Goal: Task Accomplishment & Management: Contribute content

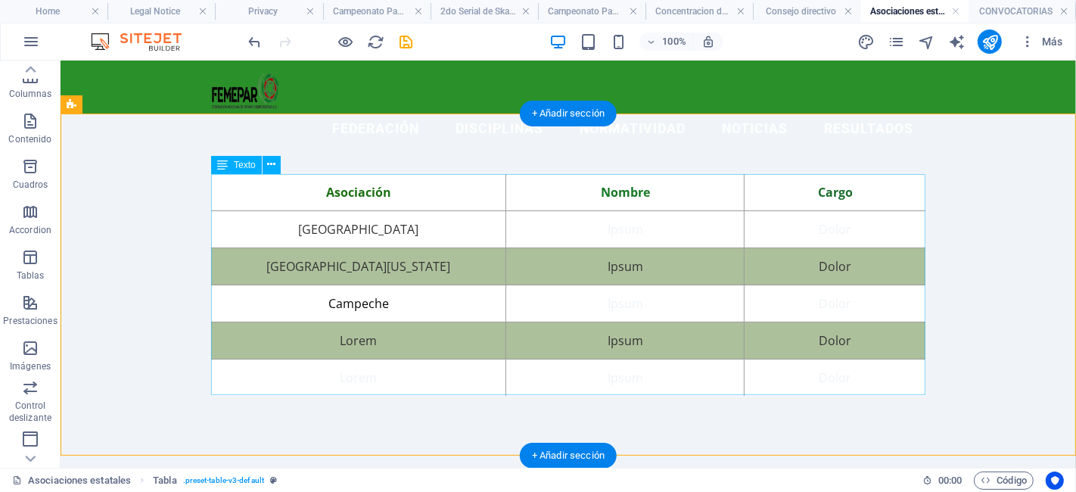
click at [635, 214] on div "Asociación Nombre Cargo Aguascalientes Ipsum Dolor [GEOGRAPHIC_DATA][US_STATE] …" at bounding box center [567, 284] width 714 height 222
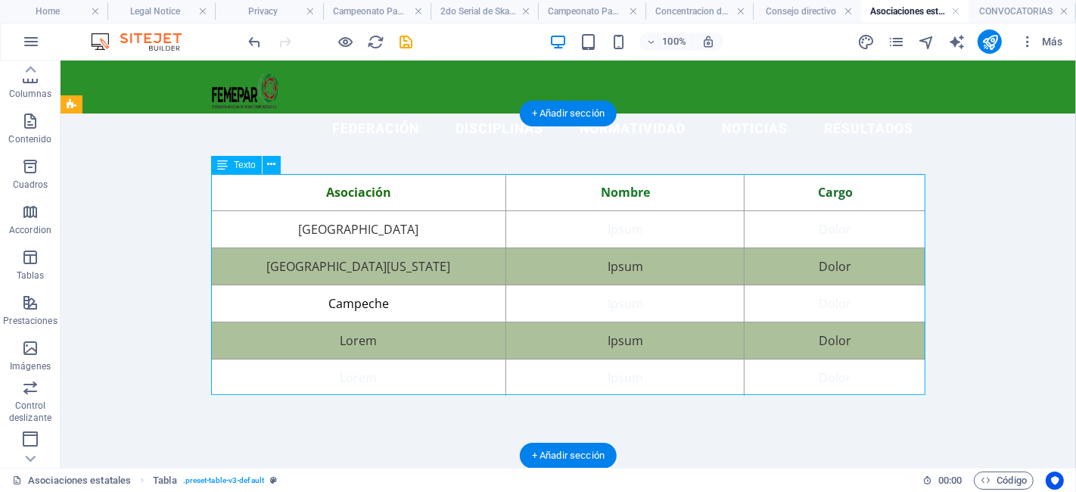
click at [635, 214] on div "Asociación Nombre Cargo Aguascalientes Ipsum Dolor [GEOGRAPHIC_DATA][US_STATE] …" at bounding box center [567, 284] width 714 height 222
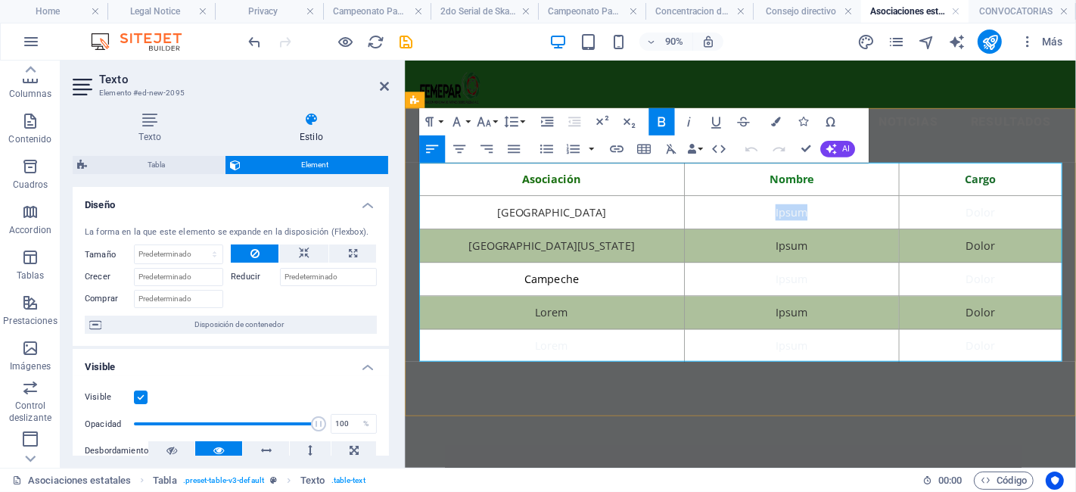
drag, startPoint x: 889, startPoint y: 234, endPoint x: 773, endPoint y: 235, distance: 115.8
click at [773, 235] on td "Ipsum" at bounding box center [834, 229] width 238 height 37
drag, startPoint x: 931, startPoint y: 228, endPoint x: 714, endPoint y: 207, distance: 218.1
click at [714, 207] on table "Asociación Nombre Cargo Aguascalientes [PERSON_NAME] Dolor [GEOGRAPHIC_DATA][US…" at bounding box center [778, 285] width 714 height 222
click at [851, 232] on td "[PERSON_NAME]" at bounding box center [834, 229] width 238 height 37
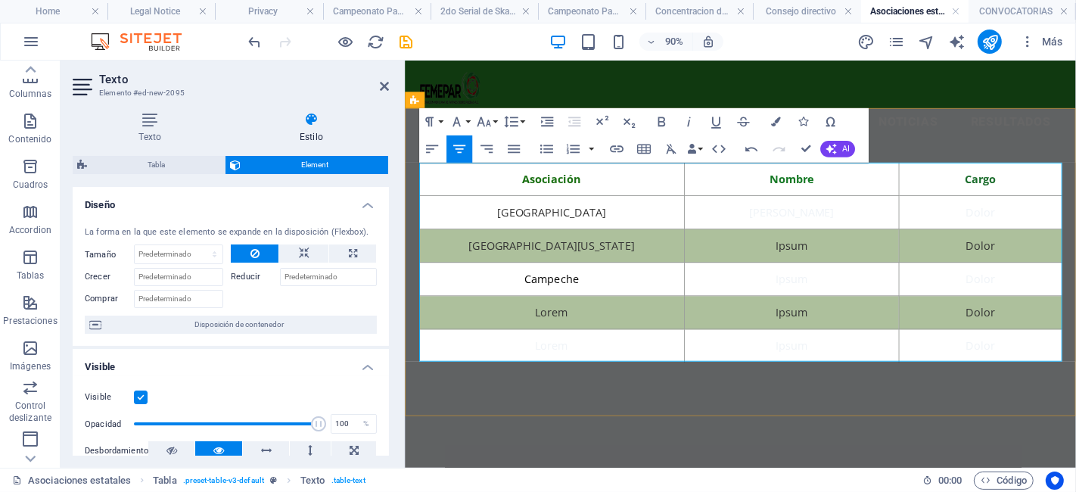
drag, startPoint x: 923, startPoint y: 231, endPoint x: 755, endPoint y: 235, distance: 168.0
click at [755, 235] on td "[PERSON_NAME]" at bounding box center [834, 229] width 238 height 37
click at [779, 123] on icon "button" at bounding box center [776, 122] width 10 height 10
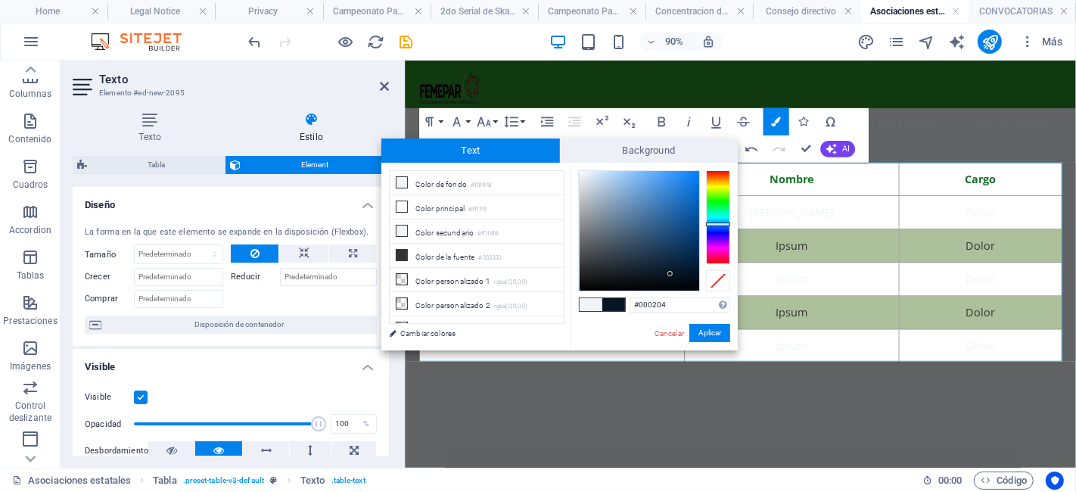
type input "#000000"
drag, startPoint x: 670, startPoint y: 274, endPoint x: 709, endPoint y: 308, distance: 51.5
click at [709, 308] on div "#000000 Formatos soportados #0852ed rgb(8, 82, 237) rgba(8, 82, 237, 90%) hsv(2…" at bounding box center [653, 366] width 167 height 407
click at [711, 329] on button "Aplicar" at bounding box center [709, 333] width 41 height 18
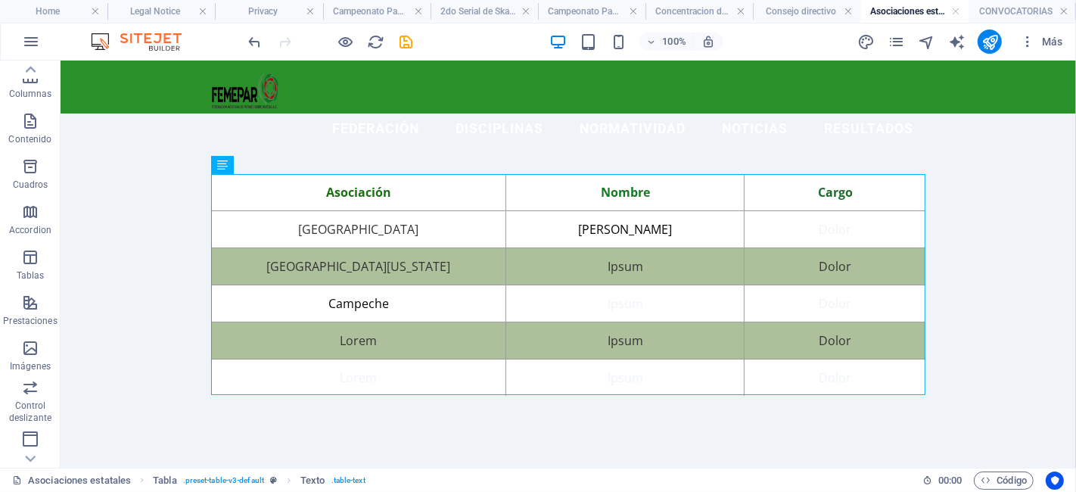
click at [845, 223] on div "Arrastra aquí para reemplazar el contenido existente. Si quieres crear un eleme…" at bounding box center [568, 264] width 1015 height 407
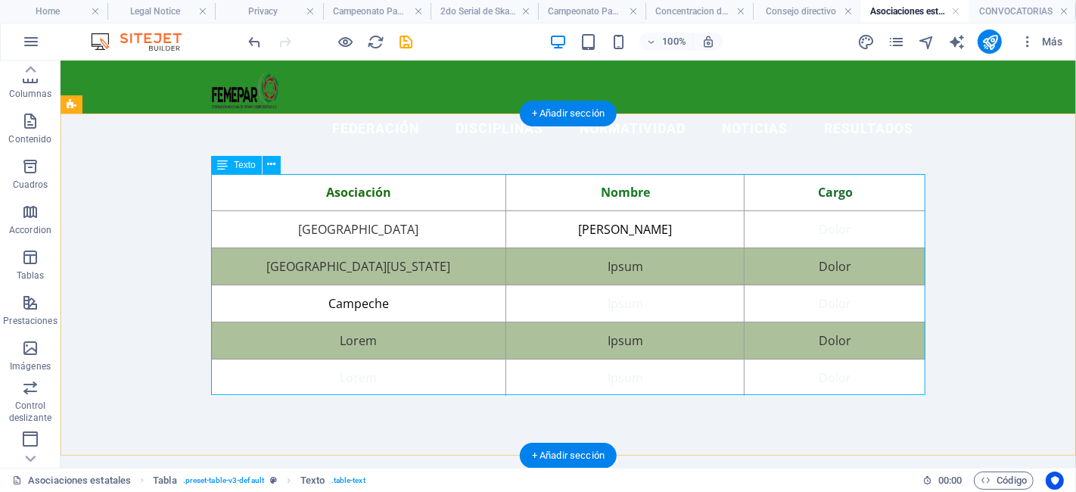
click at [857, 231] on div "Asociación Nombre Cargo Aguascalientes [PERSON_NAME] Dolor [GEOGRAPHIC_DATA][US…" at bounding box center [567, 284] width 714 height 222
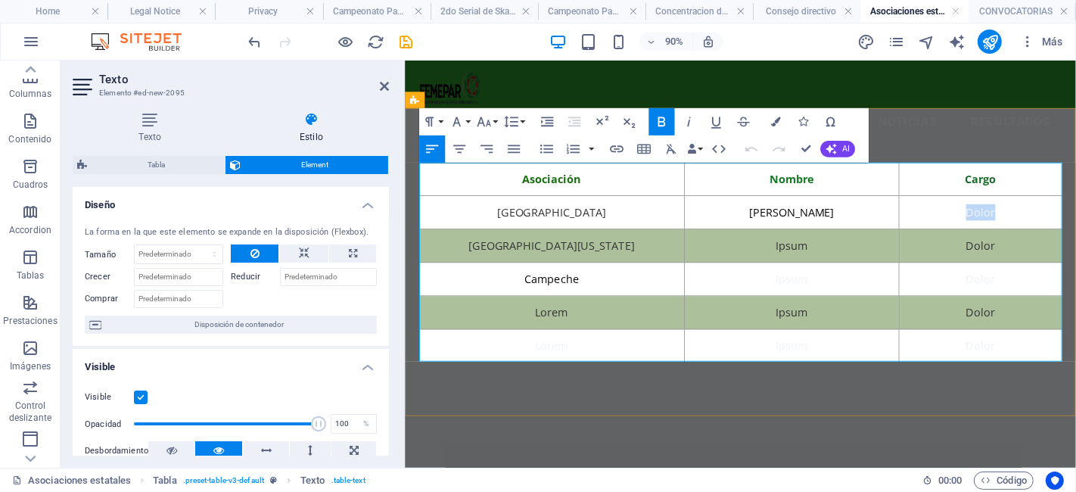
drag, startPoint x: 1074, startPoint y: 235, endPoint x: 991, endPoint y: 227, distance: 82.8
click at [991, 227] on td "Dolor" at bounding box center [1043, 229] width 181 height 37
drag, startPoint x: 1096, startPoint y: 227, endPoint x: 952, endPoint y: 214, distance: 144.3
click at [952, 214] on tr "Aguascalientes [PERSON_NAME] Presidente" at bounding box center [778, 229] width 714 height 37
drag, startPoint x: 1077, startPoint y: 228, endPoint x: 997, endPoint y: 227, distance: 80.2
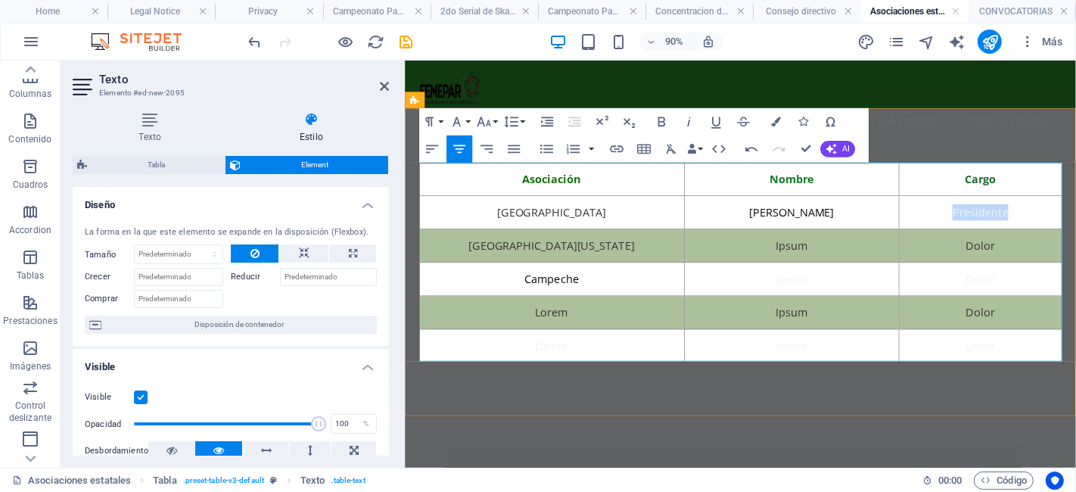
click at [997, 227] on td "Presidente" at bounding box center [1043, 229] width 181 height 37
click at [773, 117] on icon "button" at bounding box center [776, 122] width 10 height 10
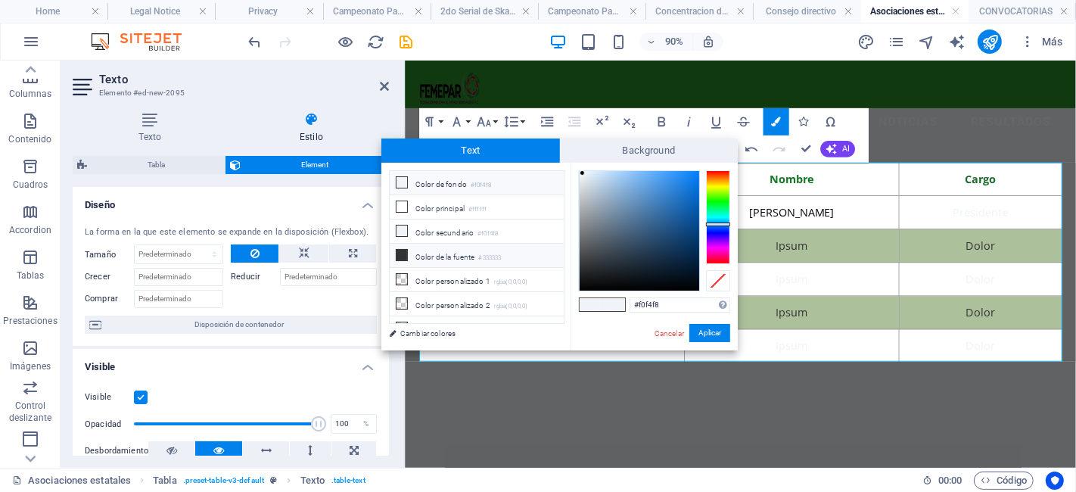
click at [480, 256] on li "Color de la fuente #333333" at bounding box center [477, 256] width 174 height 24
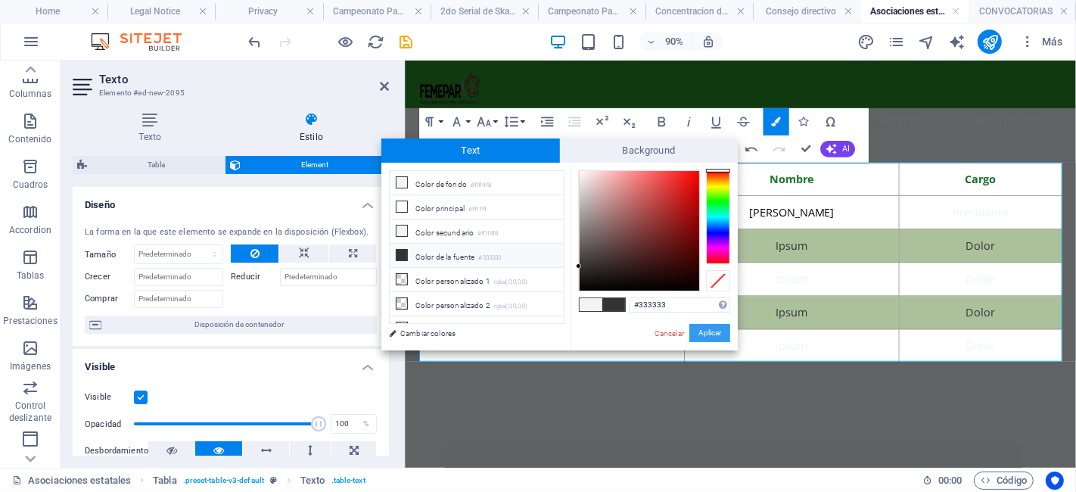
click at [699, 335] on button "Aplicar" at bounding box center [709, 333] width 41 height 18
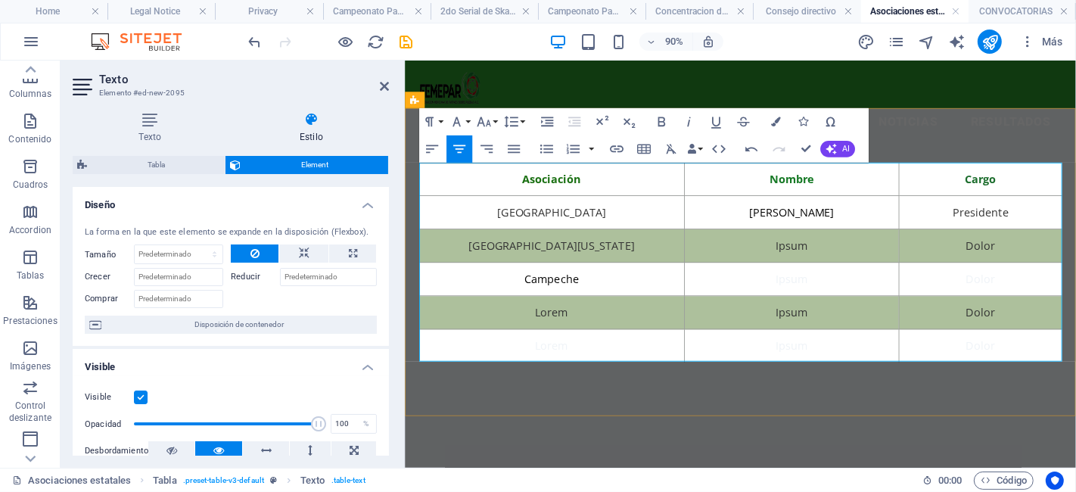
click at [912, 236] on td "[PERSON_NAME]" at bounding box center [834, 229] width 238 height 37
drag, startPoint x: 912, startPoint y: 236, endPoint x: 722, endPoint y: 232, distance: 190.7
click at [722, 232] on td "[PERSON_NAME]" at bounding box center [834, 229] width 238 height 37
click at [785, 117] on button "Colors" at bounding box center [776, 121] width 26 height 27
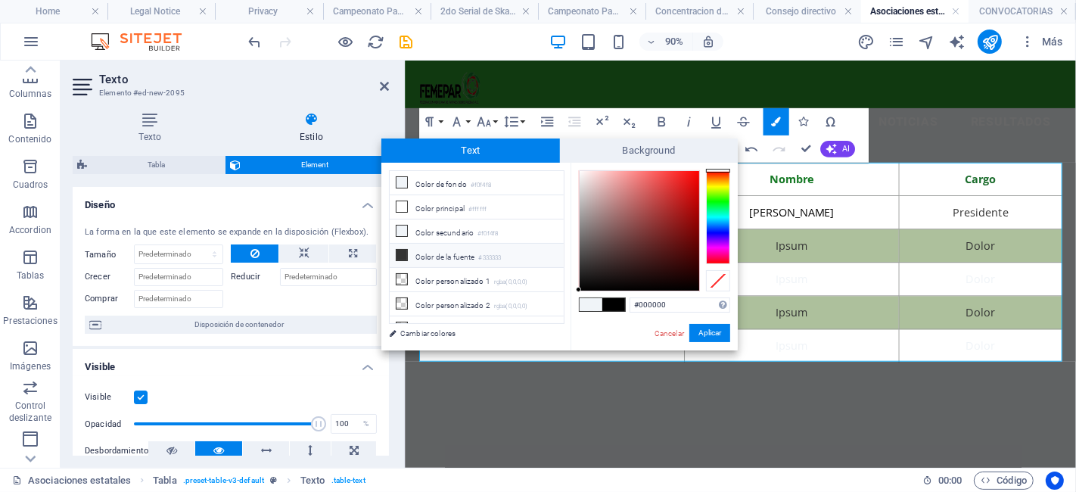
click at [483, 256] on small "#333333" at bounding box center [490, 258] width 23 height 11
click at [722, 331] on button "Aplicar" at bounding box center [709, 333] width 41 height 18
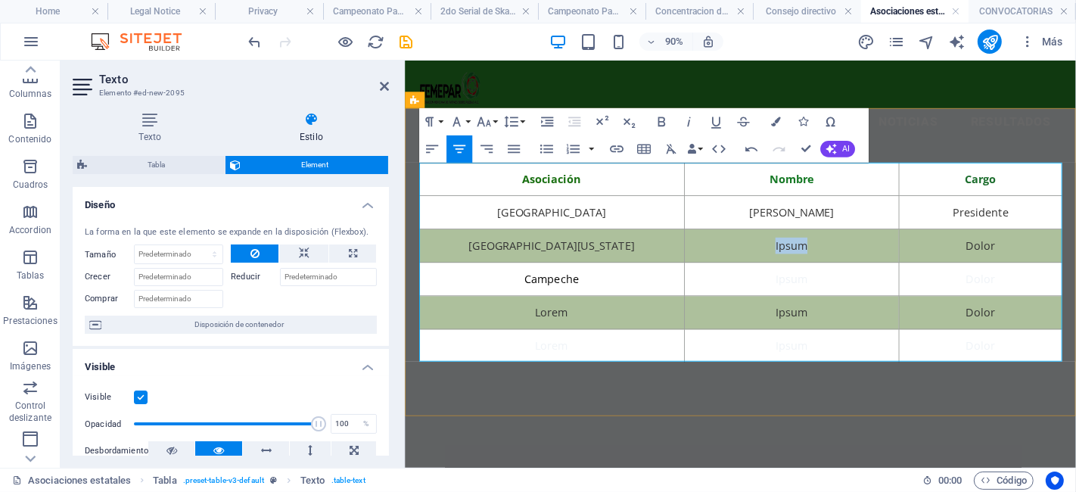
drag, startPoint x: 866, startPoint y: 271, endPoint x: 773, endPoint y: 260, distance: 94.4
click at [773, 260] on td "Ipsum" at bounding box center [834, 266] width 238 height 37
drag, startPoint x: 1074, startPoint y: 271, endPoint x: 996, endPoint y: 261, distance: 78.5
click at [996, 261] on td "Dolor" at bounding box center [1043, 266] width 181 height 37
drag, startPoint x: 878, startPoint y: 308, endPoint x: 772, endPoint y: 306, distance: 105.9
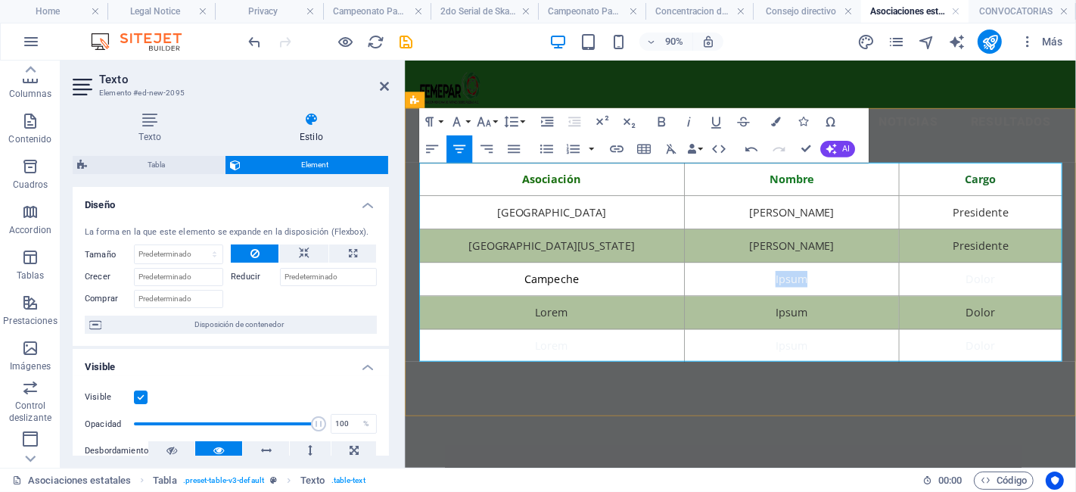
click at [772, 306] on td "Ipsum" at bounding box center [834, 303] width 238 height 37
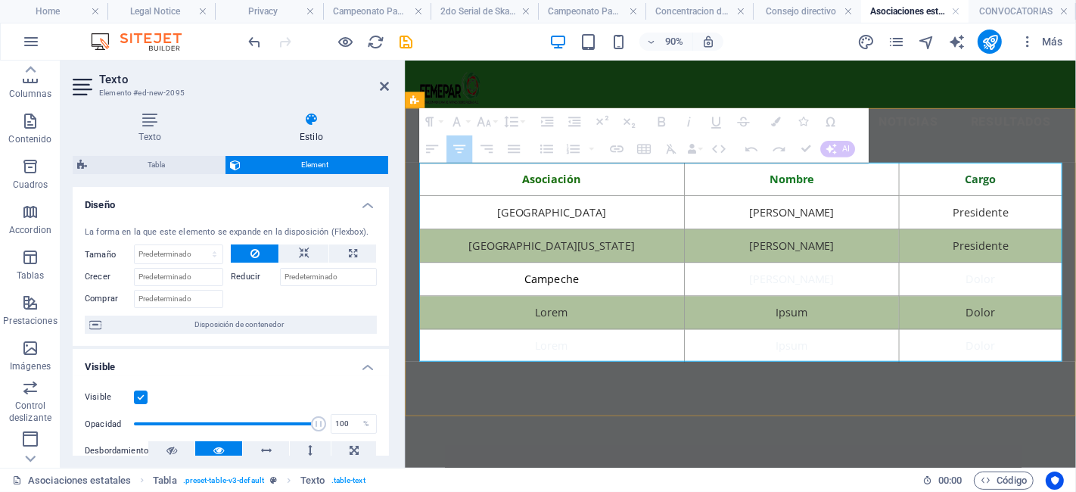
drag, startPoint x: 905, startPoint y: 294, endPoint x: 787, endPoint y: 298, distance: 118.1
click at [787, 298] on td "[PERSON_NAME]" at bounding box center [834, 303] width 238 height 37
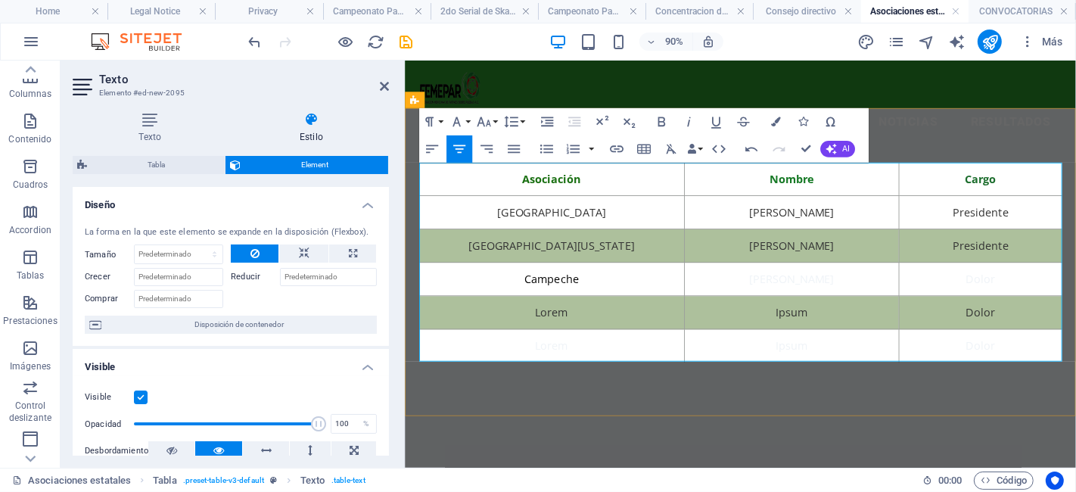
drag, startPoint x: 895, startPoint y: 294, endPoint x: 733, endPoint y: 305, distance: 162.3
click at [733, 305] on td "[PERSON_NAME]" at bounding box center [834, 303] width 238 height 37
click at [776, 110] on button "Colors" at bounding box center [776, 121] width 26 height 27
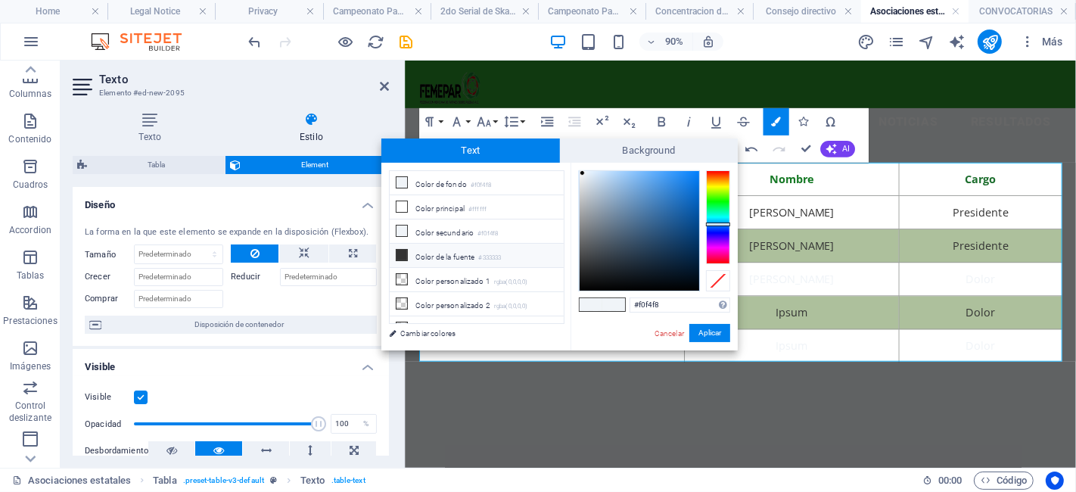
click at [478, 248] on li "Color de la fuente #333333" at bounding box center [477, 256] width 174 height 24
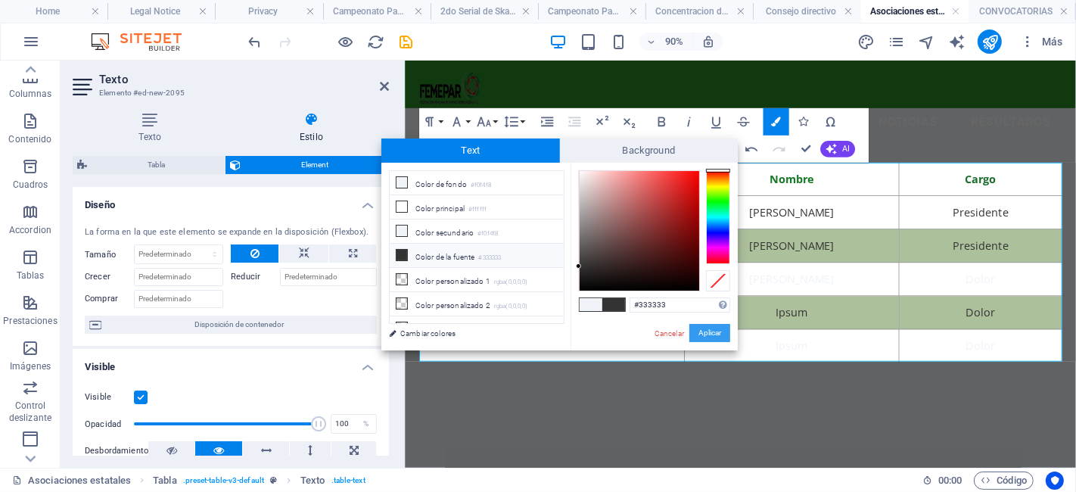
click at [715, 331] on button "Aplicar" at bounding box center [709, 333] width 41 height 18
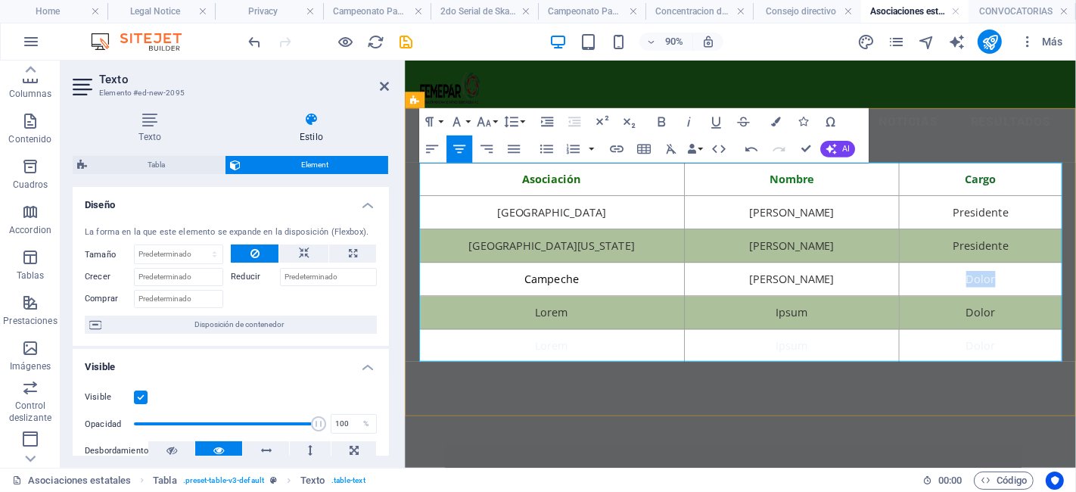
drag, startPoint x: 1074, startPoint y: 312, endPoint x: 981, endPoint y: 309, distance: 93.1
click at [981, 309] on td "Dolor" at bounding box center [1043, 303] width 181 height 37
drag, startPoint x: 1099, startPoint y: 300, endPoint x: 986, endPoint y: 298, distance: 112.7
click at [986, 298] on td "Representante" at bounding box center [1043, 303] width 181 height 37
click at [773, 126] on icon "button" at bounding box center [776, 122] width 10 height 10
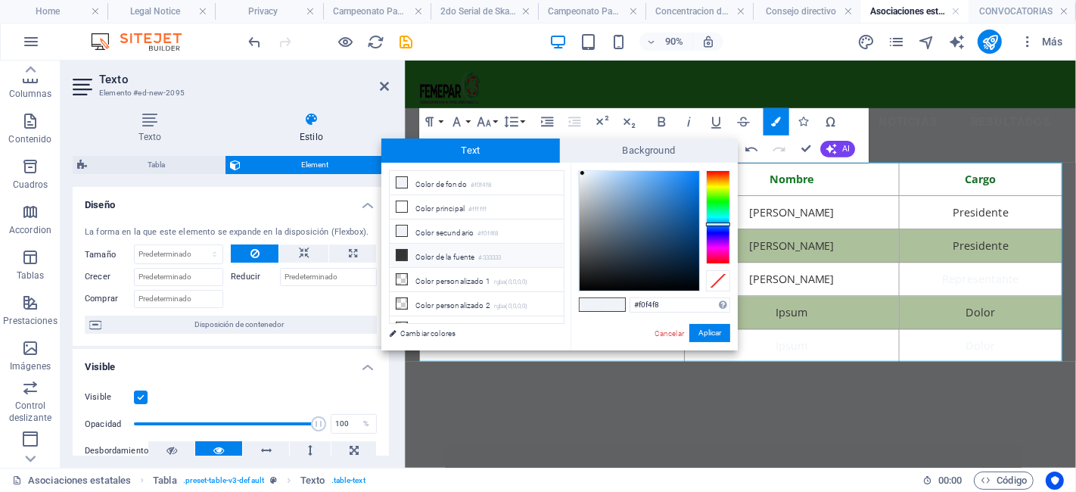
click at [508, 247] on li "Color de la fuente #333333" at bounding box center [477, 256] width 174 height 24
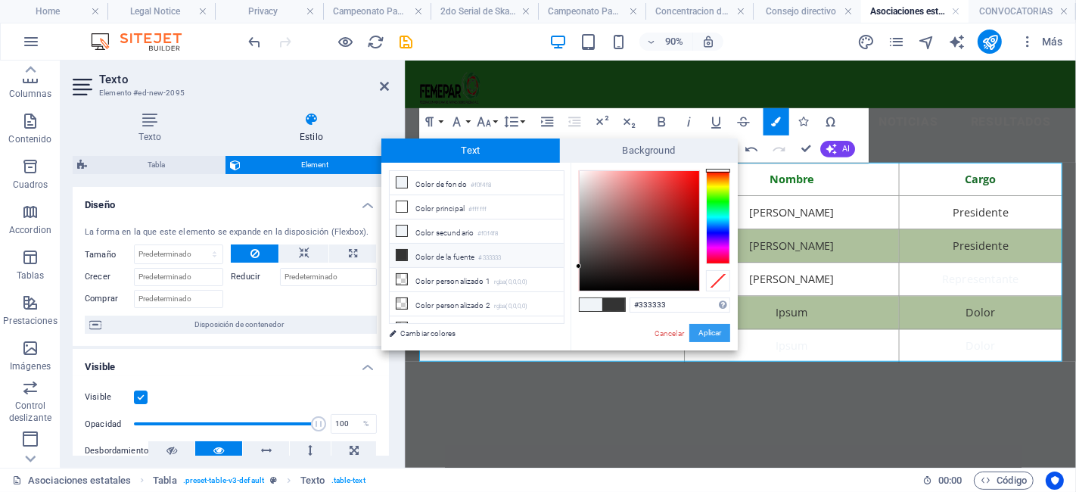
click at [713, 334] on button "Aplicar" at bounding box center [709, 333] width 41 height 18
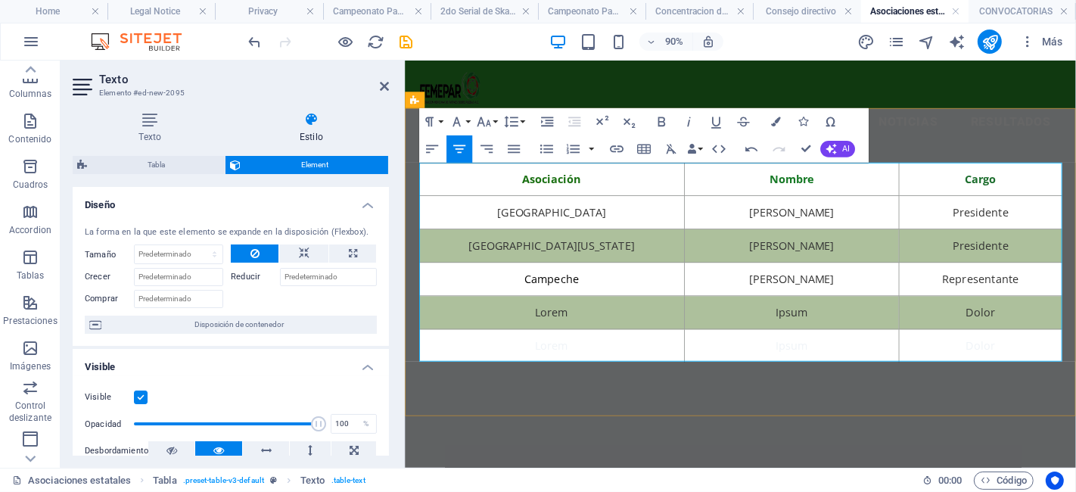
click at [842, 335] on td "Ipsum" at bounding box center [834, 340] width 238 height 37
drag, startPoint x: 602, startPoint y: 342, endPoint x: 497, endPoint y: 326, distance: 105.6
click at [497, 326] on td "Lorem" at bounding box center [568, 340] width 295 height 37
drag, startPoint x: 860, startPoint y: 343, endPoint x: 753, endPoint y: 333, distance: 107.9
click at [753, 333] on td "Ipsum" at bounding box center [834, 340] width 238 height 37
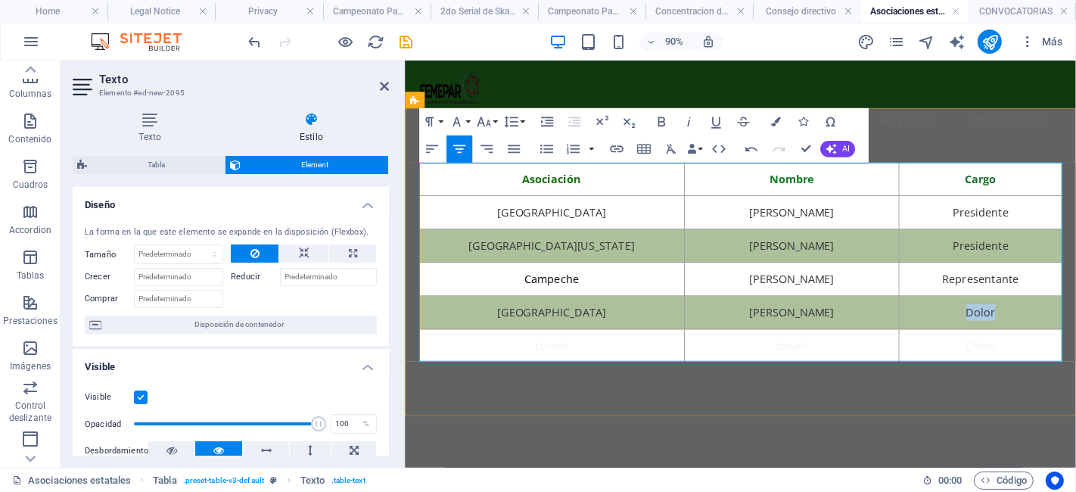
drag, startPoint x: 1077, startPoint y: 347, endPoint x: 993, endPoint y: 347, distance: 84.0
click at [993, 347] on td "Dolor" at bounding box center [1043, 340] width 181 height 37
drag, startPoint x: 603, startPoint y: 379, endPoint x: 510, endPoint y: 369, distance: 93.6
click at [510, 369] on td "Lorem" at bounding box center [568, 377] width 295 height 37
drag, startPoint x: 641, startPoint y: 375, endPoint x: 474, endPoint y: 377, distance: 167.2
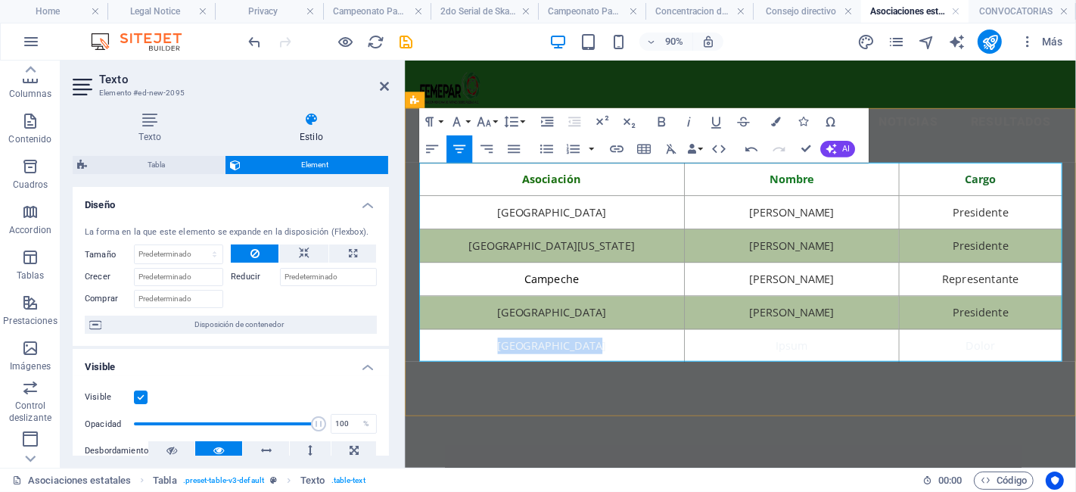
click at [474, 377] on td "[GEOGRAPHIC_DATA]" at bounding box center [568, 377] width 295 height 37
click at [772, 125] on icon "button" at bounding box center [776, 122] width 10 height 10
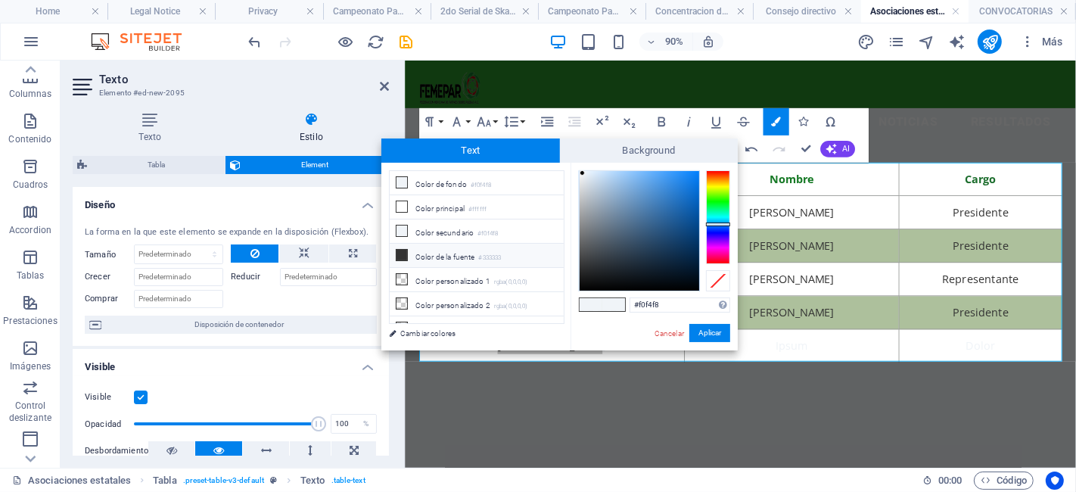
click at [462, 260] on li "Color de la fuente #333333" at bounding box center [477, 256] width 174 height 24
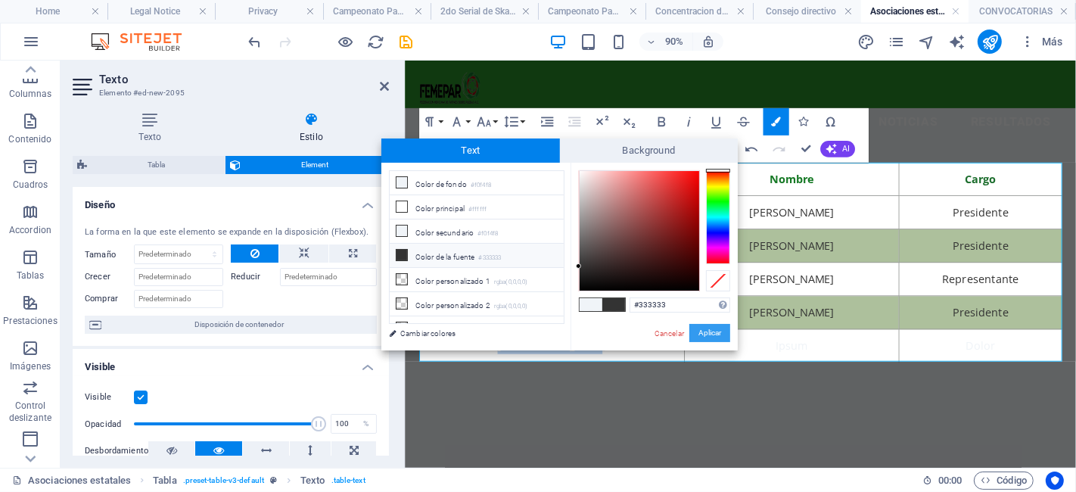
click at [713, 331] on button "Aplicar" at bounding box center [709, 333] width 41 height 18
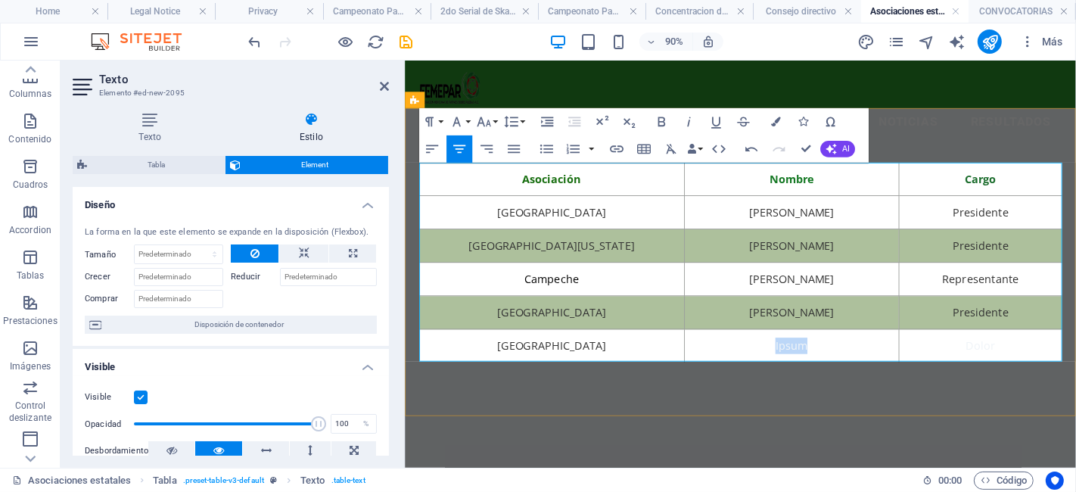
drag, startPoint x: 865, startPoint y: 368, endPoint x: 761, endPoint y: 371, distance: 103.7
click at [761, 371] on td "Ipsum" at bounding box center [834, 377] width 238 height 37
drag, startPoint x: 917, startPoint y: 372, endPoint x: 723, endPoint y: 364, distance: 194.6
click at [723, 364] on td "[PERSON_NAME]" at bounding box center [834, 377] width 238 height 37
click at [775, 115] on button "Colors" at bounding box center [776, 121] width 26 height 27
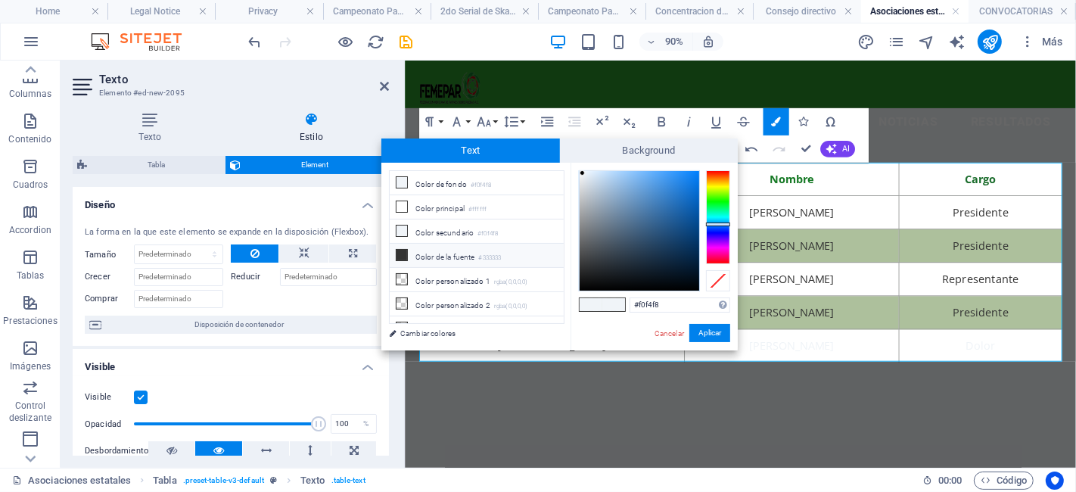
click at [476, 249] on li "Color de la fuente #333333" at bounding box center [477, 256] width 174 height 24
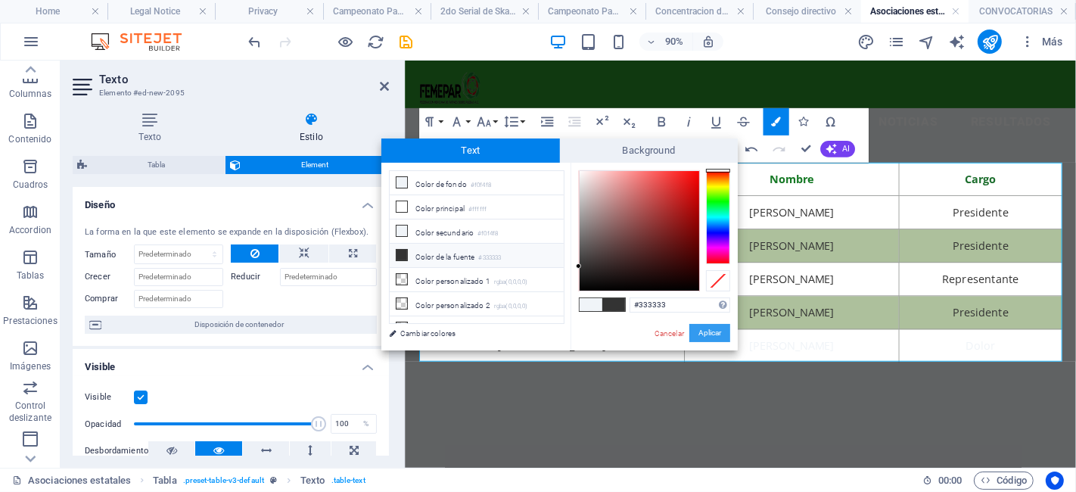
click at [711, 327] on button "Aplicar" at bounding box center [709, 333] width 41 height 18
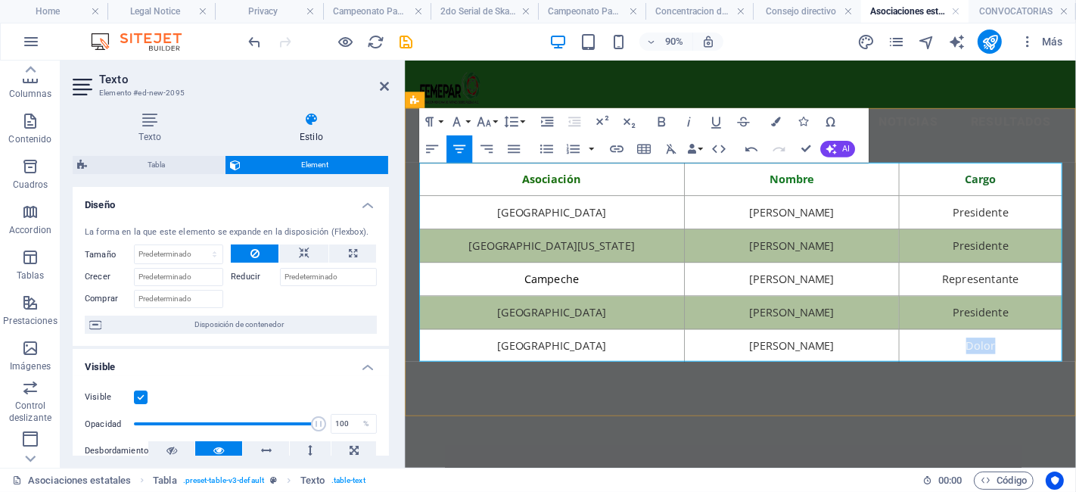
drag, startPoint x: 1075, startPoint y: 365, endPoint x: 999, endPoint y: 367, distance: 76.4
click at [999, 367] on td "Dolor" at bounding box center [1043, 377] width 181 height 37
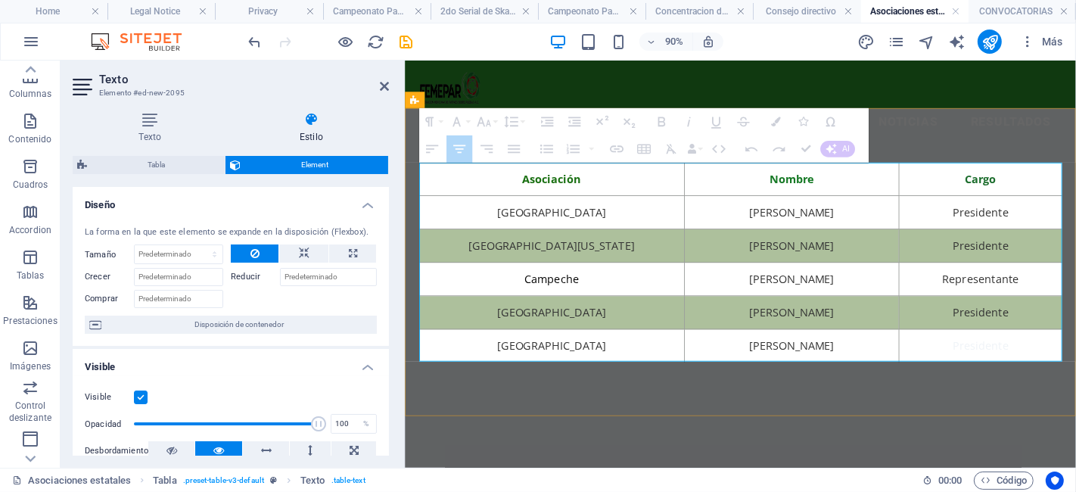
drag, startPoint x: 1099, startPoint y: 378, endPoint x: 944, endPoint y: 368, distance: 154.7
click at [944, 368] on tr "Ciudad de México [PERSON_NAME] Presidente" at bounding box center [778, 377] width 714 height 37
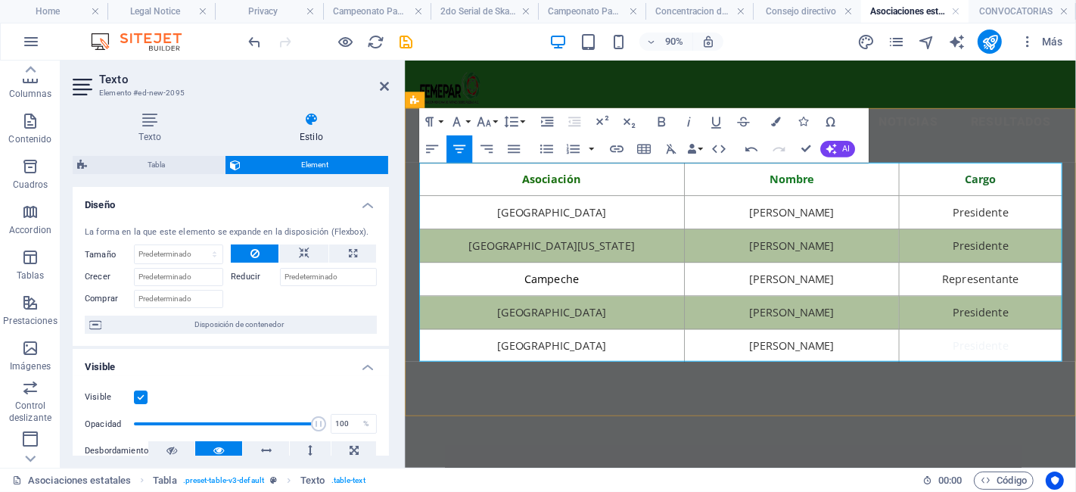
click at [1043, 375] on td "Presidente" at bounding box center [1043, 377] width 181 height 37
drag, startPoint x: 1082, startPoint y: 375, endPoint x: 968, endPoint y: 365, distance: 114.0
click at [968, 365] on td "Presidente" at bounding box center [1043, 377] width 181 height 37
click at [772, 117] on icon "button" at bounding box center [776, 122] width 10 height 10
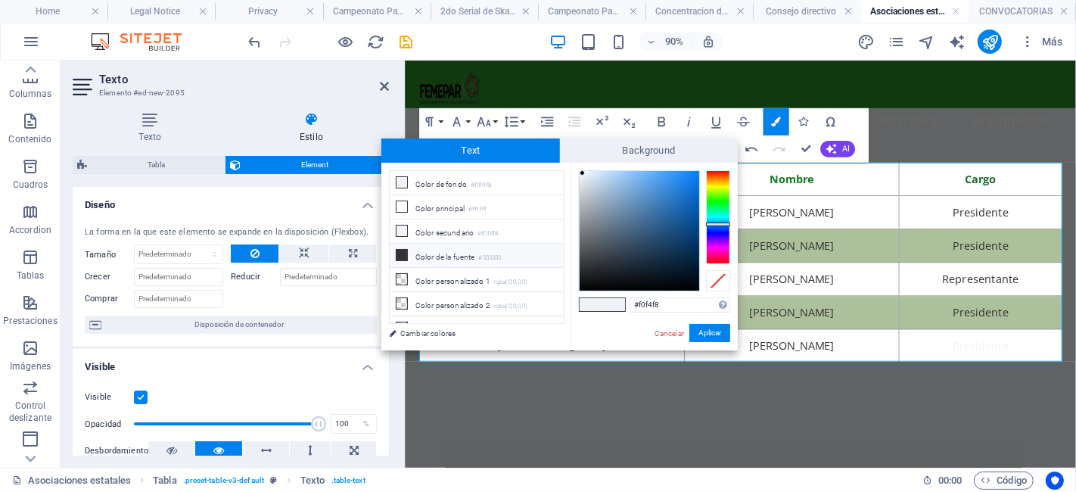
click at [475, 258] on li "Color de la fuente #333333" at bounding box center [477, 256] width 174 height 24
type input "#333333"
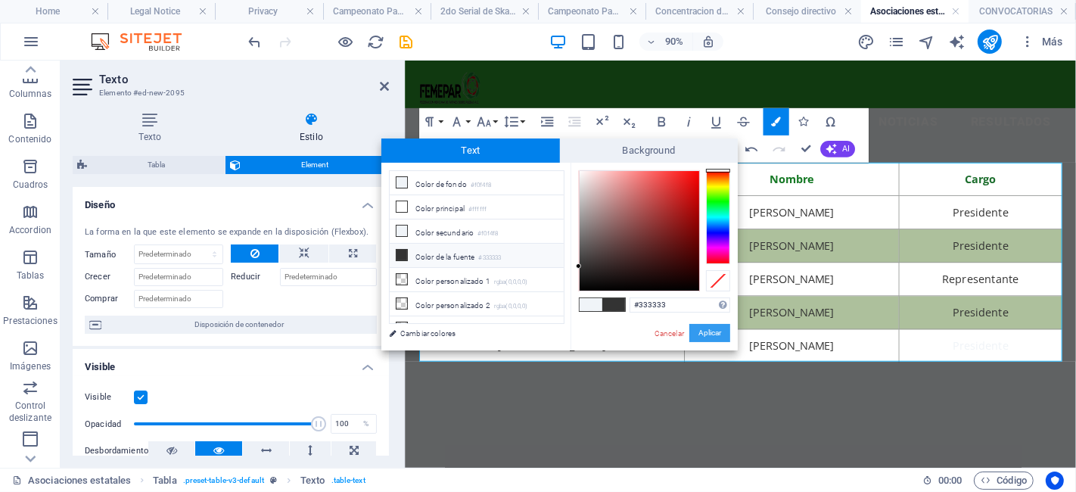
click at [708, 327] on button "Aplicar" at bounding box center [709, 333] width 41 height 18
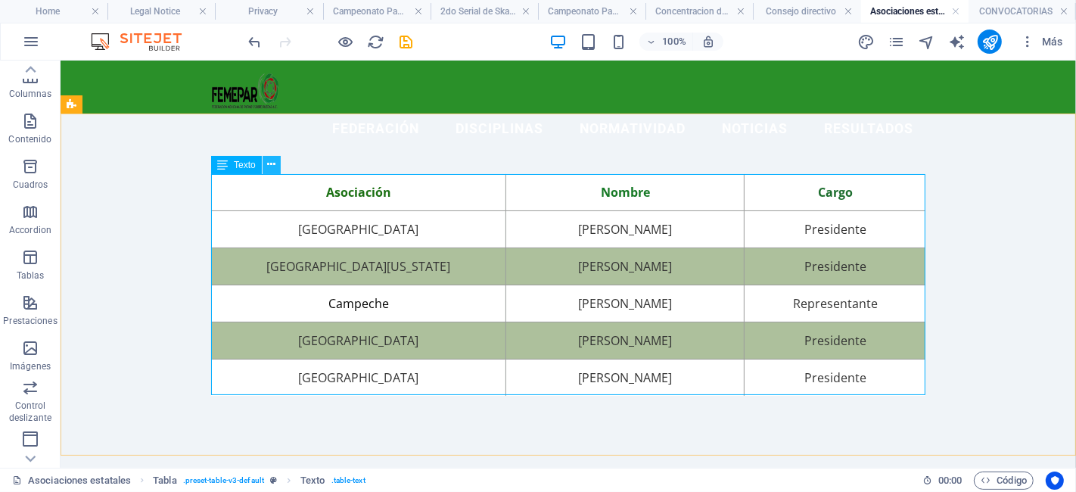
click at [270, 164] on icon at bounding box center [271, 165] width 8 height 16
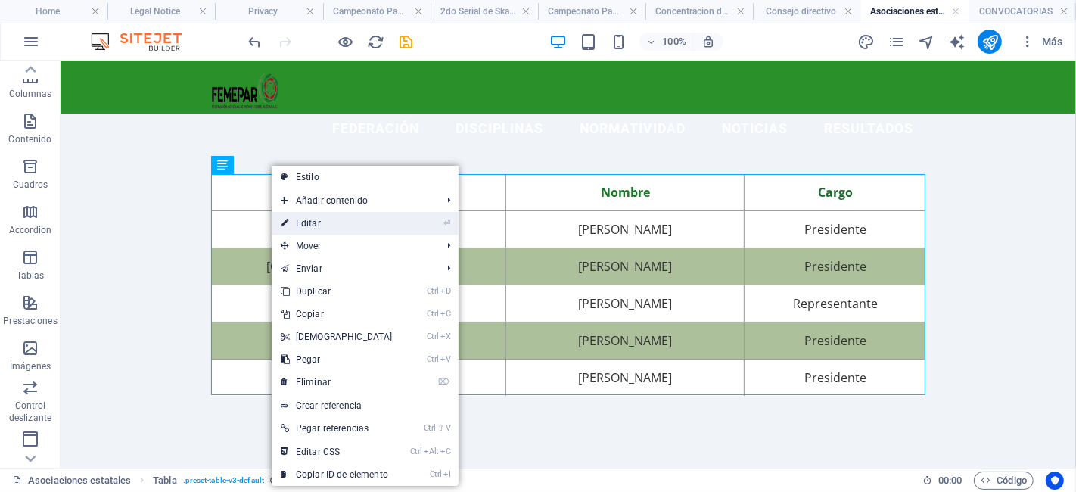
click at [313, 213] on link "⏎ Editar" at bounding box center [337, 223] width 130 height 23
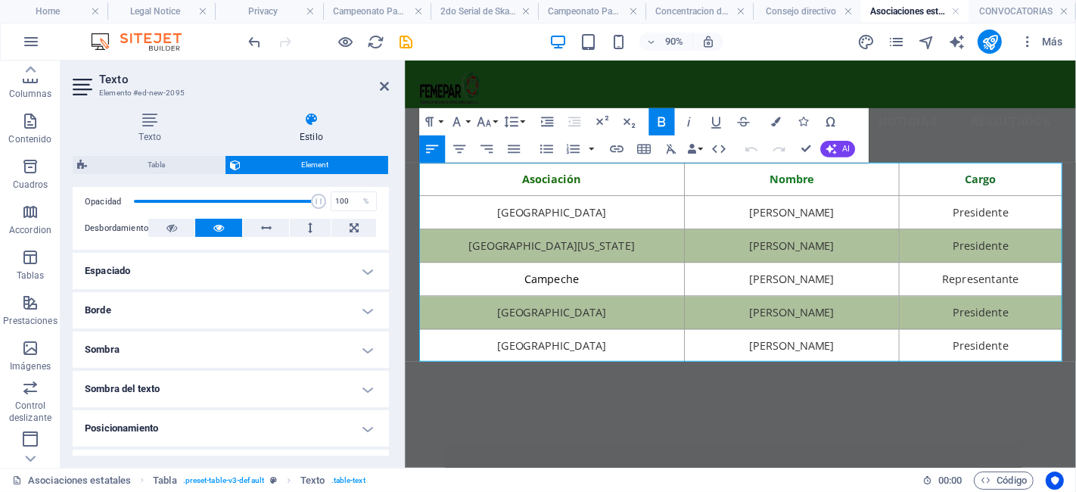
scroll to position [369, 0]
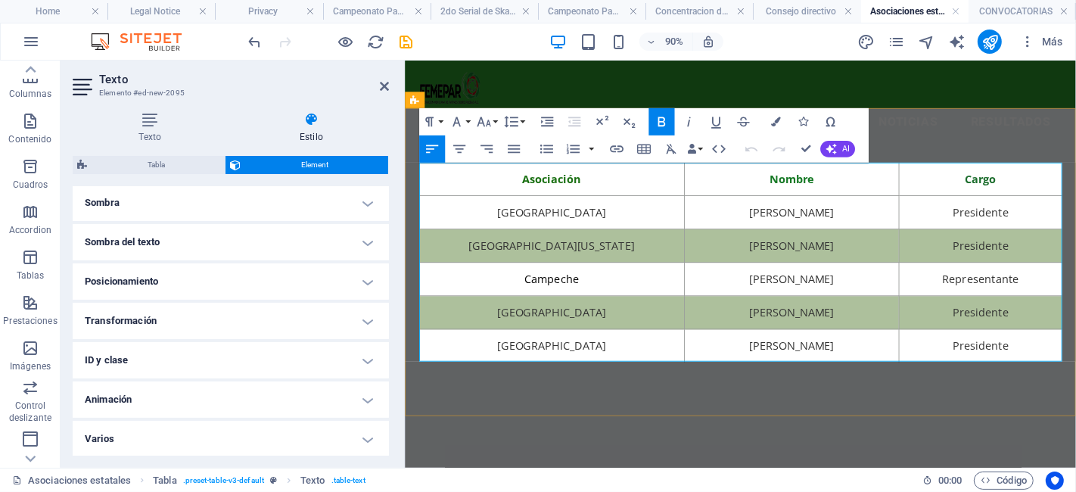
click at [436, 372] on td "[GEOGRAPHIC_DATA]" at bounding box center [568, 377] width 295 height 37
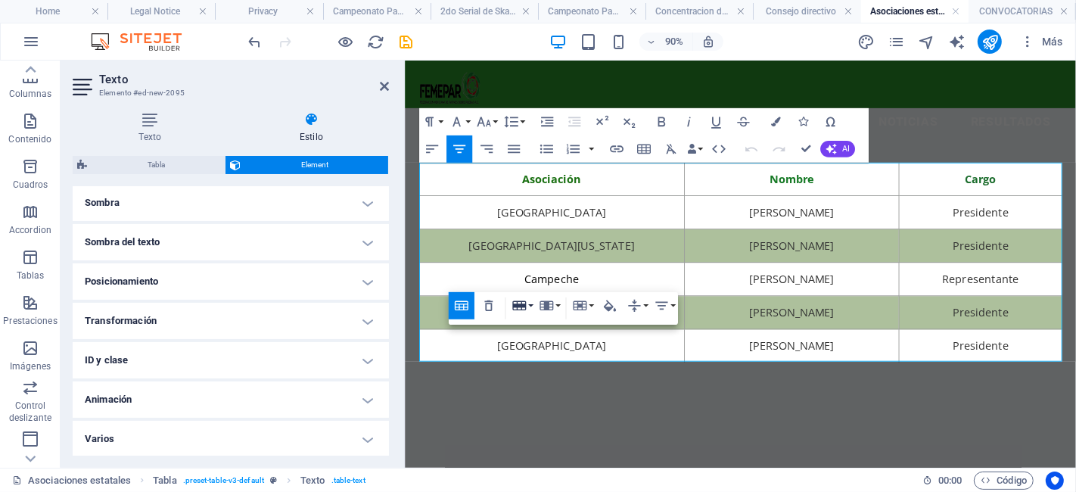
click at [530, 306] on button "Row" at bounding box center [522, 305] width 26 height 27
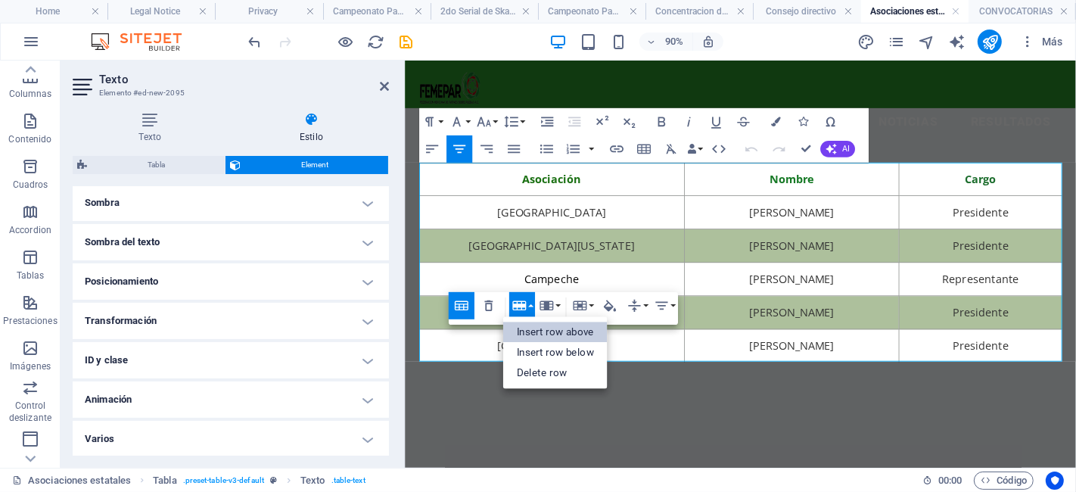
click at [548, 326] on link "Insert row above" at bounding box center [555, 332] width 104 height 20
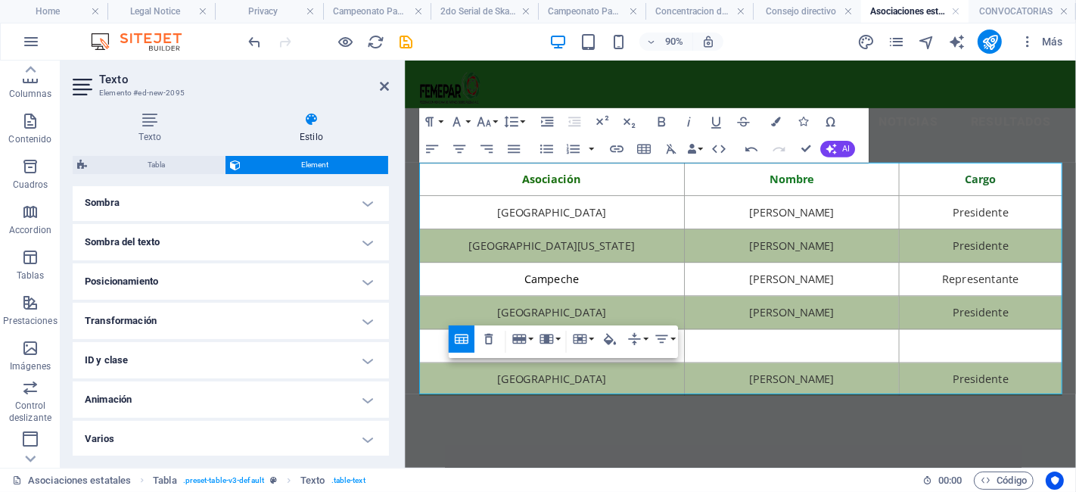
click at [244, 34] on div "90% Más" at bounding box center [538, 41] width 1074 height 36
click at [253, 39] on icon "undo" at bounding box center [255, 41] width 17 height 17
click at [719, 464] on div "Asociación Nombre Cargo Aguascalientes [PERSON_NAME] Presidente Baja [US_STATE]…" at bounding box center [777, 303] width 745 height 380
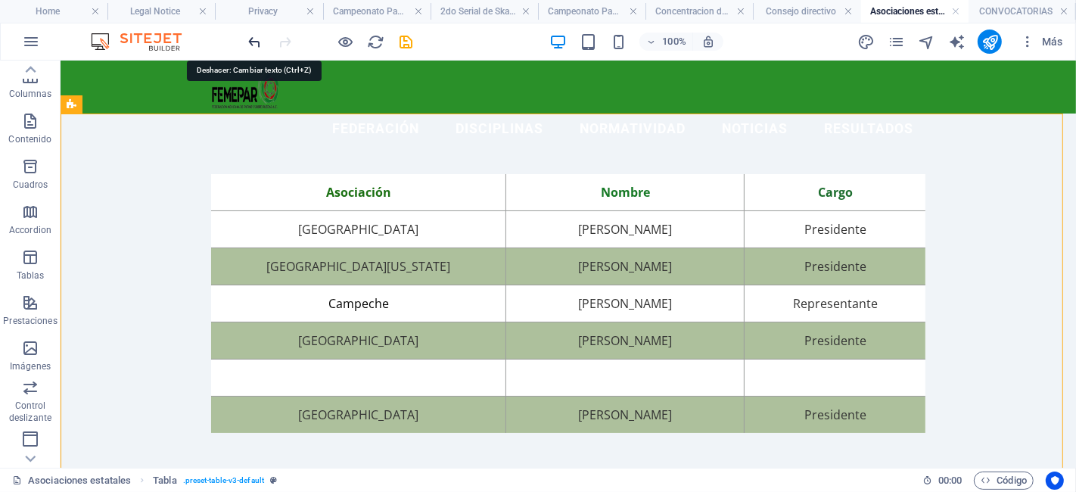
click at [254, 33] on icon "undo" at bounding box center [255, 41] width 17 height 17
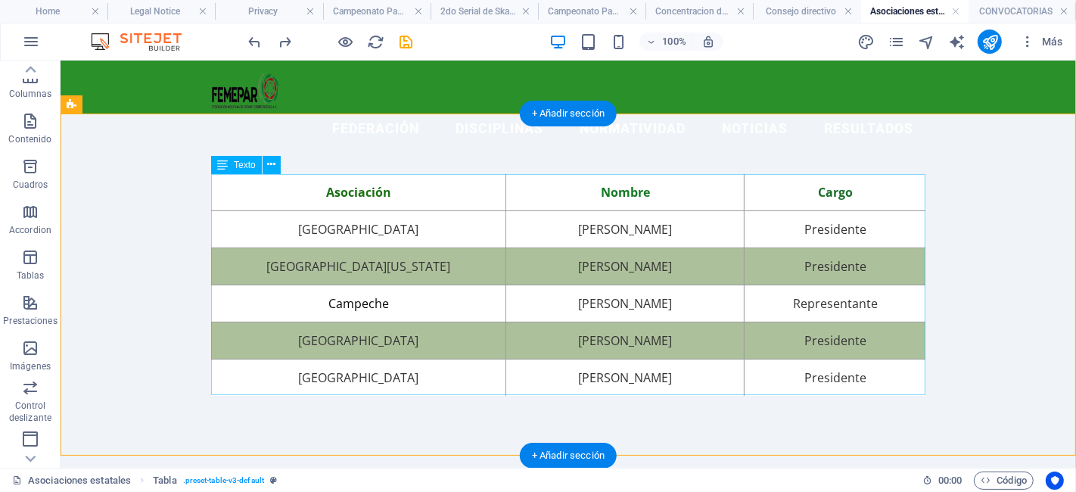
click at [241, 373] on div "Asociación Nombre Cargo Aguascalientes [PERSON_NAME] Presidente Baja [US_STATE]…" at bounding box center [567, 284] width 714 height 222
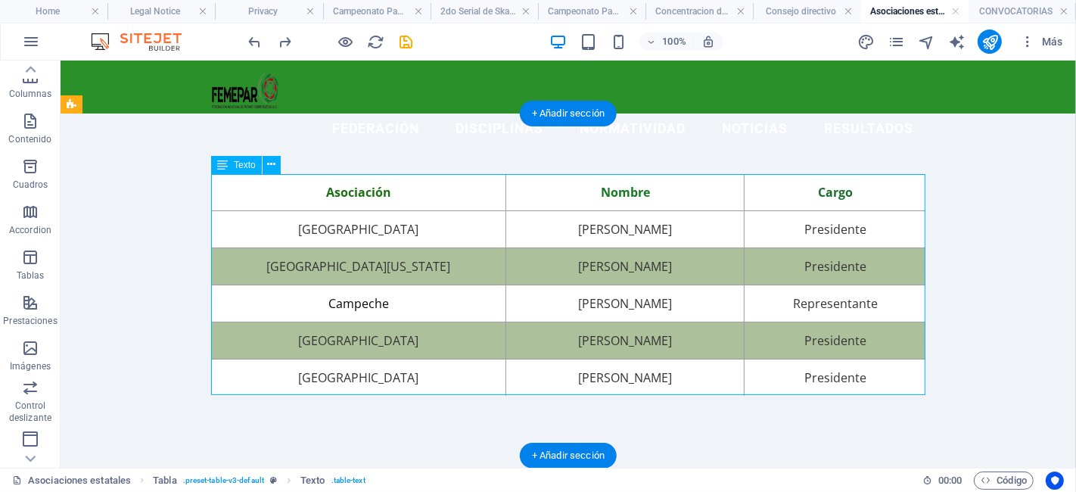
click at [250, 374] on div "Asociación Nombre Cargo Aguascalientes [PERSON_NAME] Presidente Baja [US_STATE]…" at bounding box center [567, 284] width 714 height 222
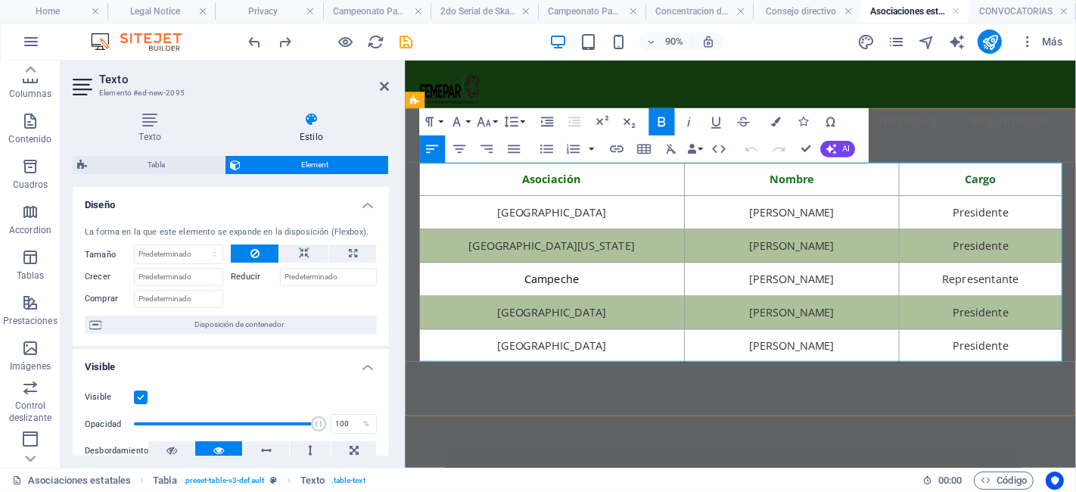
click at [474, 378] on td "[GEOGRAPHIC_DATA]" at bounding box center [568, 377] width 295 height 37
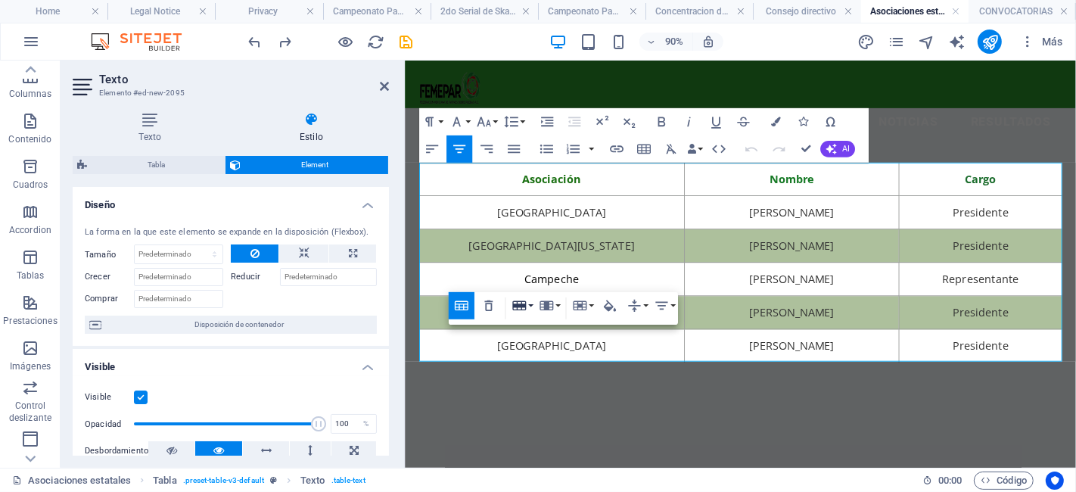
click at [527, 309] on icon "button" at bounding box center [519, 305] width 17 height 17
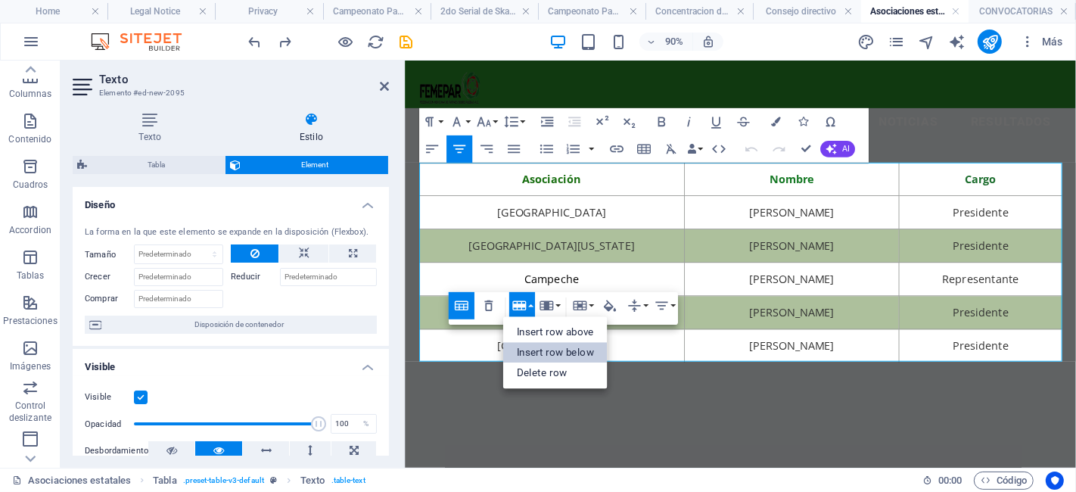
click at [549, 355] on link "Insert row below" at bounding box center [555, 353] width 104 height 20
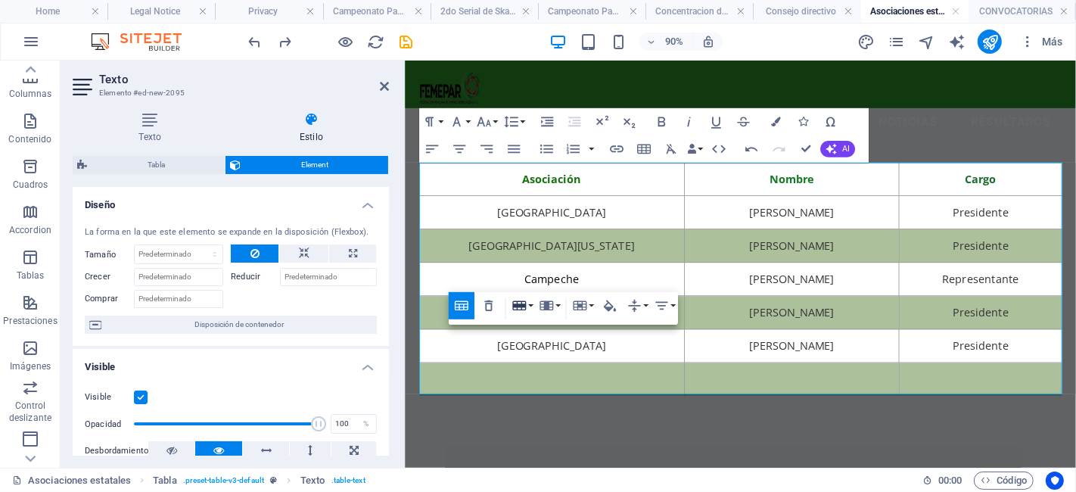
click at [531, 303] on button "Row" at bounding box center [522, 305] width 26 height 27
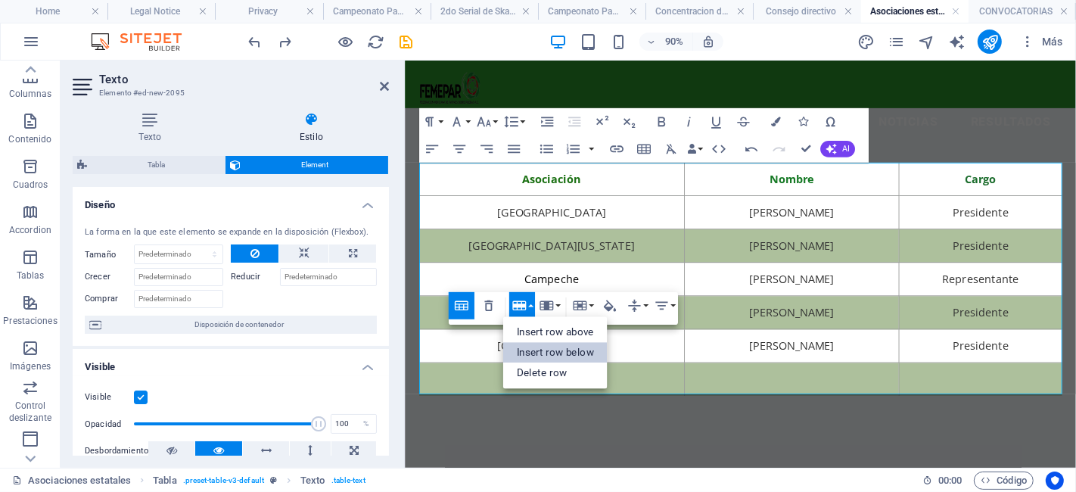
click at [559, 355] on link "Insert row below" at bounding box center [555, 353] width 104 height 20
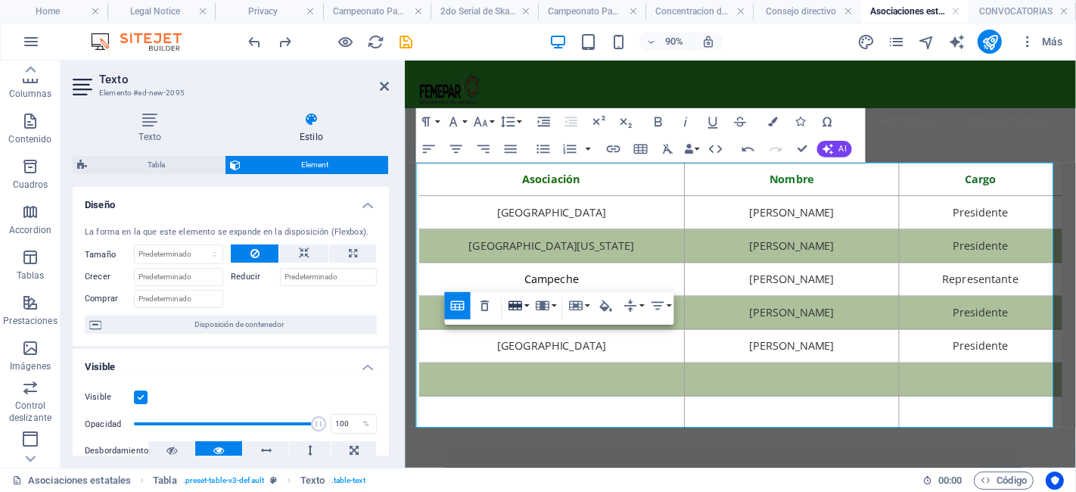
click at [515, 298] on icon "button" at bounding box center [515, 305] width 17 height 17
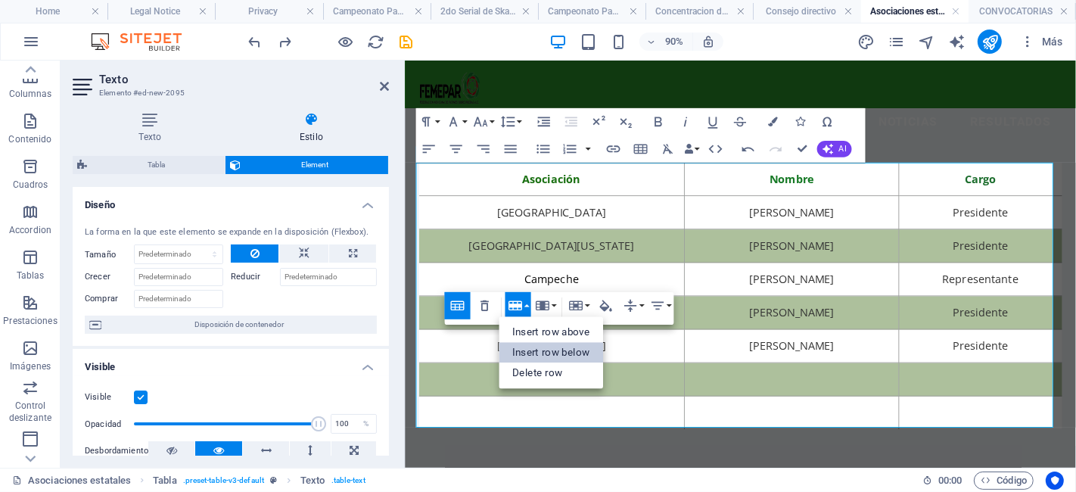
click at [530, 343] on link "Insert row below" at bounding box center [551, 353] width 104 height 20
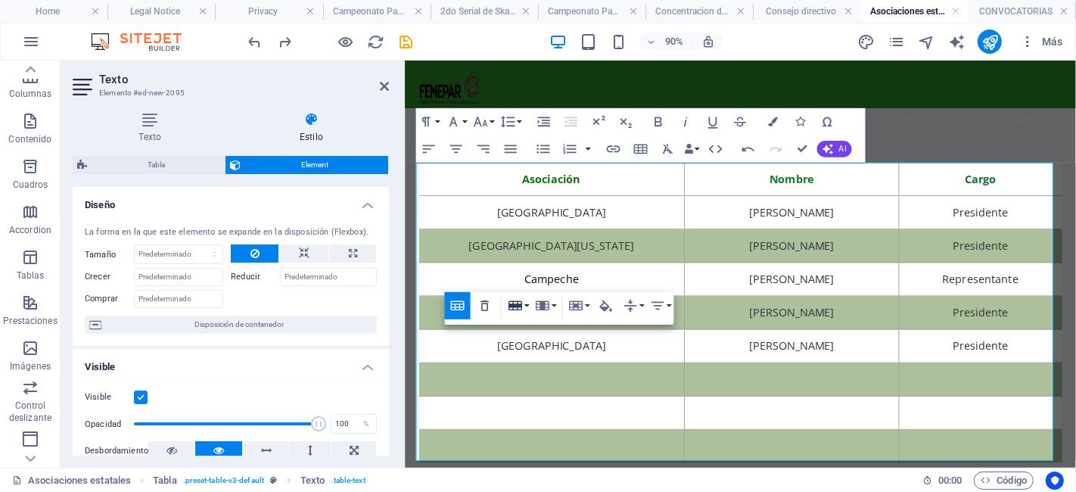
click at [516, 300] on icon "button" at bounding box center [515, 305] width 17 height 17
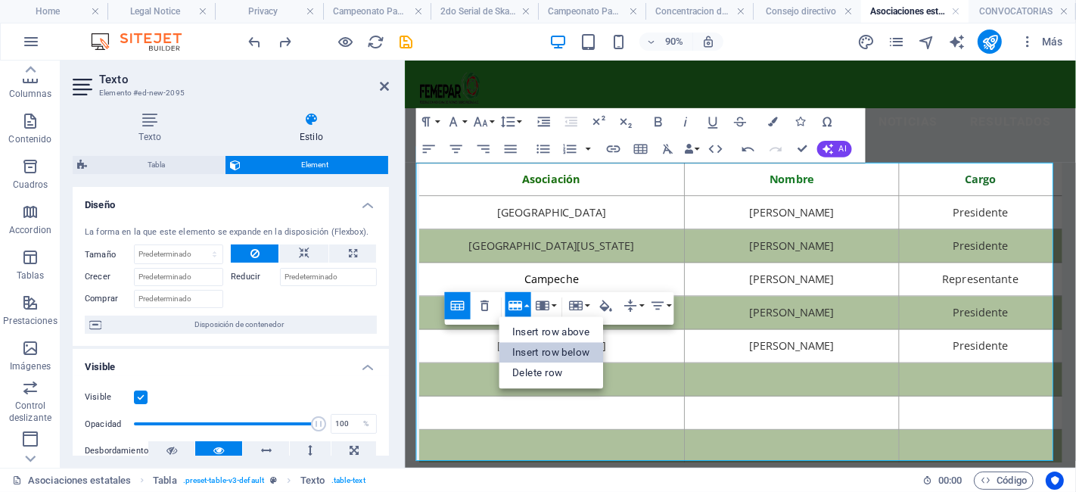
click at [539, 343] on link "Insert row below" at bounding box center [551, 353] width 104 height 20
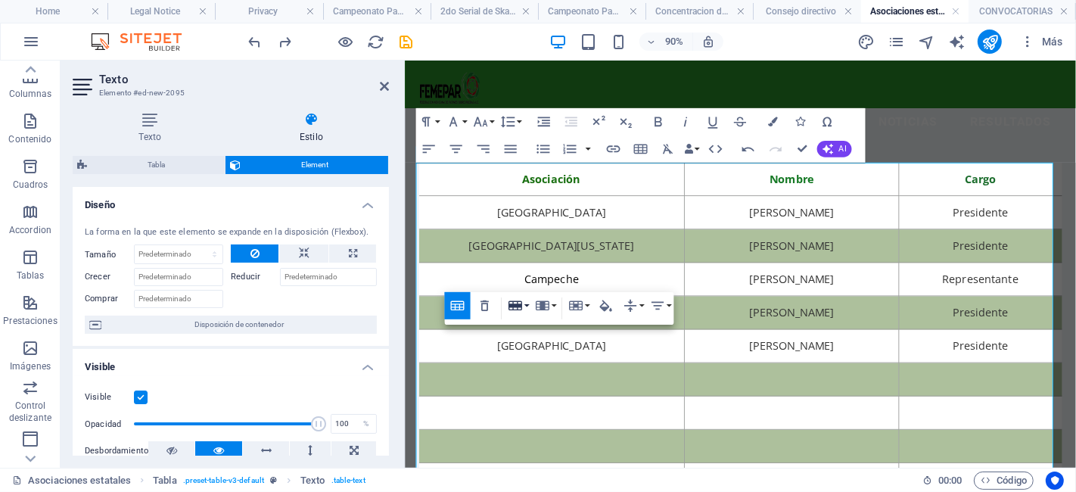
click at [523, 306] on icon "button" at bounding box center [515, 305] width 17 height 17
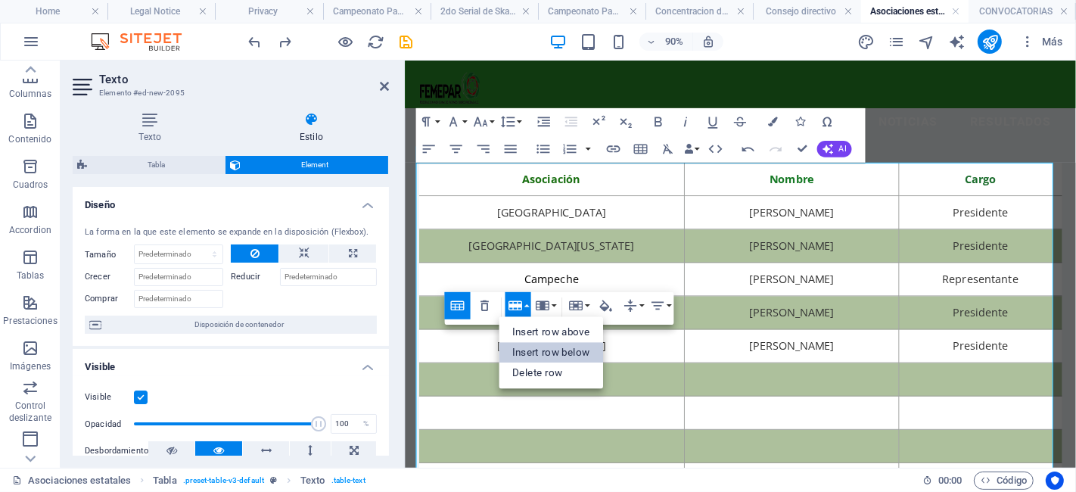
click at [536, 351] on link "Insert row below" at bounding box center [551, 353] width 104 height 20
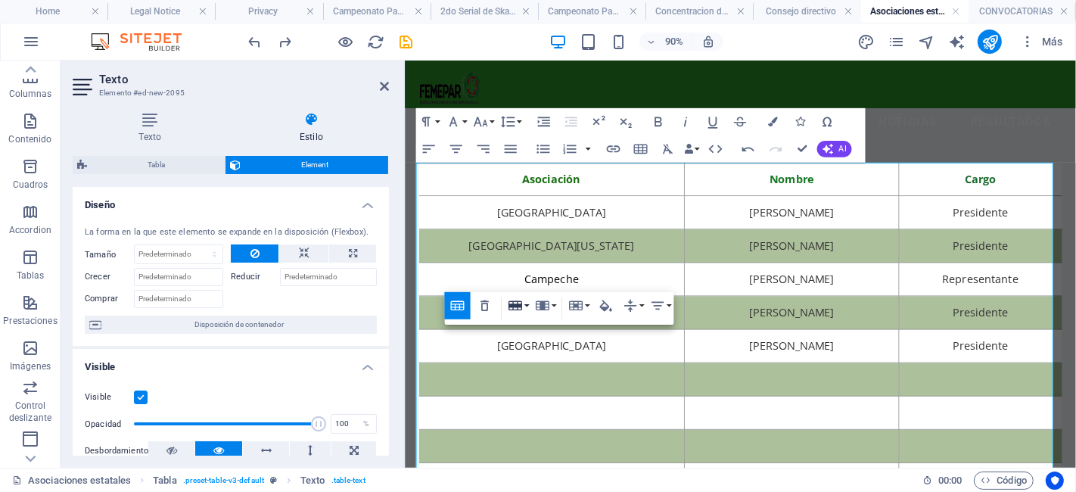
click at [529, 307] on button "Row" at bounding box center [518, 305] width 26 height 27
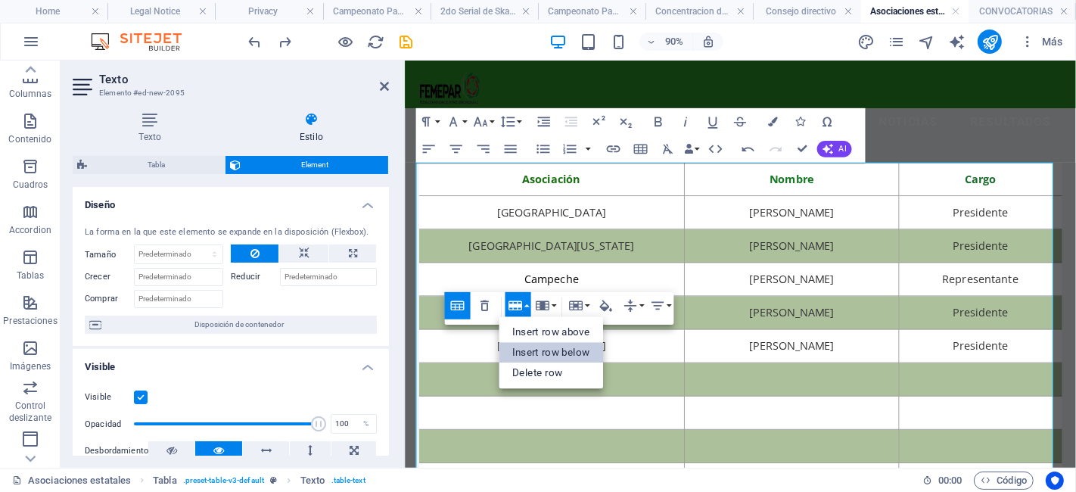
click at [549, 344] on link "Insert row below" at bounding box center [551, 353] width 104 height 20
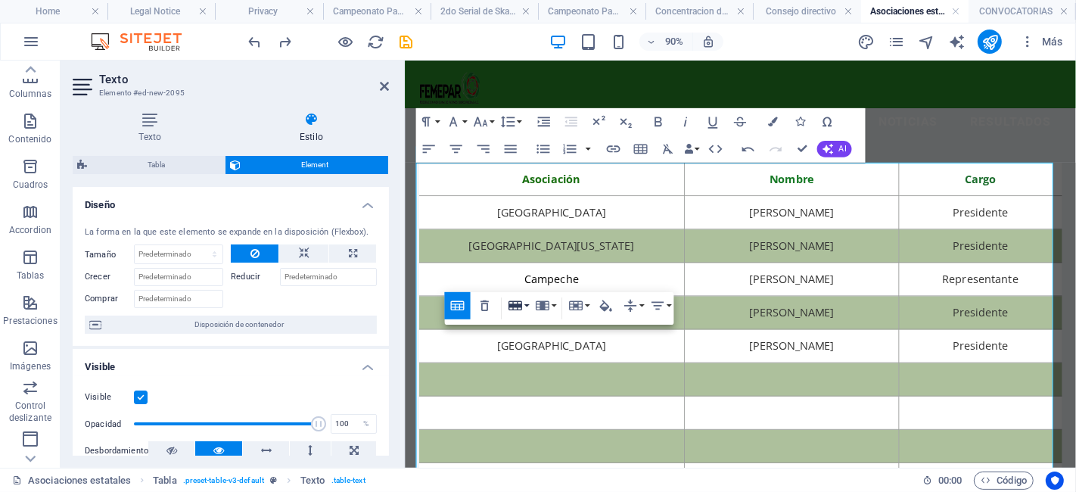
click at [524, 308] on button "Row" at bounding box center [518, 305] width 26 height 27
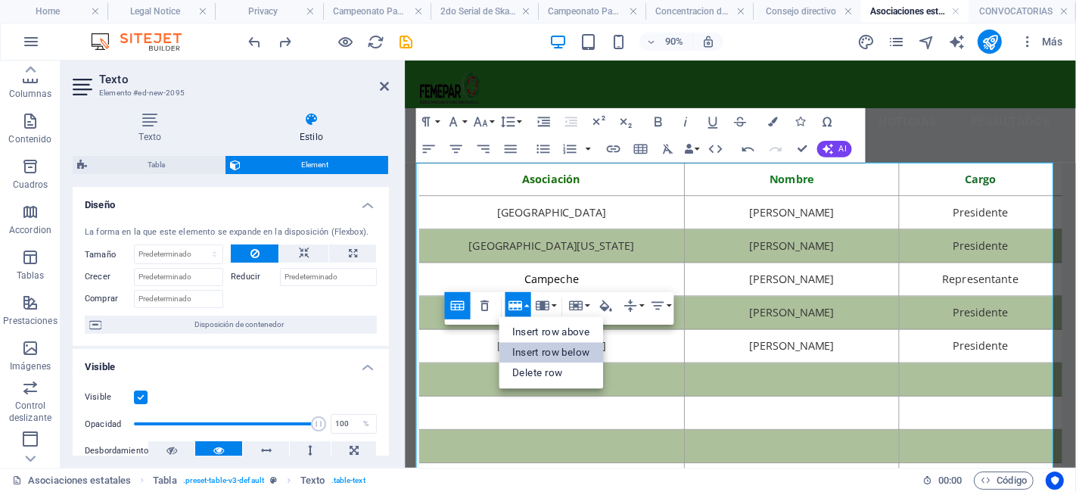
click at [545, 350] on link "Insert row below" at bounding box center [551, 353] width 104 height 20
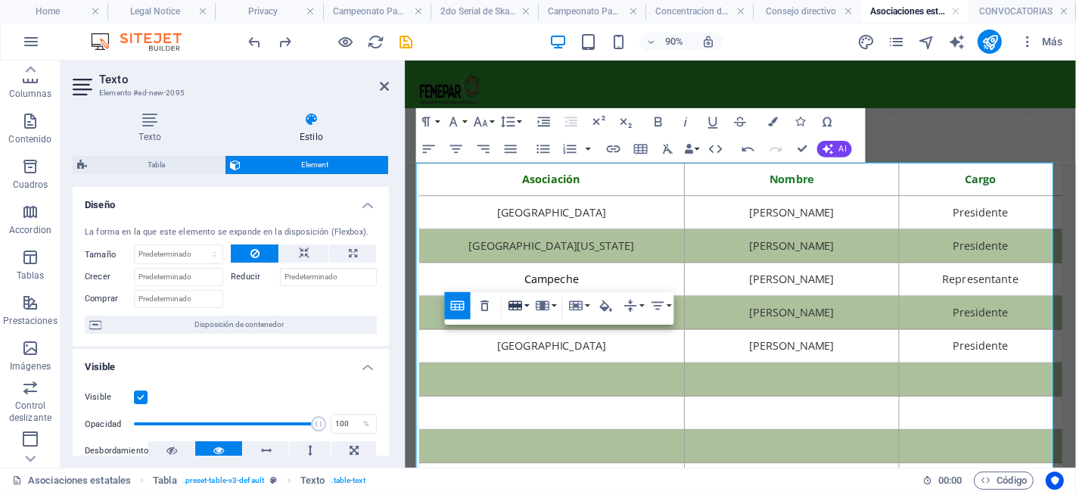
click at [525, 303] on button "Row" at bounding box center [518, 305] width 26 height 27
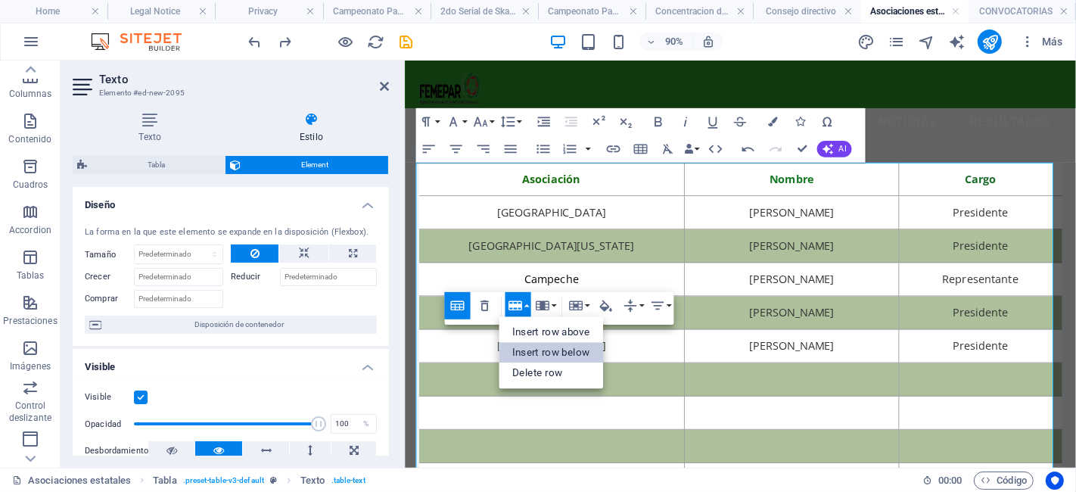
click at [536, 343] on link "Insert row below" at bounding box center [551, 353] width 104 height 20
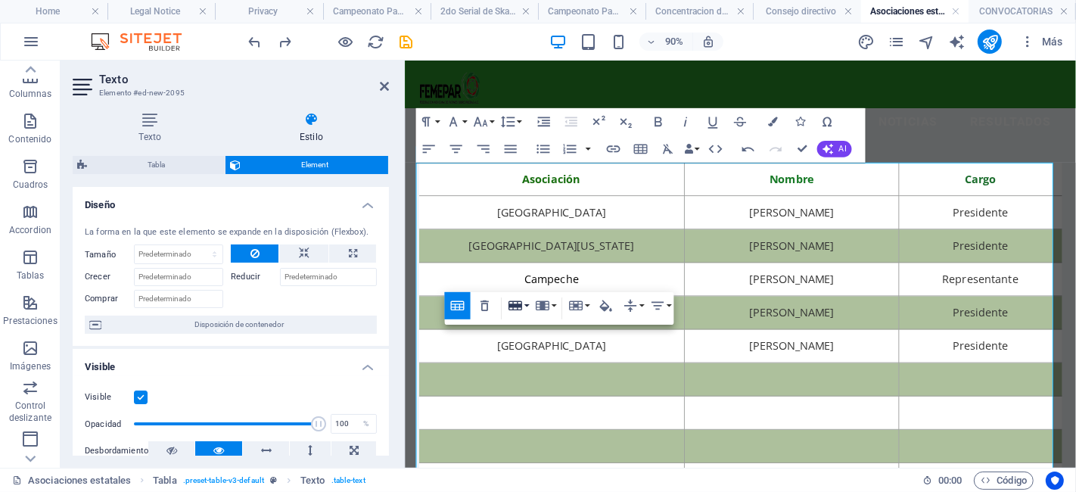
click at [526, 312] on button "Row" at bounding box center [518, 305] width 26 height 27
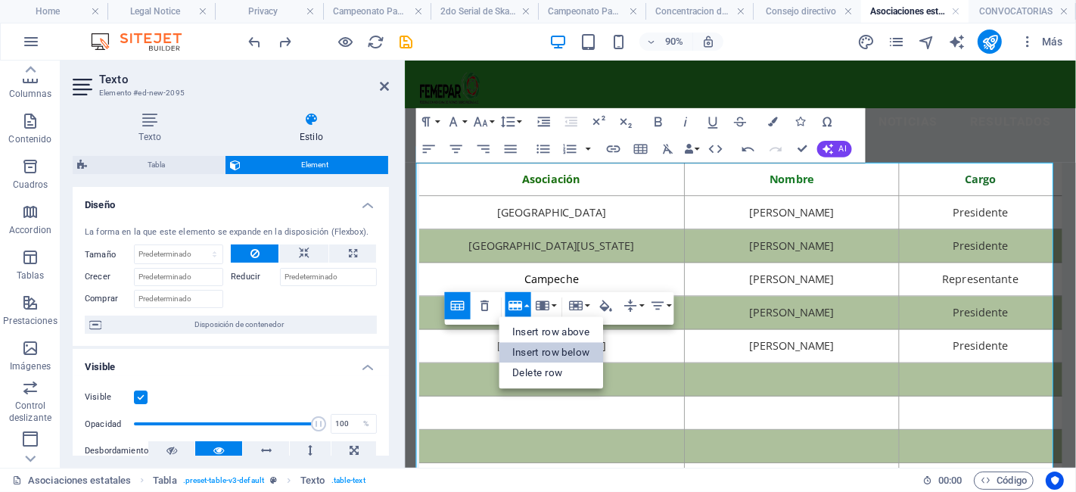
click at [549, 353] on link "Insert row below" at bounding box center [551, 353] width 104 height 20
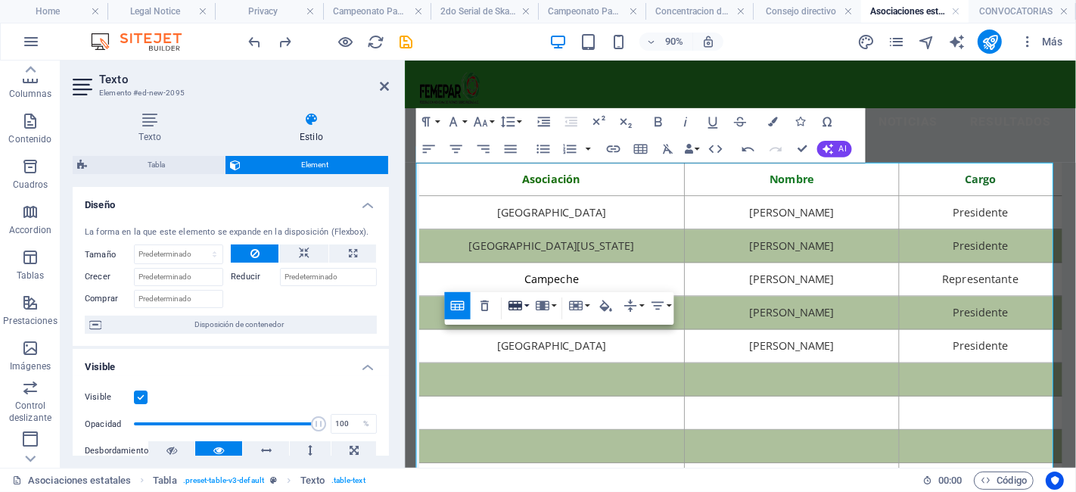
click at [523, 306] on button "Row" at bounding box center [518, 305] width 26 height 27
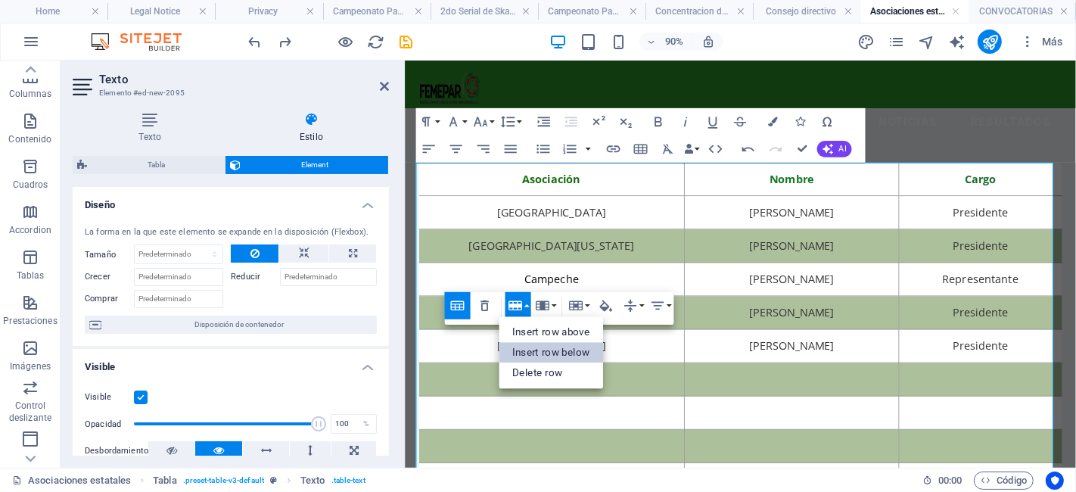
click at [539, 343] on link "Insert row below" at bounding box center [551, 353] width 104 height 20
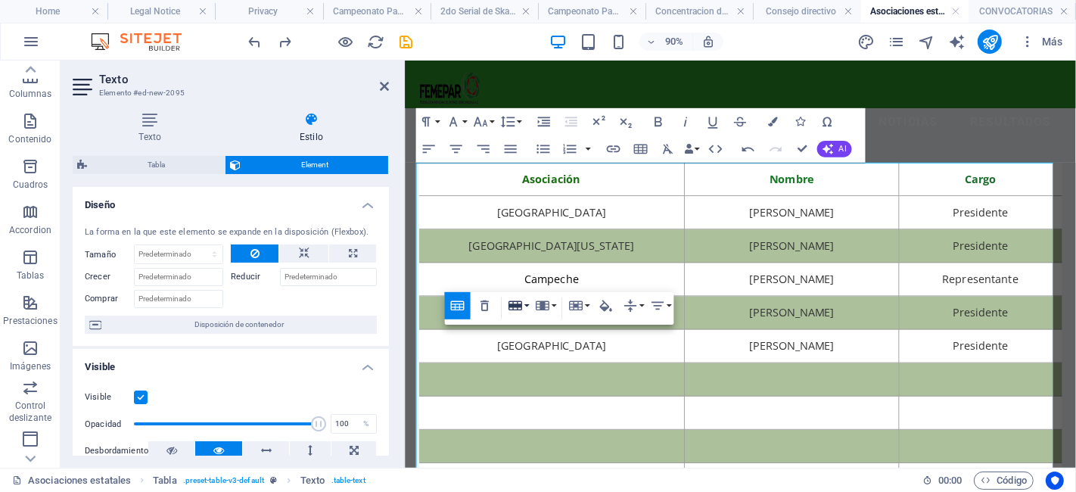
click at [521, 310] on icon "button" at bounding box center [515, 306] width 14 height 10
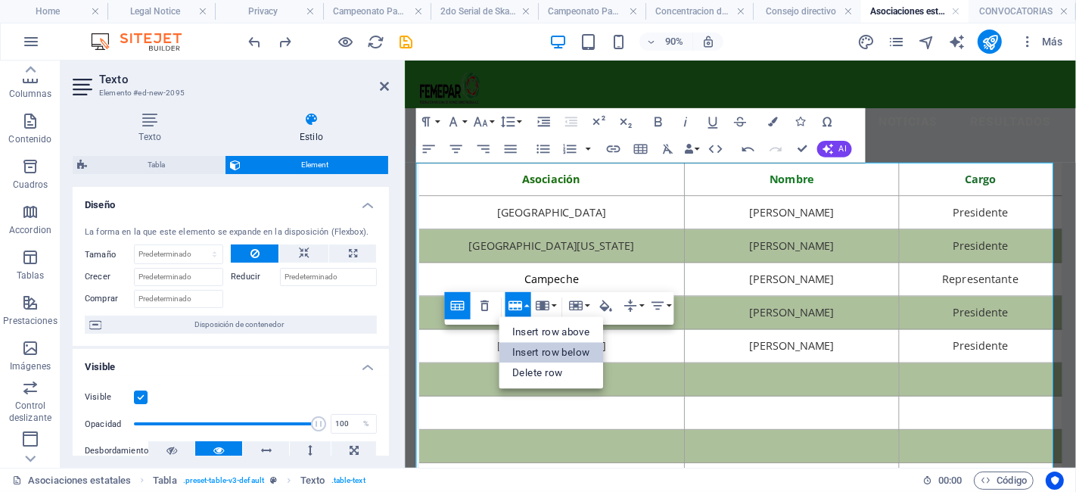
click at [551, 351] on link "Insert row below" at bounding box center [551, 353] width 104 height 20
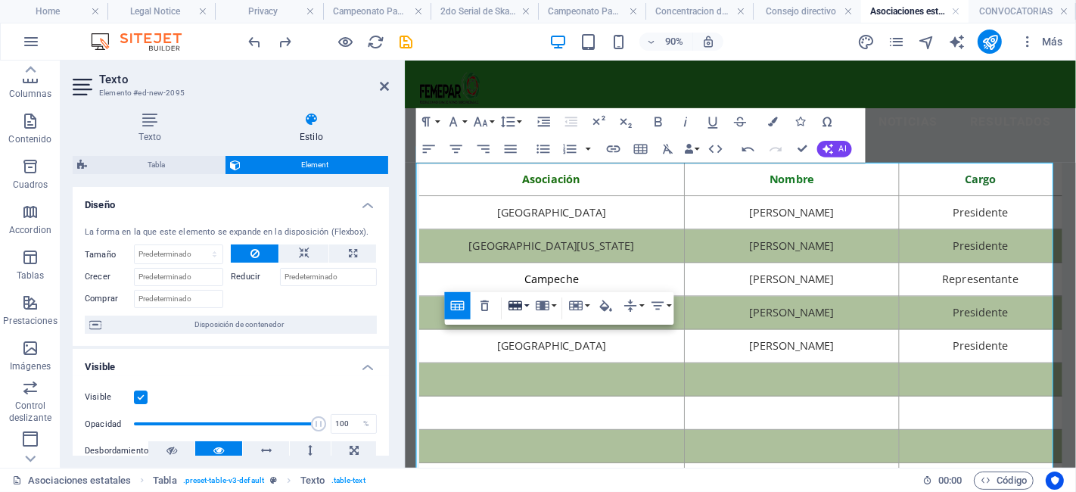
click at [516, 306] on icon "button" at bounding box center [515, 306] width 14 height 10
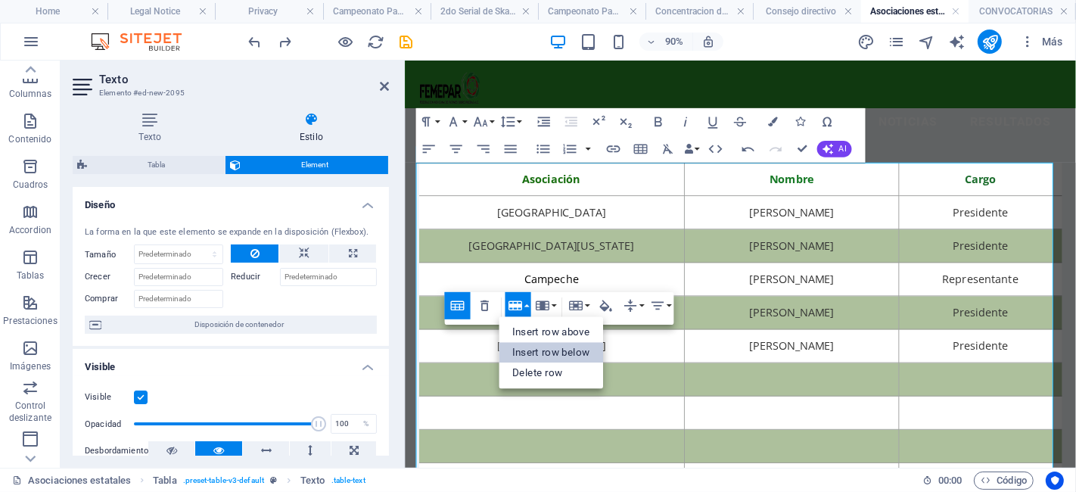
click at [538, 347] on link "Insert row below" at bounding box center [551, 353] width 104 height 20
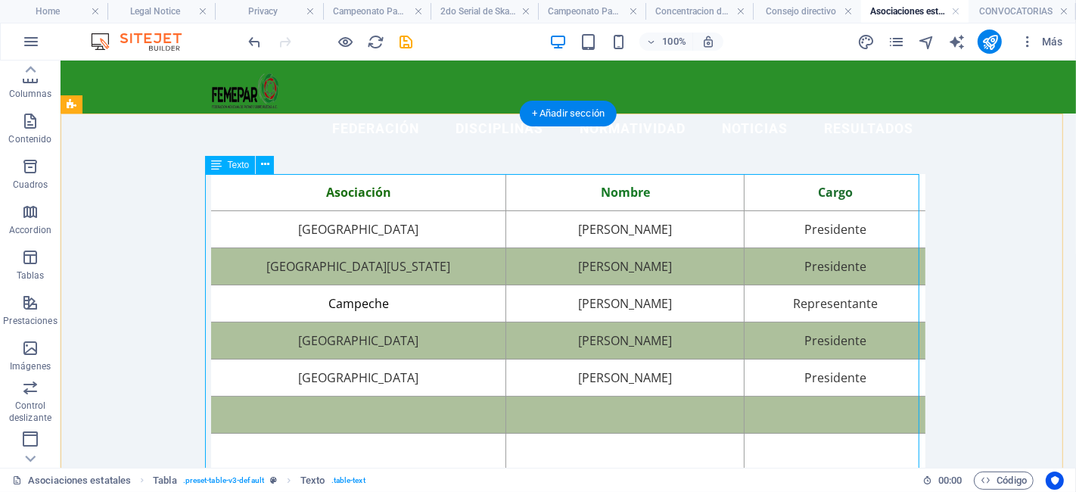
scroll to position [99, 0]
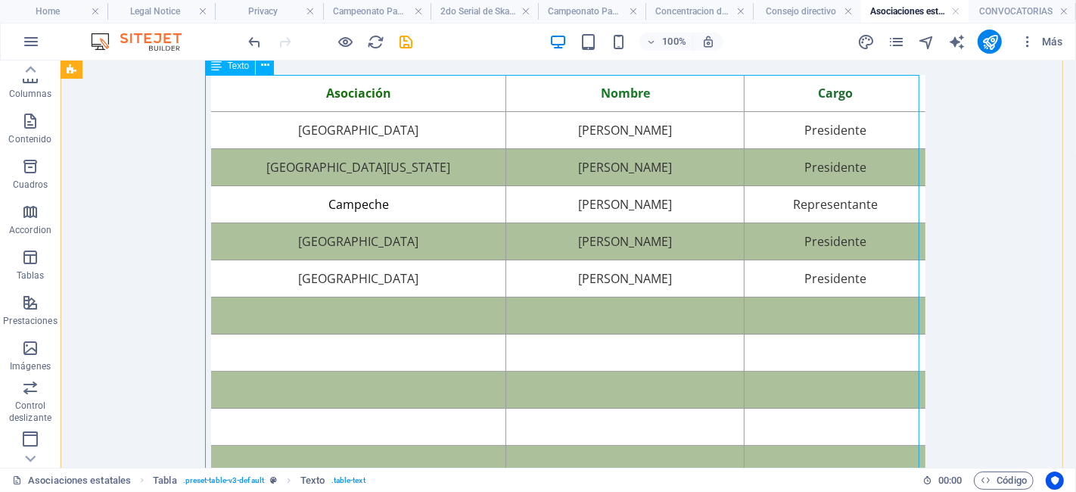
click at [345, 322] on div "Asociación Nombre Cargo Aguascalientes [PERSON_NAME] Presidente Baja [US_STATE]…" at bounding box center [567, 407] width 714 height 667
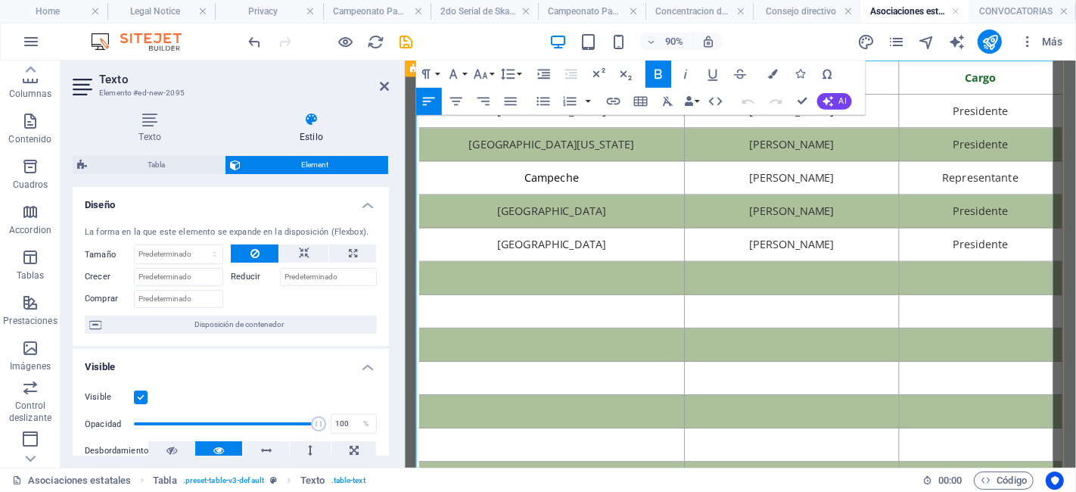
click at [563, 291] on td at bounding box center [568, 302] width 295 height 37
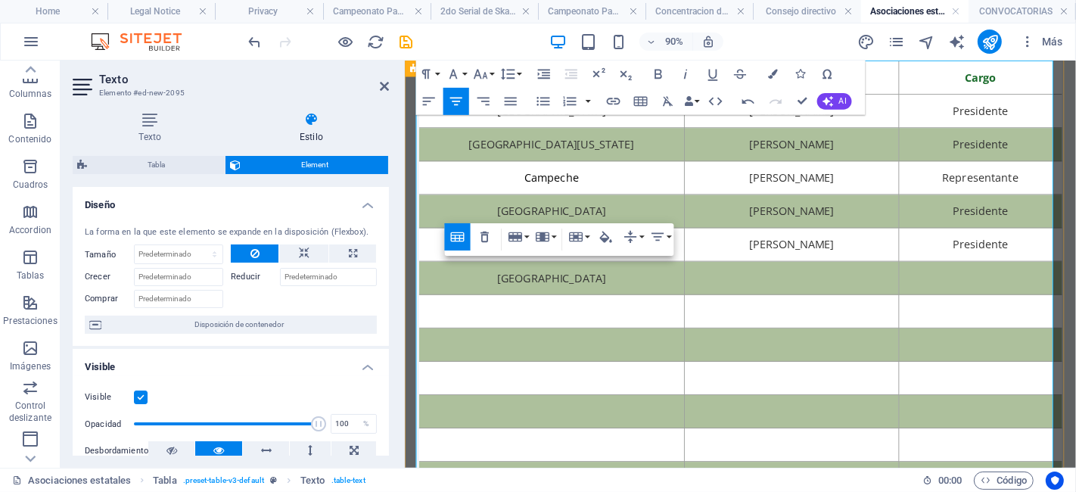
click at [802, 310] on td at bounding box center [834, 302] width 238 height 37
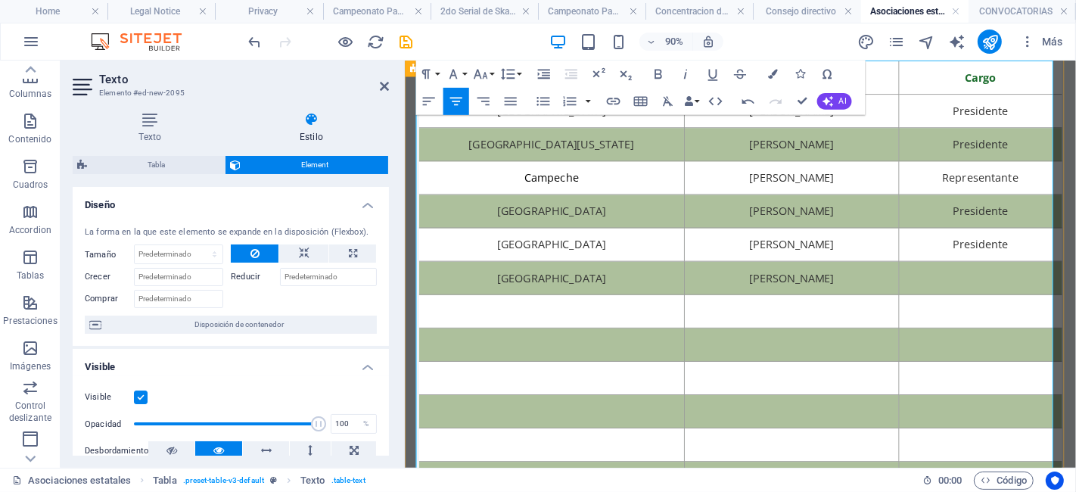
click at [1040, 311] on td at bounding box center [1043, 302] width 181 height 37
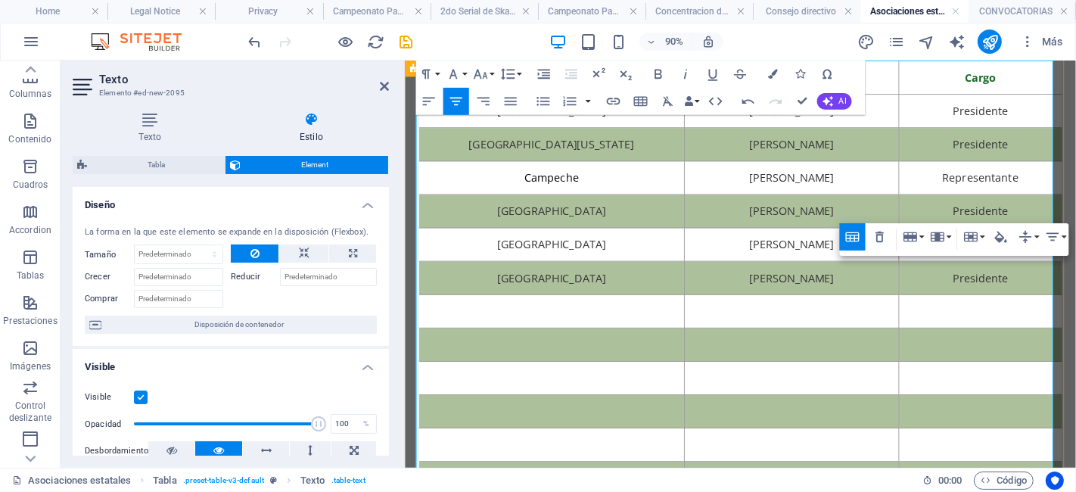
click at [655, 333] on td at bounding box center [568, 339] width 295 height 37
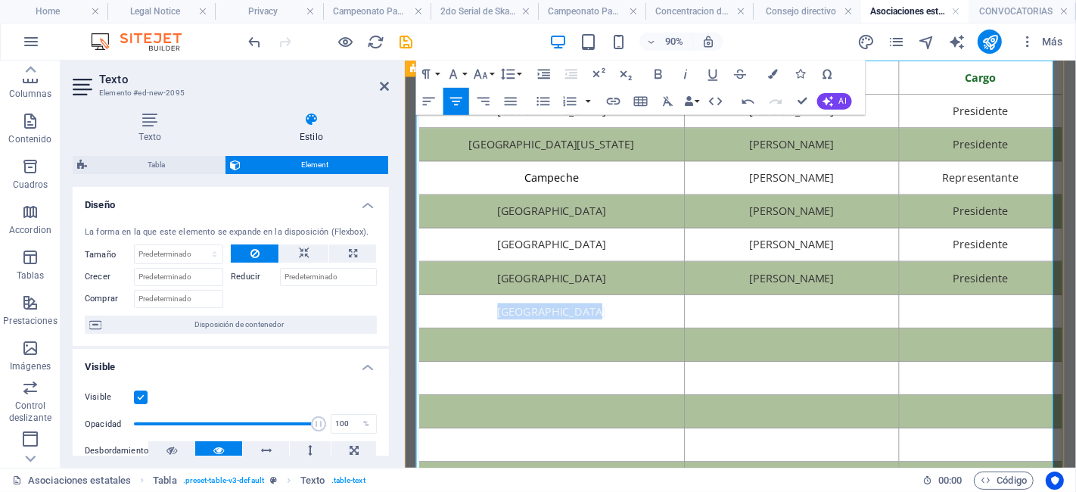
drag, startPoint x: 655, startPoint y: 333, endPoint x: 468, endPoint y: 337, distance: 186.9
click at [468, 337] on td "[GEOGRAPHIC_DATA]" at bounding box center [568, 339] width 295 height 37
click at [771, 76] on icon "button" at bounding box center [773, 75] width 10 height 10
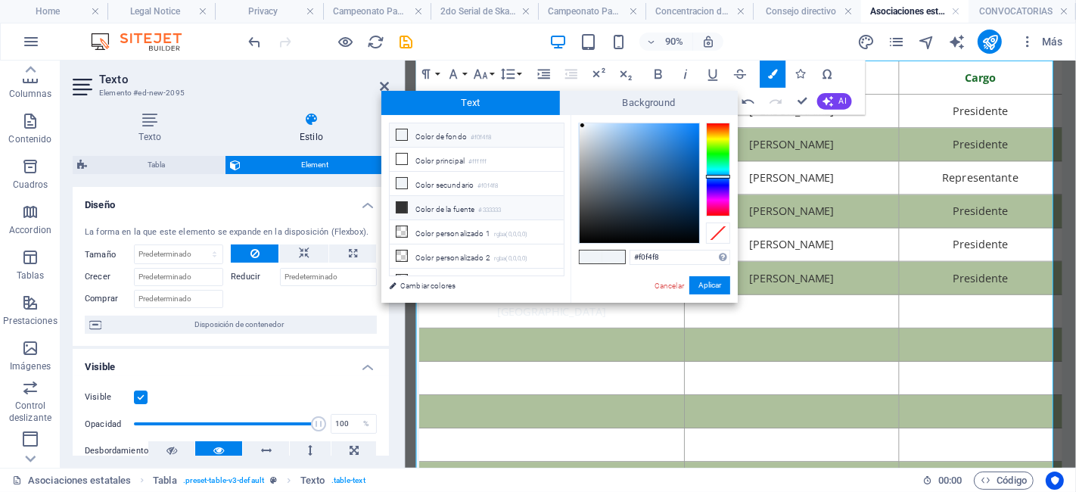
click at [447, 216] on li "Color de la fuente #333333" at bounding box center [477, 208] width 174 height 24
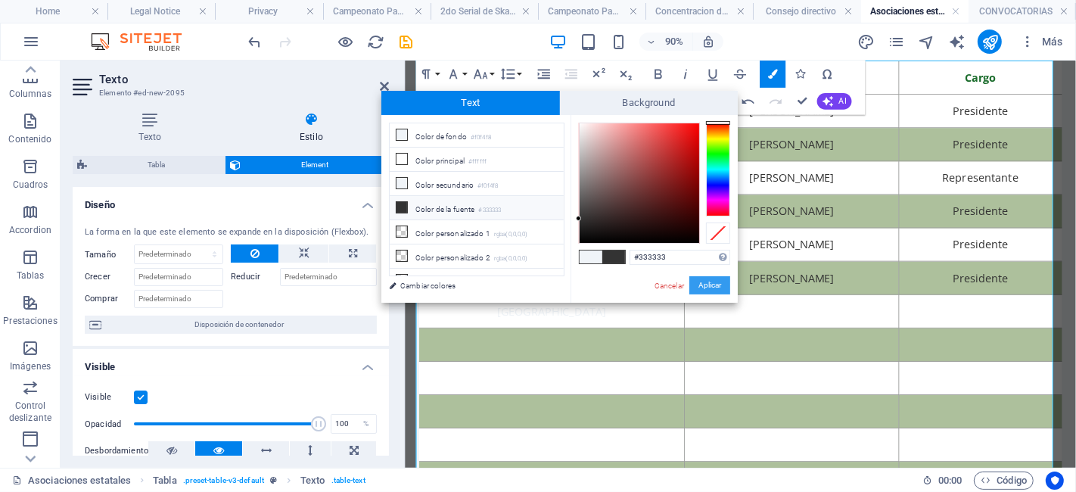
click at [695, 278] on button "Aplicar" at bounding box center [709, 285] width 41 height 18
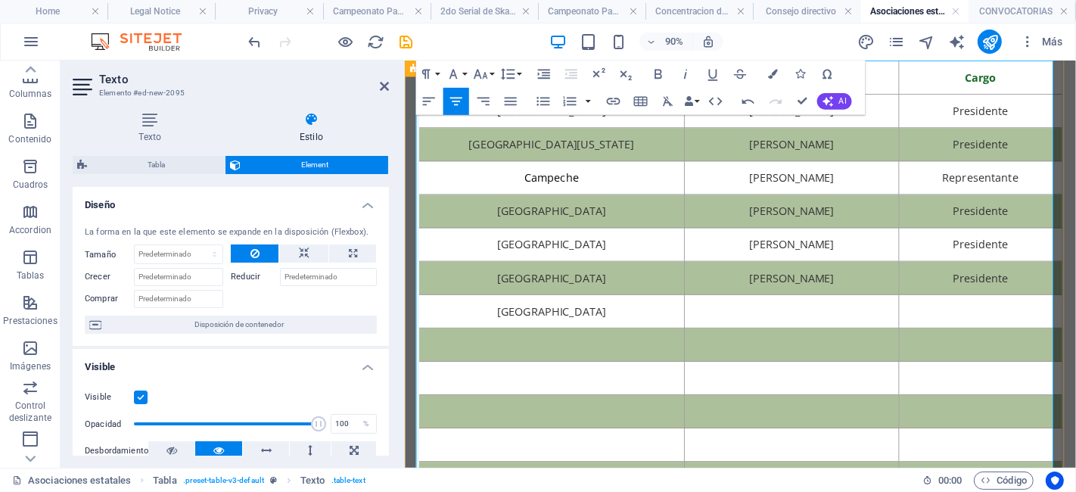
click at [796, 337] on td at bounding box center [834, 339] width 238 height 37
click at [825, 341] on td at bounding box center [834, 339] width 238 height 37
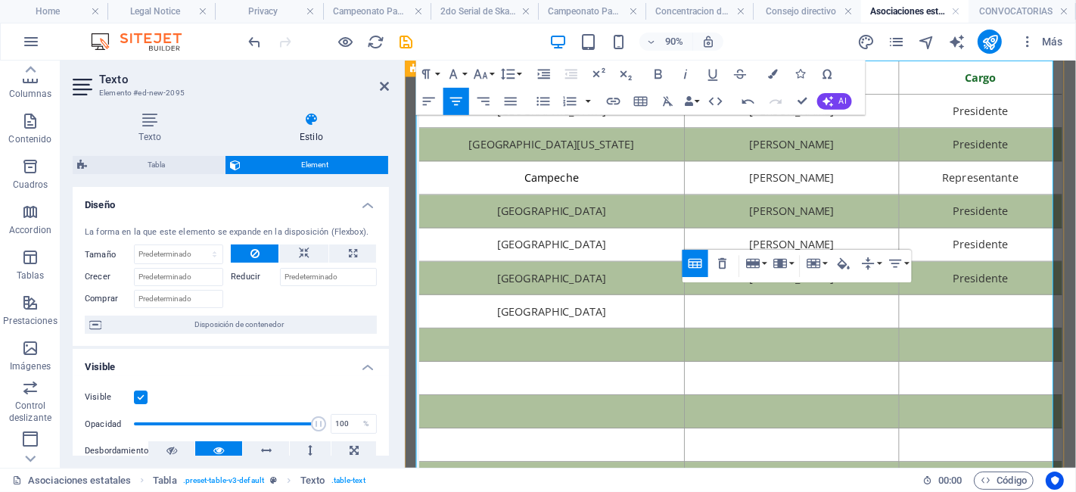
click at [825, 341] on td at bounding box center [834, 339] width 238 height 37
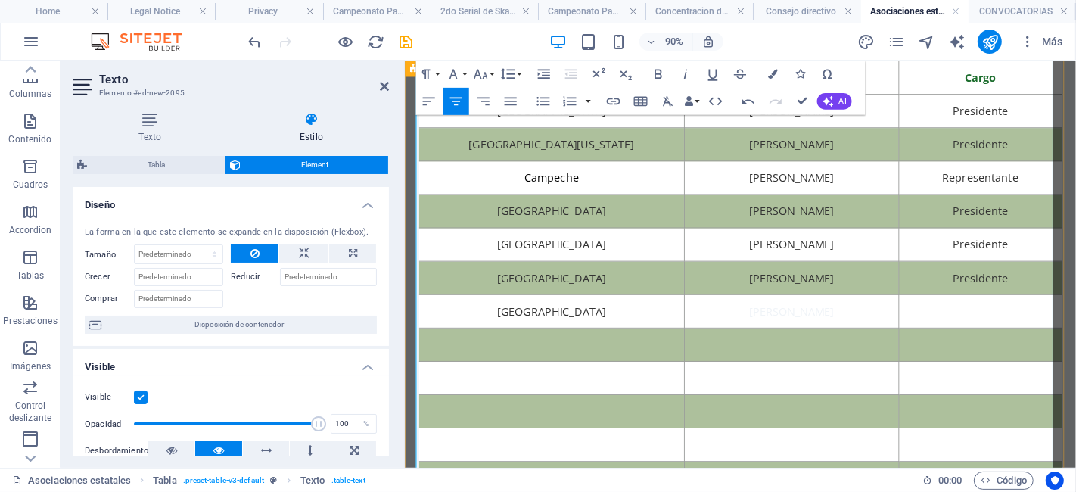
drag, startPoint x: 912, startPoint y: 336, endPoint x: 726, endPoint y: 329, distance: 187.0
click at [726, 329] on td "[PERSON_NAME]" at bounding box center [834, 339] width 238 height 37
click at [766, 74] on button "Colors" at bounding box center [773, 74] width 26 height 27
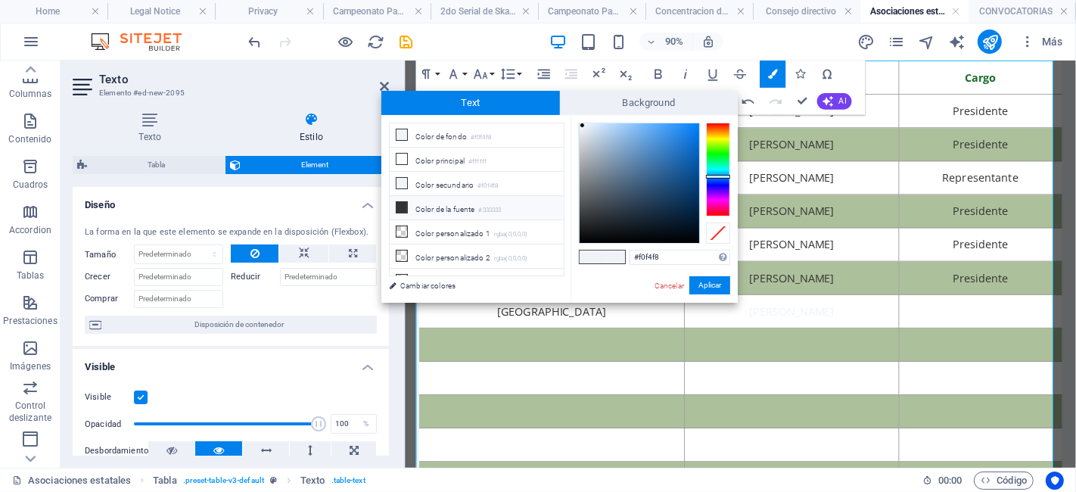
click at [484, 197] on li "Color de la fuente #333333" at bounding box center [477, 208] width 174 height 24
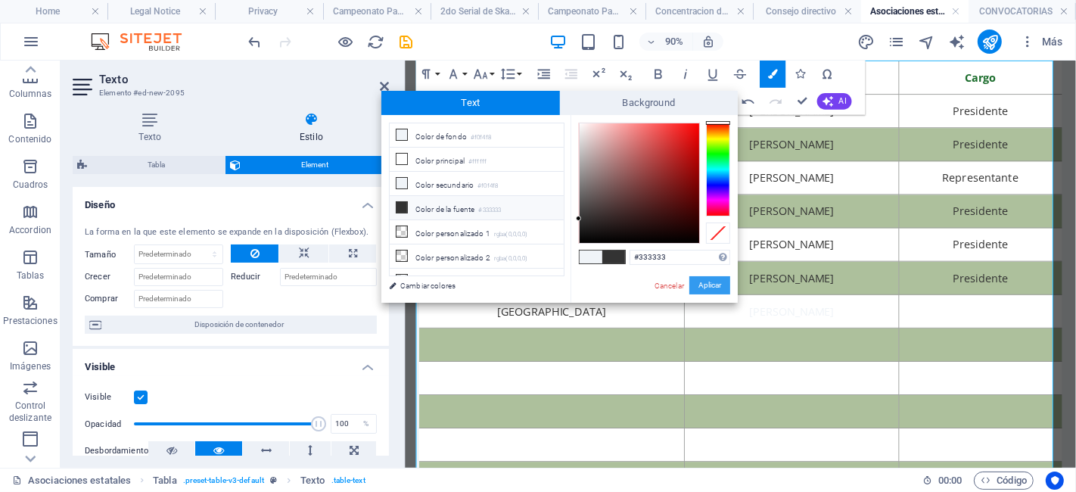
click at [709, 283] on button "Aplicar" at bounding box center [709, 285] width 41 height 18
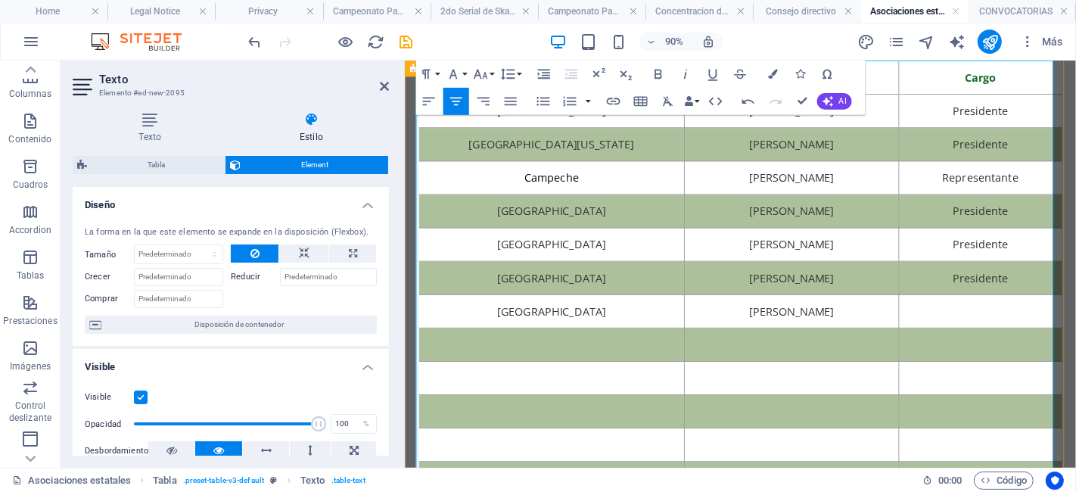
click at [1038, 331] on td at bounding box center [1043, 339] width 181 height 37
click at [1038, 331] on td "P" at bounding box center [1043, 339] width 181 height 37
drag, startPoint x: 1085, startPoint y: 338, endPoint x: 969, endPoint y: 333, distance: 115.9
click at [969, 333] on td "Presidente" at bounding box center [1043, 339] width 181 height 37
click at [772, 72] on icon "button" at bounding box center [773, 75] width 10 height 10
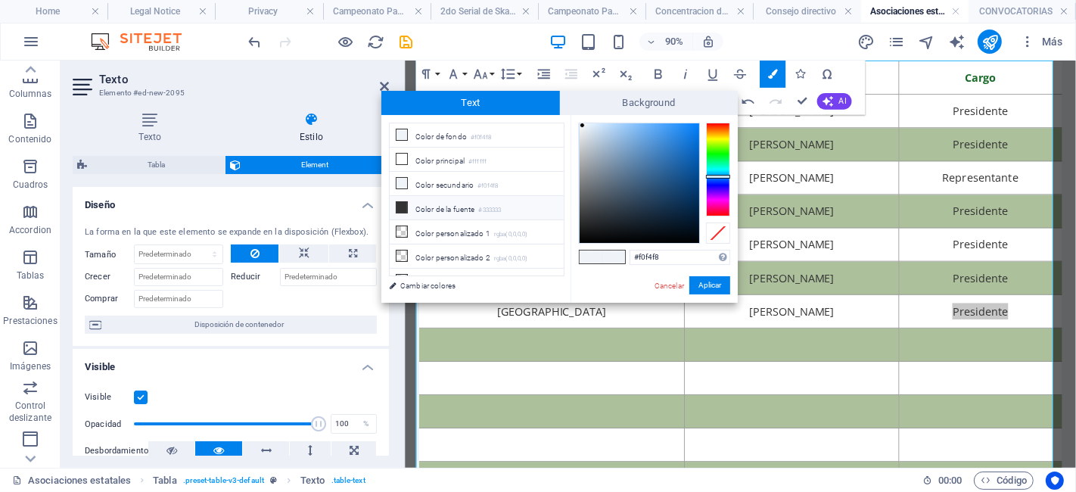
click at [480, 196] on li "Color de la fuente #333333" at bounding box center [477, 208] width 174 height 24
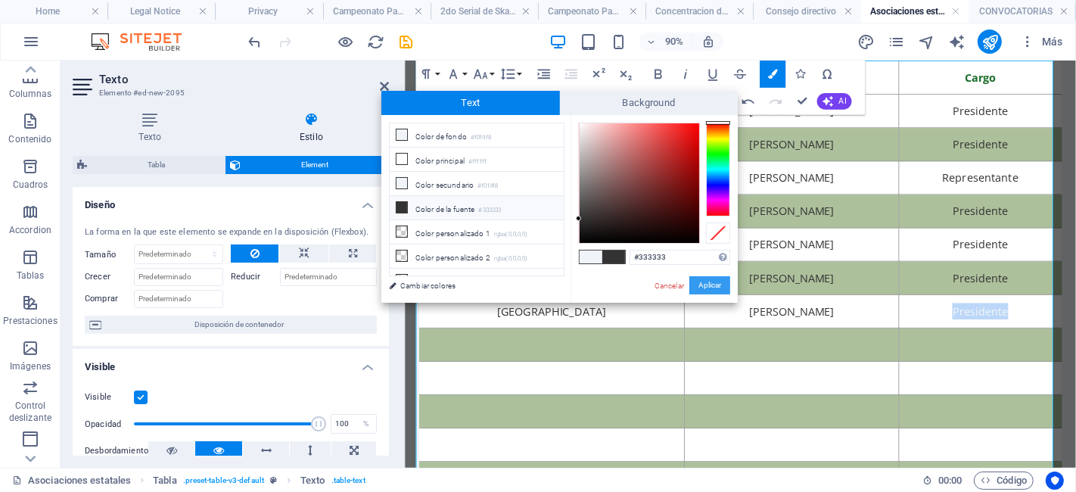
click at [715, 285] on button "Aplicar" at bounding box center [709, 285] width 41 height 18
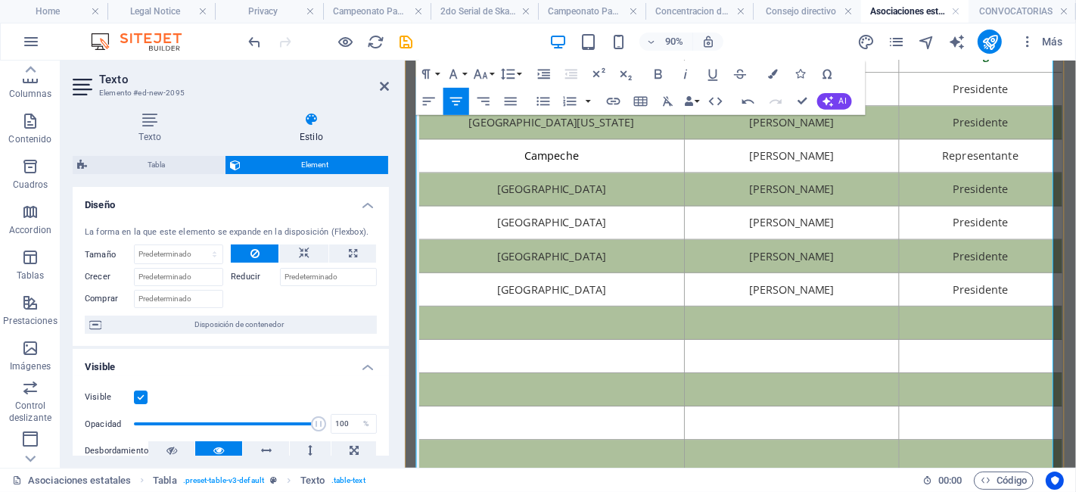
scroll to position [138, 0]
click at [618, 358] on td at bounding box center [568, 351] width 295 height 37
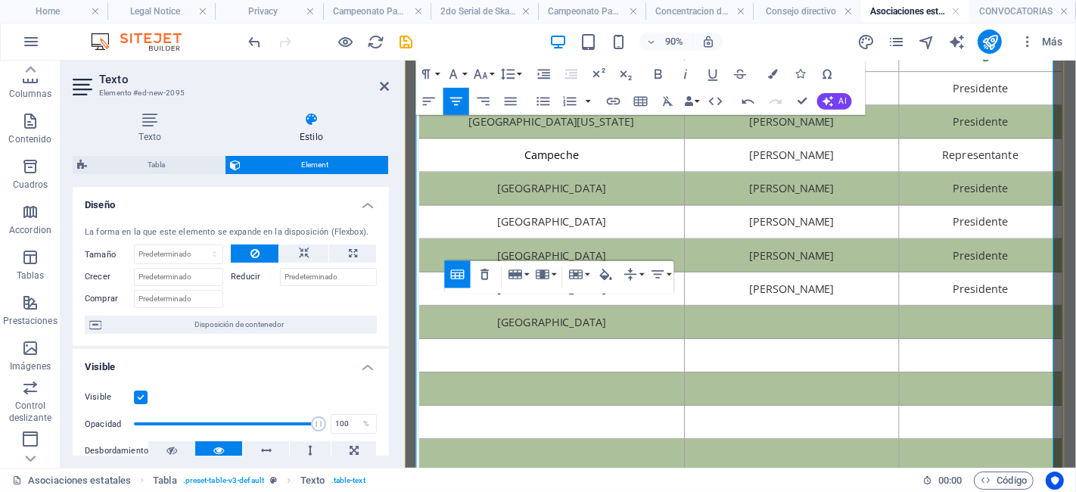
click at [784, 349] on td at bounding box center [834, 351] width 238 height 37
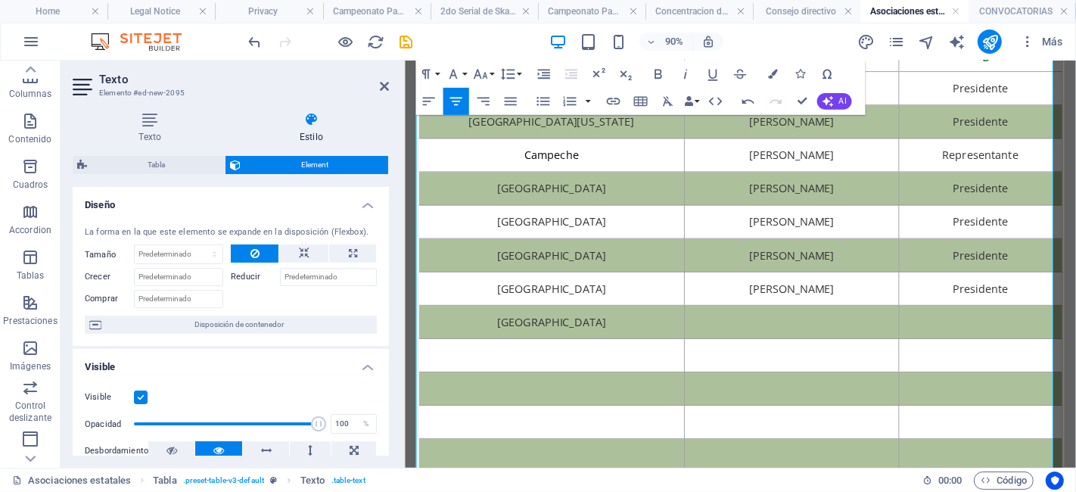
click at [784, 349] on td at bounding box center [834, 351] width 238 height 37
click at [996, 348] on td at bounding box center [1043, 351] width 181 height 37
click at [617, 387] on td at bounding box center [568, 388] width 295 height 37
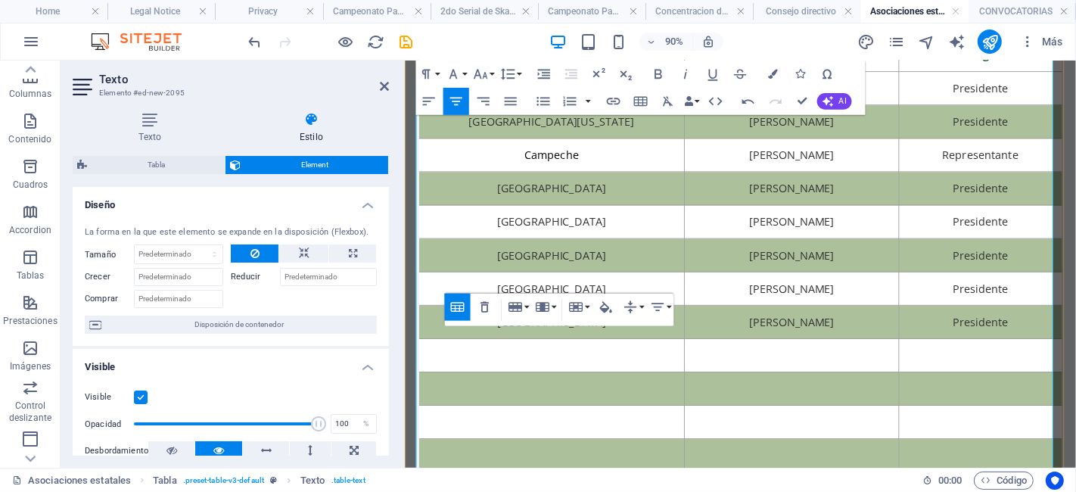
click at [617, 387] on td at bounding box center [568, 388] width 295 height 37
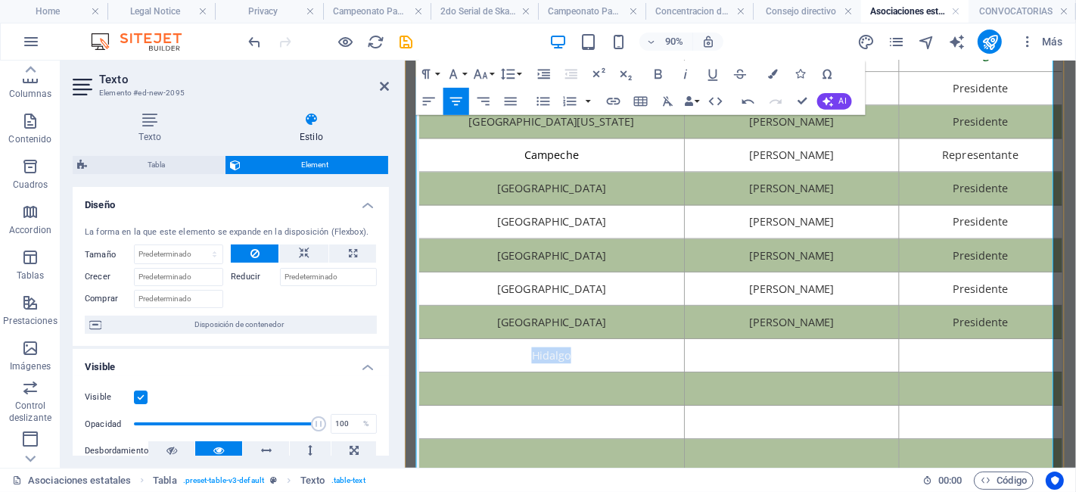
drag, startPoint x: 617, startPoint y: 387, endPoint x: 510, endPoint y: 379, distance: 107.0
click at [510, 379] on td "Hidalgo" at bounding box center [568, 388] width 295 height 37
click at [772, 74] on icon "button" at bounding box center [773, 75] width 10 height 10
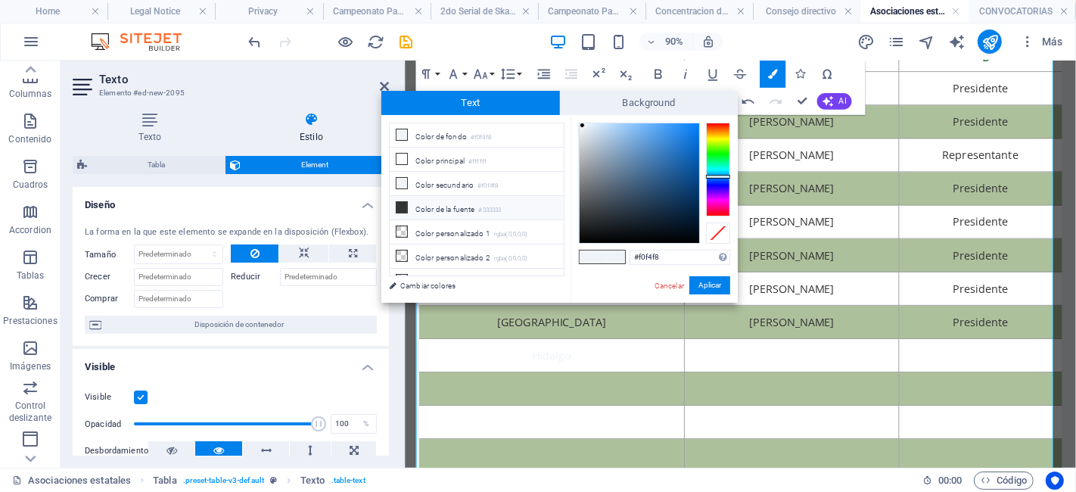
click at [488, 200] on li "Color de la fuente #333333" at bounding box center [477, 208] width 174 height 24
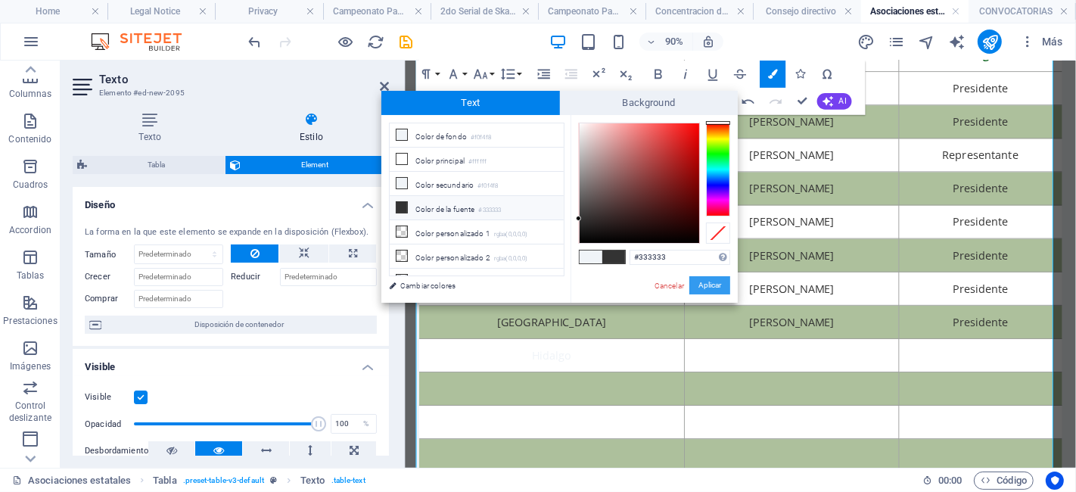
click at [710, 289] on button "Aplicar" at bounding box center [709, 285] width 41 height 18
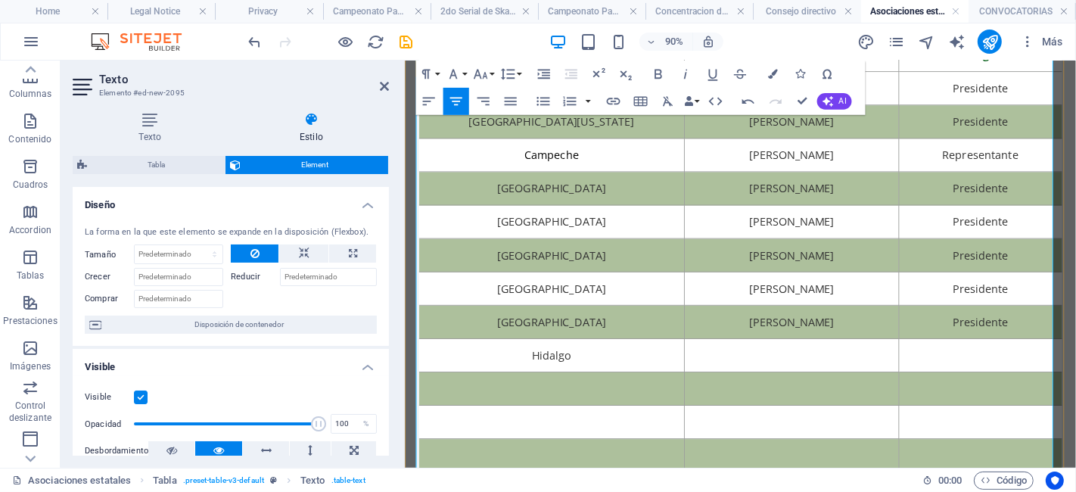
click at [793, 377] on td at bounding box center [834, 388] width 238 height 37
drag, startPoint x: 926, startPoint y: 385, endPoint x: 720, endPoint y: 396, distance: 206.8
click at [720, 396] on td "[PERSON_NAME]" at bounding box center [834, 388] width 238 height 37
click at [773, 73] on icon "button" at bounding box center [773, 75] width 10 height 10
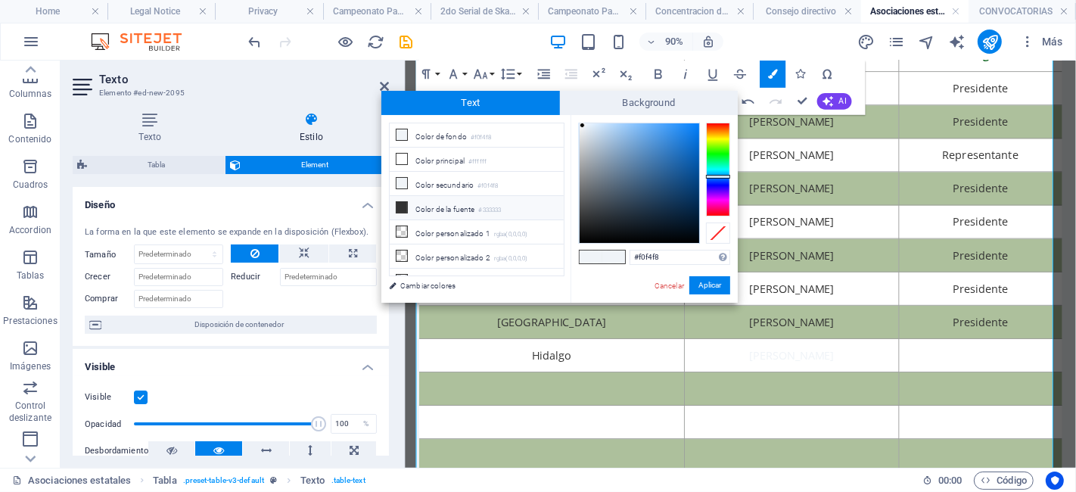
click at [499, 205] on small "#333333" at bounding box center [490, 210] width 23 height 11
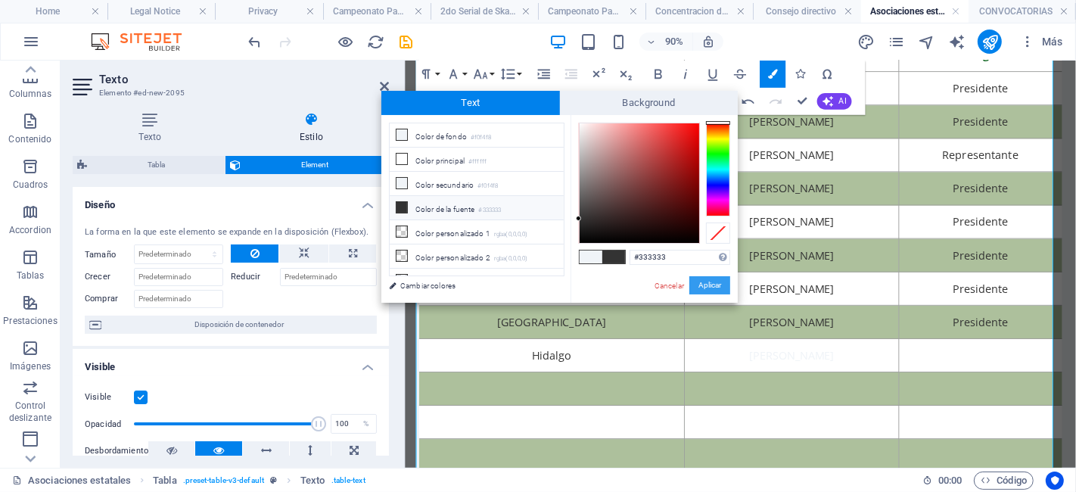
click at [712, 280] on button "Aplicar" at bounding box center [709, 285] width 41 height 18
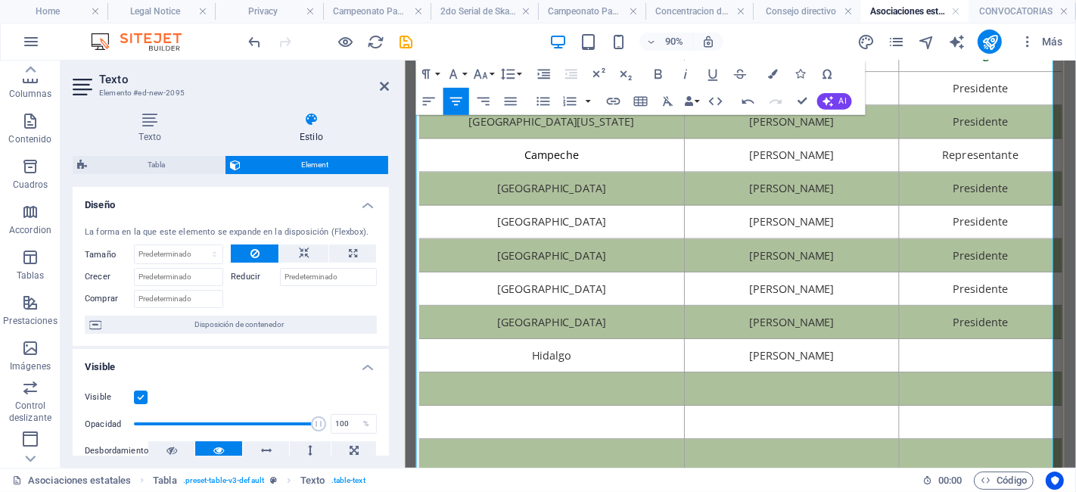
click at [991, 392] on td at bounding box center [1043, 388] width 181 height 37
drag, startPoint x: 1077, startPoint y: 387, endPoint x: 948, endPoint y: 360, distance: 131.3
click at [948, 360] on tbody "Aguascalientes [PERSON_NAME] Presidente Baja [US_STATE] [PERSON_NAME] President…" at bounding box center [778, 388] width 714 height 630
drag, startPoint x: 1078, startPoint y: 382, endPoint x: 968, endPoint y: 378, distance: 109.8
click at [968, 378] on td "Presidente" at bounding box center [1043, 388] width 181 height 37
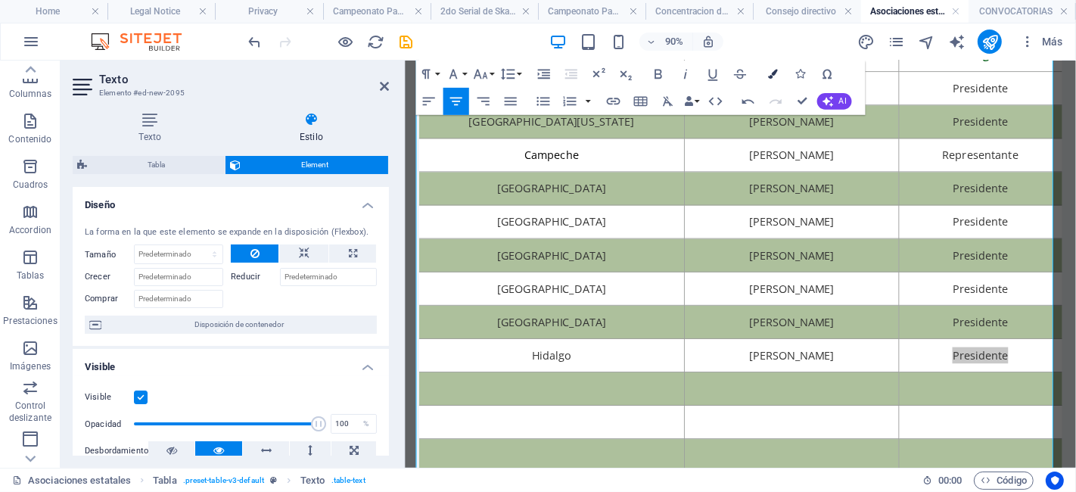
click at [773, 81] on button "Colors" at bounding box center [773, 74] width 26 height 27
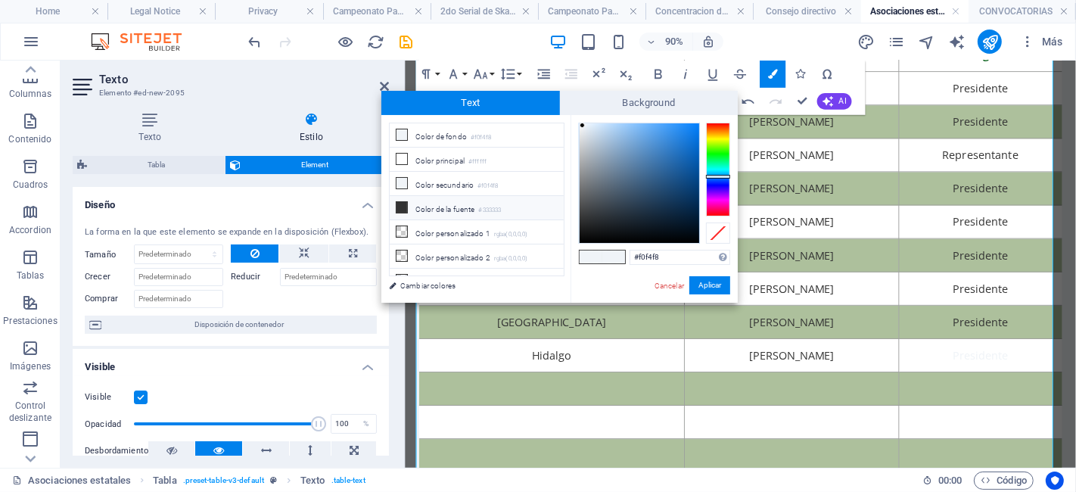
click at [445, 202] on li "Color de la fuente #333333" at bounding box center [477, 208] width 174 height 24
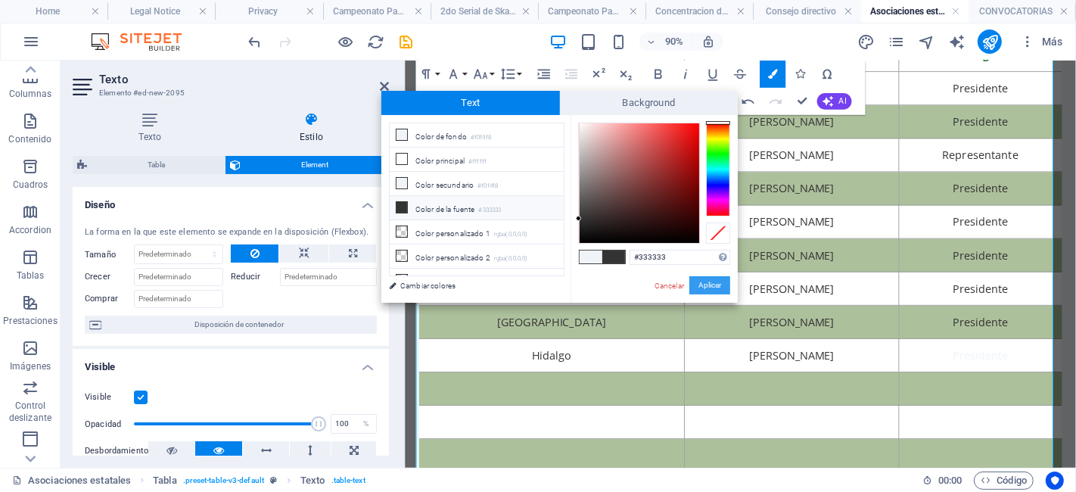
click at [700, 284] on button "Aplicar" at bounding box center [709, 285] width 41 height 18
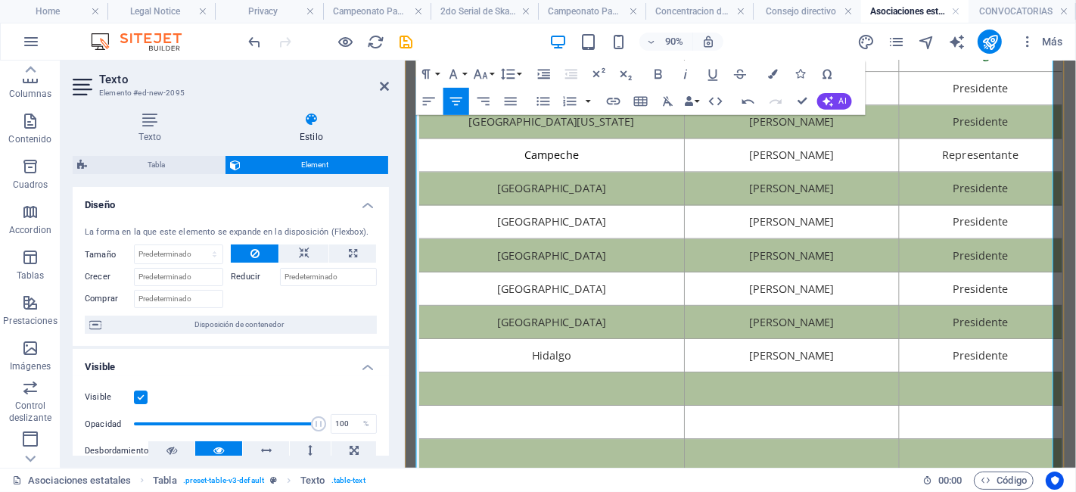
click at [573, 415] on td at bounding box center [568, 425] width 295 height 37
click at [782, 415] on td at bounding box center [834, 425] width 238 height 37
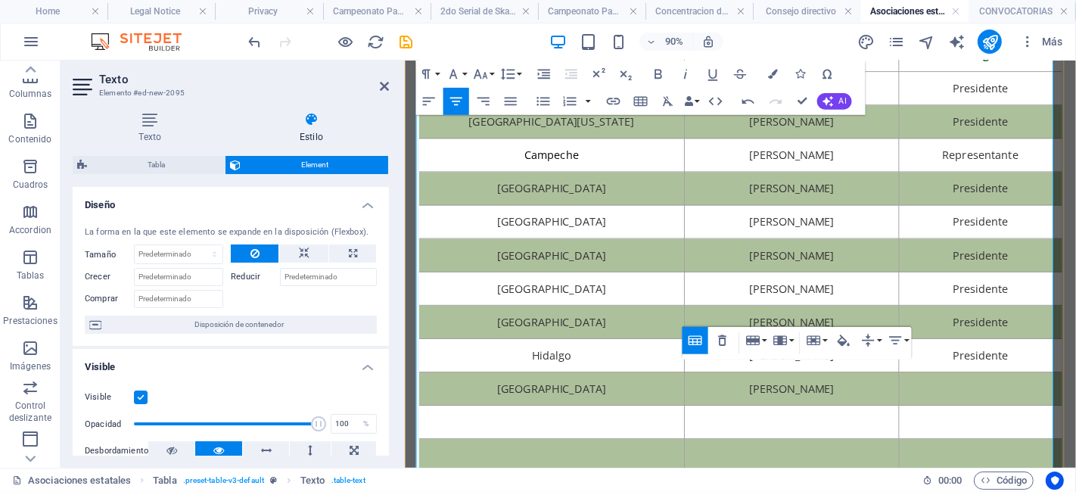
click at [1063, 419] on td at bounding box center [1043, 425] width 181 height 37
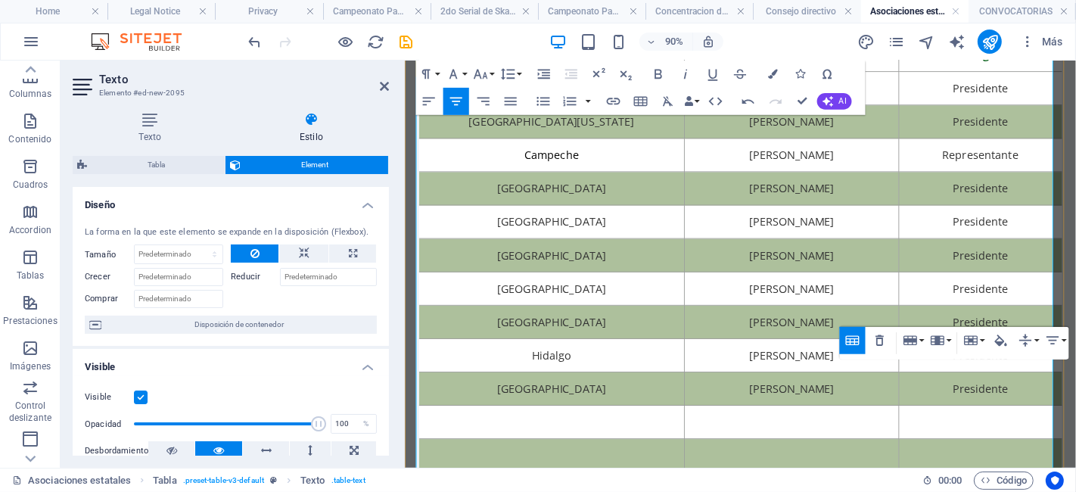
click at [645, 449] on td at bounding box center [568, 462] width 295 height 37
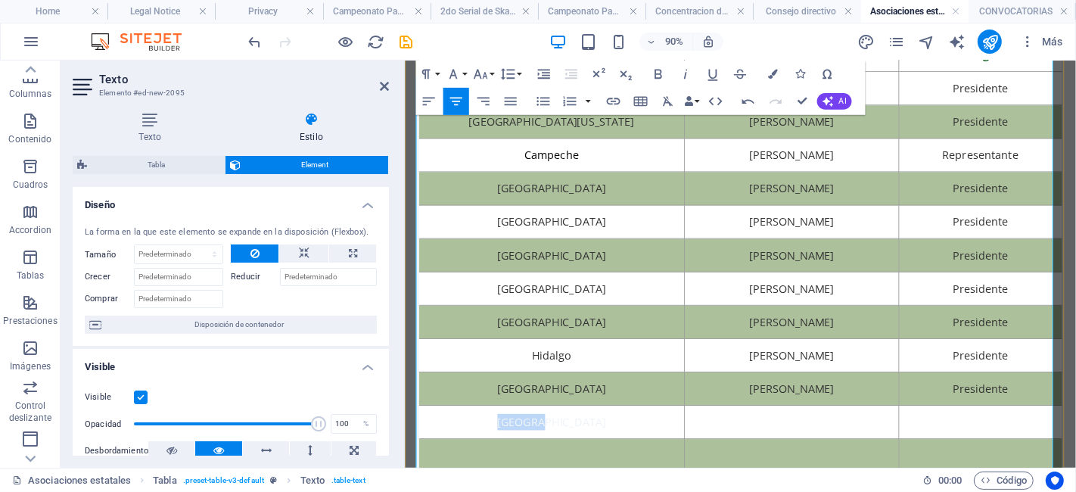
drag, startPoint x: 623, startPoint y: 465, endPoint x: 500, endPoint y: 446, distance: 124.8
click at [500, 446] on td "[GEOGRAPHIC_DATA]" at bounding box center [568, 462] width 295 height 37
click at [769, 83] on button "Colors" at bounding box center [773, 74] width 26 height 27
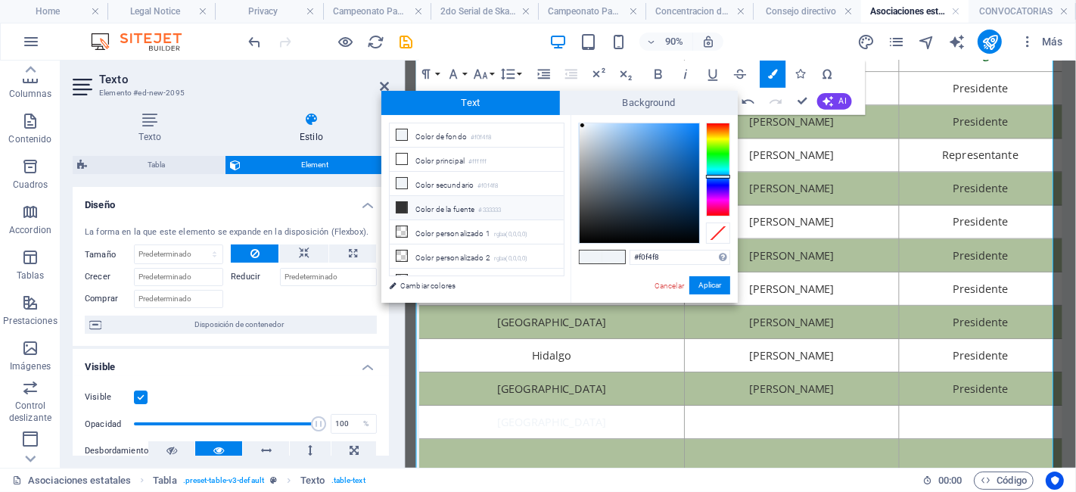
click at [465, 205] on li "Color de la fuente #333333" at bounding box center [477, 208] width 174 height 24
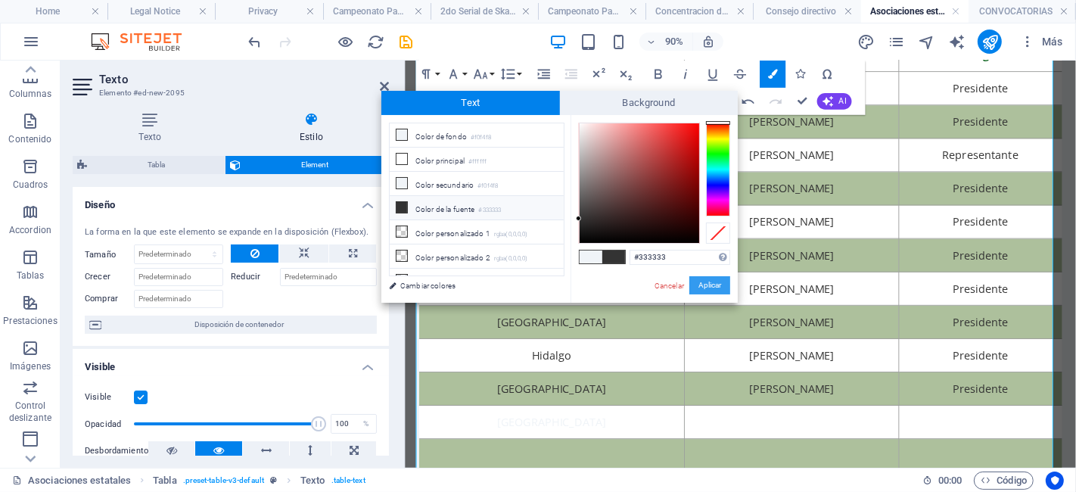
click at [709, 276] on button "Aplicar" at bounding box center [709, 285] width 41 height 18
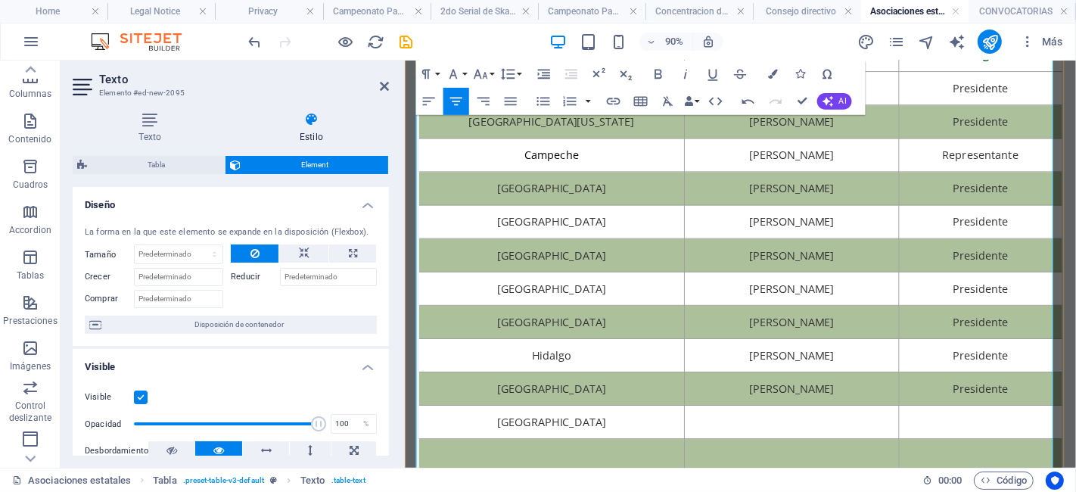
click at [811, 470] on td at bounding box center [834, 462] width 238 height 37
drag, startPoint x: 897, startPoint y: 462, endPoint x: 748, endPoint y: 460, distance: 149.1
click at [748, 460] on td "[PERSON_NAME]" at bounding box center [834, 462] width 238 height 37
click at [769, 74] on icon "button" at bounding box center [773, 75] width 10 height 10
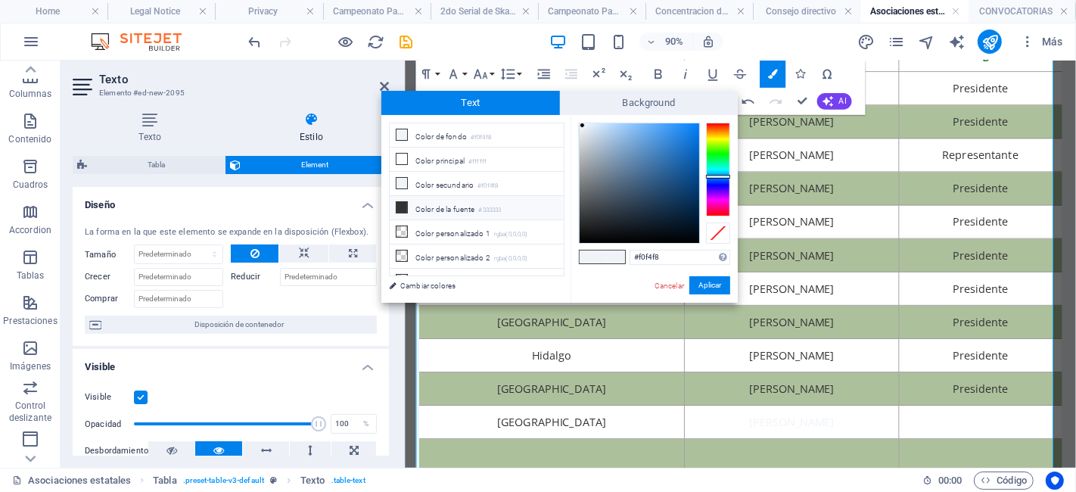
click at [513, 196] on li "Color de la fuente #333333" at bounding box center [477, 208] width 174 height 24
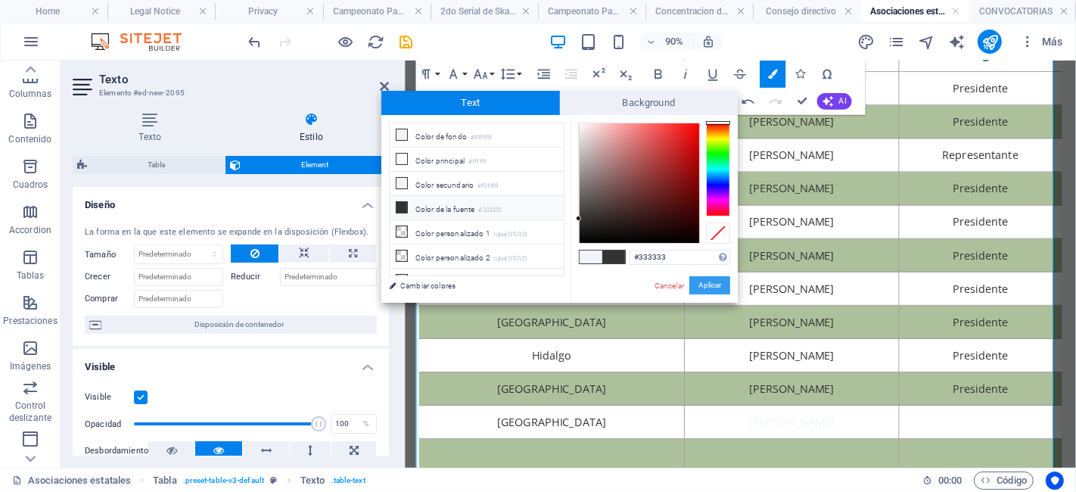
click at [713, 284] on button "Aplicar" at bounding box center [709, 285] width 41 height 18
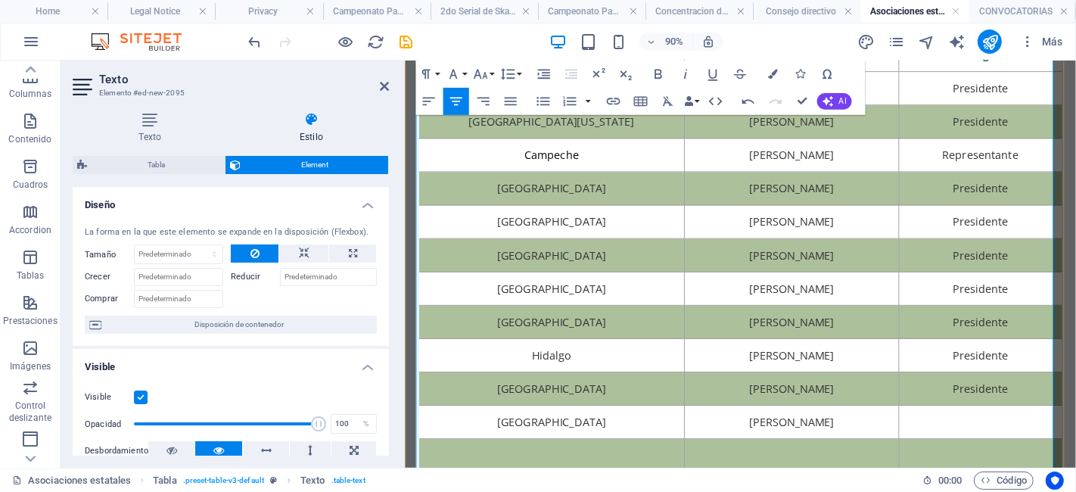
click at [1011, 460] on td at bounding box center [1043, 462] width 181 height 37
drag, startPoint x: 1084, startPoint y: 459, endPoint x: 928, endPoint y: 449, distance: 156.9
click at [928, 449] on tr "Jalisco [PERSON_NAME] Presidente" at bounding box center [778, 462] width 714 height 37
click at [1075, 444] on td "Presidente" at bounding box center [1043, 462] width 181 height 37
drag, startPoint x: 1083, startPoint y: 453, endPoint x: 967, endPoint y: 468, distance: 117.5
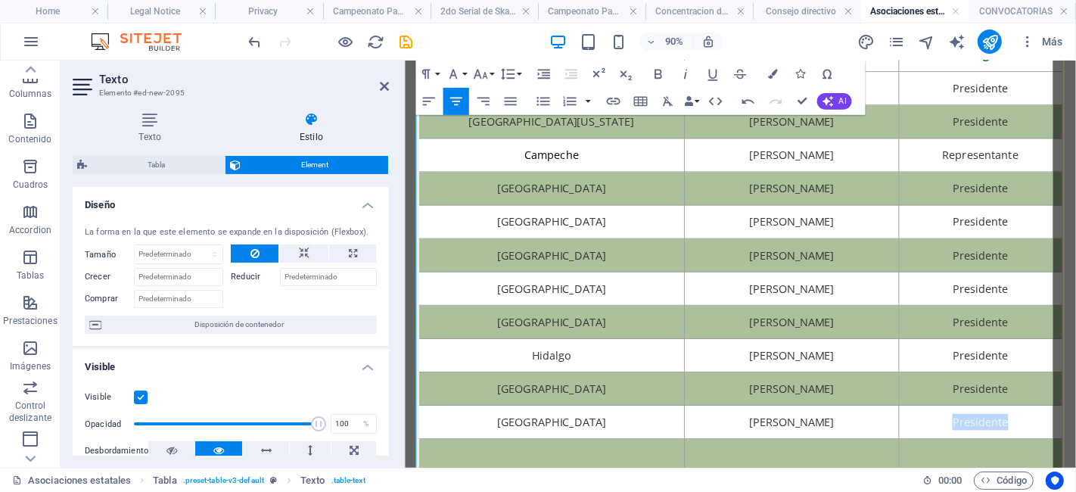
click at [967, 468] on td "Presidente" at bounding box center [1043, 462] width 181 height 37
click at [760, 74] on button "Colors" at bounding box center [773, 74] width 26 height 27
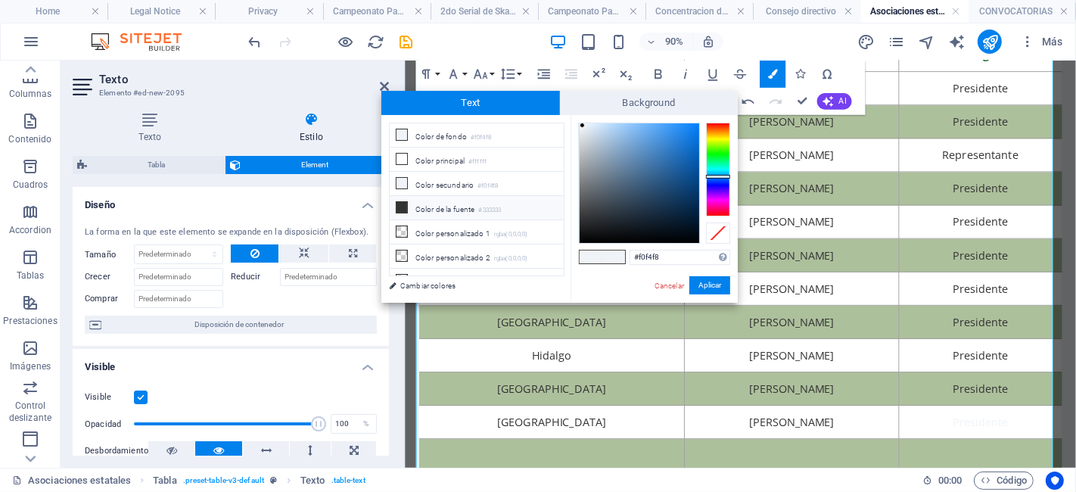
click at [468, 202] on li "Color de la fuente #333333" at bounding box center [477, 208] width 174 height 24
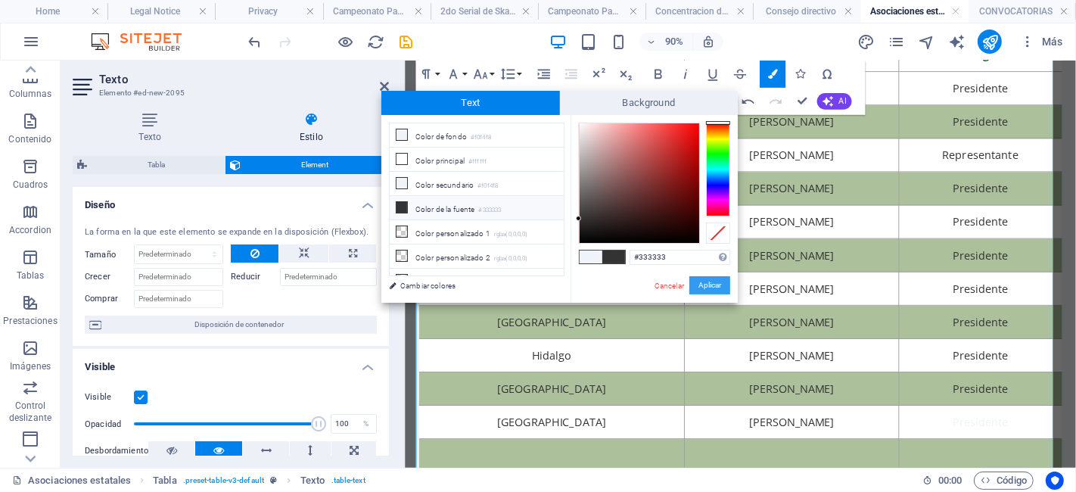
click at [704, 280] on button "Aplicar" at bounding box center [709, 285] width 41 height 18
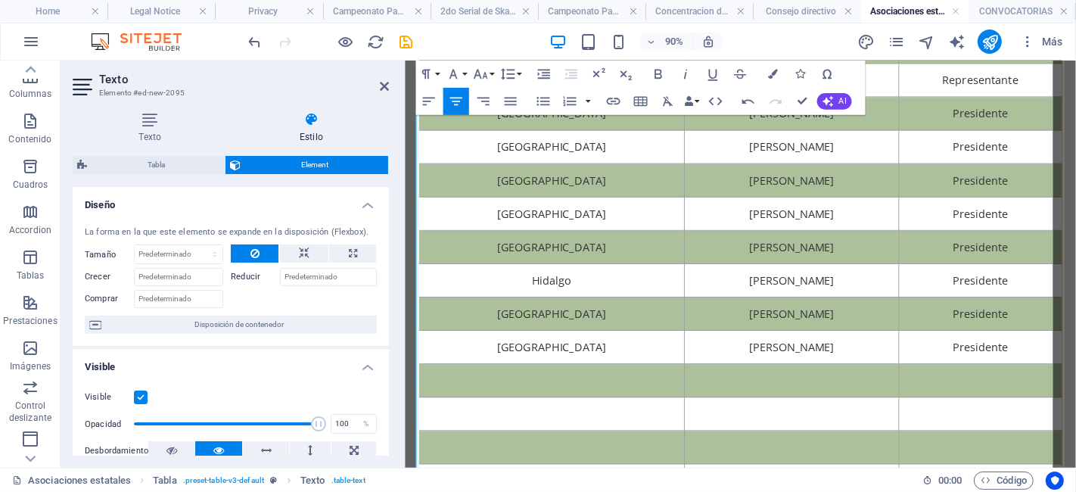
scroll to position [222, 0]
click at [625, 417] on td at bounding box center [568, 415] width 295 height 37
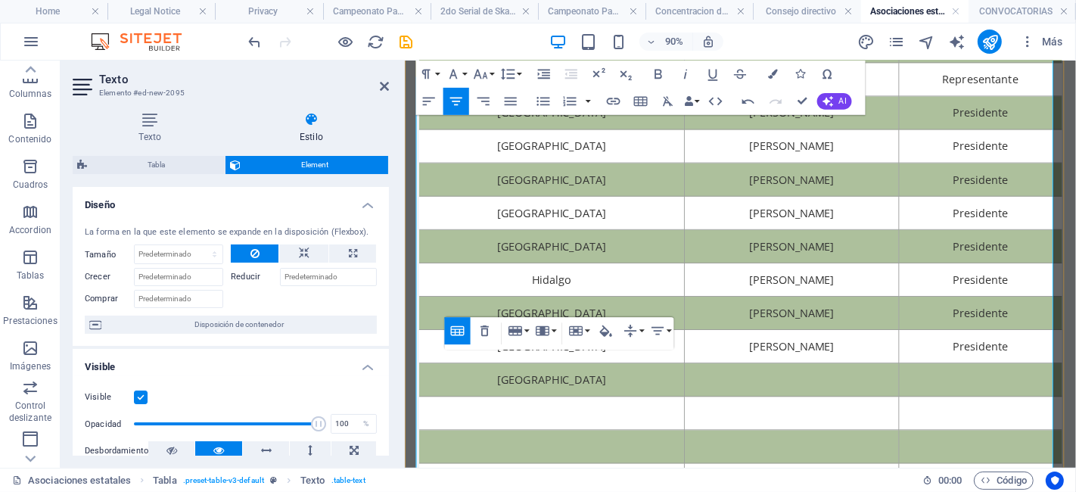
click at [833, 416] on td at bounding box center [834, 415] width 238 height 37
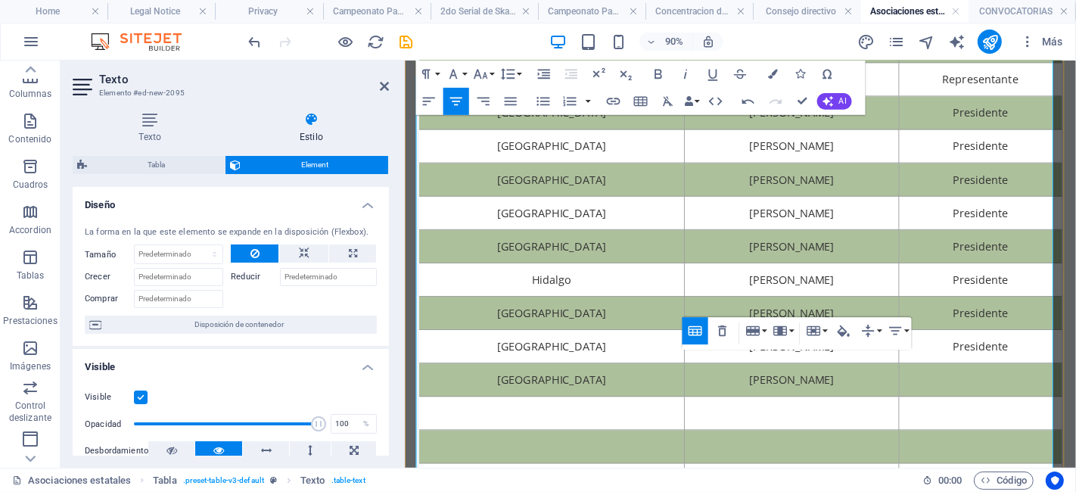
click at [1054, 415] on td at bounding box center [1043, 415] width 181 height 37
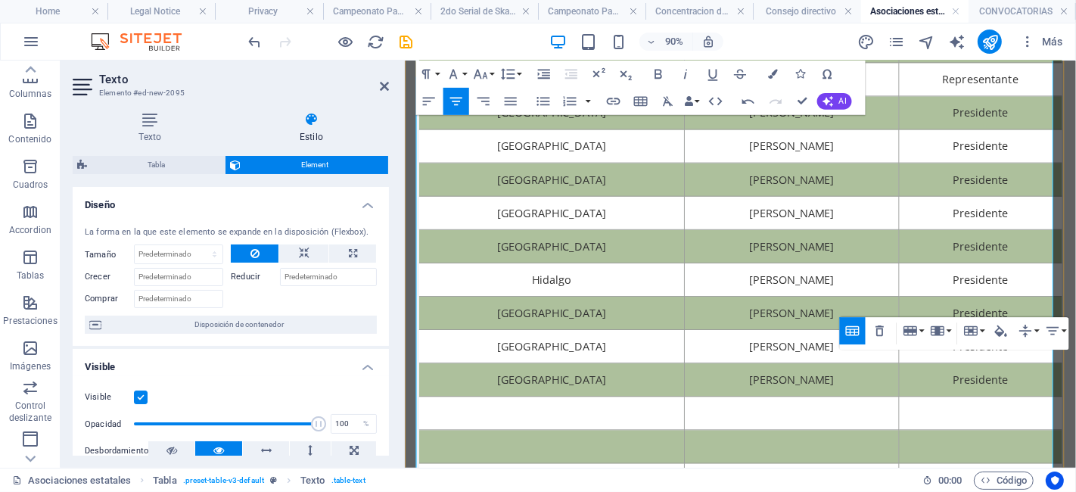
click at [630, 458] on td at bounding box center [568, 452] width 295 height 37
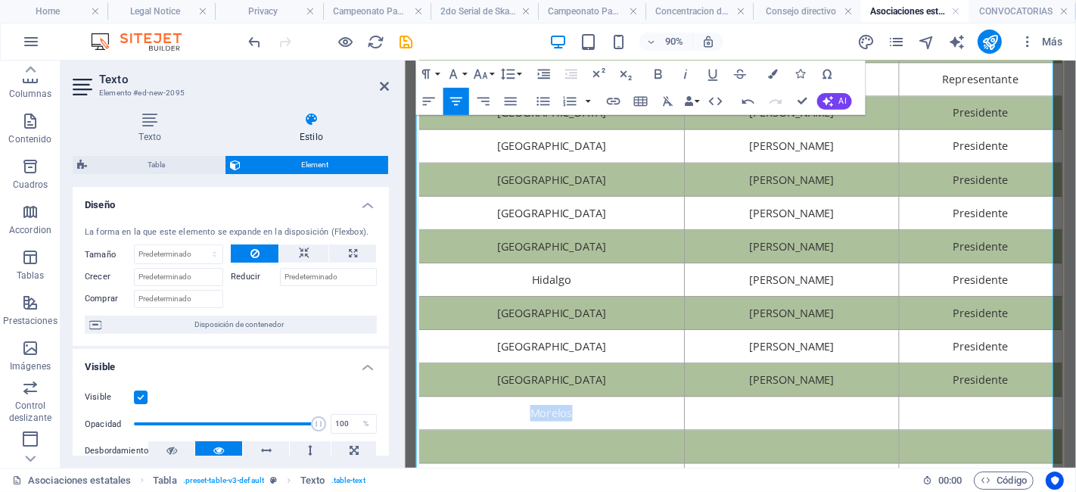
drag, startPoint x: 630, startPoint y: 458, endPoint x: 475, endPoint y: 449, distance: 154.6
click at [475, 449] on td "Morelos" at bounding box center [568, 452] width 295 height 37
click at [776, 68] on button "Colors" at bounding box center [773, 74] width 26 height 27
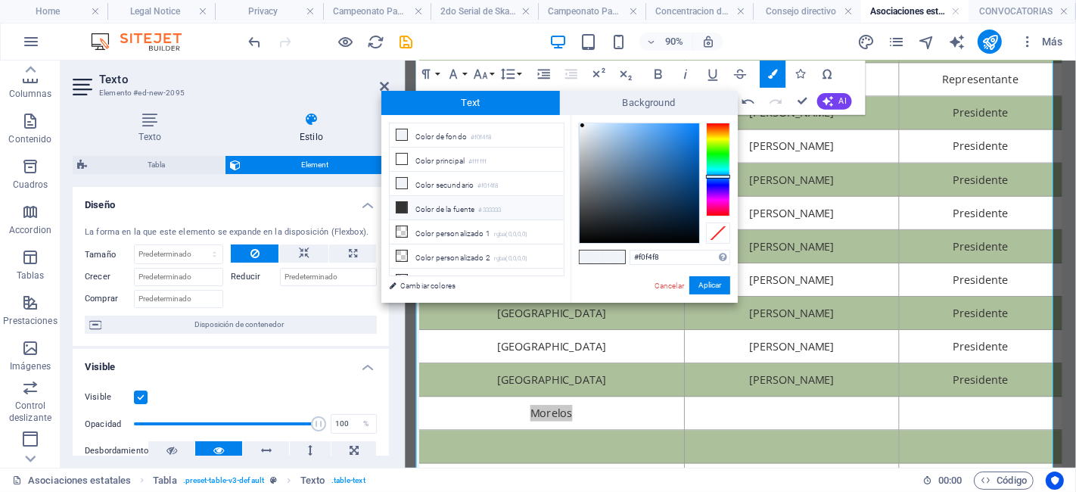
click at [502, 213] on small "#333333" at bounding box center [490, 210] width 23 height 11
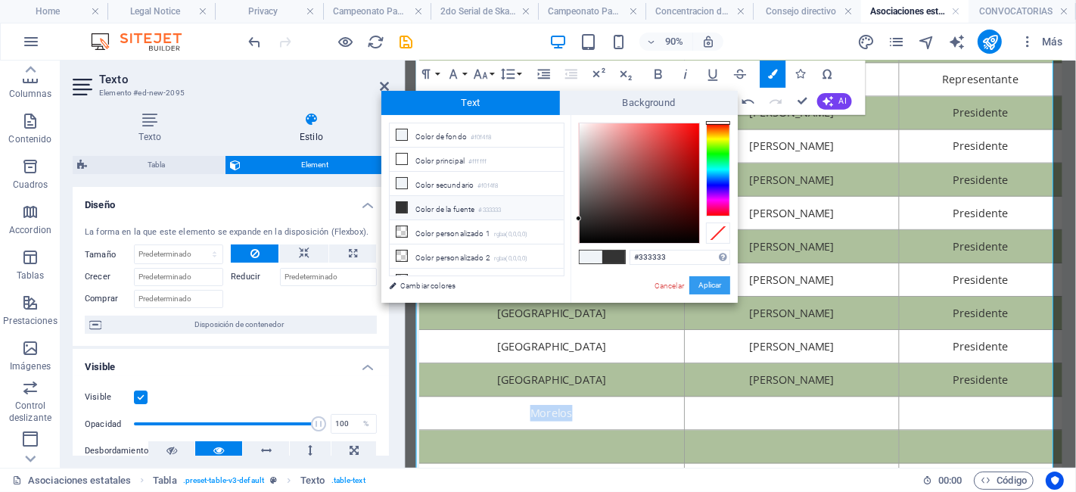
click at [720, 284] on button "Aplicar" at bounding box center [709, 285] width 41 height 18
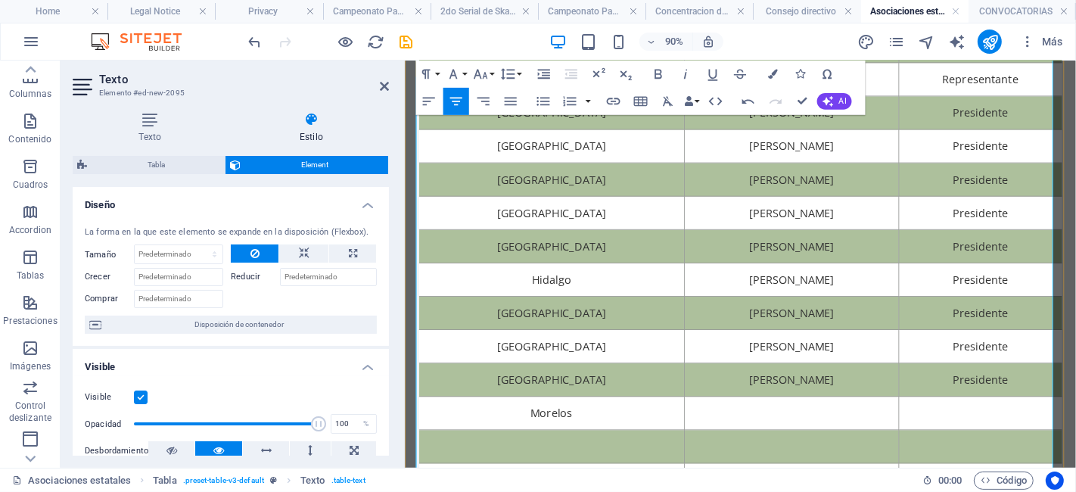
click at [853, 449] on td at bounding box center [834, 452] width 238 height 37
drag, startPoint x: 912, startPoint y: 451, endPoint x: 709, endPoint y: 474, distance: 204.8
click at [709, 474] on tbody "Aguascalientes [PERSON_NAME] Presidente Baja [US_STATE] [PERSON_NAME] President…" at bounding box center [778, 304] width 714 height 630
drag, startPoint x: 915, startPoint y: 449, endPoint x: 730, endPoint y: 443, distance: 185.5
click at [730, 443] on td "[PERSON_NAME]" at bounding box center [834, 452] width 238 height 37
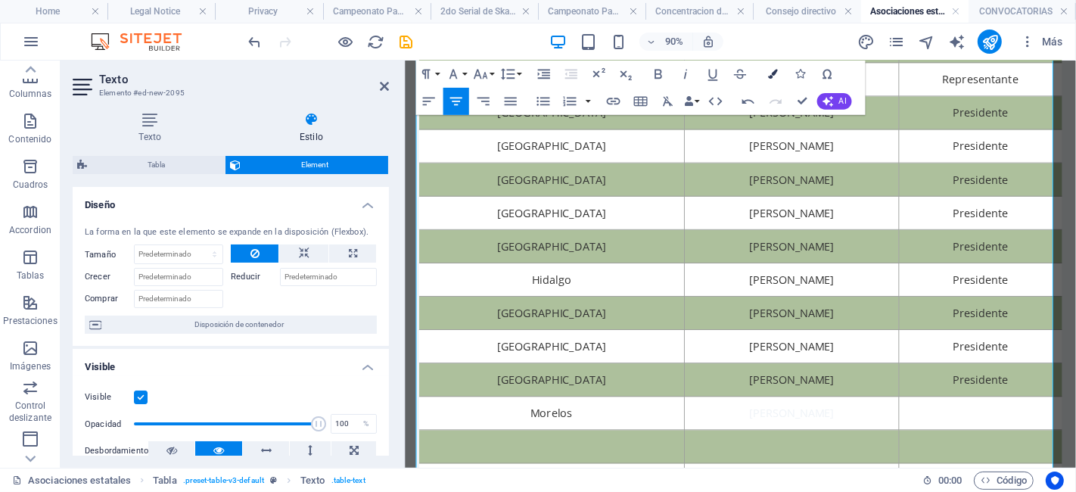
click at [773, 75] on icon "button" at bounding box center [773, 75] width 10 height 10
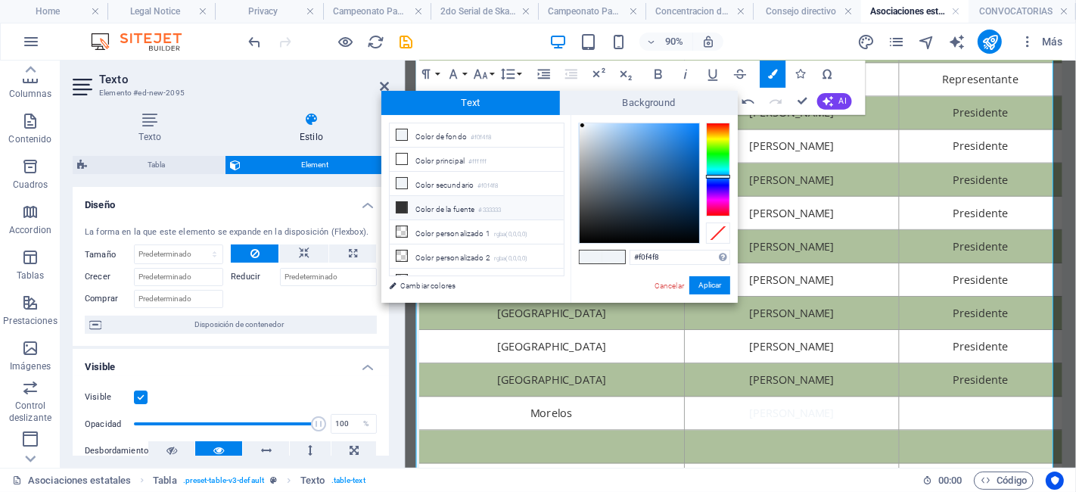
click at [491, 205] on small "#333333" at bounding box center [490, 210] width 23 height 11
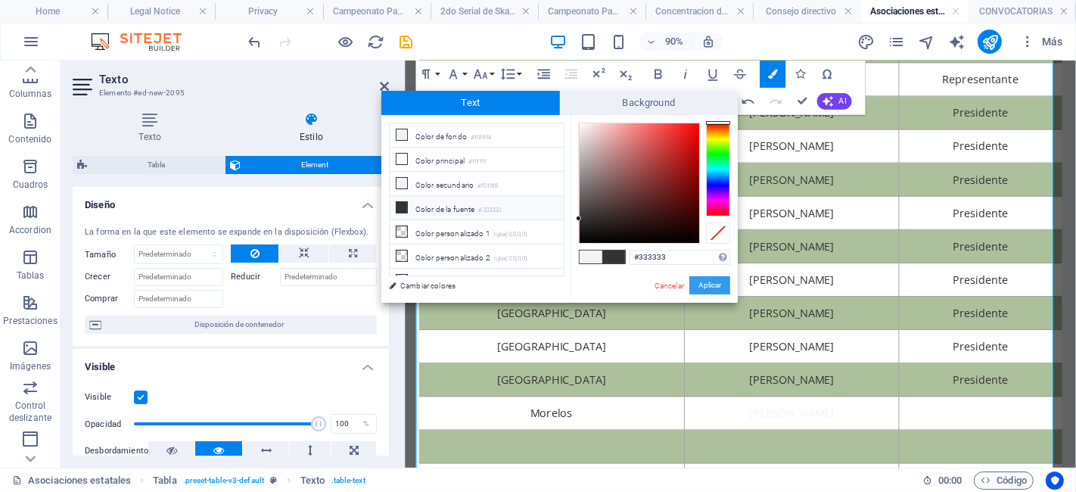
click at [711, 278] on button "Aplicar" at bounding box center [709, 285] width 41 height 18
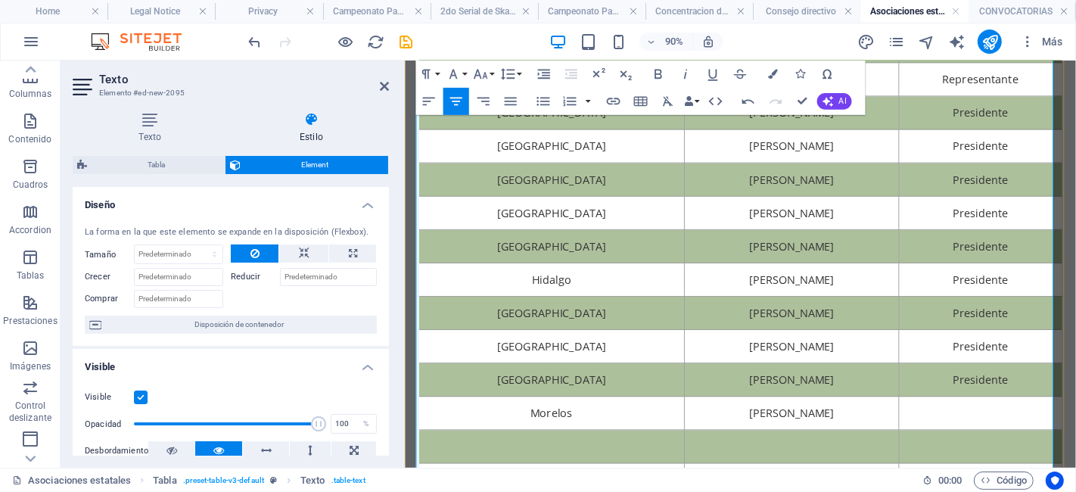
click at [983, 450] on td at bounding box center [1043, 452] width 181 height 37
drag, startPoint x: 1101, startPoint y: 446, endPoint x: 962, endPoint y: 431, distance: 139.2
click at [962, 434] on td "Presidente" at bounding box center [1043, 452] width 181 height 37
click at [765, 79] on button "Colors" at bounding box center [773, 74] width 26 height 27
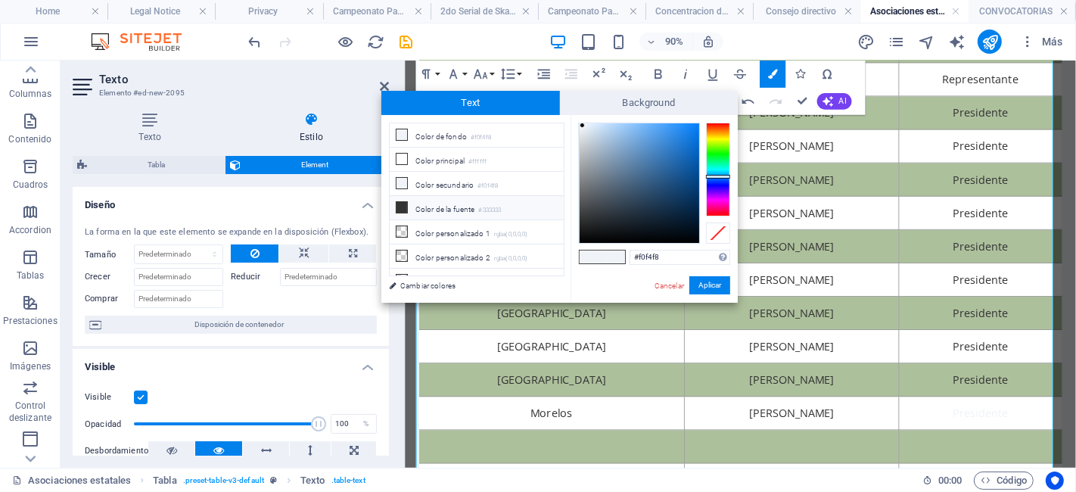
click at [502, 200] on li "Color de la fuente #333333" at bounding box center [477, 208] width 174 height 24
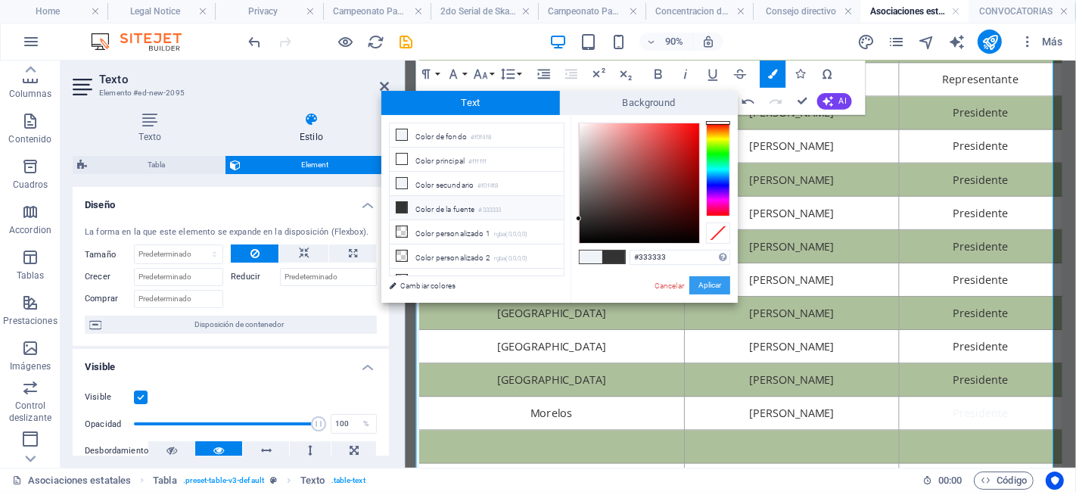
click at [707, 287] on button "Aplicar" at bounding box center [709, 285] width 41 height 18
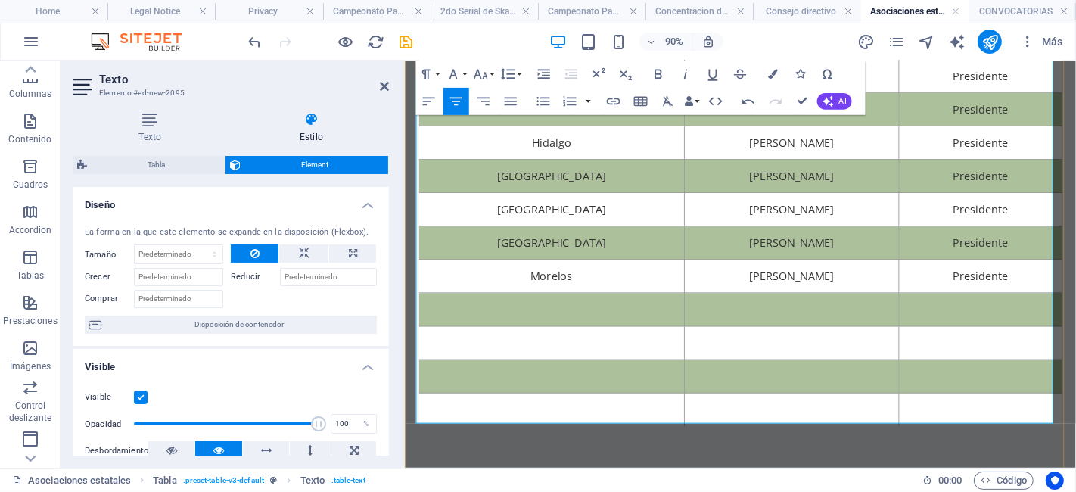
scroll to position [375, 0]
click at [642, 330] on td at bounding box center [568, 337] width 295 height 37
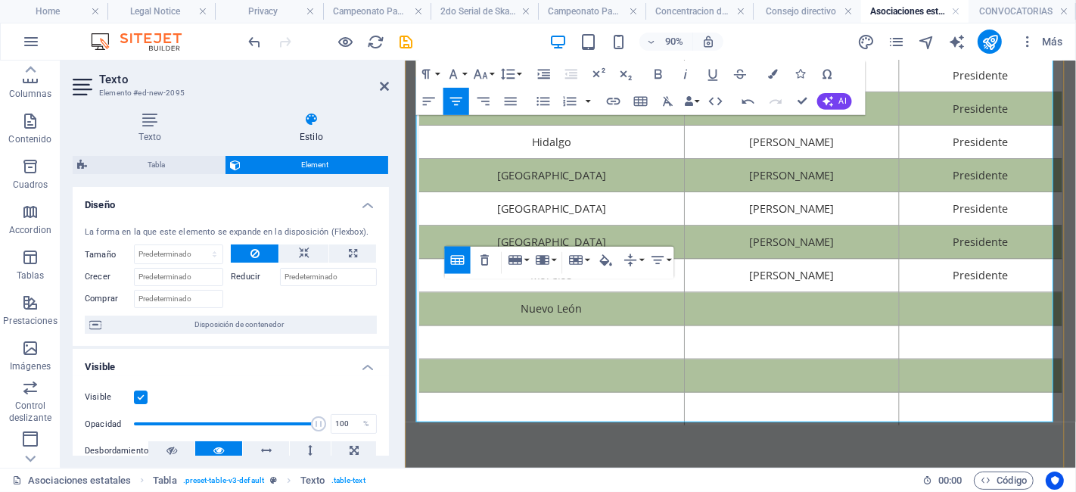
click at [796, 340] on td at bounding box center [834, 337] width 238 height 37
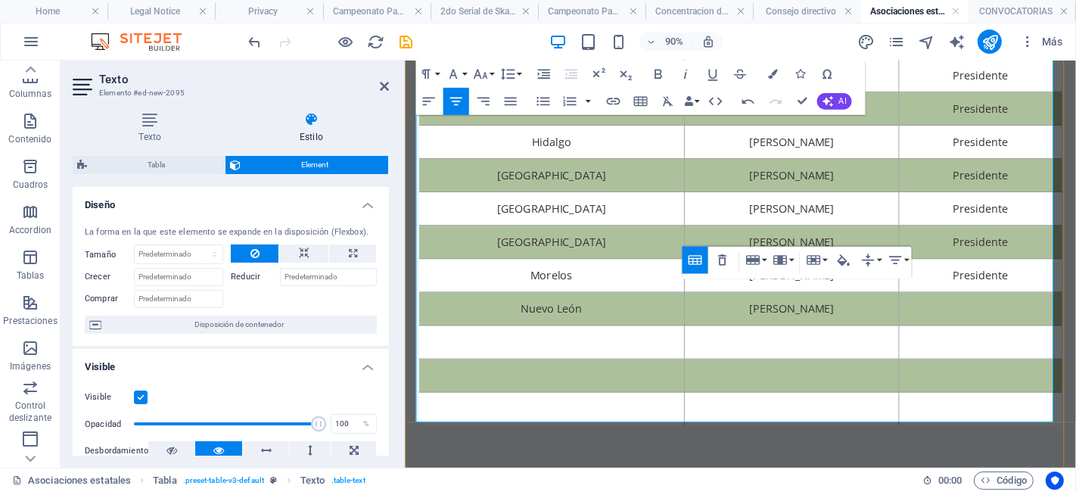
click at [1009, 325] on td at bounding box center [1043, 337] width 181 height 37
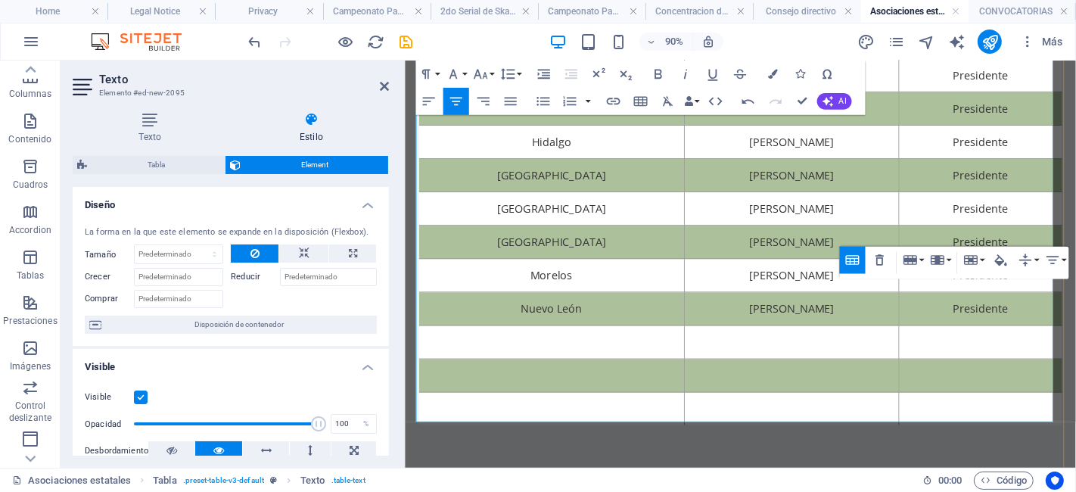
click at [620, 379] on td at bounding box center [568, 374] width 295 height 37
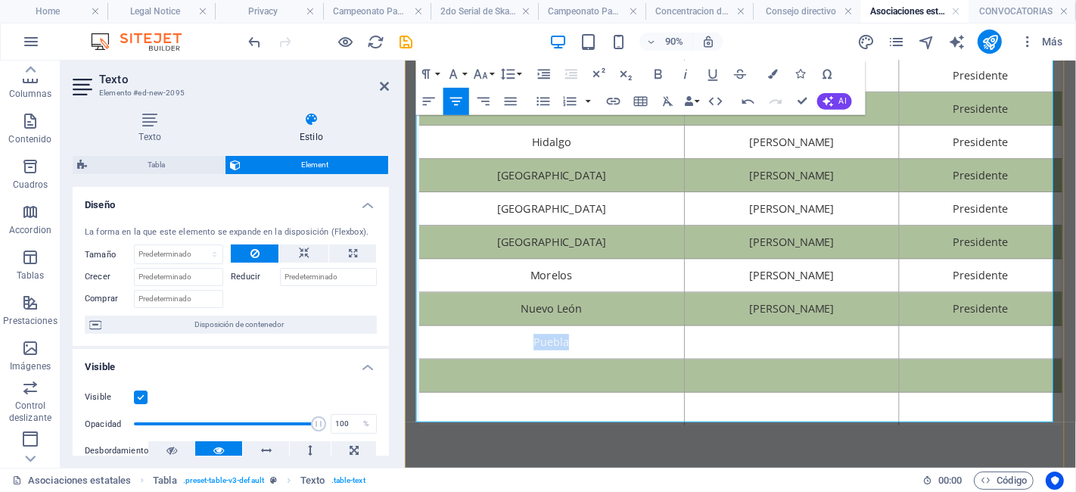
drag, startPoint x: 613, startPoint y: 379, endPoint x: 511, endPoint y: 360, distance: 103.9
click at [511, 360] on td "Puebla" at bounding box center [568, 374] width 295 height 37
click at [773, 72] on icon "button" at bounding box center [773, 75] width 10 height 10
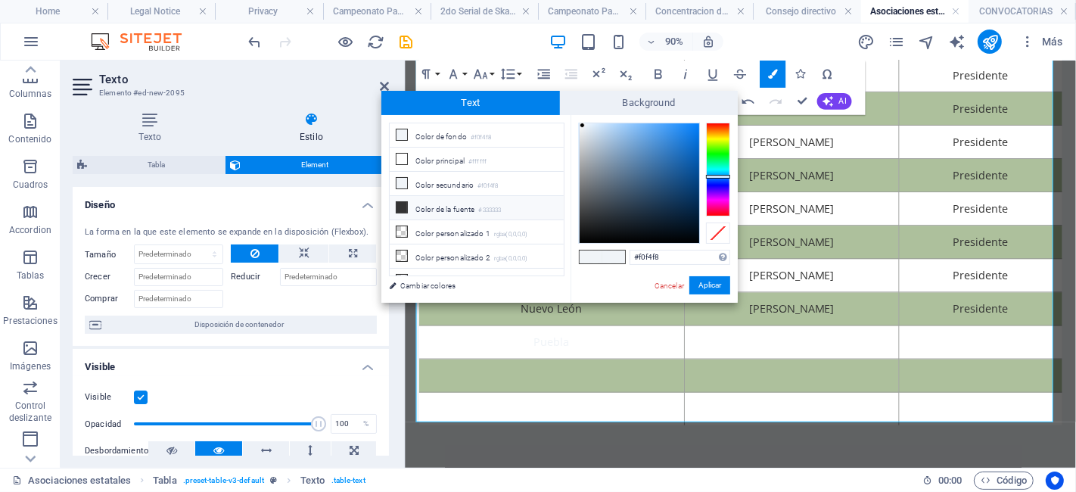
click at [484, 199] on li "Color de la fuente #333333" at bounding box center [477, 208] width 174 height 24
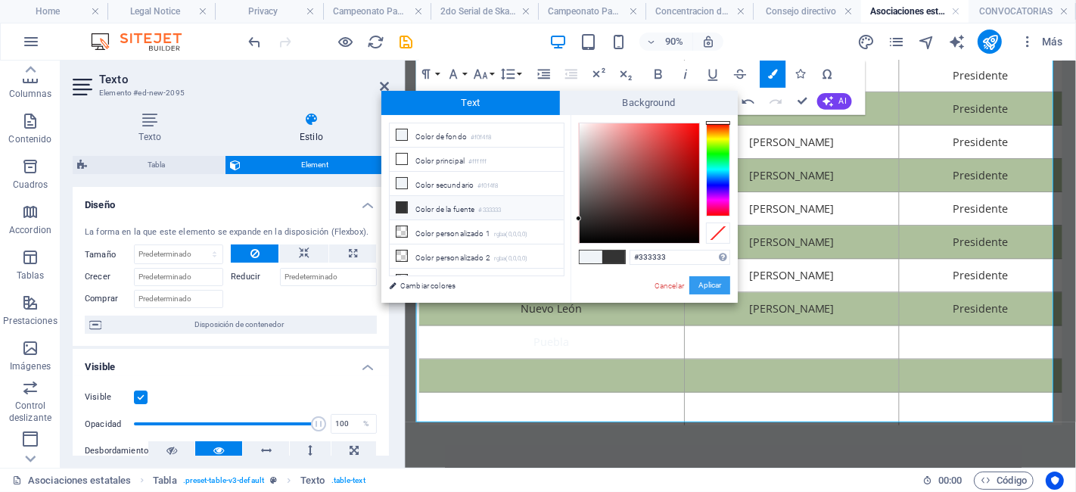
click at [720, 286] on button "Aplicar" at bounding box center [709, 285] width 41 height 18
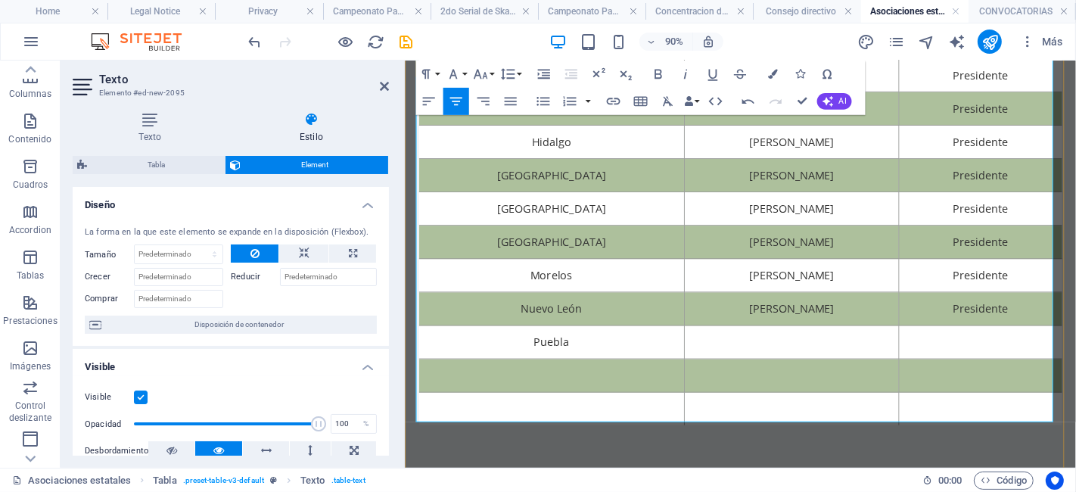
click at [861, 356] on td at bounding box center [834, 374] width 238 height 37
click at [863, 366] on td at bounding box center [834, 374] width 238 height 37
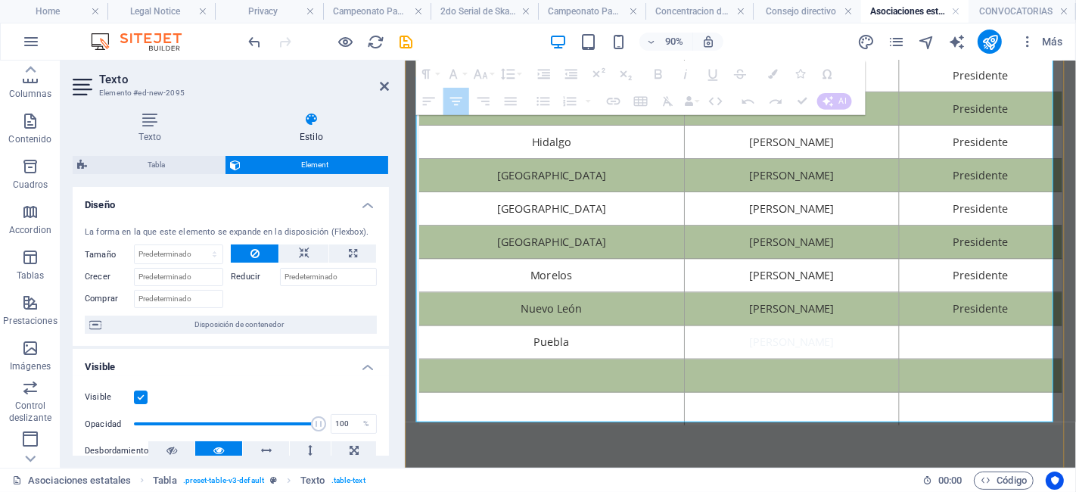
drag, startPoint x: 923, startPoint y: 377, endPoint x: 757, endPoint y: 363, distance: 167.0
click at [757, 363] on td "[PERSON_NAME]" at bounding box center [834, 374] width 238 height 37
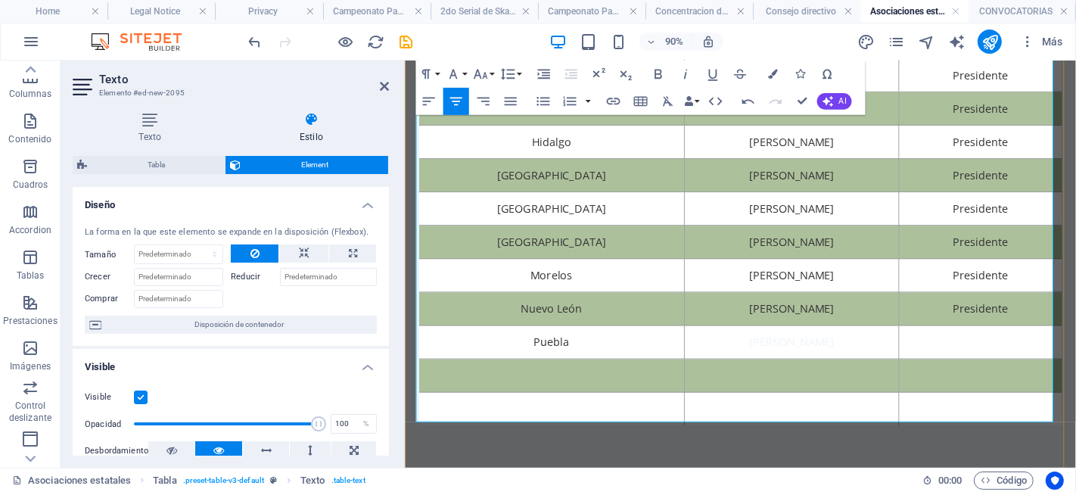
drag, startPoint x: 912, startPoint y: 370, endPoint x: 752, endPoint y: 358, distance: 160.9
click at [752, 358] on td "[PERSON_NAME]" at bounding box center [834, 374] width 238 height 37
click at [773, 70] on icon "button" at bounding box center [773, 75] width 10 height 10
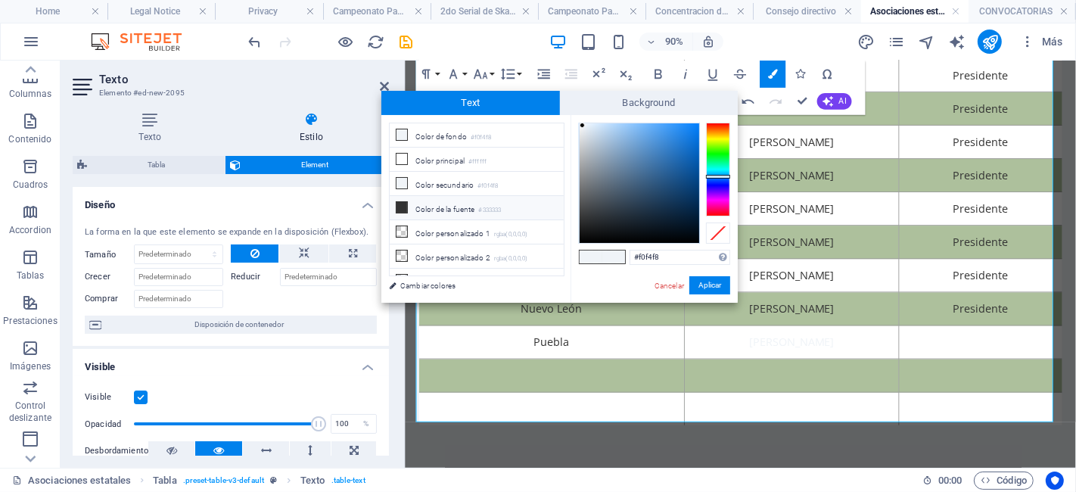
click at [466, 203] on li "Color de la fuente #333333" at bounding box center [477, 208] width 174 height 24
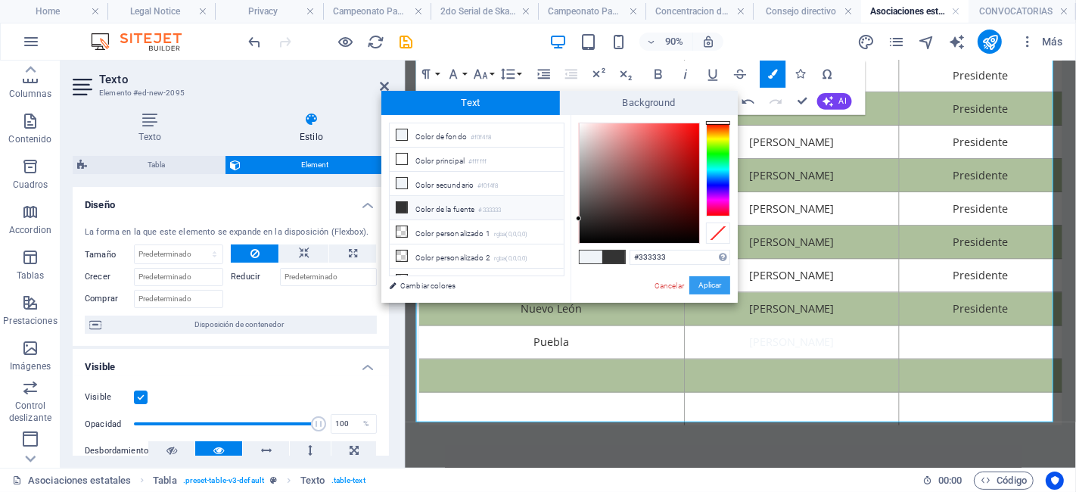
click at [718, 282] on button "Aplicar" at bounding box center [709, 285] width 41 height 18
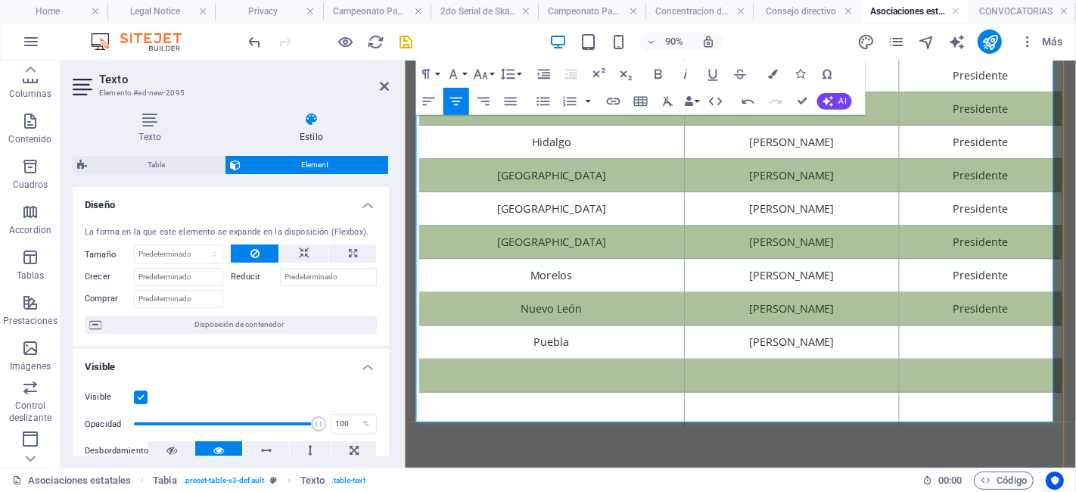
click at [1004, 375] on td at bounding box center [1043, 374] width 181 height 37
drag, startPoint x: 1083, startPoint y: 377, endPoint x: 1005, endPoint y: 375, distance: 77.9
click at [1005, 375] on td "Presidente" at bounding box center [1043, 374] width 181 height 37
click at [769, 71] on icon "button" at bounding box center [773, 75] width 10 height 10
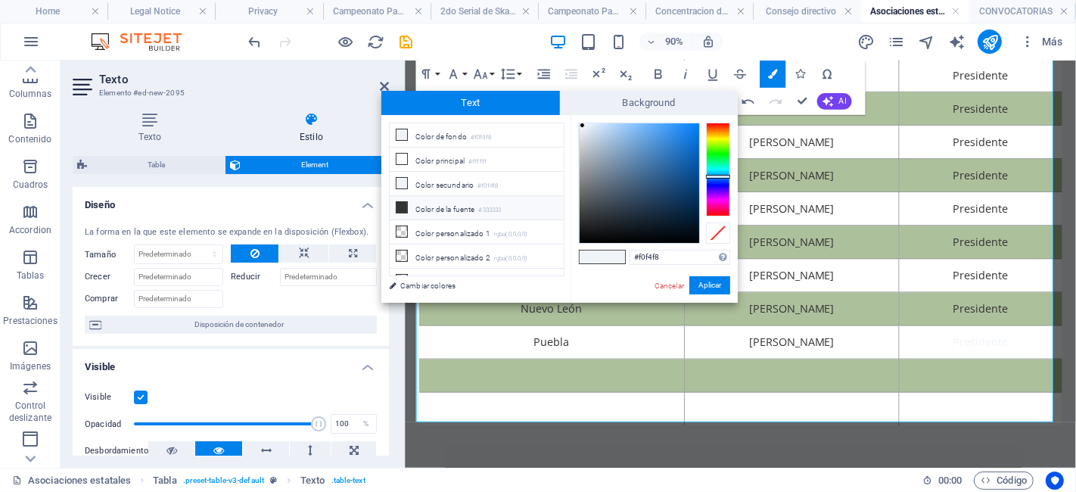
click at [467, 205] on li "Color de la fuente #333333" at bounding box center [477, 208] width 174 height 24
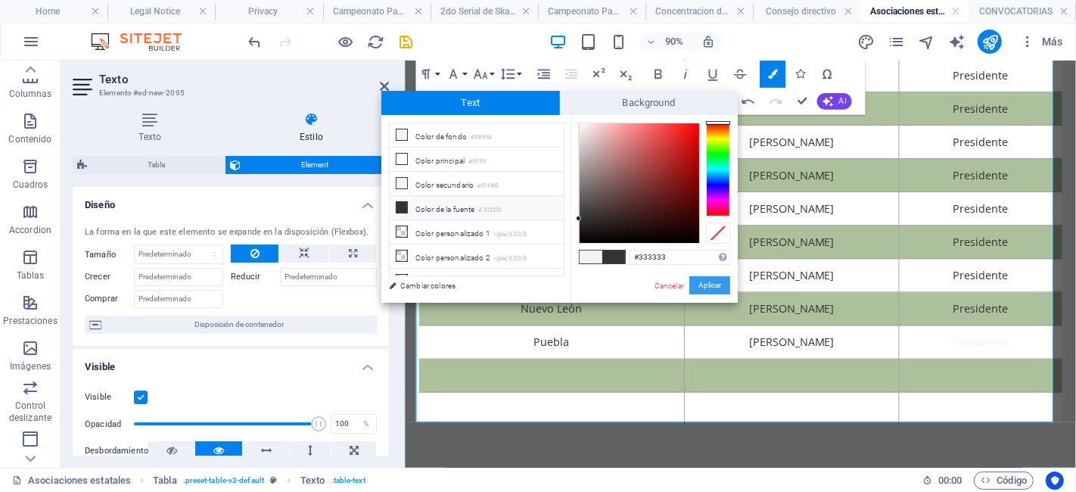
click at [702, 281] on button "Aplicar" at bounding box center [709, 285] width 41 height 18
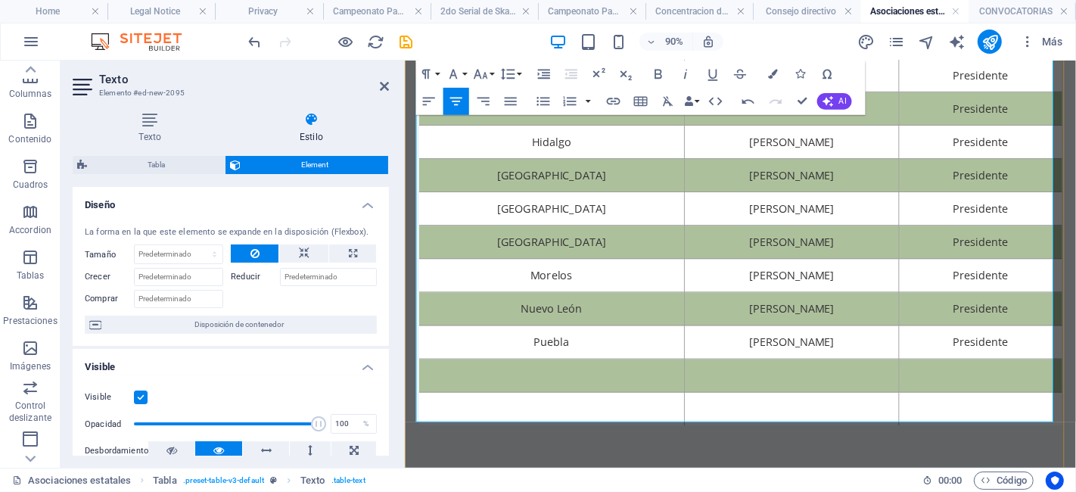
click at [613, 406] on td at bounding box center [568, 411] width 295 height 37
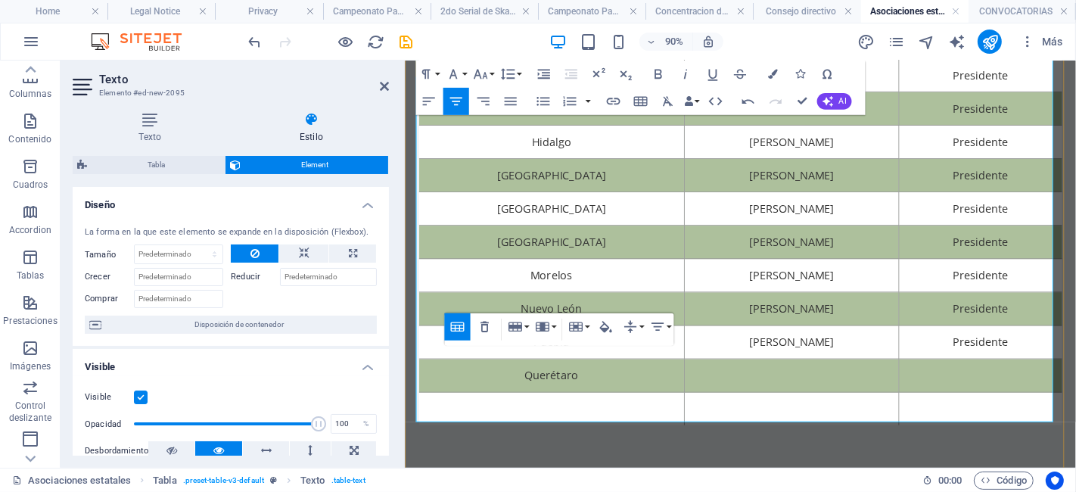
click at [757, 414] on td at bounding box center [834, 411] width 238 height 37
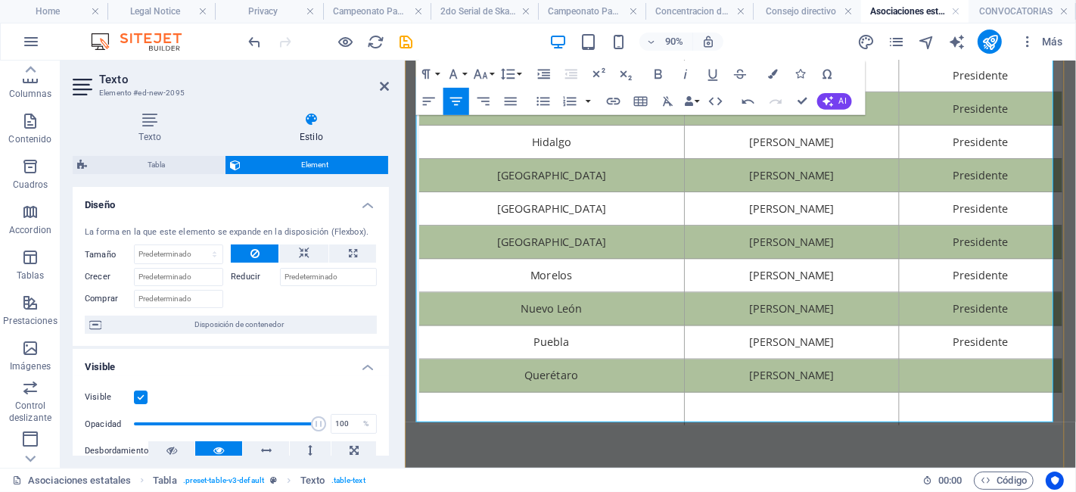
click at [1019, 408] on td at bounding box center [1043, 411] width 181 height 37
click at [611, 430] on td at bounding box center [568, 448] width 295 height 37
drag, startPoint x: 619, startPoint y: 449, endPoint x: 490, endPoint y: 428, distance: 131.1
click at [490, 430] on td "Quintana Roo" at bounding box center [568, 448] width 295 height 37
click at [772, 70] on icon "button" at bounding box center [773, 75] width 10 height 10
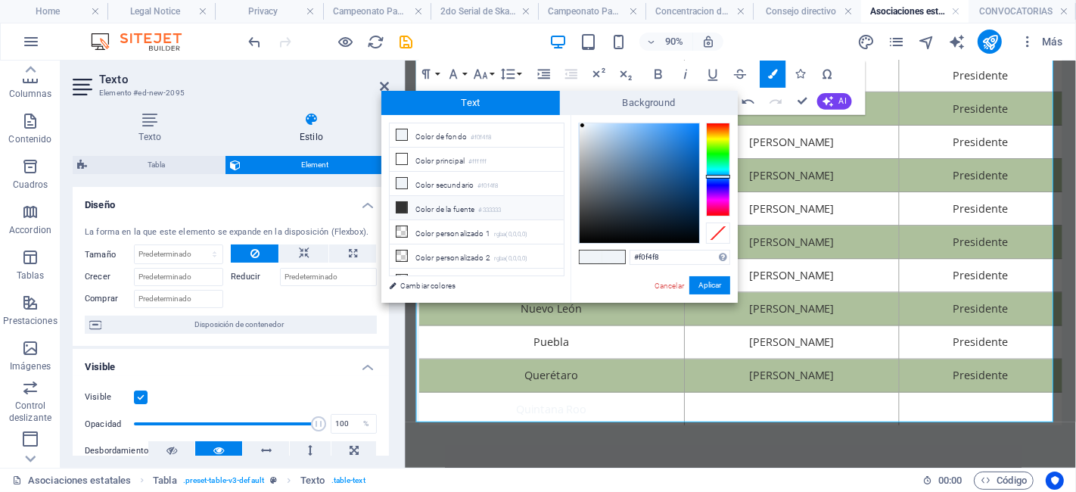
click at [458, 198] on li "Color de la fuente #333333" at bounding box center [477, 208] width 174 height 24
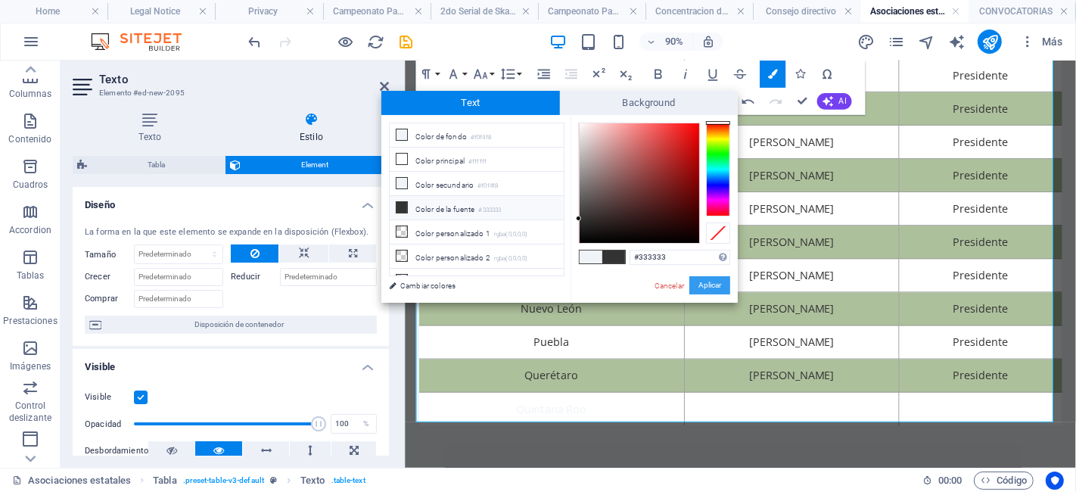
click at [717, 291] on button "Aplicar" at bounding box center [709, 285] width 41 height 18
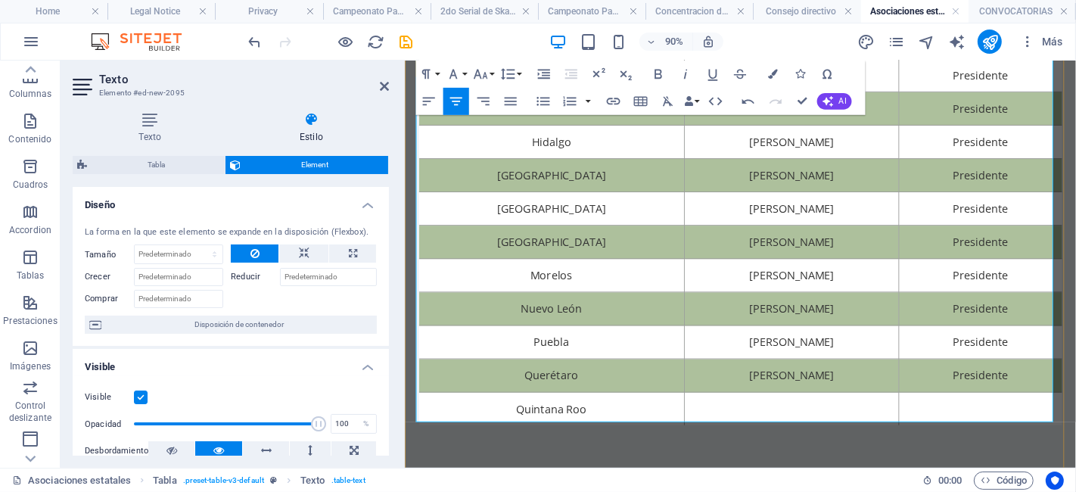
click at [778, 433] on td at bounding box center [834, 448] width 238 height 37
click at [797, 443] on td at bounding box center [834, 448] width 238 height 37
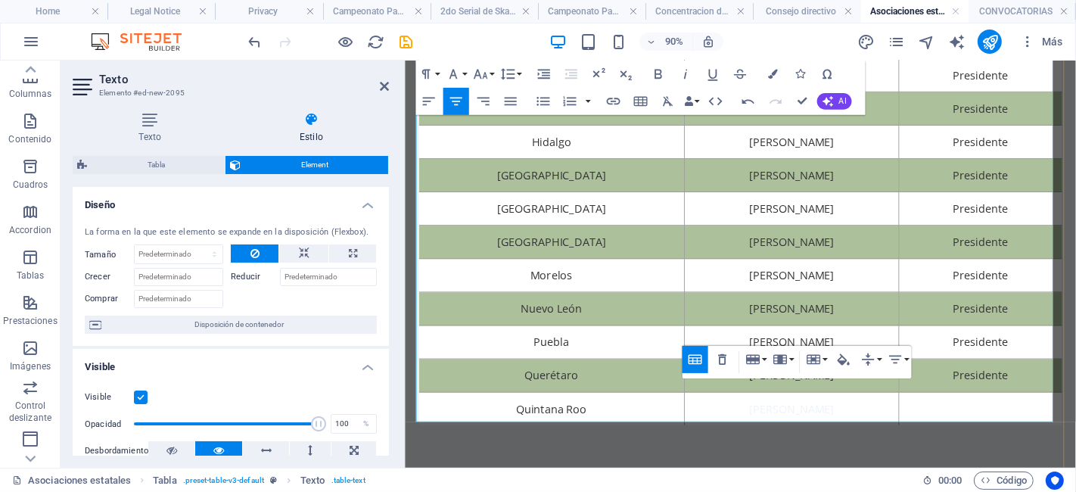
click at [987, 439] on td at bounding box center [1043, 448] width 181 height 37
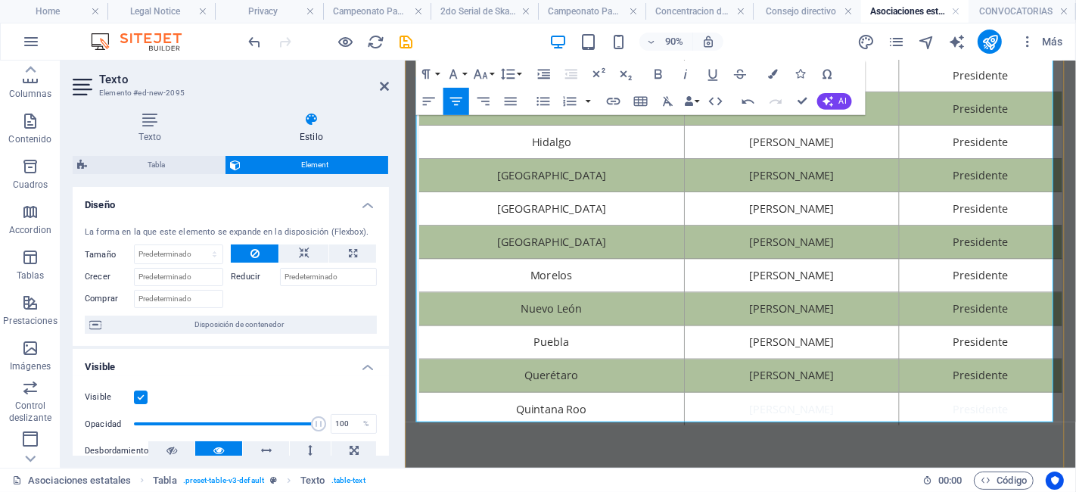
drag, startPoint x: 900, startPoint y: 446, endPoint x: 720, endPoint y: 435, distance: 179.6
click at [720, 435] on td "[PERSON_NAME]" at bounding box center [834, 448] width 238 height 37
click at [767, 79] on button "Colors" at bounding box center [773, 74] width 26 height 27
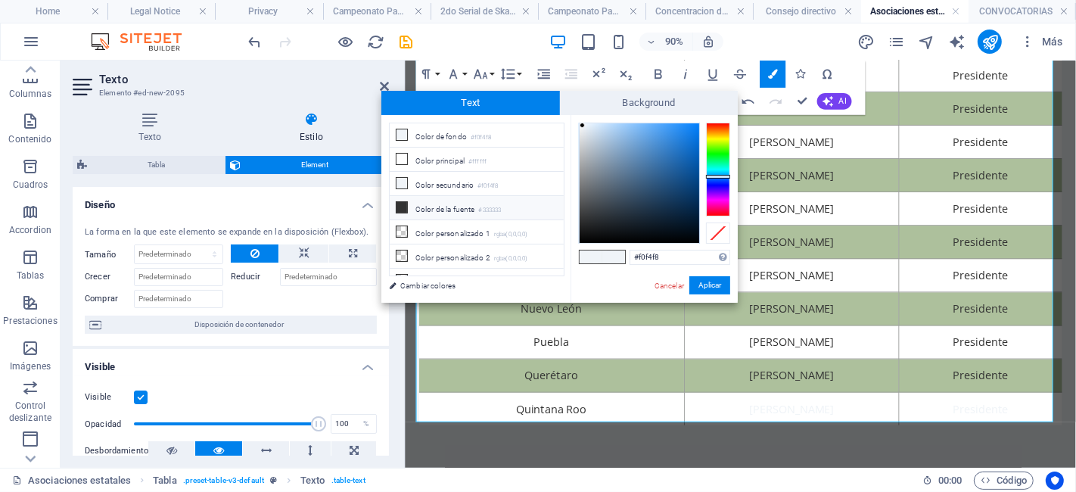
click at [475, 209] on li "Color de la fuente #333333" at bounding box center [477, 208] width 174 height 24
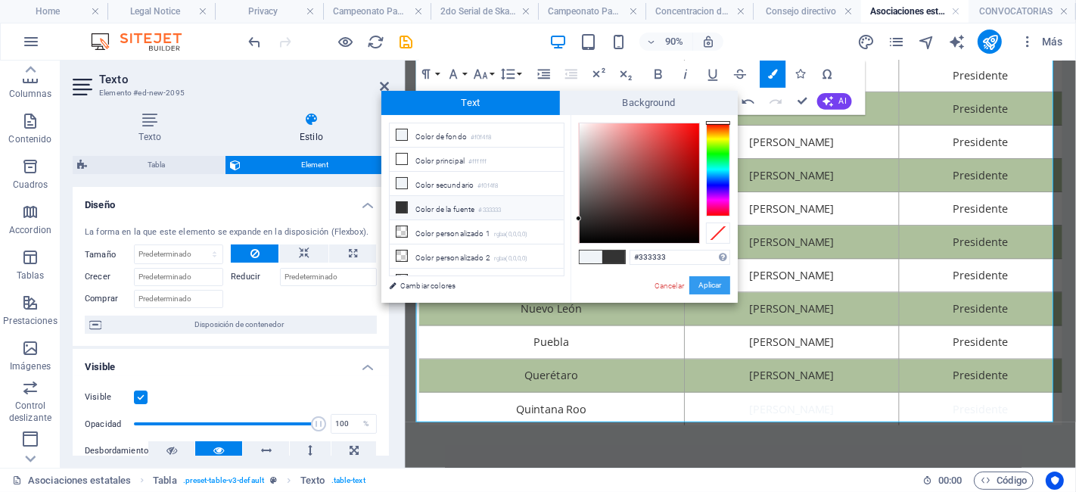
click at [718, 281] on button "Aplicar" at bounding box center [709, 285] width 41 height 18
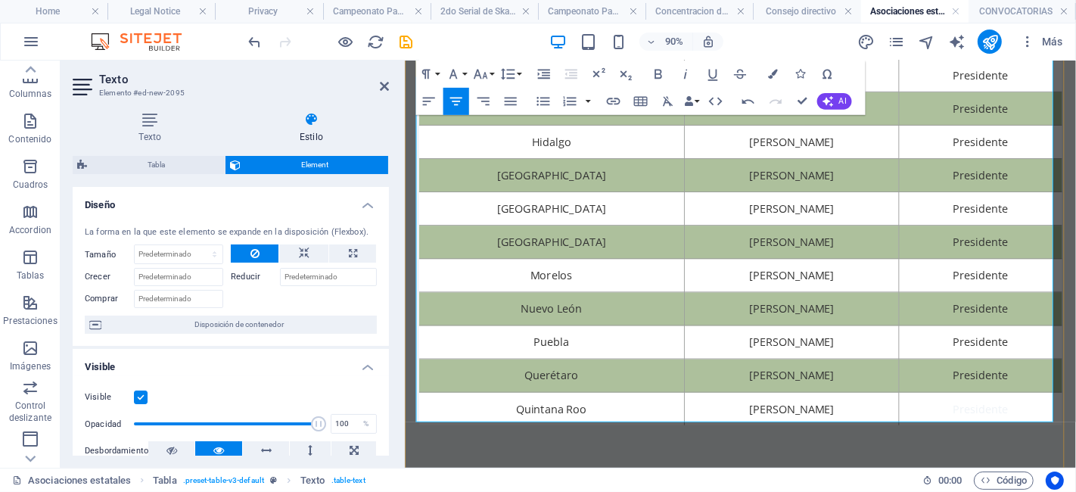
click at [828, 445] on span "[PERSON_NAME]" at bounding box center [835, 448] width 94 height 17
drag, startPoint x: 1074, startPoint y: 449, endPoint x: 968, endPoint y: 447, distance: 105.2
click at [968, 447] on td "Presidente" at bounding box center [1043, 448] width 181 height 37
click at [772, 77] on icon "button" at bounding box center [773, 75] width 10 height 10
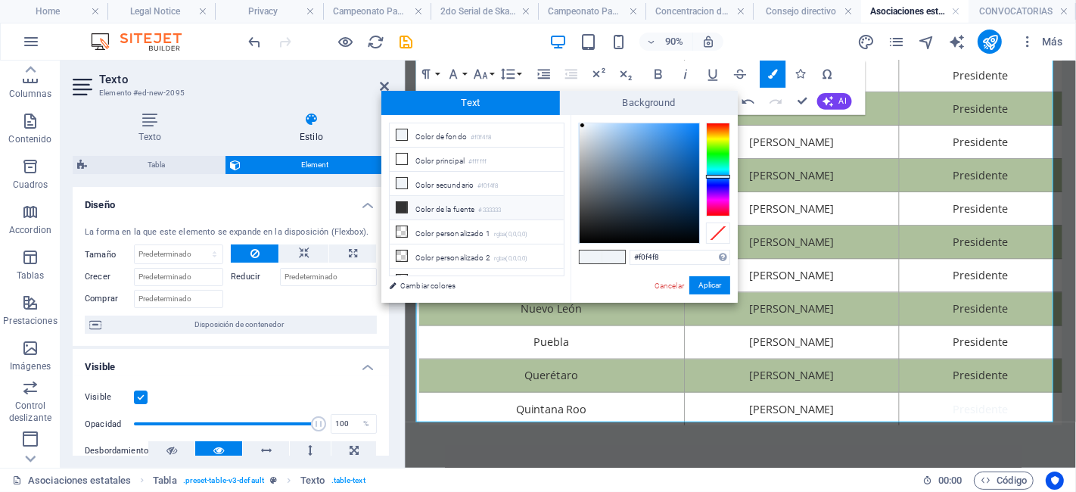
click at [443, 212] on li "Color de la fuente #333333" at bounding box center [477, 208] width 174 height 24
type input "#333333"
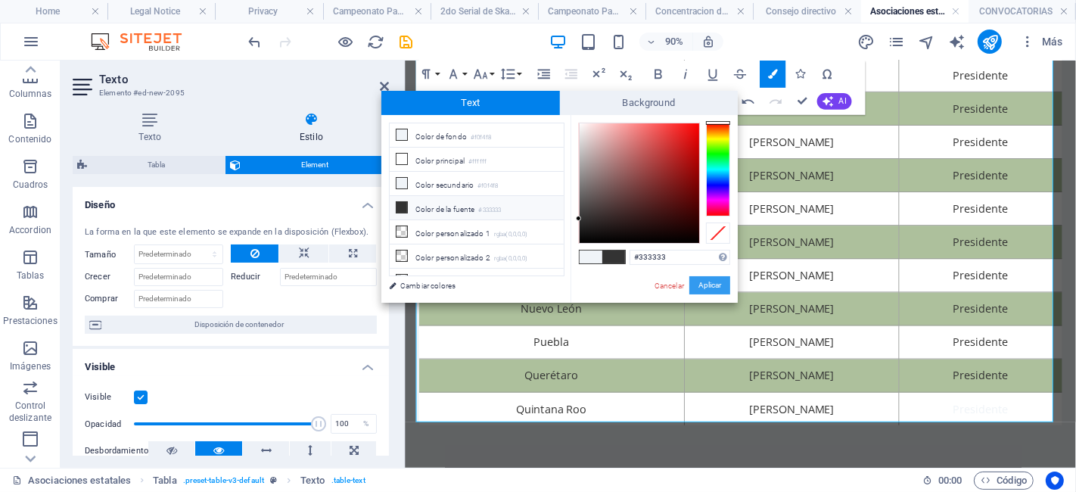
click at [706, 282] on button "Aplicar" at bounding box center [709, 285] width 41 height 18
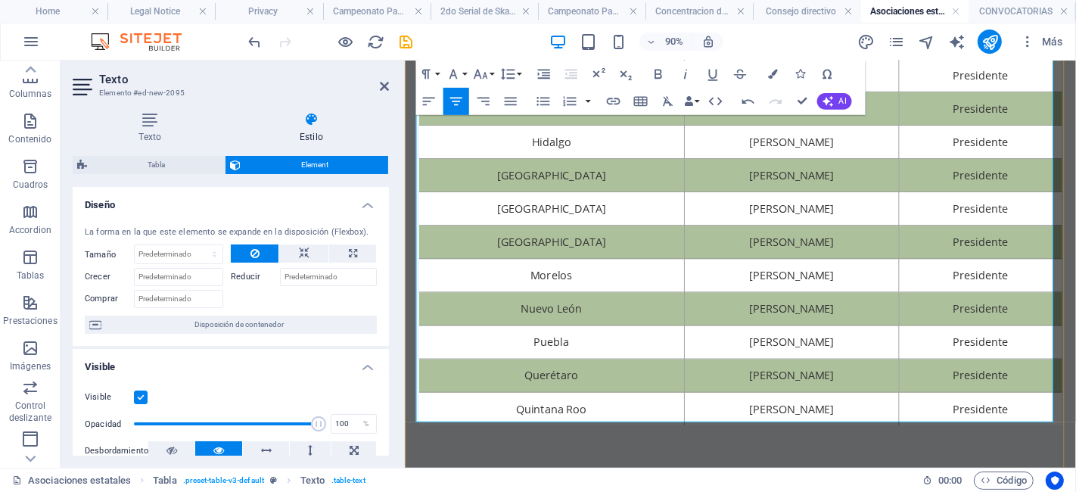
scroll to position [384, 0]
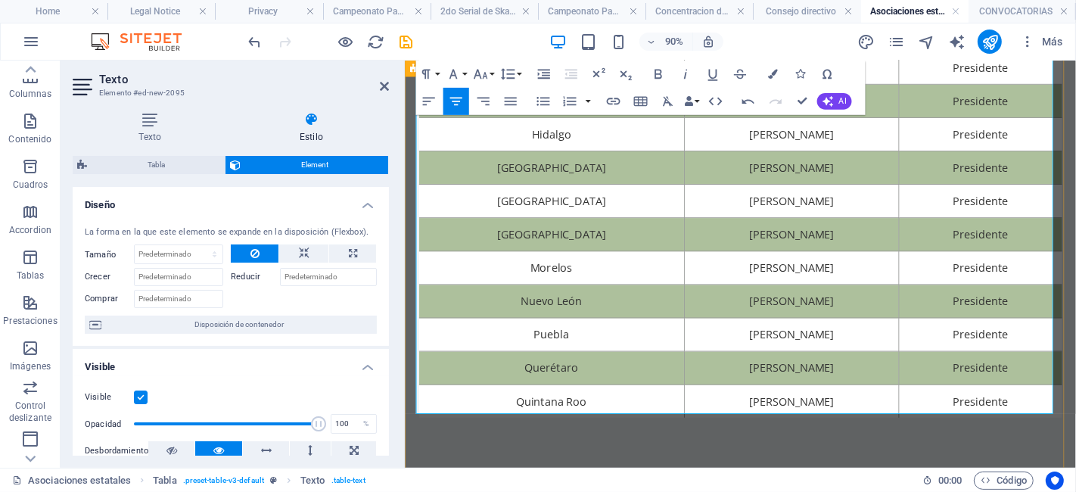
click at [500, 477] on div "Asociación Nombre Cargo Aguascalientes [PERSON_NAME] Presidente Baja [US_STATE]…" at bounding box center [777, 124] width 745 height 788
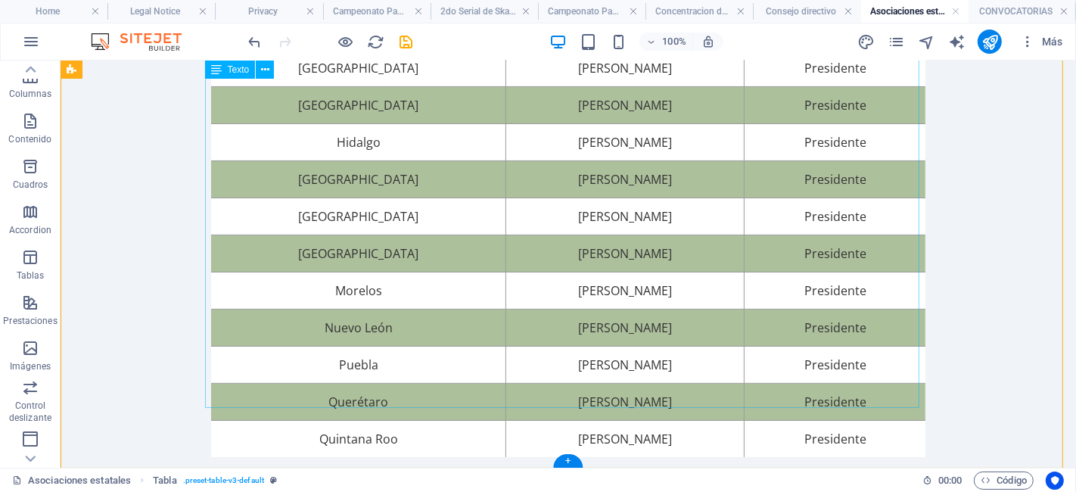
scroll to position [429, 0]
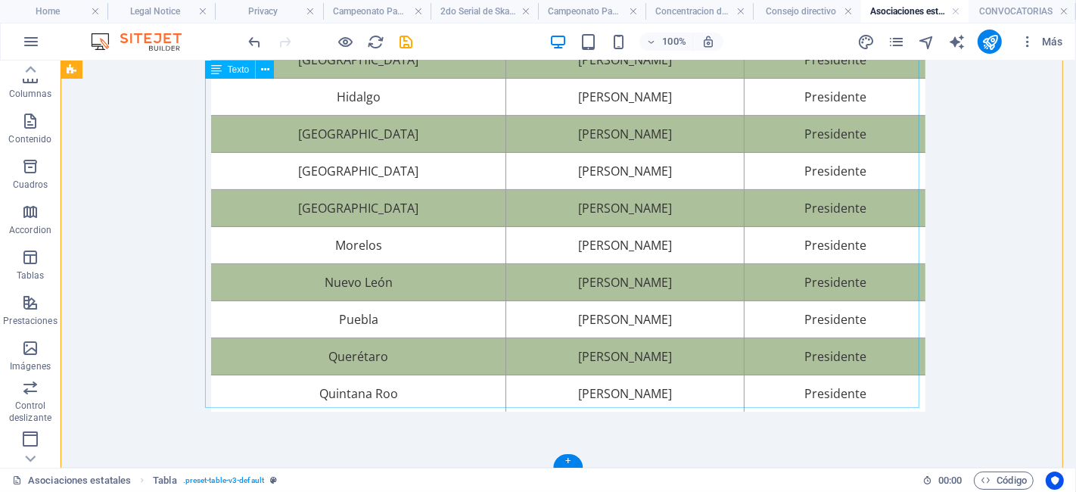
click at [401, 396] on div "Asociación Nombre Cargo Aguascalientes [PERSON_NAME] Presidente Baja [US_STATE]…" at bounding box center [567, 77] width 714 height 667
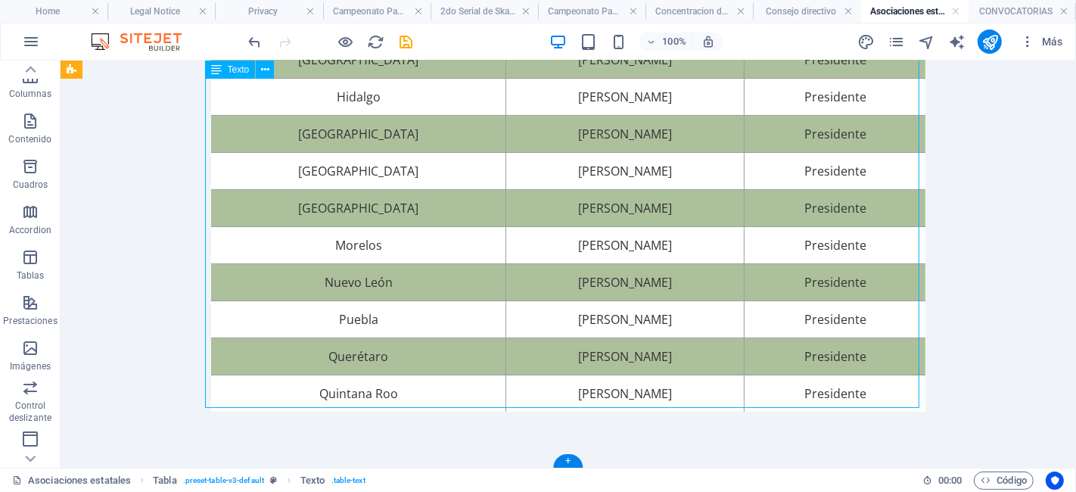
click at [401, 396] on div "Asociación Nombre Cargo Aguascalientes [PERSON_NAME] Presidente Baja [US_STATE]…" at bounding box center [567, 77] width 714 height 667
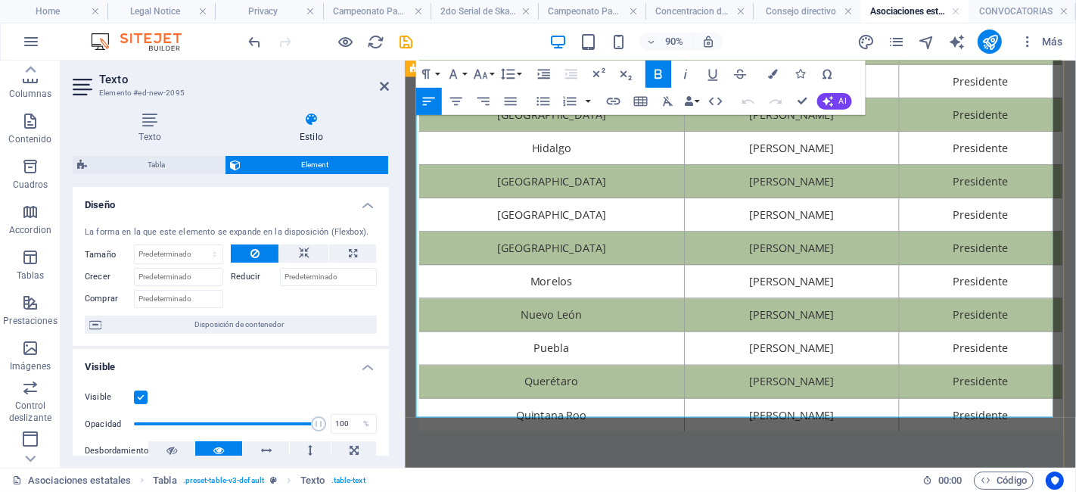
scroll to position [384, 0]
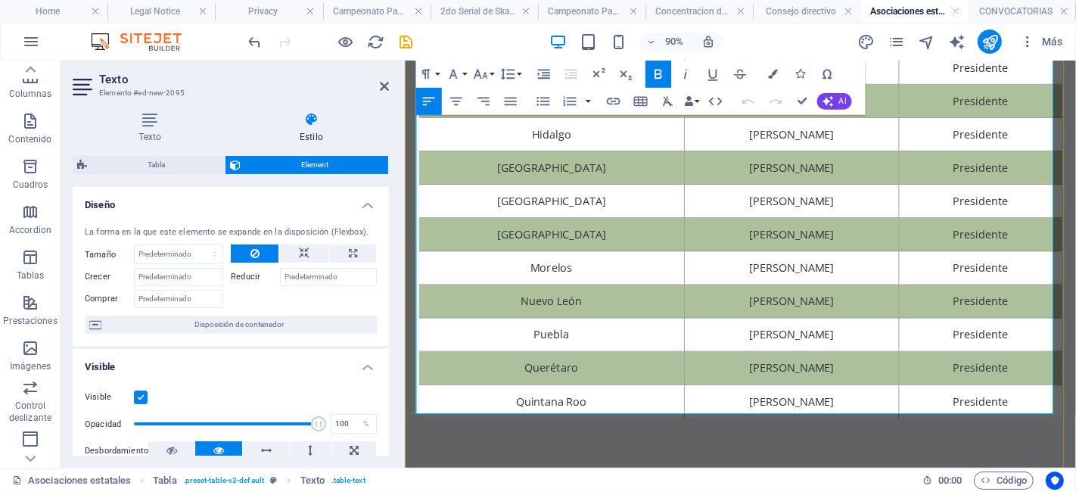
click at [609, 437] on td "Quintana Roo" at bounding box center [568, 439] width 295 height 37
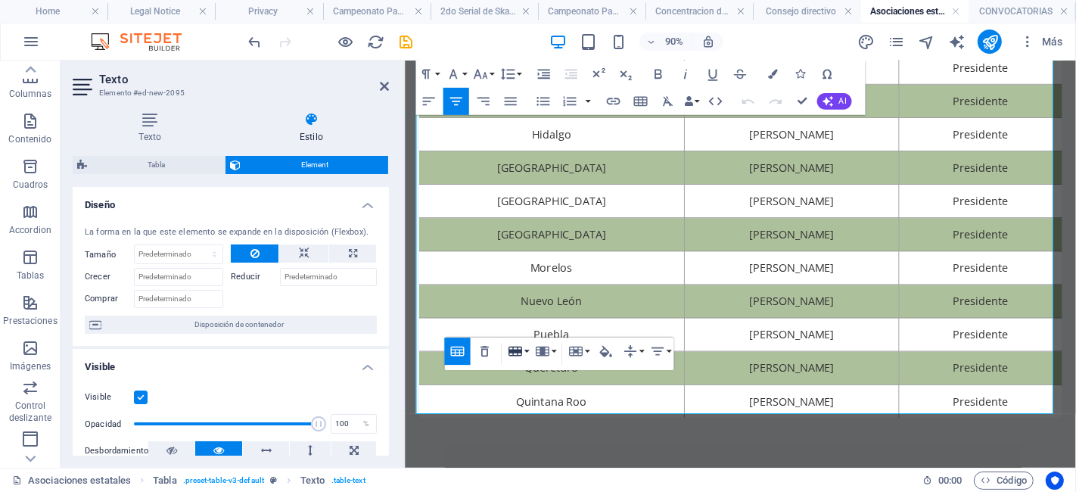
click at [521, 350] on icon "button" at bounding box center [515, 352] width 14 height 10
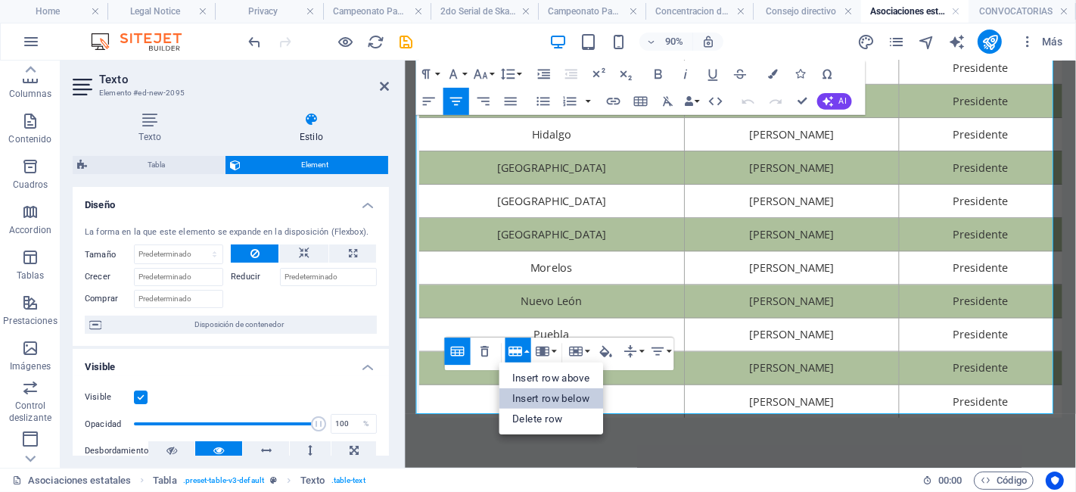
click at [561, 398] on link "Insert row below" at bounding box center [551, 398] width 104 height 20
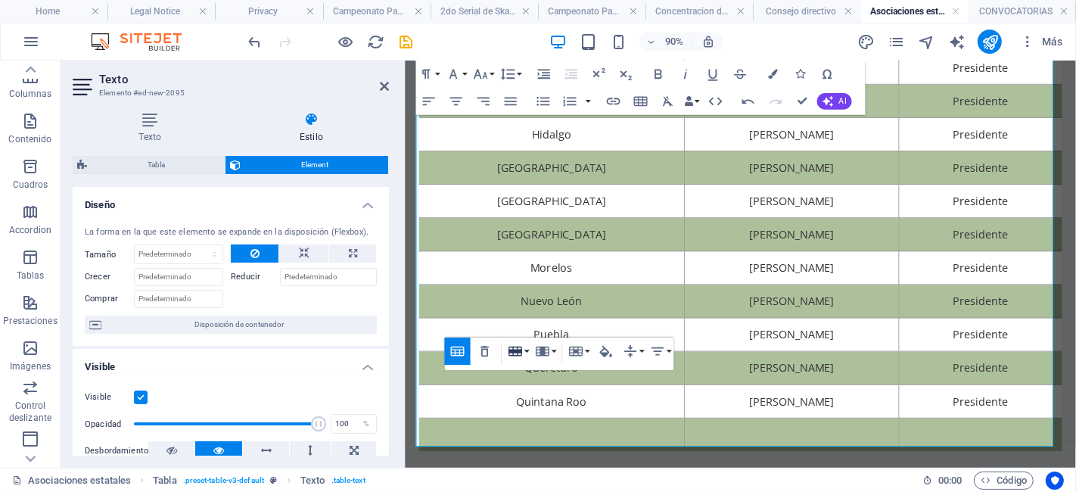
click at [516, 349] on icon "button" at bounding box center [515, 352] width 14 height 10
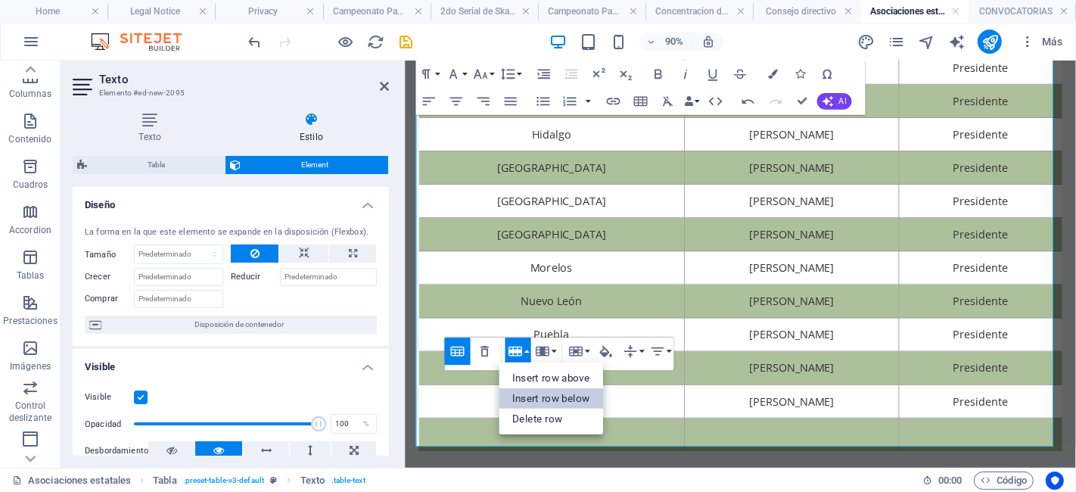
click at [539, 389] on link "Insert row below" at bounding box center [551, 398] width 104 height 20
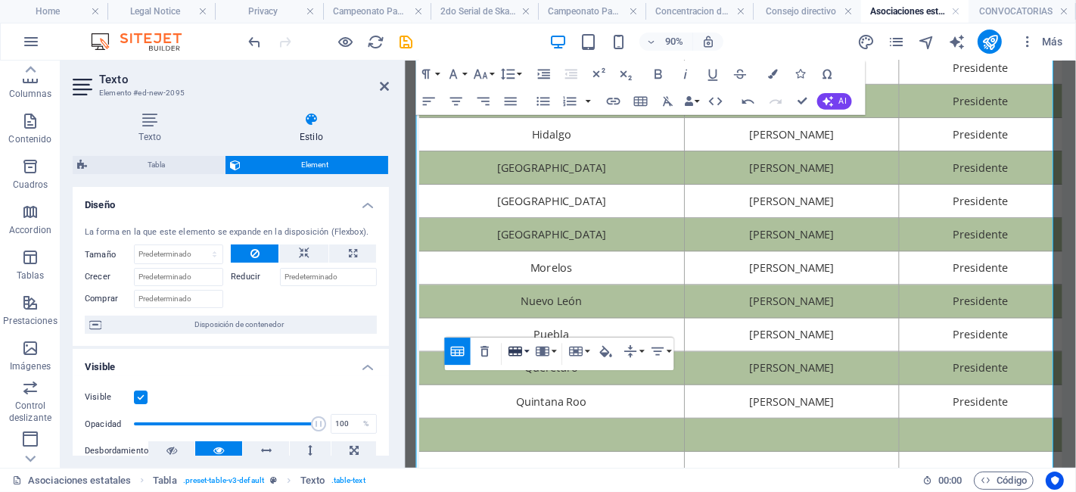
click at [517, 353] on icon "button" at bounding box center [515, 352] width 14 height 10
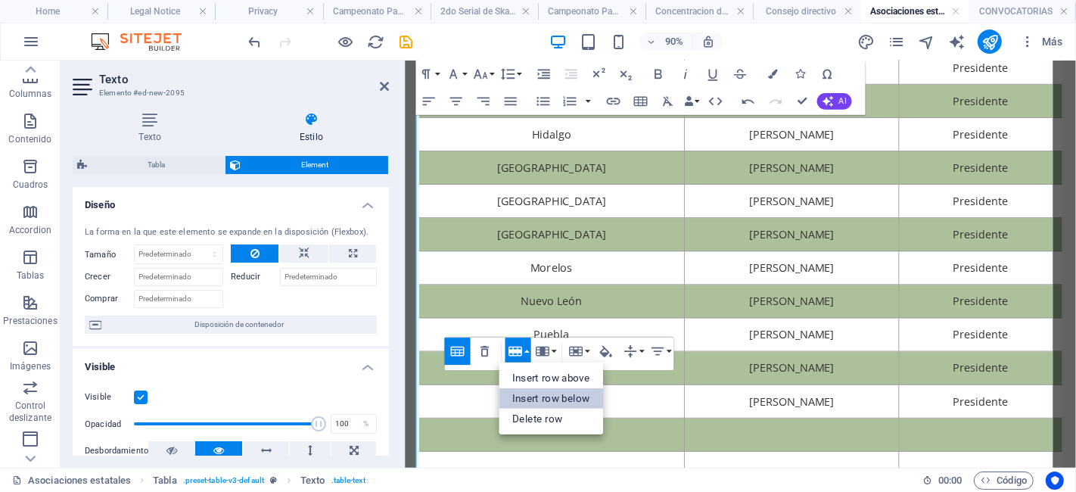
click at [544, 391] on link "Insert row below" at bounding box center [551, 398] width 104 height 20
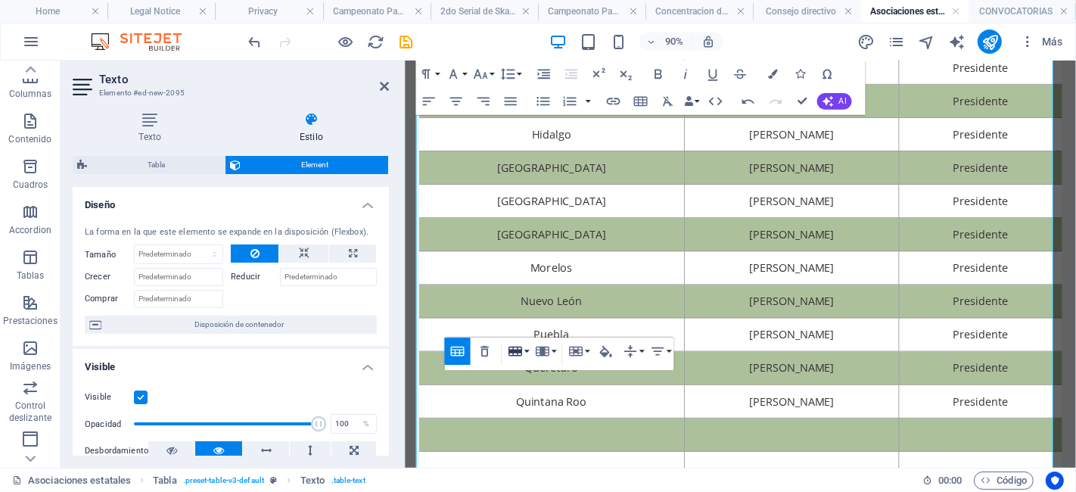
click at [525, 356] on button "Row" at bounding box center [518, 350] width 26 height 27
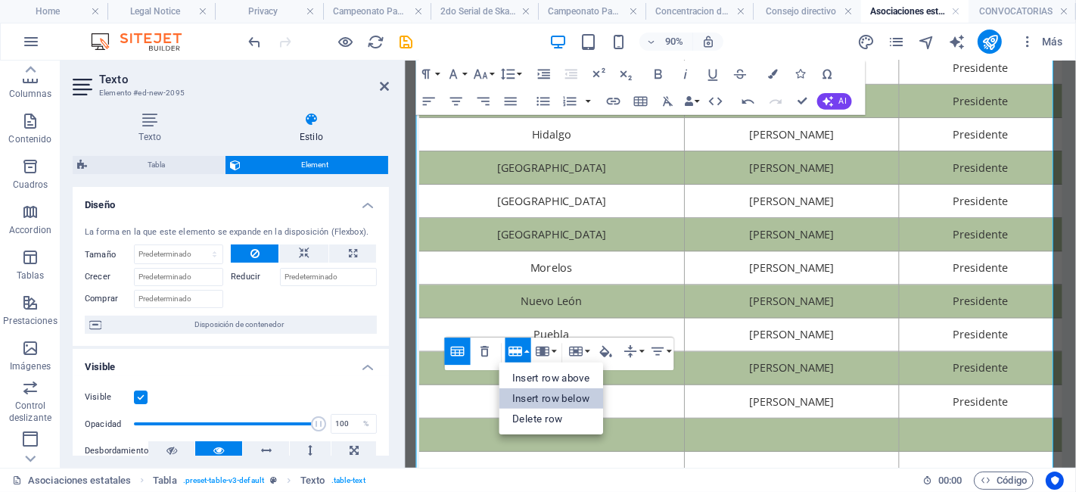
click at [552, 391] on link "Insert row below" at bounding box center [551, 398] width 104 height 20
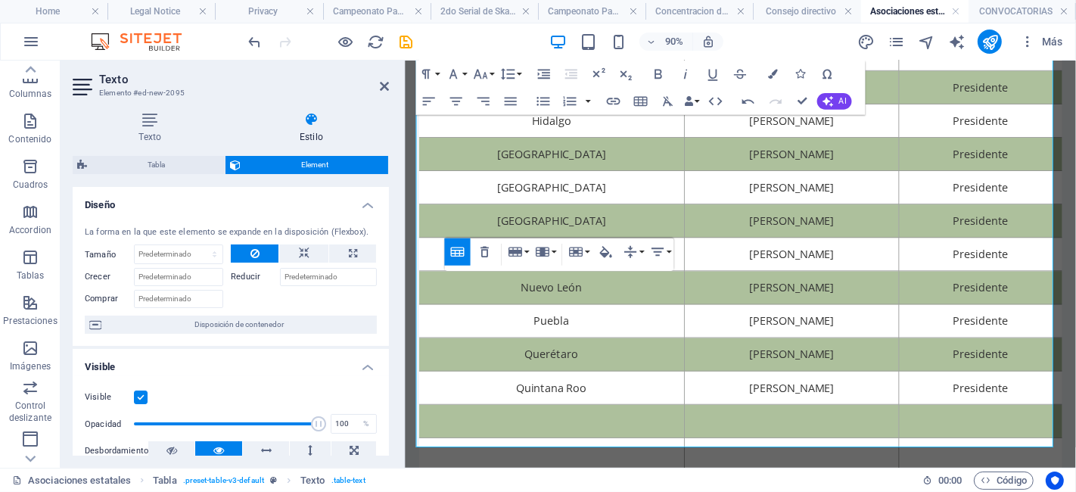
scroll to position [497, 0]
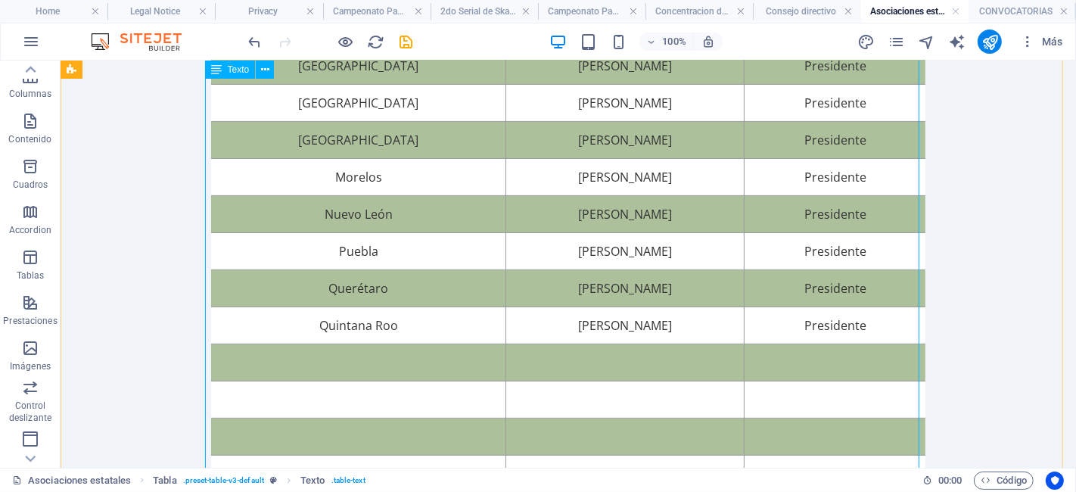
click at [428, 353] on div "Asociación Nombre Cargo Aguascalientes [PERSON_NAME] Presidente Baja [US_STATE]…" at bounding box center [567, 83] width 714 height 815
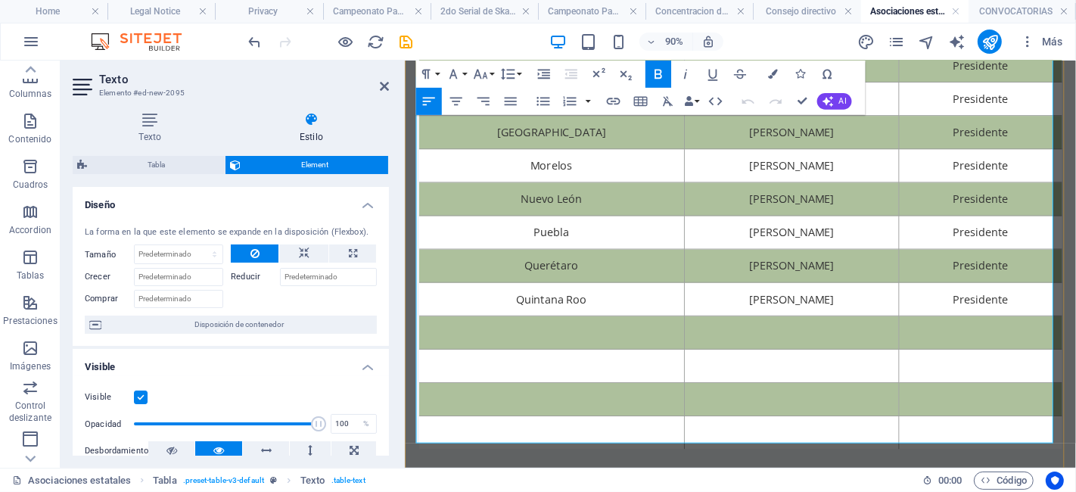
scroll to position [498, 0]
click at [594, 348] on td at bounding box center [568, 362] width 295 height 37
click at [755, 350] on td at bounding box center [834, 362] width 238 height 37
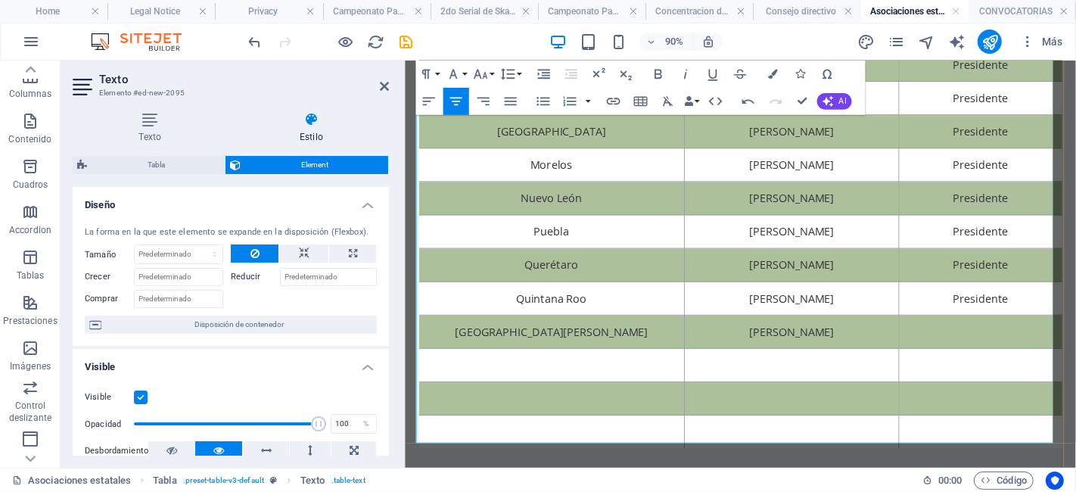
click at [1015, 367] on td at bounding box center [1043, 362] width 181 height 37
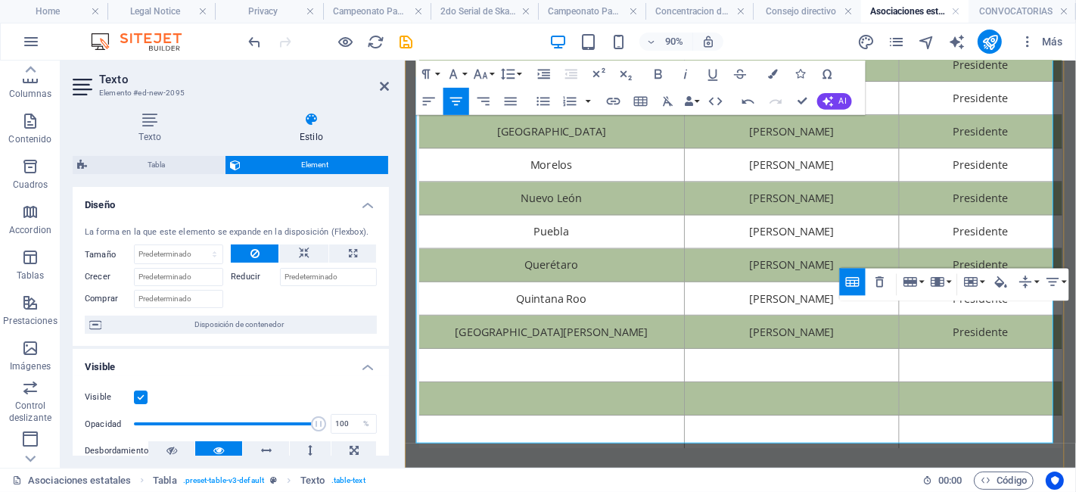
click at [634, 391] on td at bounding box center [568, 399] width 295 height 37
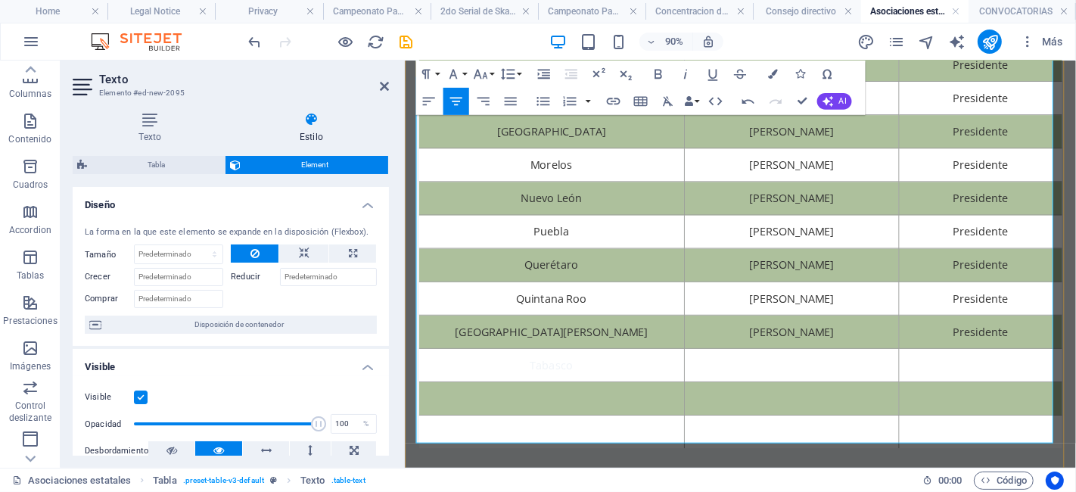
click at [611, 421] on td at bounding box center [568, 436] width 295 height 37
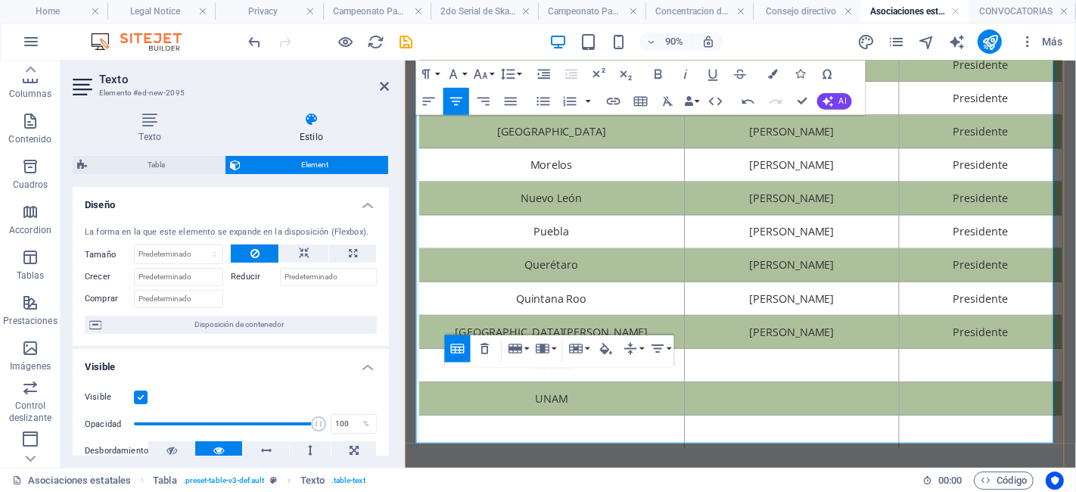
click at [591, 464] on td at bounding box center [568, 473] width 295 height 37
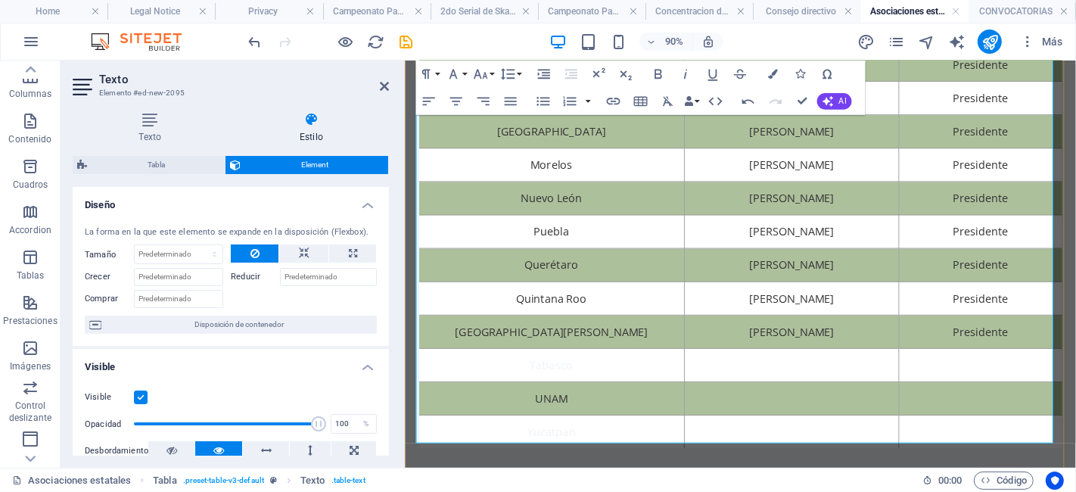
click at [600, 398] on td "Tabasco" at bounding box center [568, 399] width 295 height 37
drag, startPoint x: 600, startPoint y: 398, endPoint x: 499, endPoint y: 383, distance: 101.8
click at [499, 383] on td "Tabasco" at bounding box center [568, 399] width 295 height 37
click at [772, 70] on icon "button" at bounding box center [773, 75] width 10 height 10
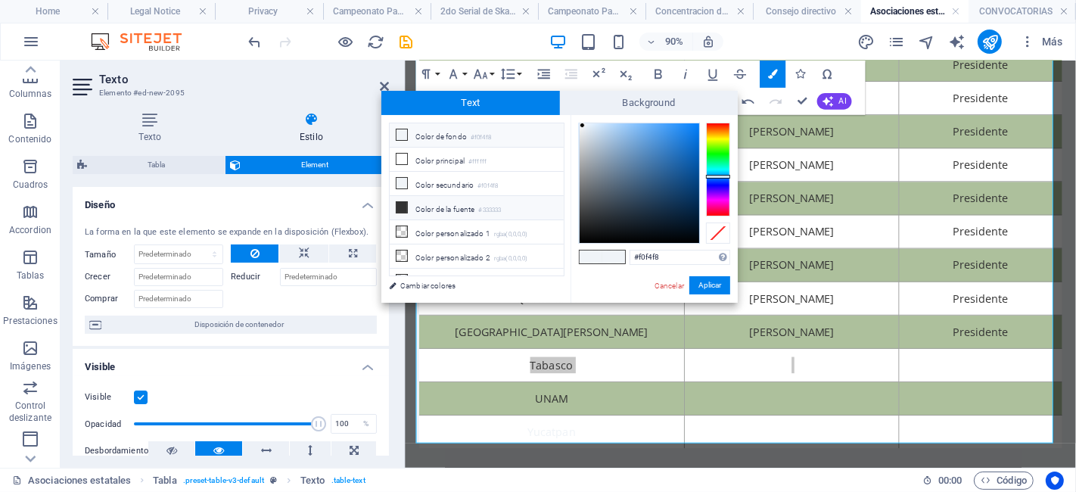
click at [475, 208] on li "Color de la fuente #333333" at bounding box center [477, 208] width 174 height 24
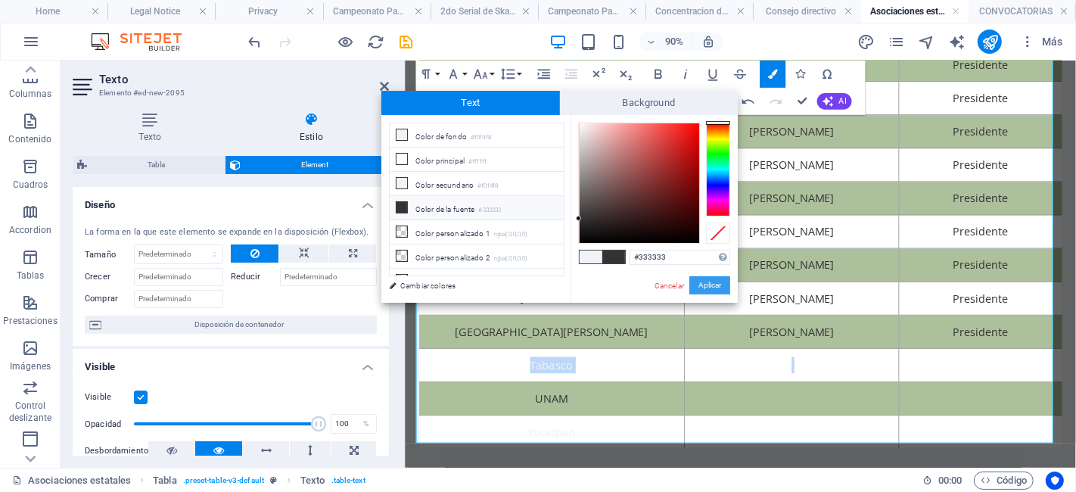
click at [724, 286] on button "Aplicar" at bounding box center [709, 285] width 41 height 18
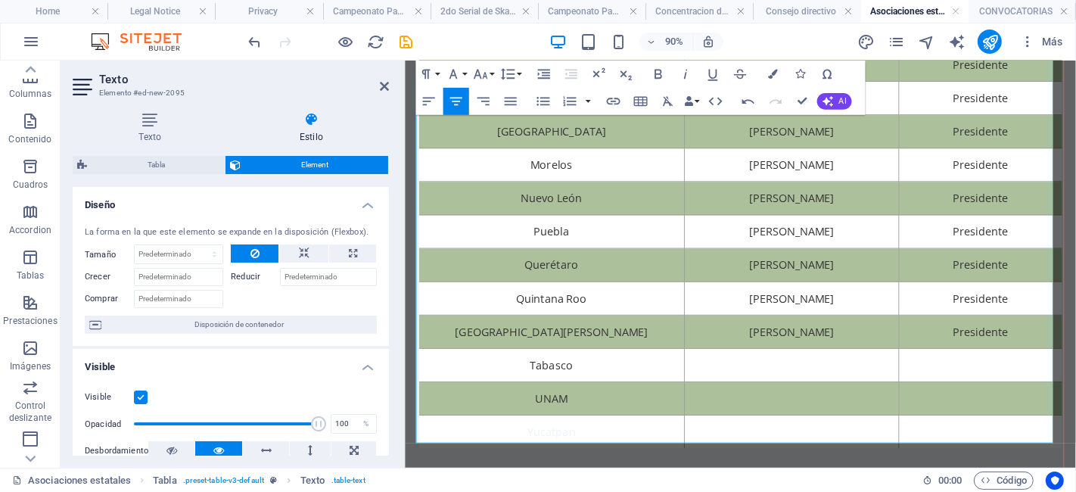
click at [814, 389] on td at bounding box center [834, 399] width 238 height 37
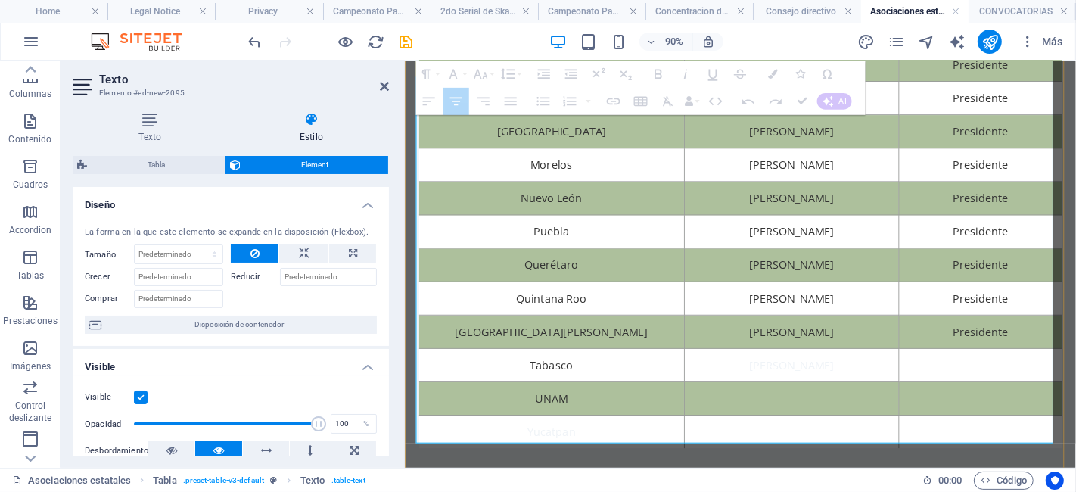
drag, startPoint x: 926, startPoint y: 396, endPoint x: 730, endPoint y: 374, distance: 197.2
click at [730, 374] on tbody "Aguascalientes [PERSON_NAME] Presidente Baja [US_STATE] [PERSON_NAME] President…" at bounding box center [778, 102] width 714 height 779
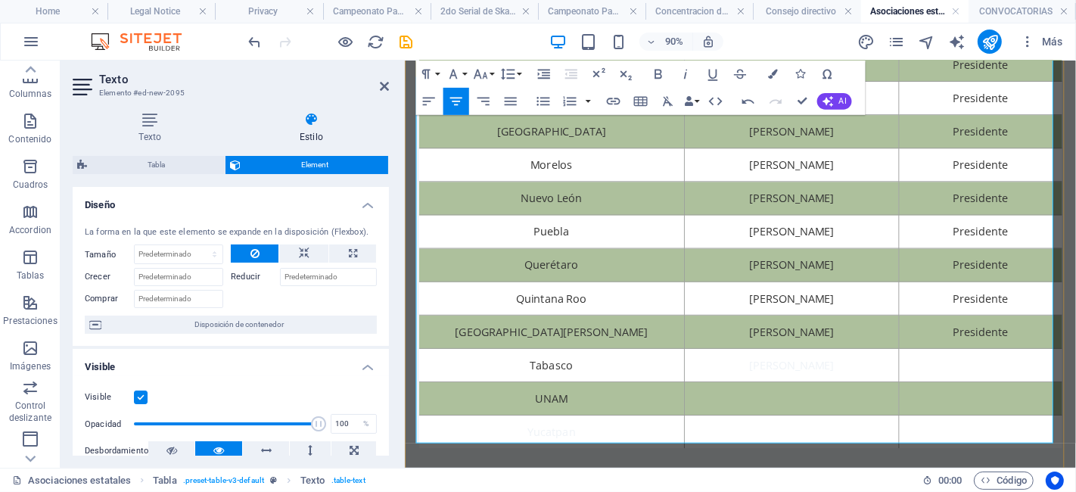
drag, startPoint x: 920, startPoint y: 403, endPoint x: 747, endPoint y: 393, distance: 173.6
click at [747, 393] on td "[PERSON_NAME]" at bounding box center [834, 399] width 238 height 37
click at [769, 72] on icon "button" at bounding box center [773, 75] width 10 height 10
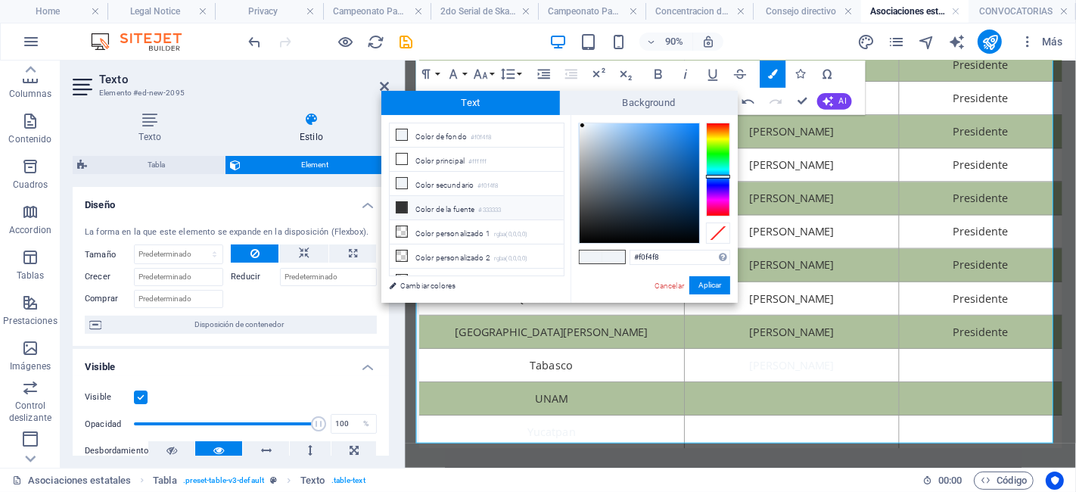
click at [473, 203] on li "Color de la fuente #333333" at bounding box center [477, 208] width 174 height 24
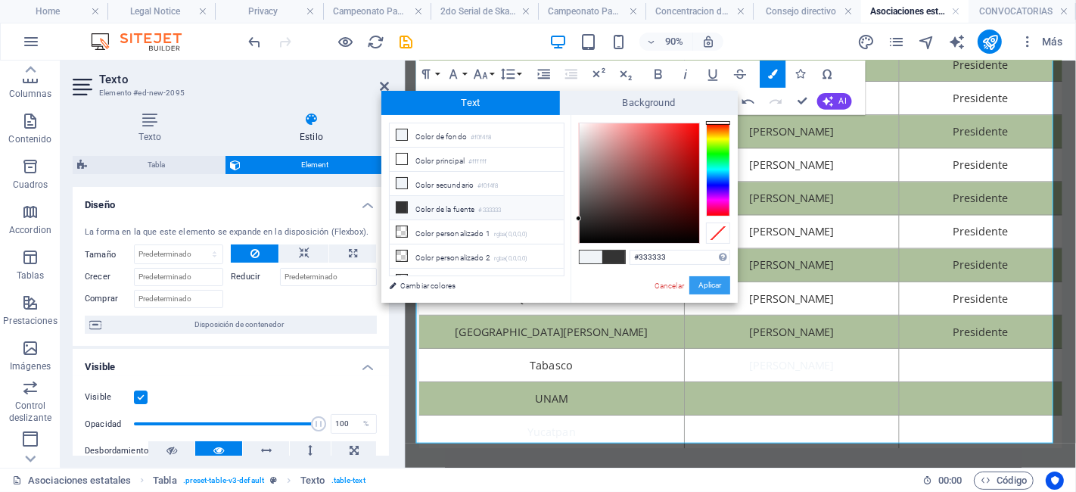
click at [711, 282] on button "Aplicar" at bounding box center [709, 285] width 41 height 18
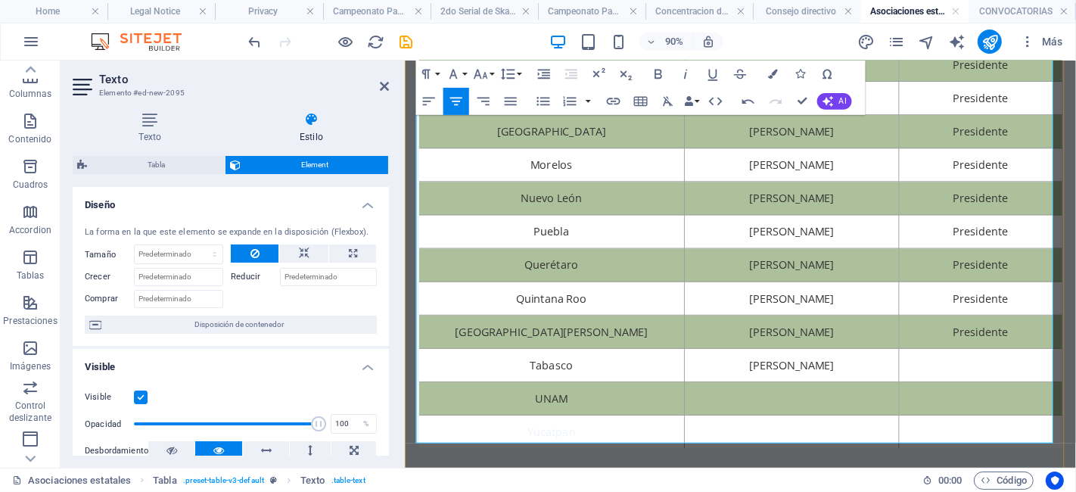
click at [985, 393] on td at bounding box center [1043, 399] width 181 height 37
drag, startPoint x: 1090, startPoint y: 387, endPoint x: 982, endPoint y: 387, distance: 107.4
click at [982, 387] on td "Coordinador" at bounding box center [1043, 399] width 181 height 37
click at [769, 66] on button "Colors" at bounding box center [773, 74] width 26 height 27
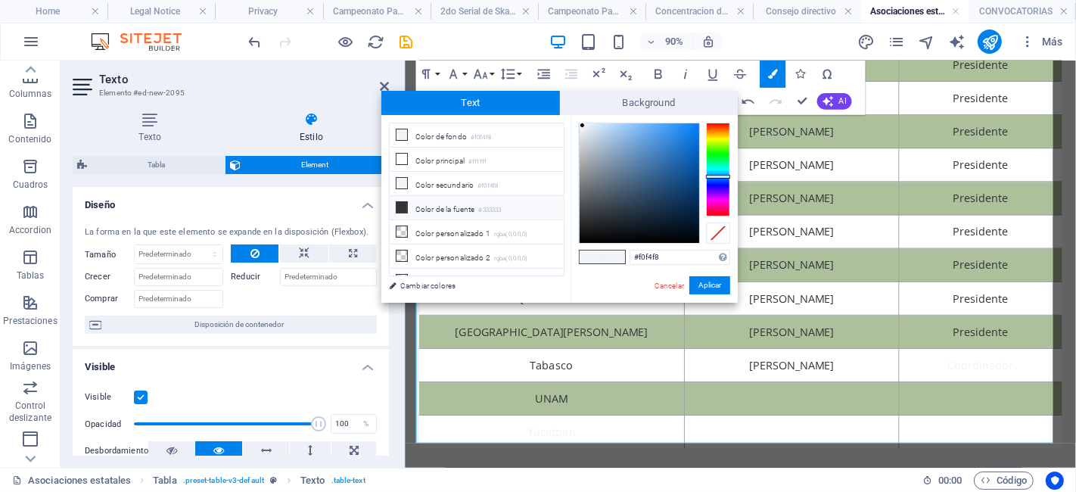
click at [493, 200] on li "Color de la fuente #333333" at bounding box center [477, 208] width 174 height 24
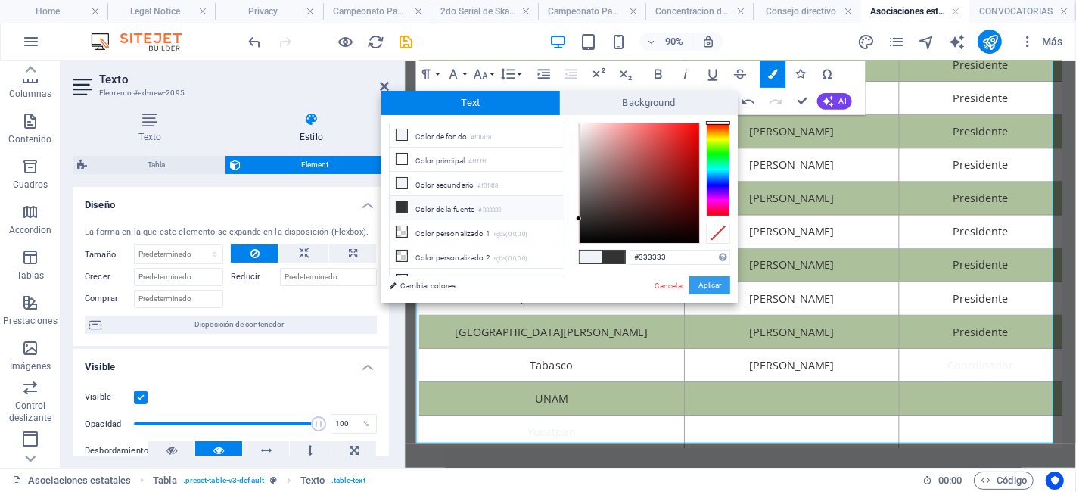
click at [691, 280] on button "Aplicar" at bounding box center [709, 285] width 41 height 18
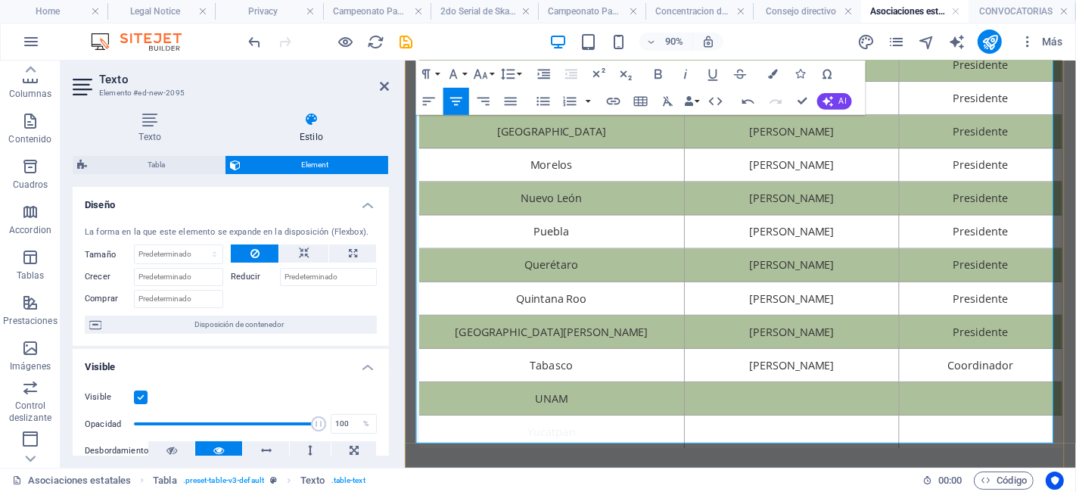
click at [775, 436] on td at bounding box center [834, 436] width 238 height 37
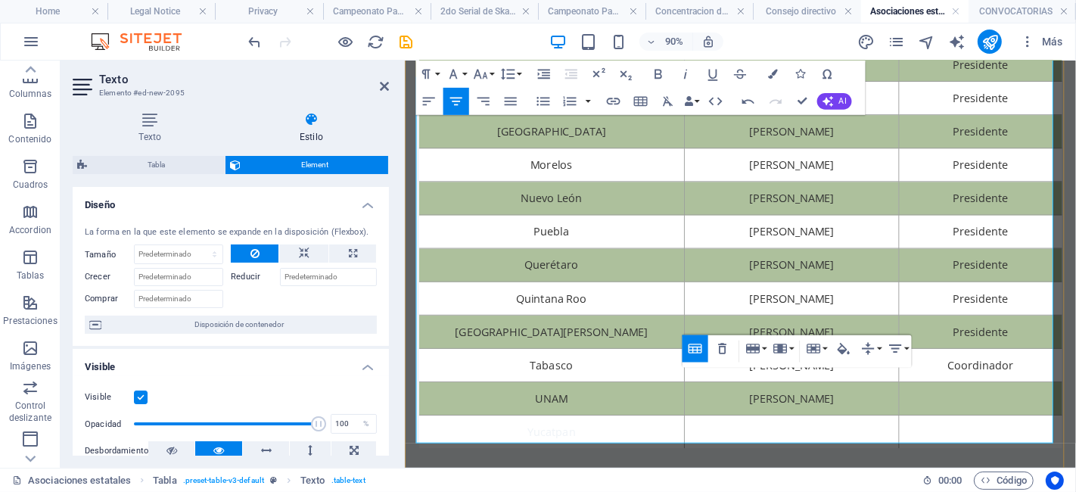
click at [991, 435] on td at bounding box center [1043, 436] width 181 height 37
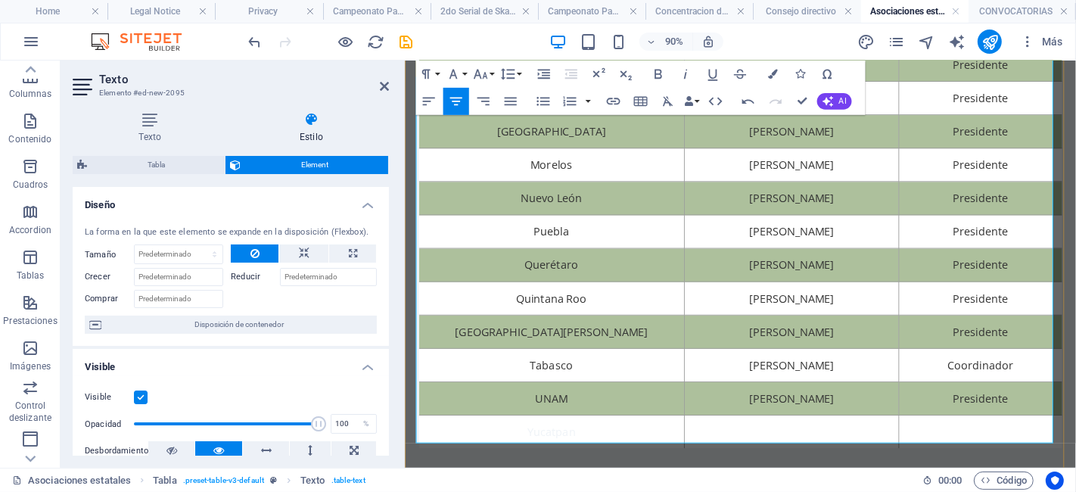
click at [606, 479] on td "Yucatpan" at bounding box center [568, 473] width 295 height 37
drag, startPoint x: 607, startPoint y: 479, endPoint x: 518, endPoint y: 459, distance: 91.4
click at [518, 459] on td "[GEOGRAPHIC_DATA]" at bounding box center [568, 473] width 295 height 37
click at [773, 82] on button "Colors" at bounding box center [773, 74] width 26 height 27
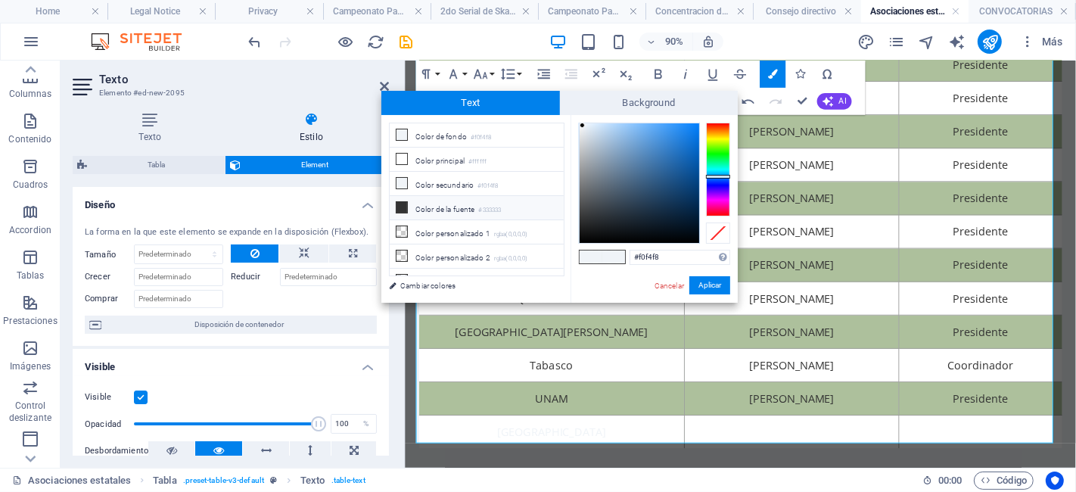
click at [476, 205] on li "Color de la fuente #333333" at bounding box center [477, 208] width 174 height 24
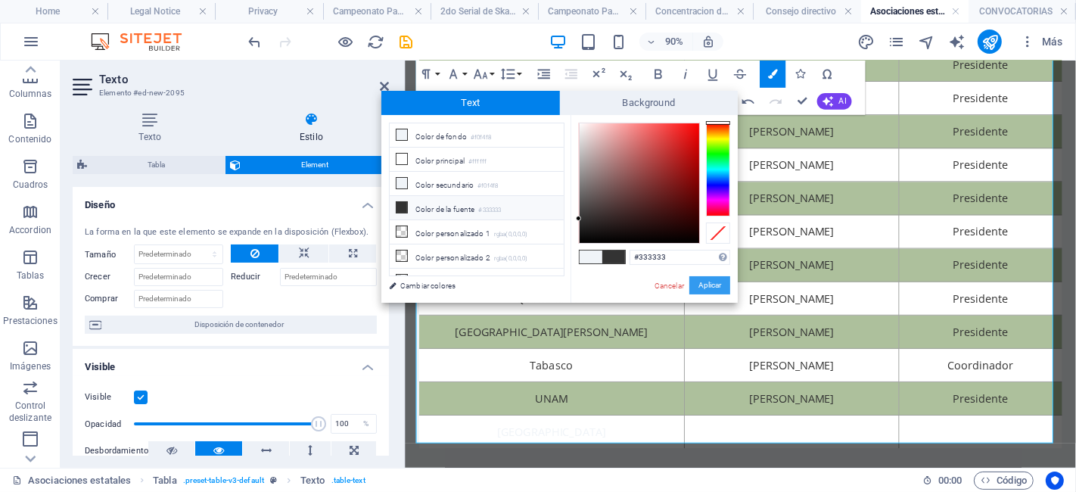
click at [695, 288] on button "Aplicar" at bounding box center [709, 285] width 41 height 18
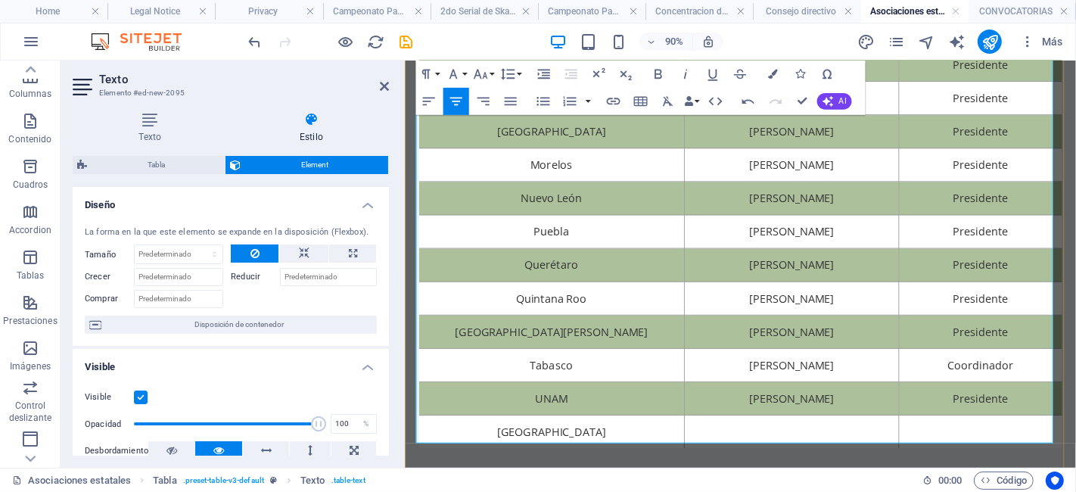
click at [772, 467] on td at bounding box center [834, 473] width 238 height 37
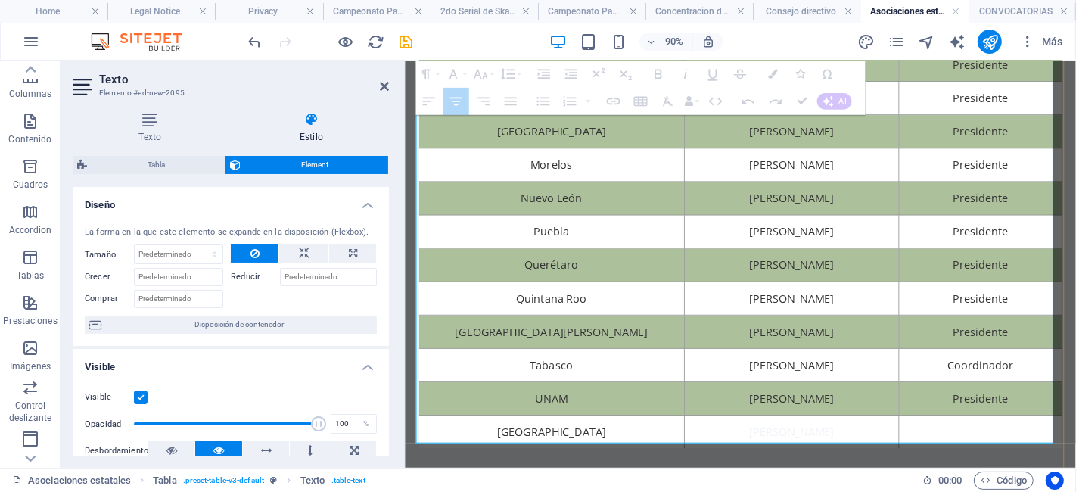
drag, startPoint x: 926, startPoint y: 460, endPoint x: 756, endPoint y: 462, distance: 170.3
click at [756, 462] on td "[PERSON_NAME]" at bounding box center [834, 473] width 238 height 37
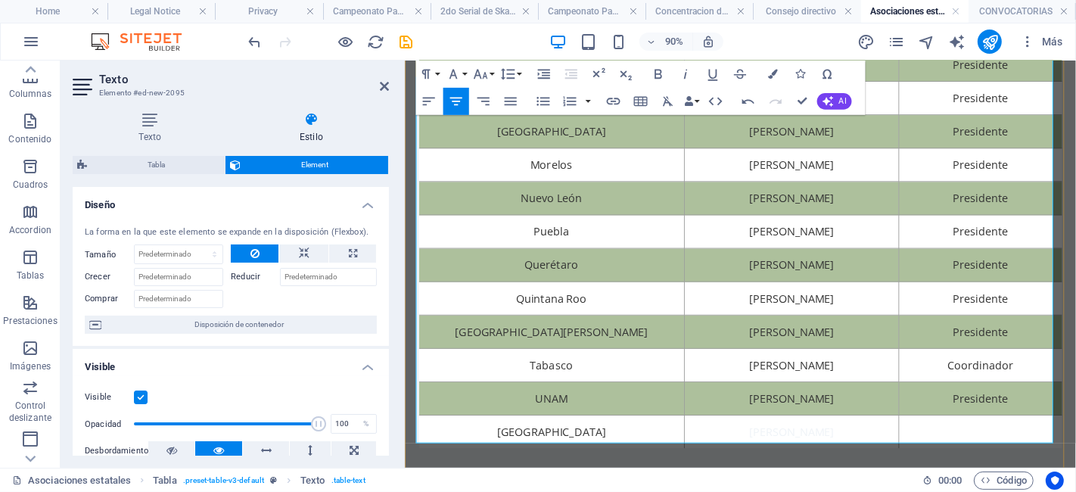
drag, startPoint x: 882, startPoint y: 472, endPoint x: 747, endPoint y: 459, distance: 136.1
click at [747, 459] on td "[PERSON_NAME]" at bounding box center [834, 473] width 238 height 37
click at [770, 70] on icon "button" at bounding box center [773, 75] width 10 height 10
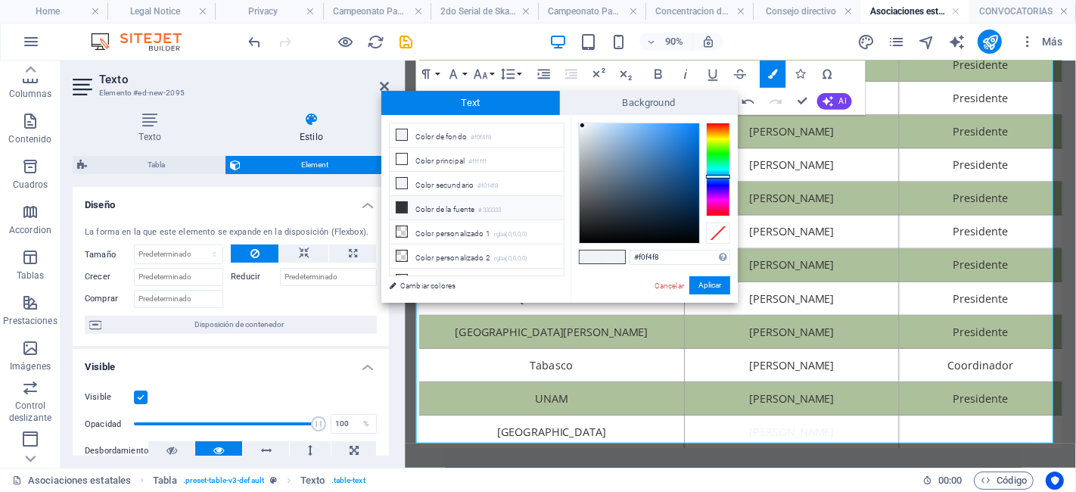
click at [480, 201] on li "Color de la fuente #333333" at bounding box center [477, 208] width 174 height 24
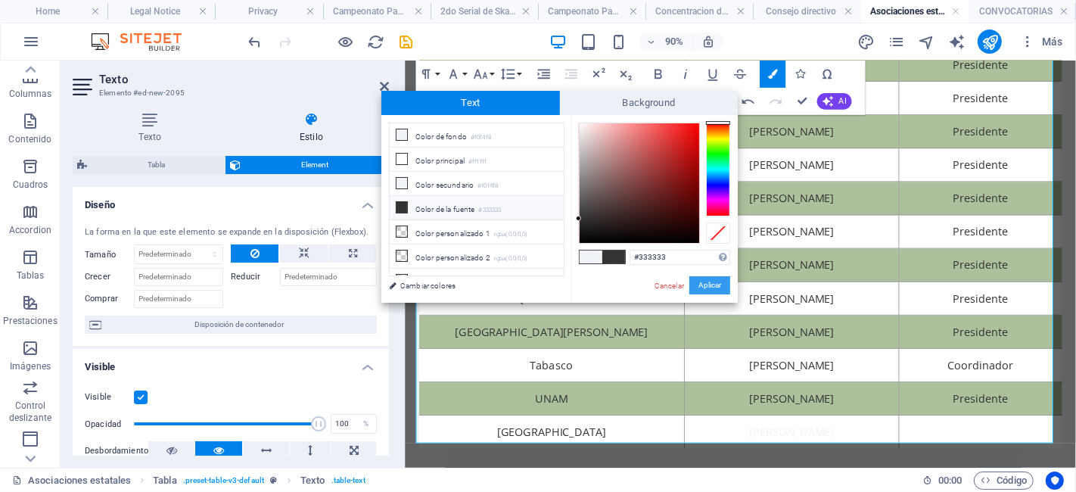
click at [700, 284] on button "Aplicar" at bounding box center [709, 285] width 41 height 18
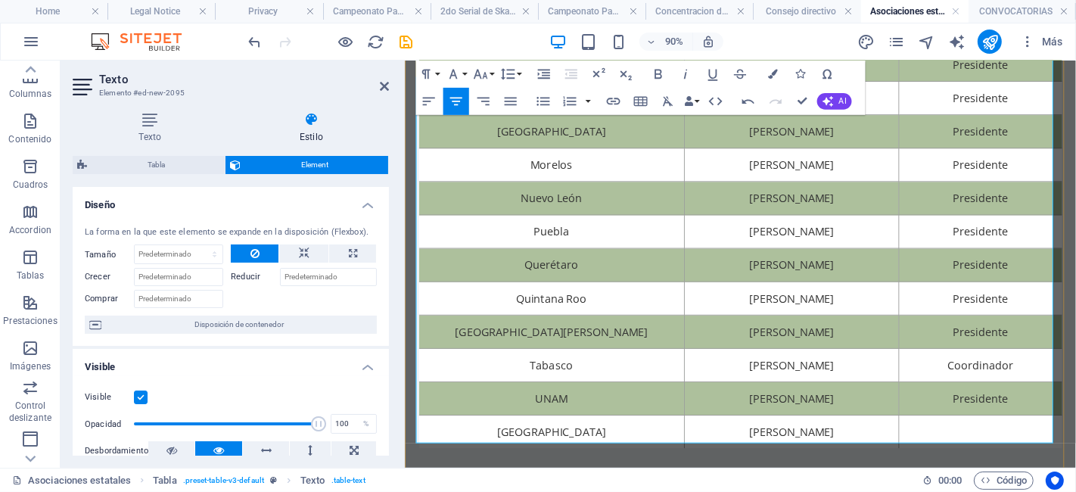
click at [1065, 464] on td at bounding box center [1043, 473] width 181 height 37
drag, startPoint x: 1071, startPoint y: 465, endPoint x: 992, endPoint y: 468, distance: 78.8
click at [992, 468] on td "Presidente" at bounding box center [1043, 473] width 181 height 37
click at [769, 71] on icon "button" at bounding box center [773, 75] width 10 height 10
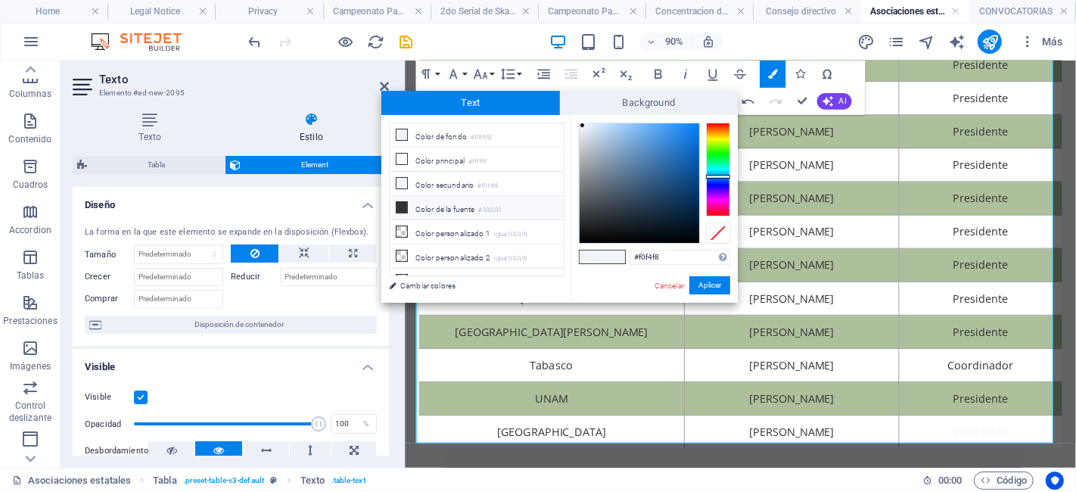
click at [460, 201] on li "Color de la fuente #333333" at bounding box center [477, 208] width 174 height 24
type input "#333333"
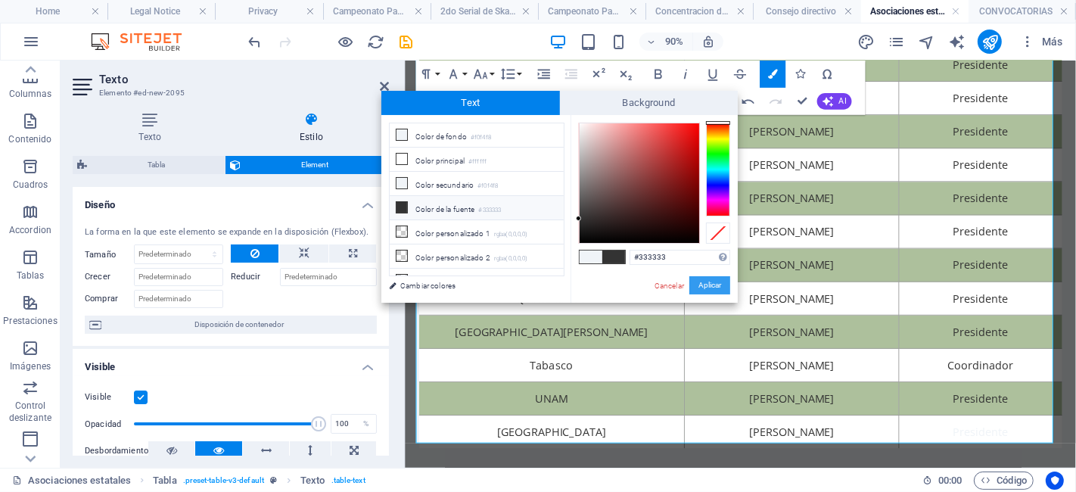
click at [704, 287] on button "Aplicar" at bounding box center [709, 285] width 41 height 18
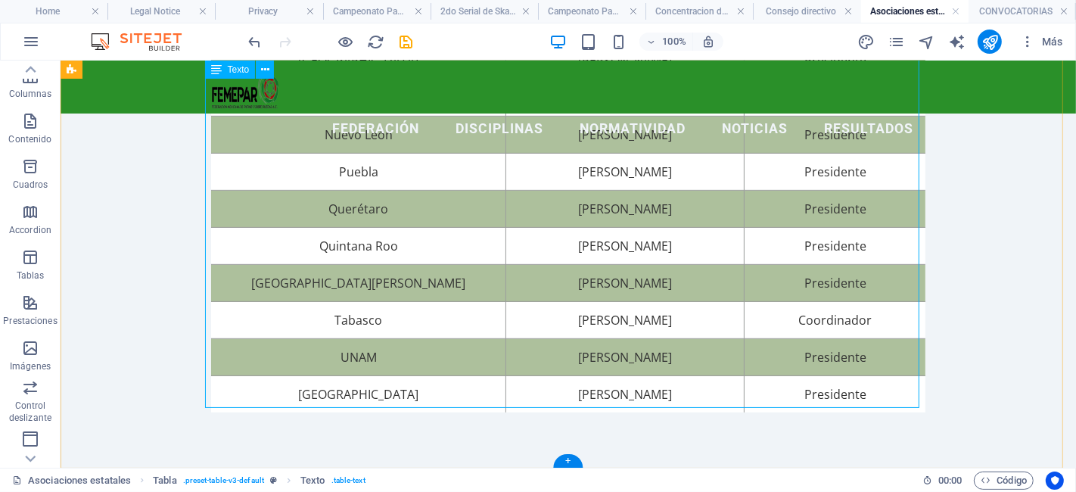
scroll to position [0, 0]
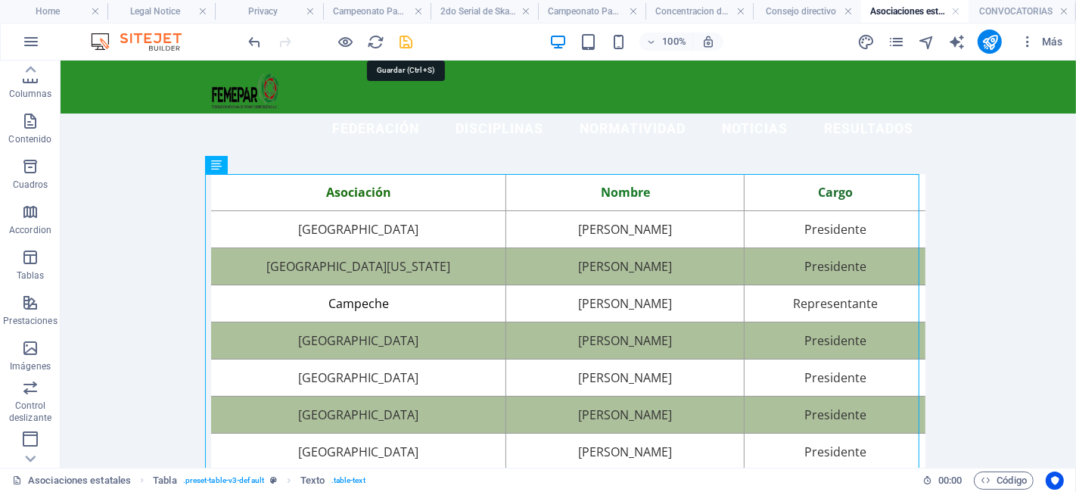
drag, startPoint x: 407, startPoint y: 46, endPoint x: 505, endPoint y: 120, distance: 122.7
click at [407, 46] on icon "save" at bounding box center [406, 41] width 17 height 17
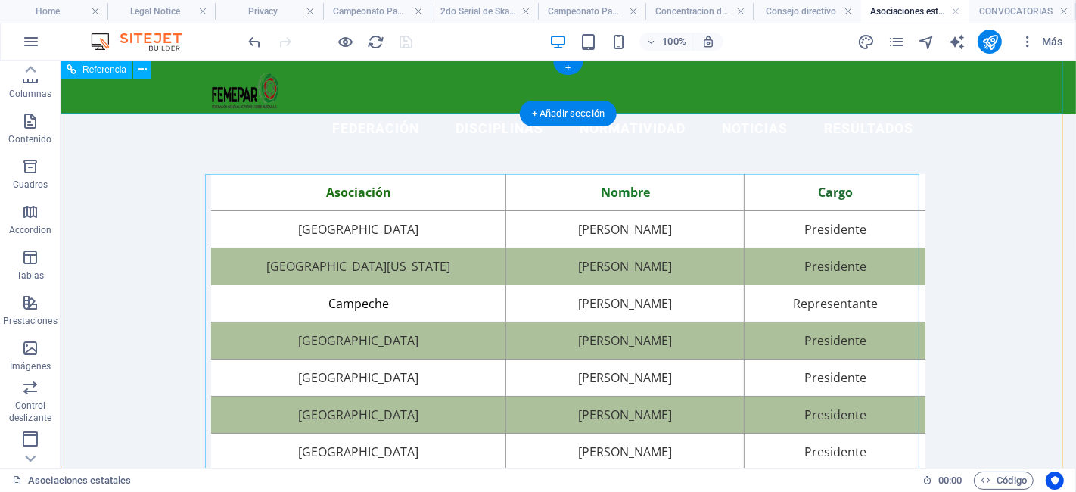
click at [256, 95] on figure at bounding box center [567, 91] width 714 height 38
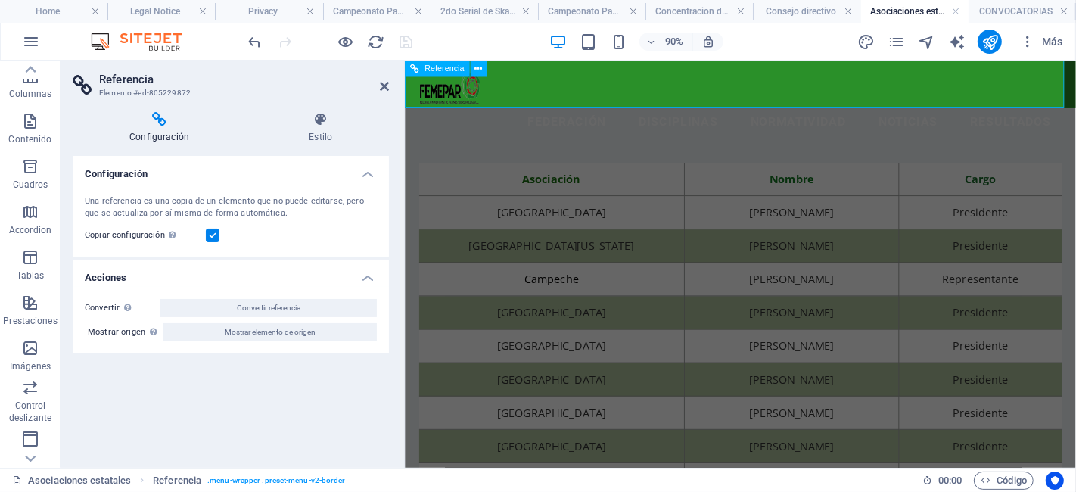
click at [476, 93] on figure at bounding box center [778, 92] width 714 height 38
click at [316, 145] on div "Configuración Estilo Configuración Una referencia es una copia de un elemento q…" at bounding box center [231, 284] width 316 height 344
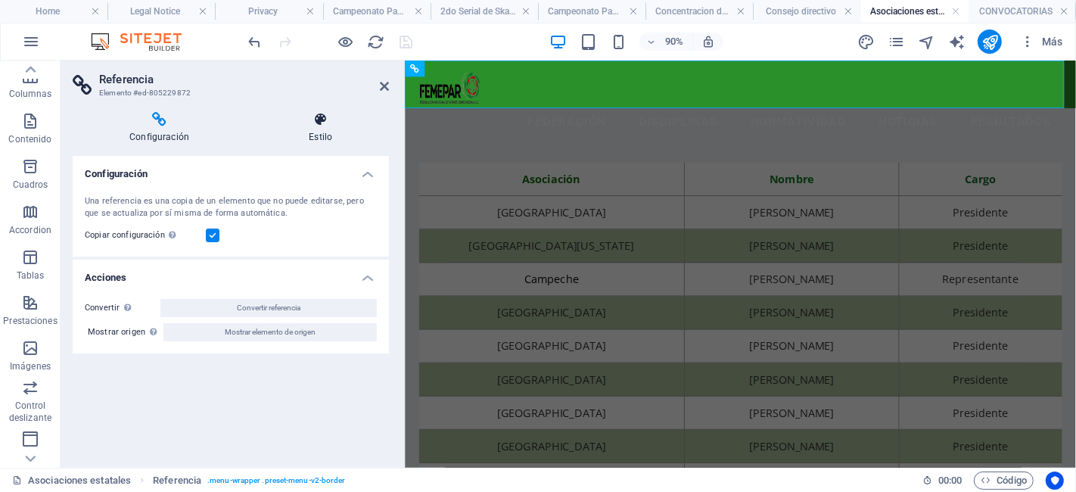
click at [316, 122] on icon at bounding box center [320, 119] width 137 height 15
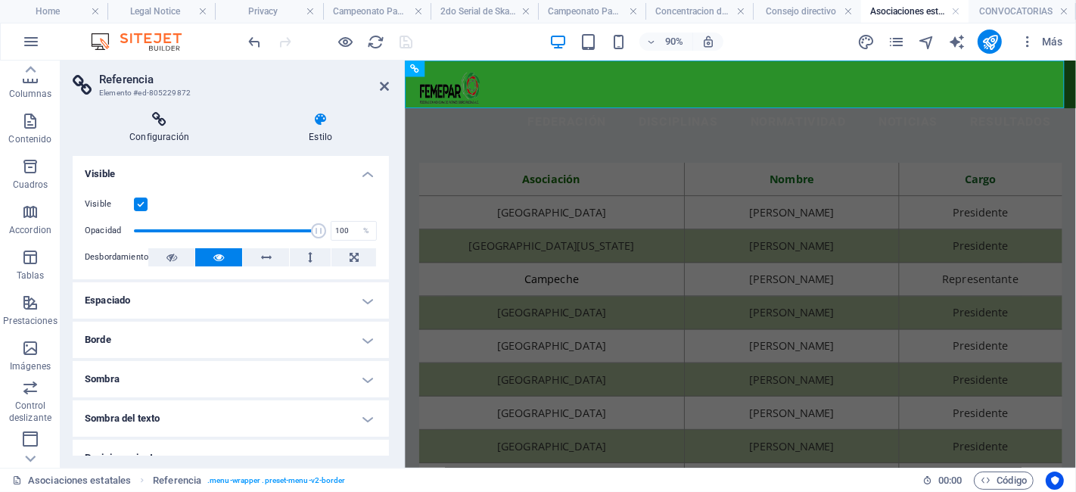
click at [133, 126] on icon at bounding box center [159, 119] width 173 height 15
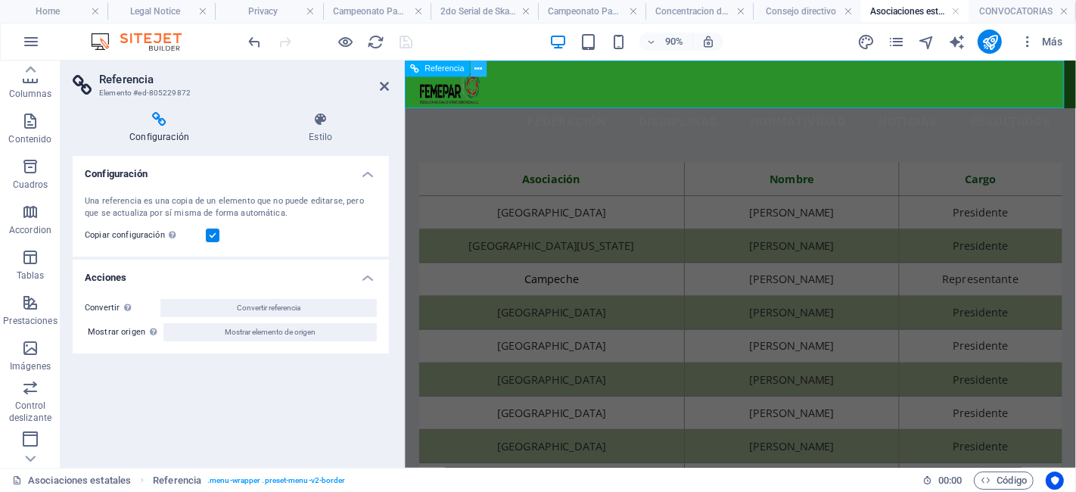
click at [481, 73] on icon at bounding box center [479, 68] width 8 height 14
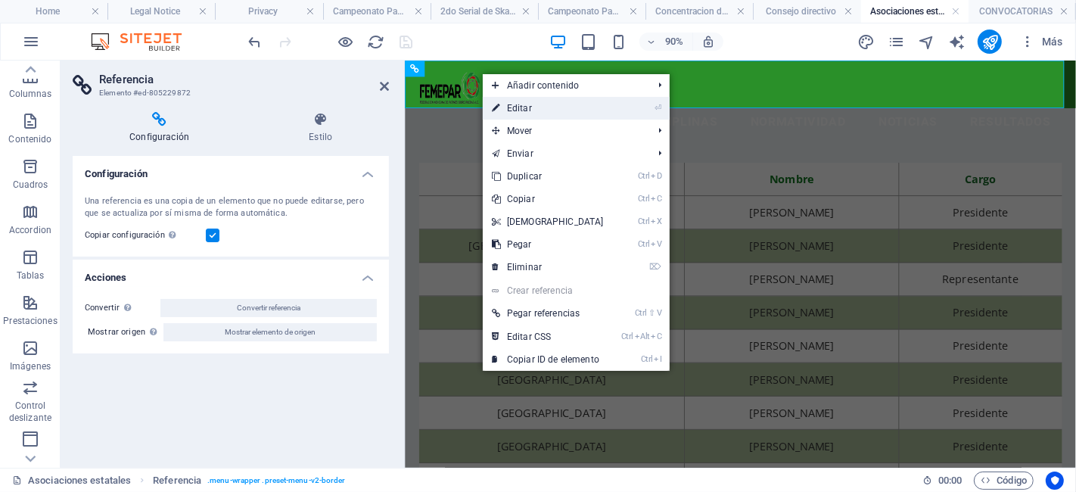
click at [520, 107] on link "⏎ Editar" at bounding box center [548, 108] width 130 height 23
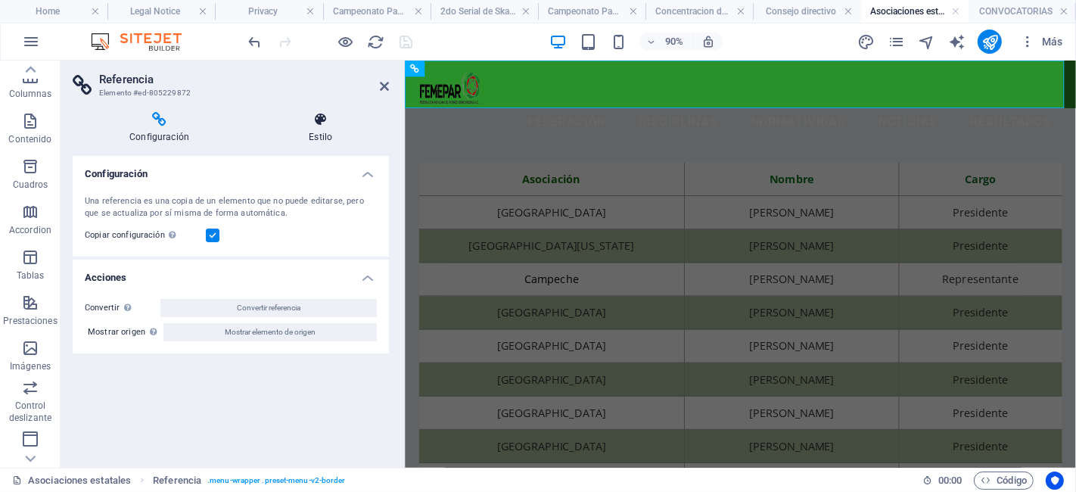
click at [328, 131] on h4 "Estilo" at bounding box center [320, 128] width 137 height 32
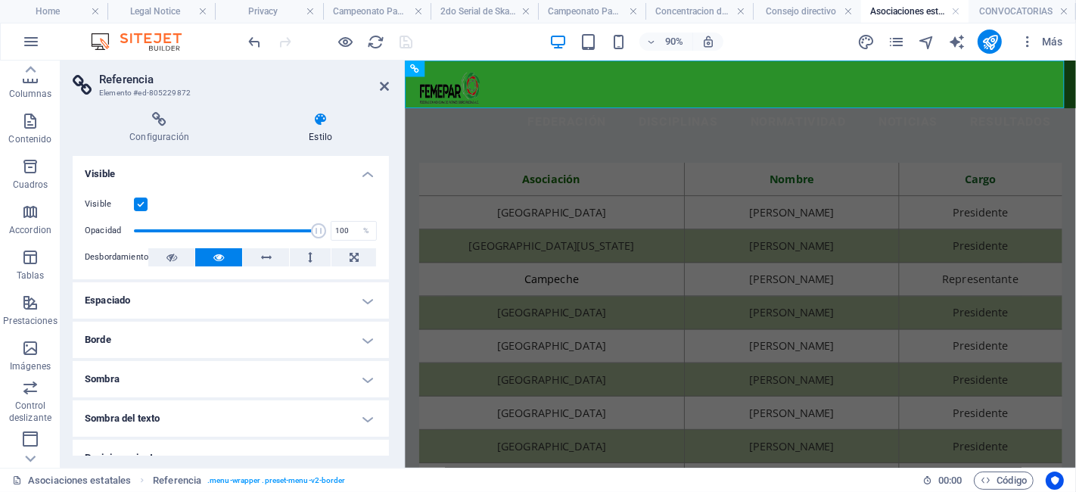
scroll to position [177, 0]
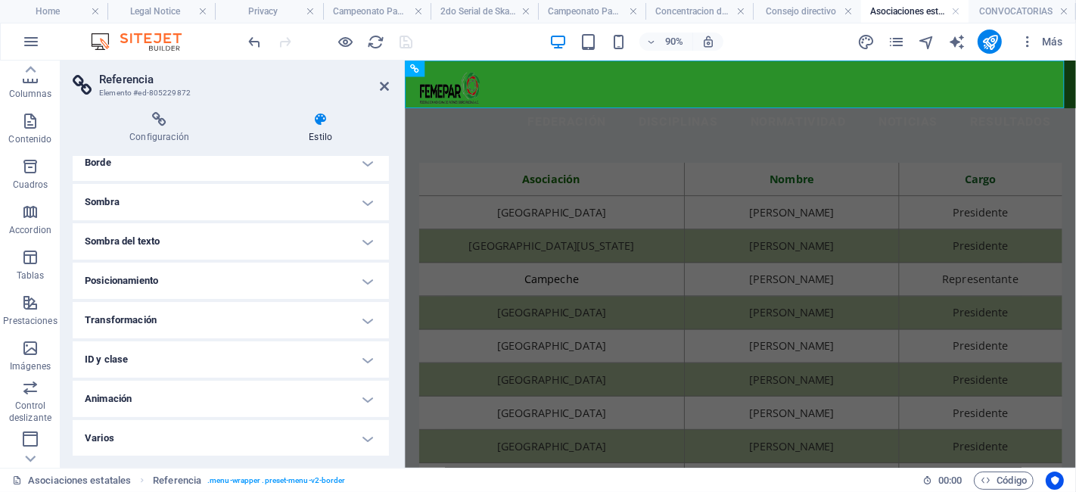
click at [380, 94] on header "Referencia Elemento #ed-805229872" at bounding box center [231, 80] width 316 height 39
click at [385, 91] on icon at bounding box center [384, 86] width 9 height 12
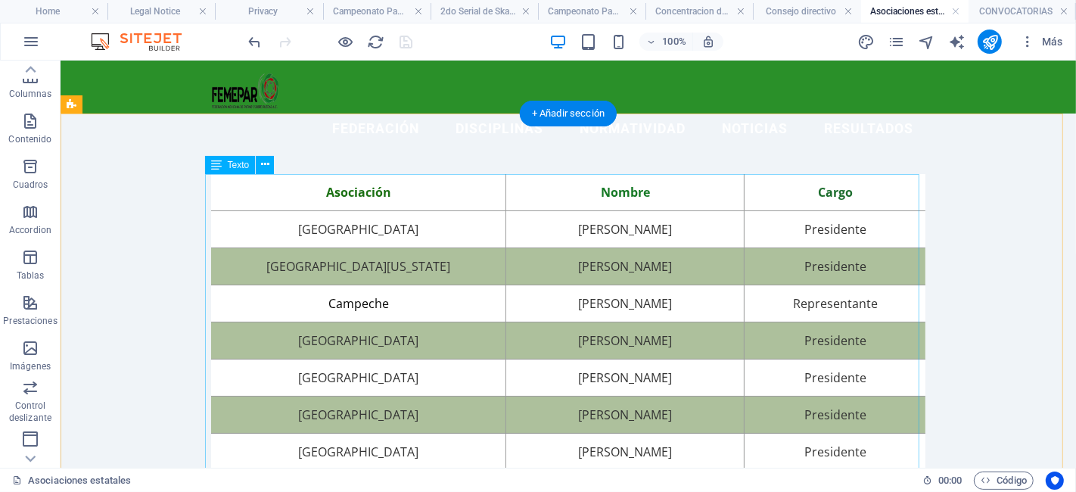
scroll to position [1, 0]
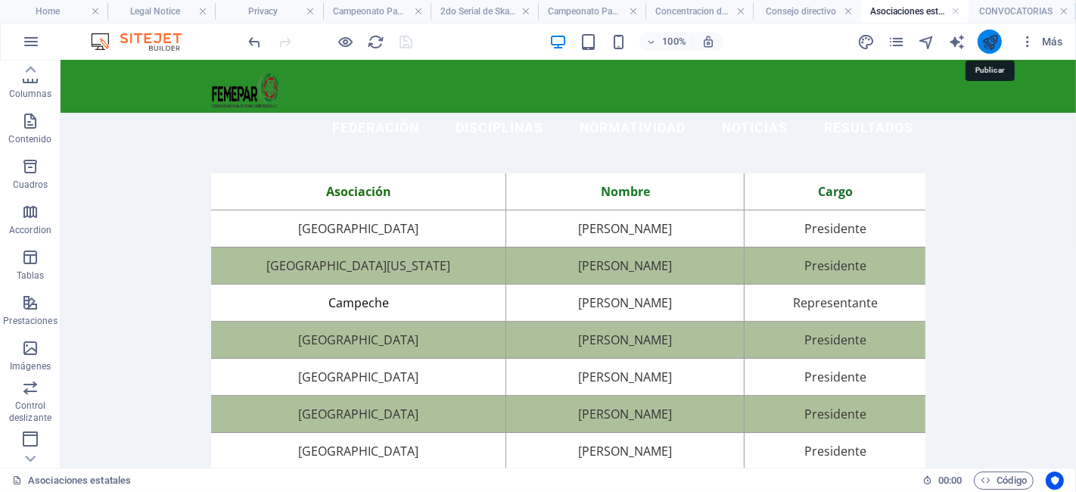
click at [990, 47] on icon "publish" at bounding box center [989, 41] width 17 height 17
click at [996, 42] on icon "publish" at bounding box center [989, 41] width 17 height 17
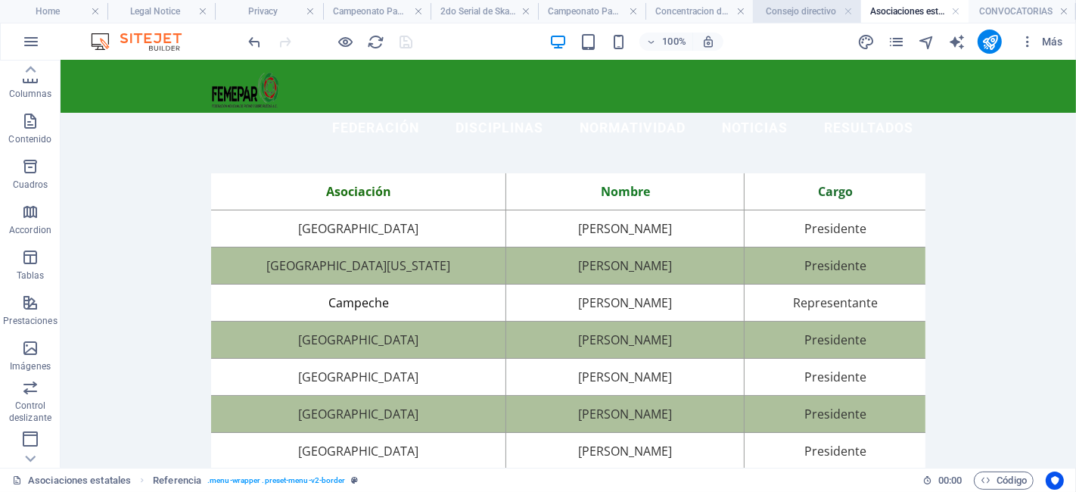
click at [780, 14] on h4 "Consejo directivo" at bounding box center [806, 11] width 107 height 17
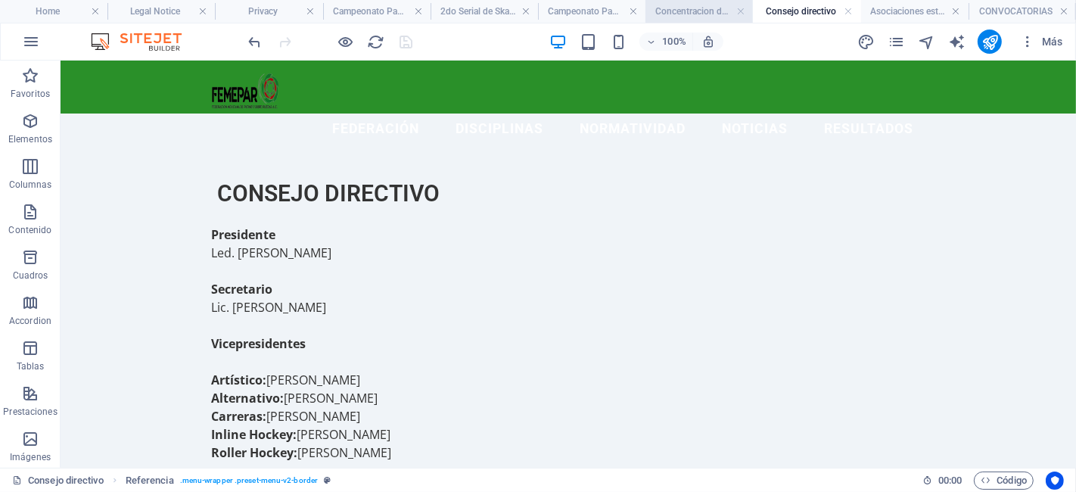
click at [702, 9] on h4 "Concentracion de Preselecciones Nacionales categoria Mayor Femenil y Varonil" at bounding box center [698, 11] width 107 height 17
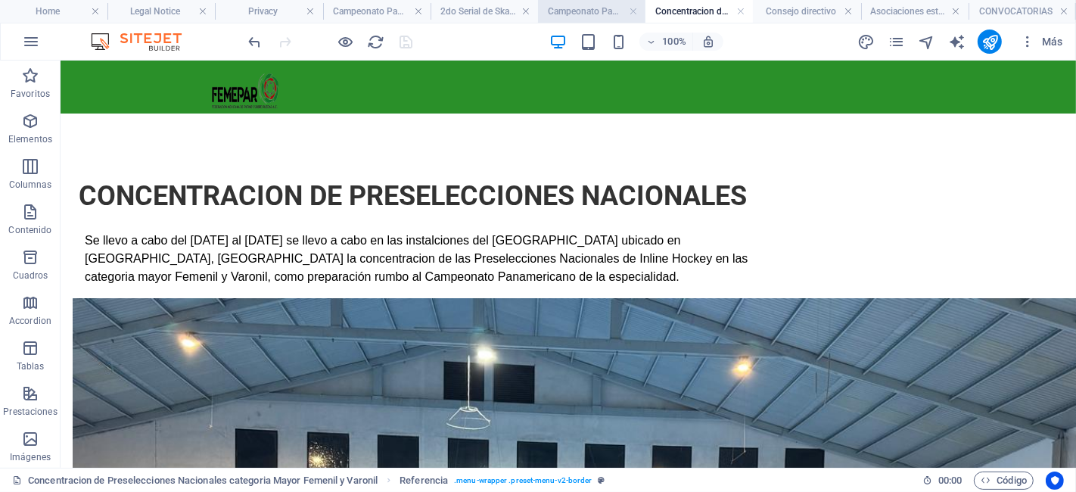
click at [606, 13] on h4 "Campeonato Panamericano de Patinaje de Velocidad" at bounding box center [591, 11] width 107 height 17
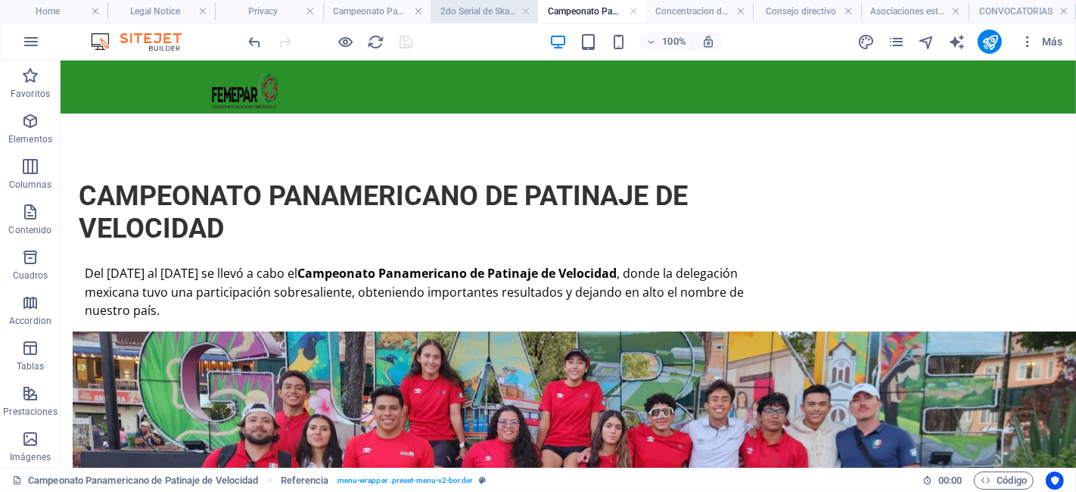
click at [496, 13] on h4 "2do Serial de Skate Cross" at bounding box center [484, 11] width 107 height 17
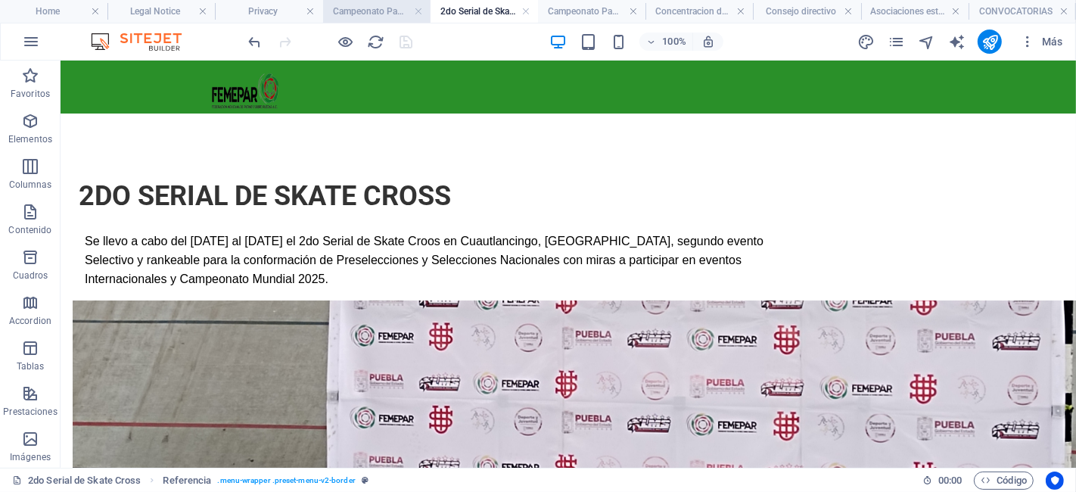
click at [376, 9] on h4 "Campeonato Panamericano de Patinaje Artístico" at bounding box center [376, 11] width 107 height 17
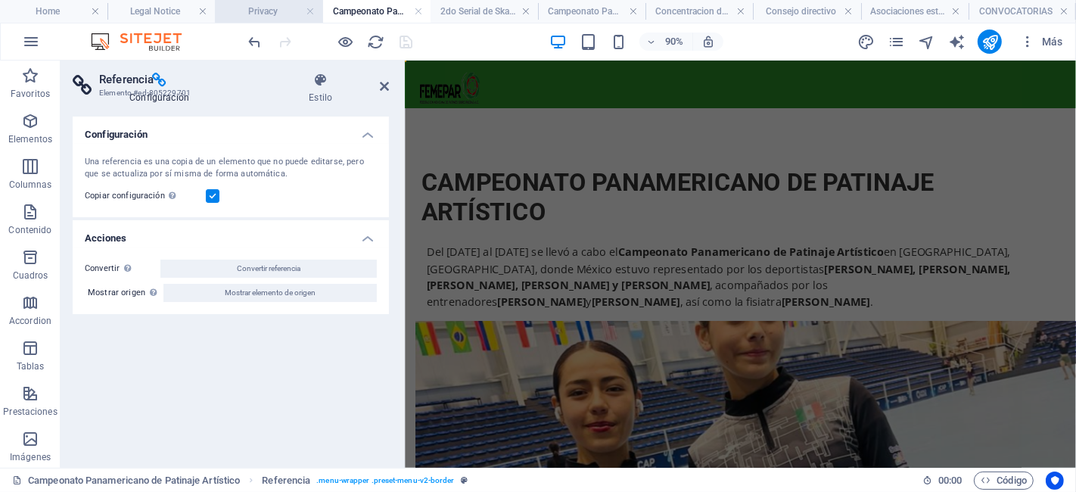
click at [301, 9] on h4 "Privacy" at bounding box center [268, 11] width 107 height 17
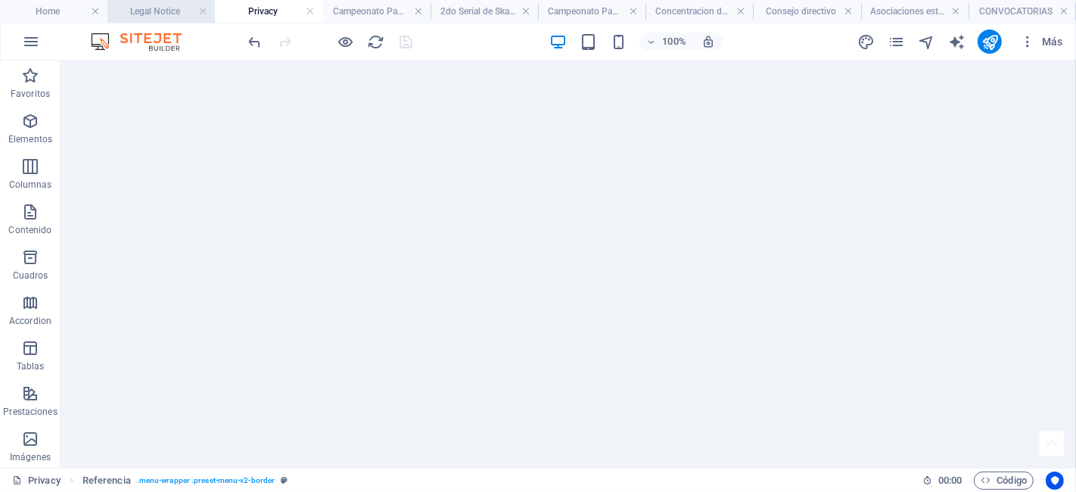
click at [171, 11] on h4 "Legal Notice" at bounding box center [160, 11] width 107 height 17
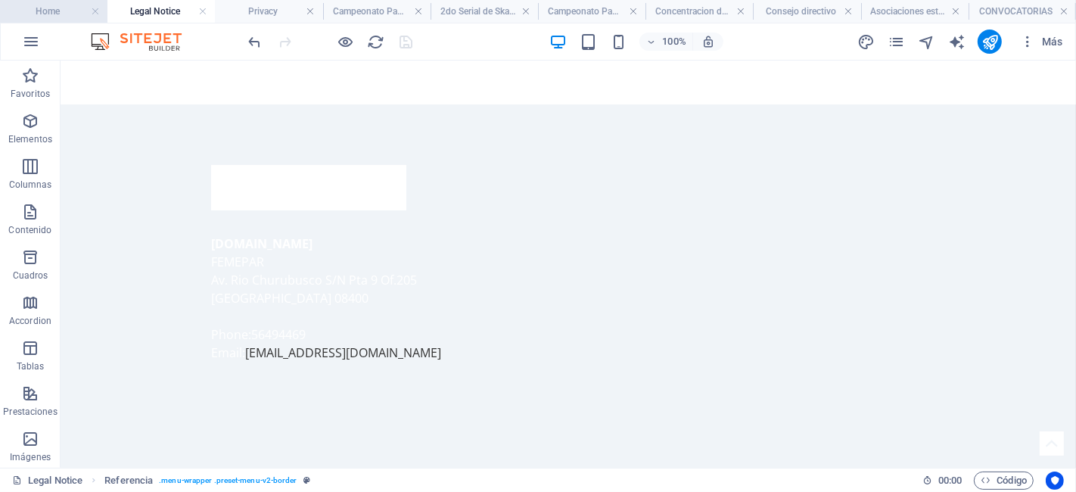
click at [54, 8] on h4 "Home" at bounding box center [53, 11] width 107 height 17
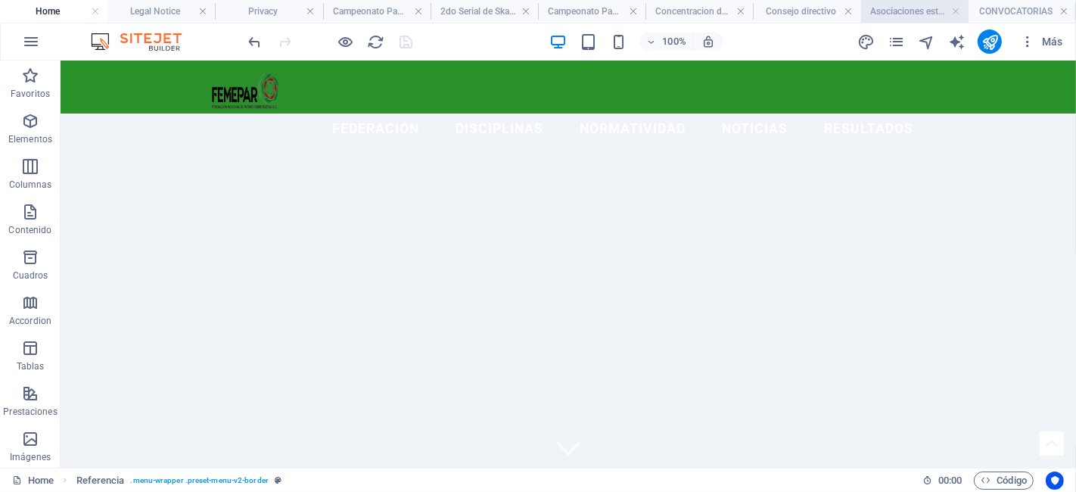
click at [909, 17] on h4 "Asociaciones estatales" at bounding box center [914, 11] width 107 height 17
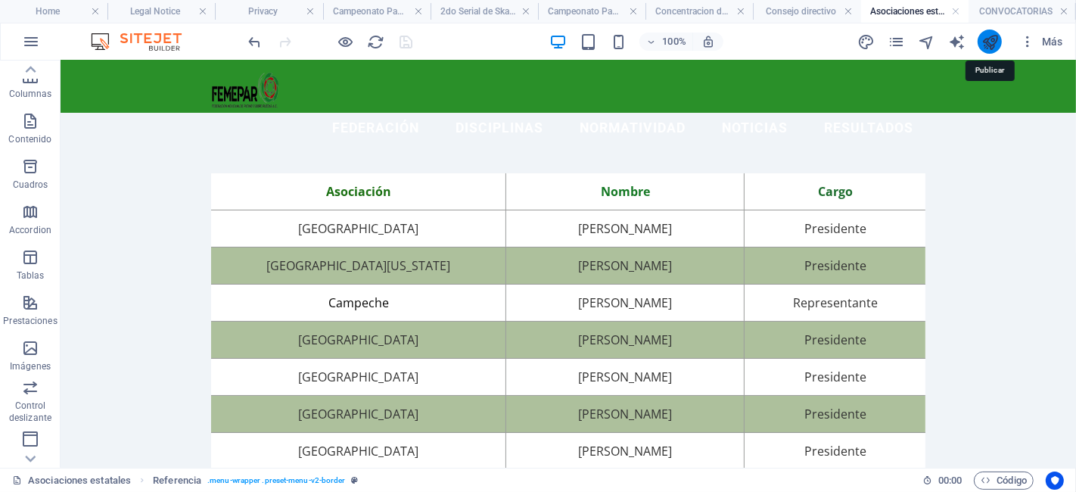
click at [987, 43] on icon "publish" at bounding box center [989, 41] width 17 height 17
click at [1023, 36] on icon "button" at bounding box center [1027, 41] width 15 height 15
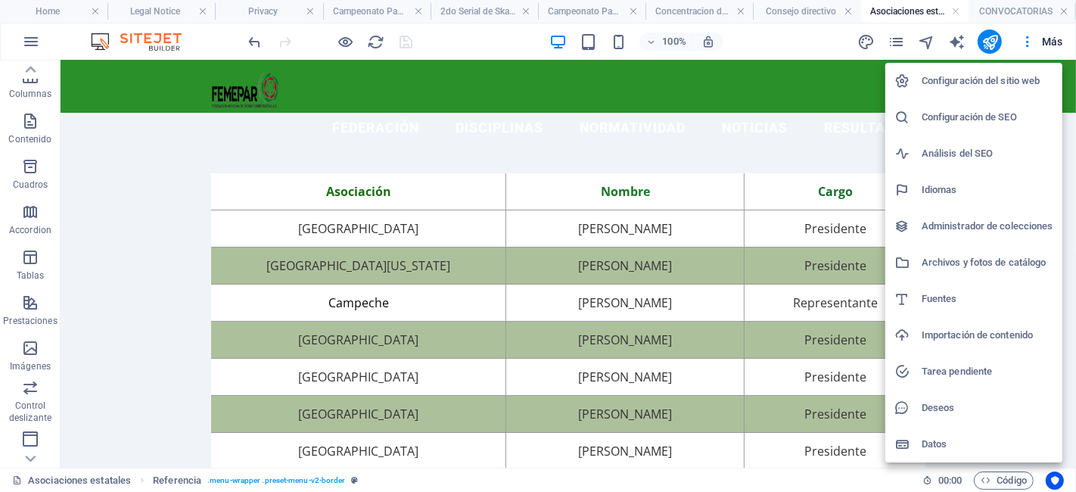
click at [776, 142] on div at bounding box center [538, 246] width 1076 height 492
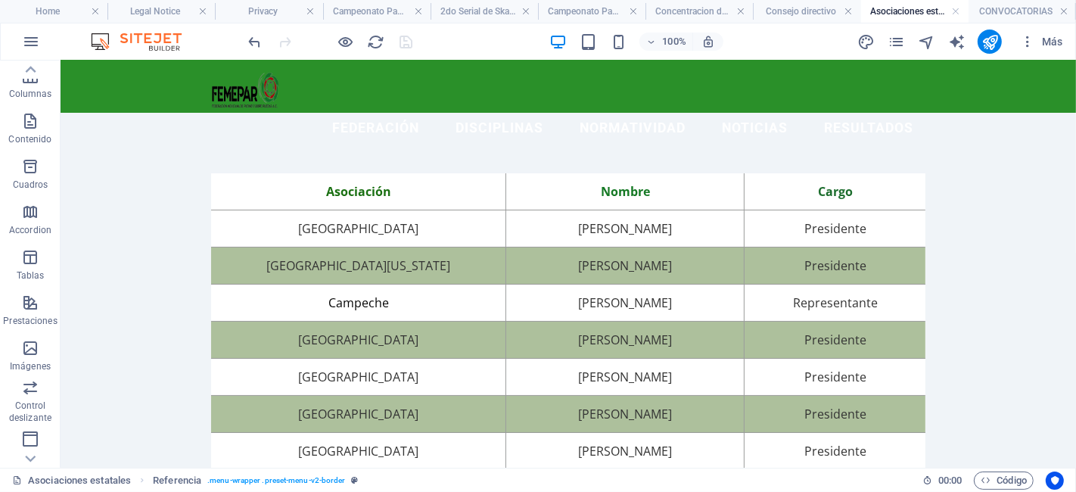
click at [395, 46] on div at bounding box center [330, 42] width 169 height 24
click at [983, 42] on icon "publish" at bounding box center [989, 41] width 17 height 17
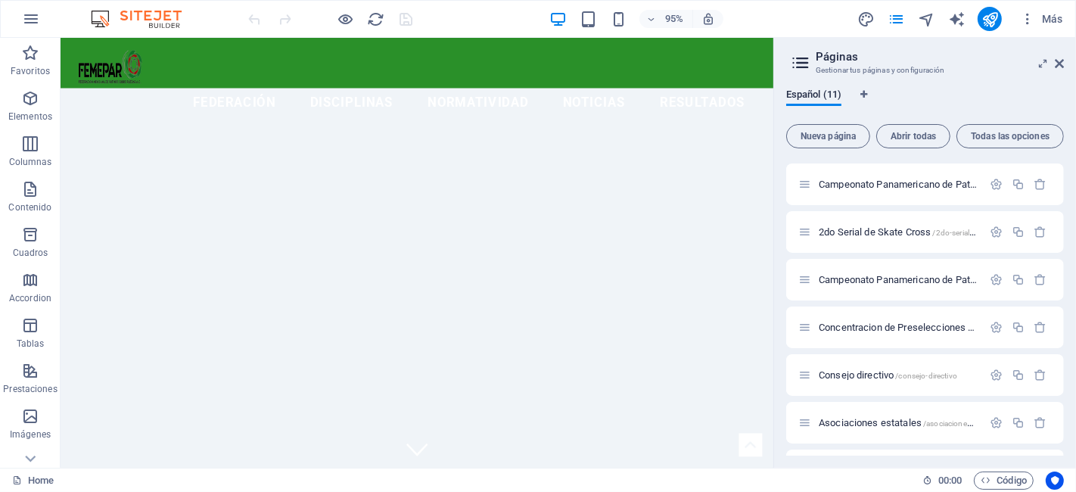
scroll to position [228, 0]
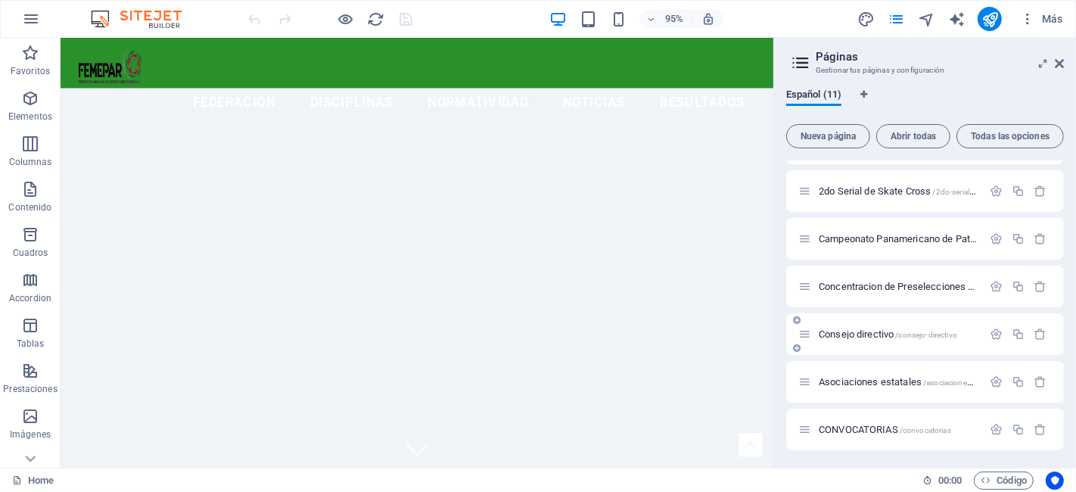
click at [865, 327] on div "Consejo directivo /consejo-directivo" at bounding box center [890, 333] width 184 height 17
click at [870, 334] on span "Consejo directivo /consejo-directivo" at bounding box center [888, 333] width 138 height 11
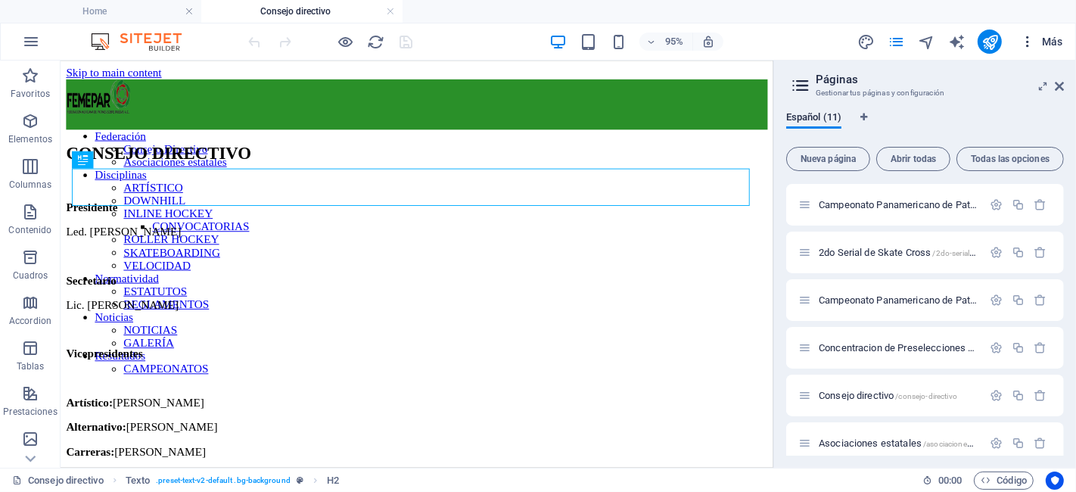
scroll to position [0, 0]
click at [1062, 49] on button "Más" at bounding box center [1041, 42] width 55 height 24
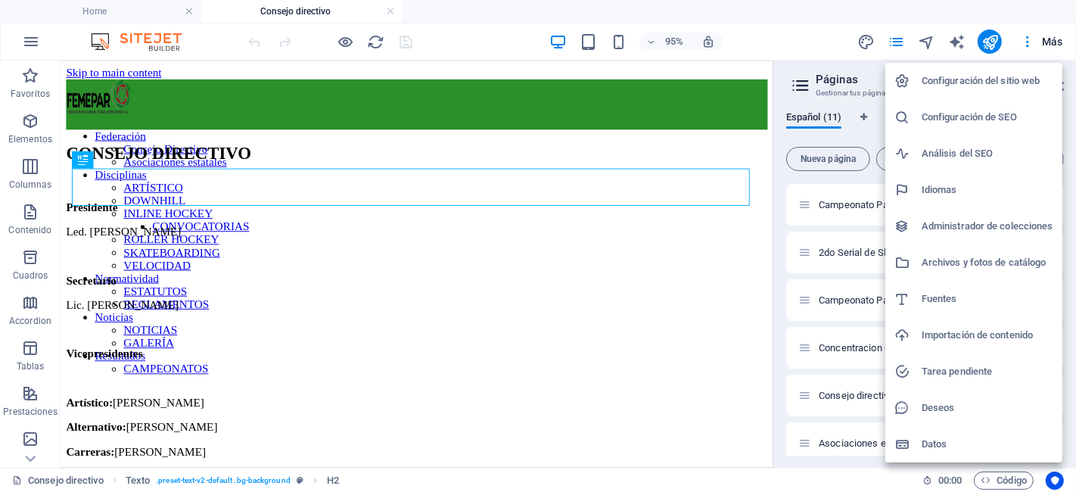
click at [981, 39] on div at bounding box center [538, 246] width 1076 height 492
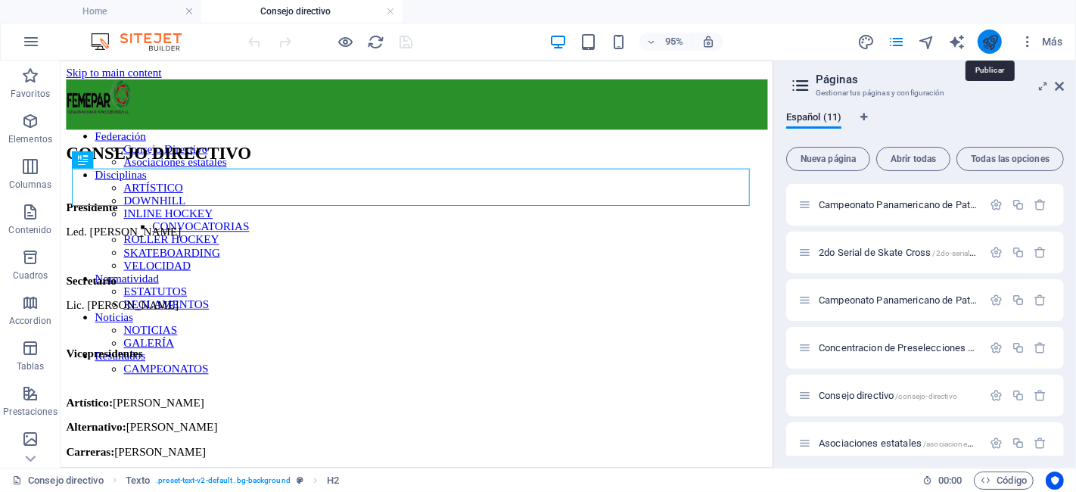
click at [996, 42] on icon "publish" at bounding box center [989, 41] width 17 height 17
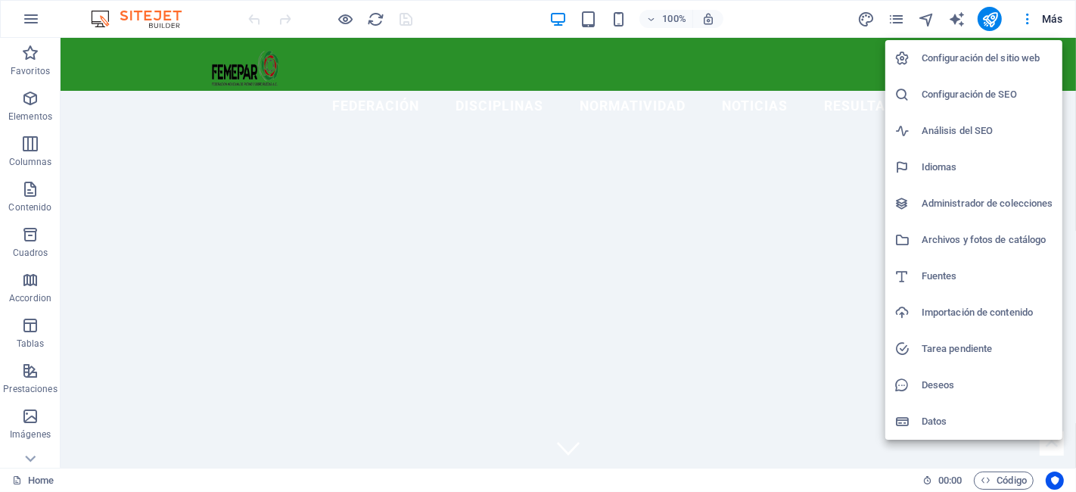
click at [968, 62] on h6 "Configuración del sitio web" at bounding box center [988, 58] width 132 height 18
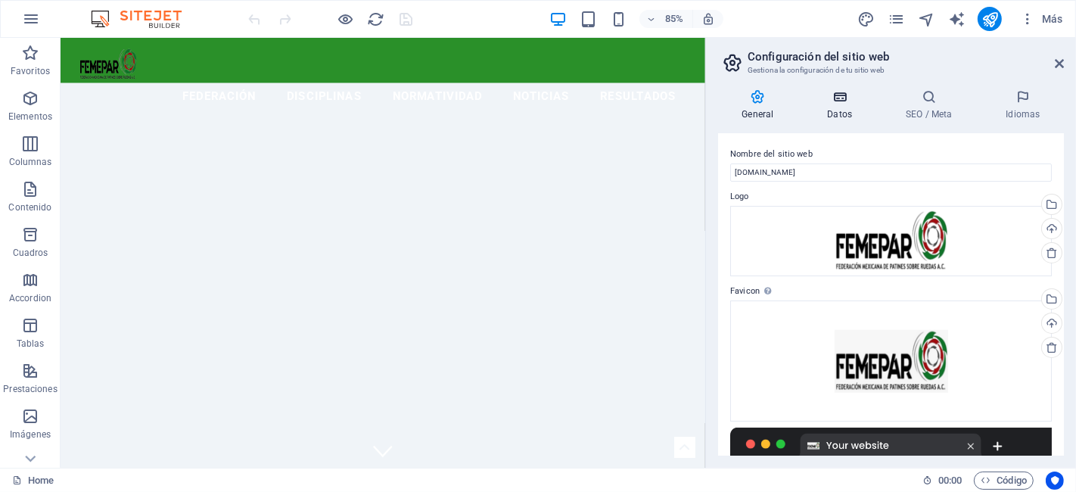
click at [832, 107] on h4 "Datos" at bounding box center [843, 105] width 79 height 32
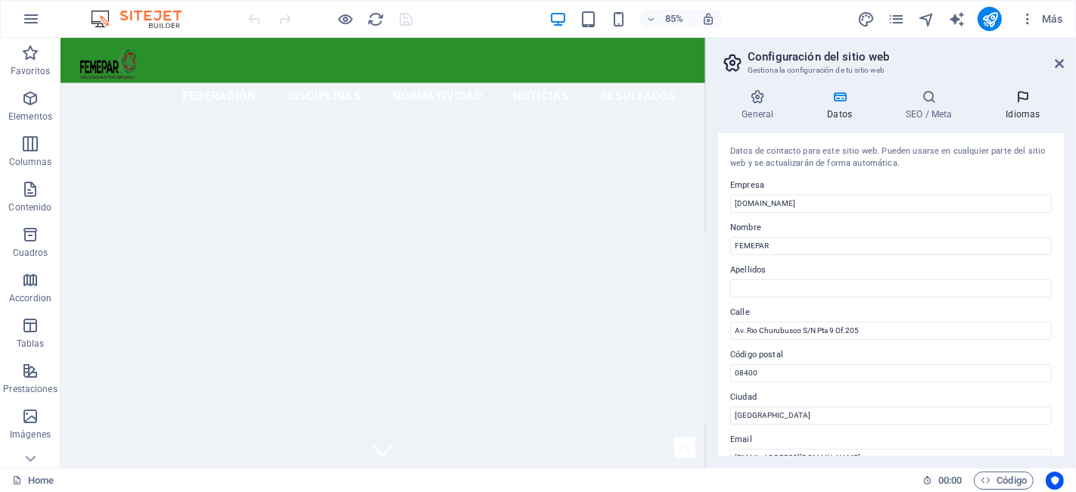
click at [968, 108] on h4 "Idiomas" at bounding box center [1023, 105] width 82 height 32
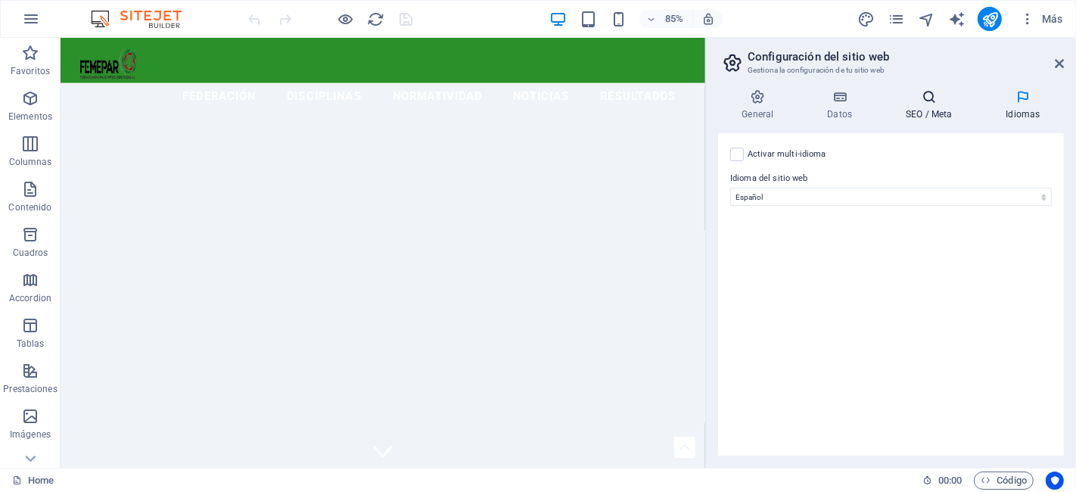
click at [927, 100] on icon at bounding box center [929, 96] width 94 height 15
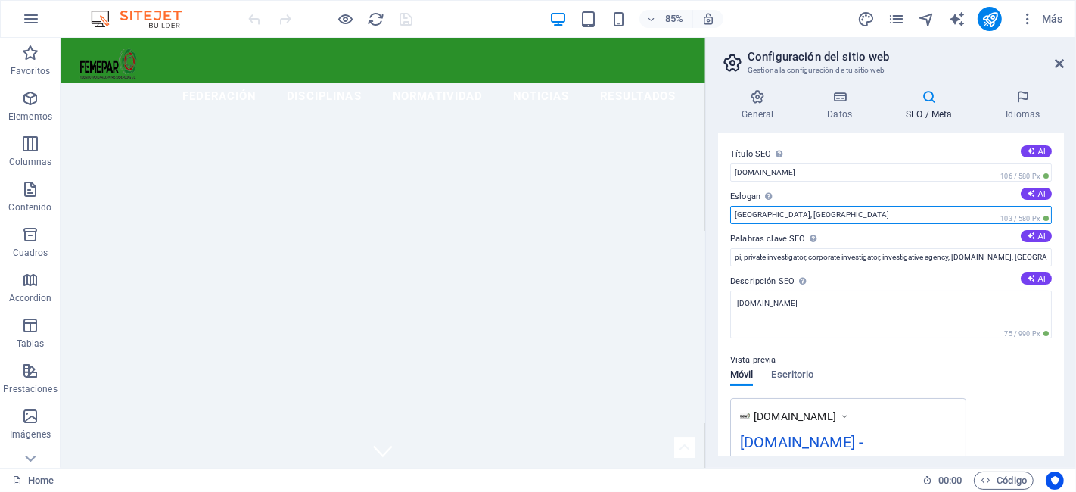
click at [789, 214] on input "Chicago, IL" at bounding box center [891, 215] width 322 height 18
type input "C"
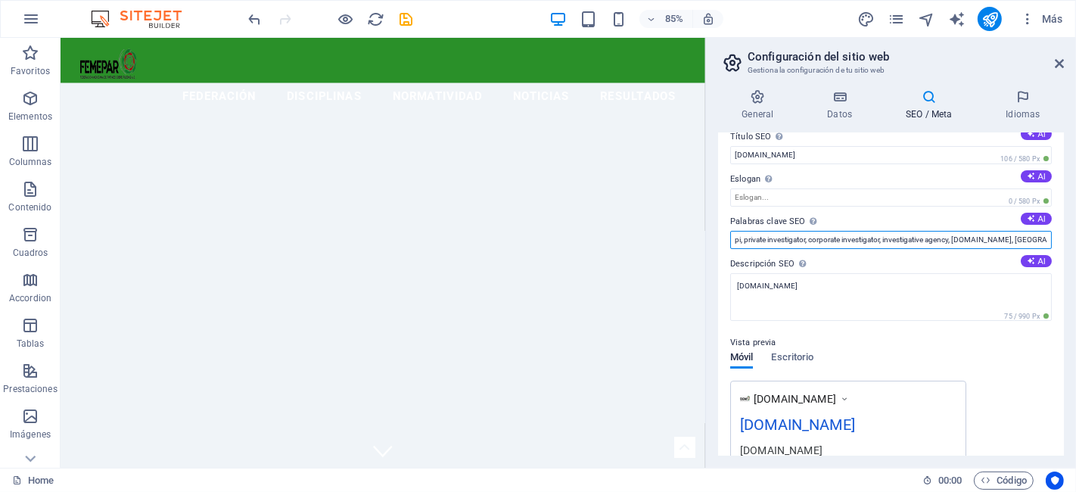
drag, startPoint x: 1043, startPoint y: 237, endPoint x: 726, endPoint y: 219, distance: 316.7
click at [726, 219] on div "Título SEO El título de tu sitio web. Elige algo que destaque en los resultados…" at bounding box center [891, 294] width 346 height 322
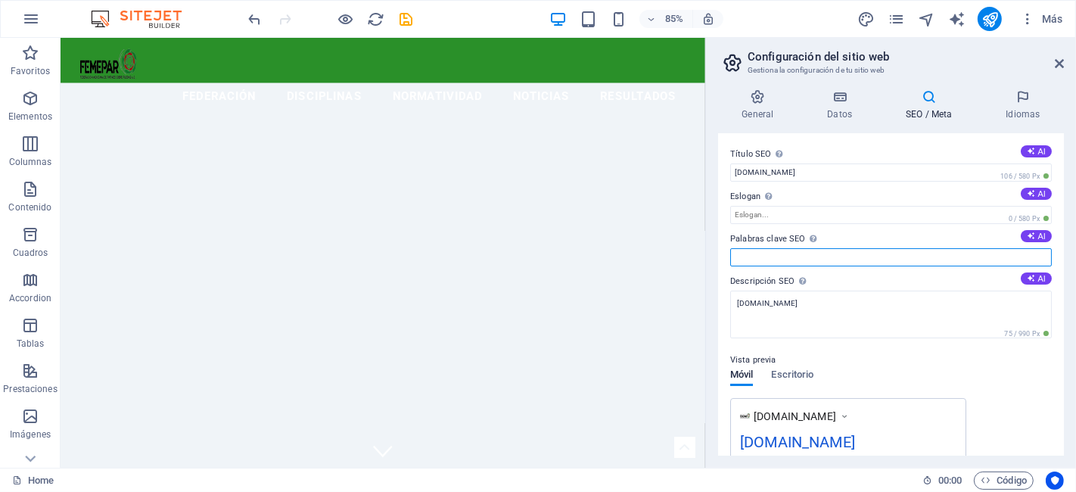
click at [809, 251] on input "Palabras clave SEO Lista de palabras clave separadas por comas que describen tu…" at bounding box center [891, 257] width 322 height 18
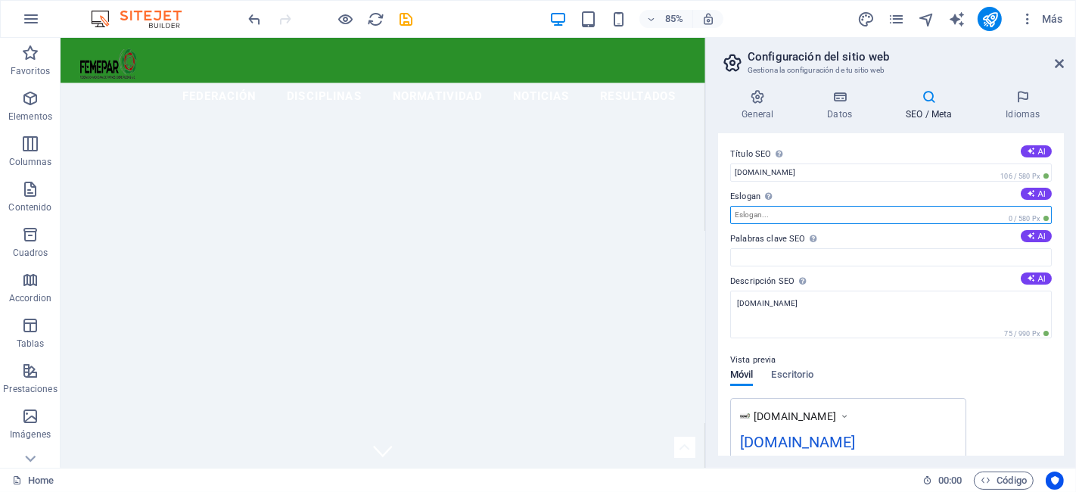
click at [766, 213] on input "Eslogan El eslogan de tu sitio web. AI" at bounding box center [891, 215] width 322 height 18
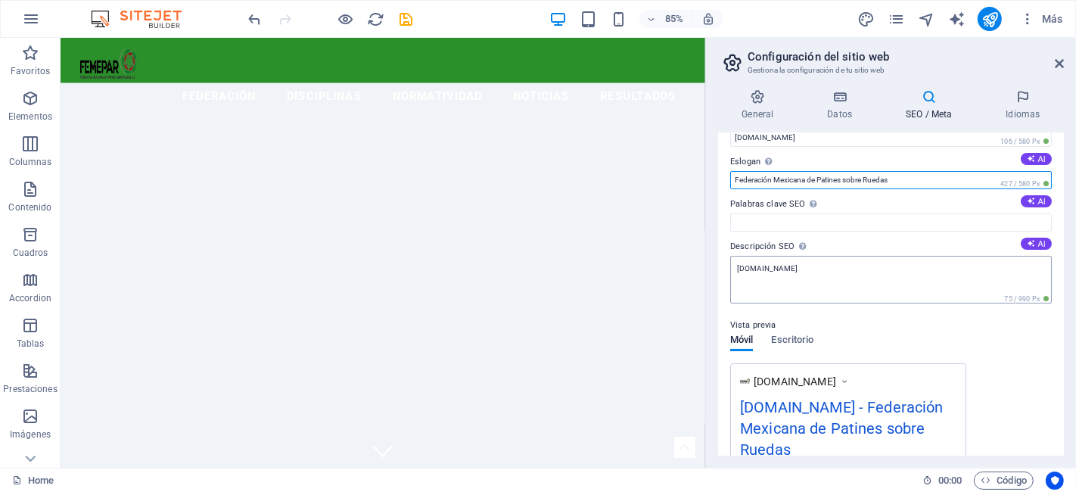
scroll to position [275, 0]
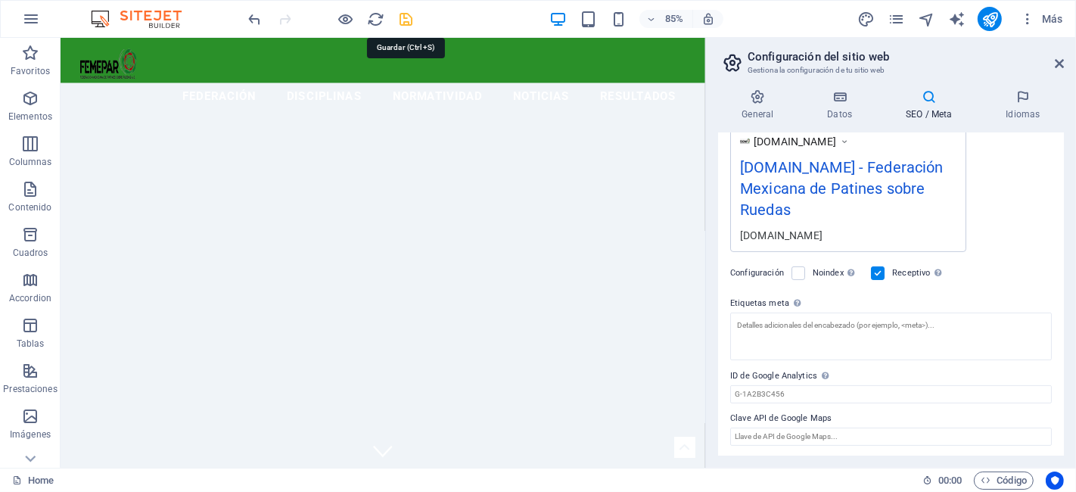
type input "Federación Mexicana de Patines sobre Ruedas"
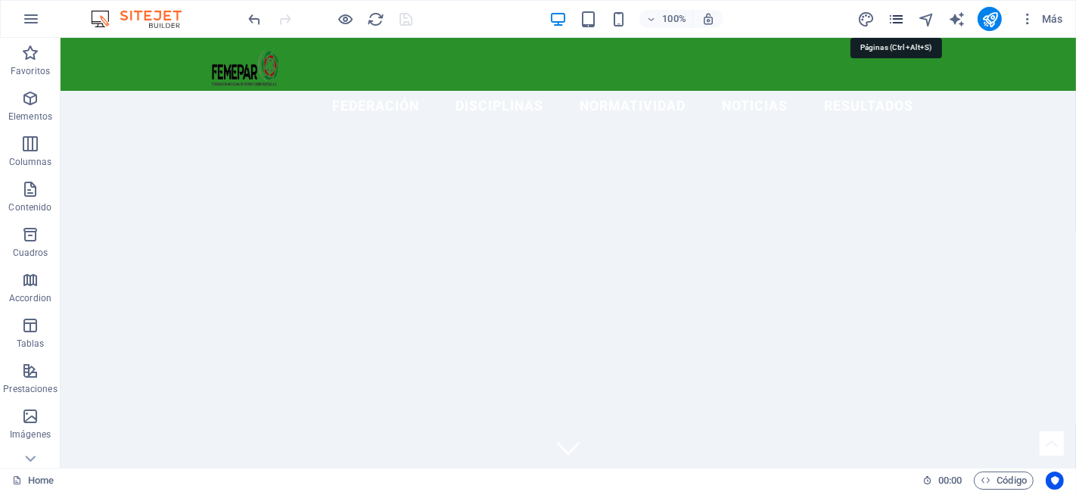
click at [894, 18] on icon "pages" at bounding box center [896, 19] width 17 height 17
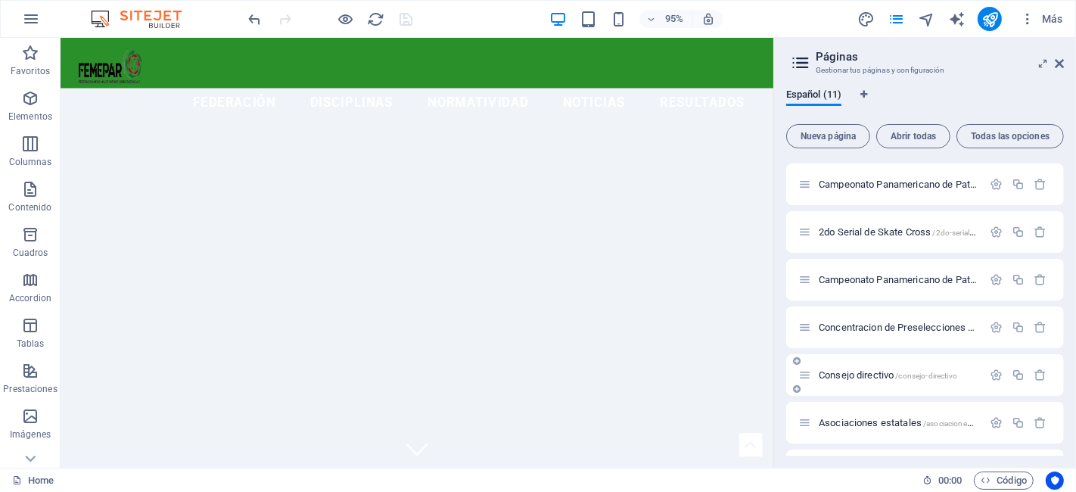
scroll to position [0, 0]
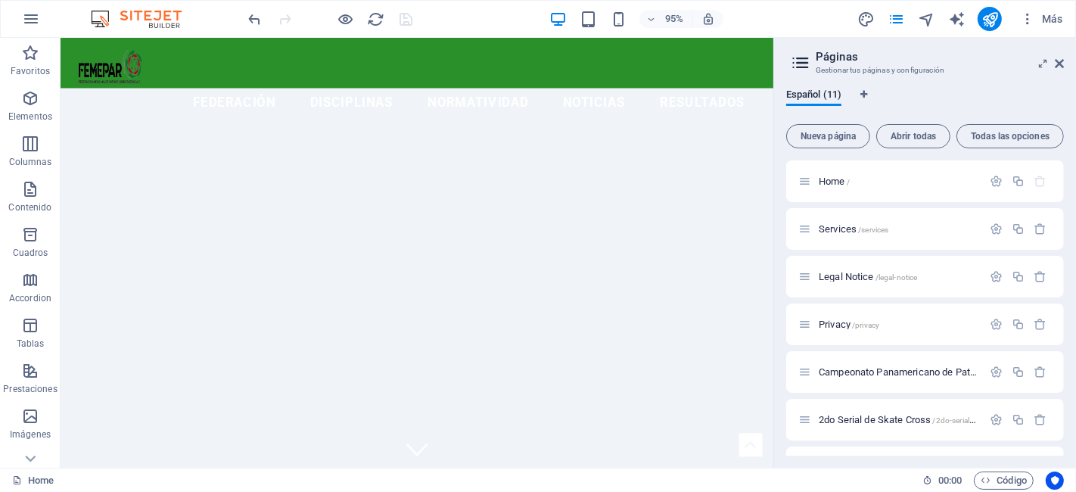
drag, startPoint x: 846, startPoint y: 128, endPoint x: 888, endPoint y: 191, distance: 75.3
click at [845, 128] on button "Nueva página" at bounding box center [828, 136] width 84 height 24
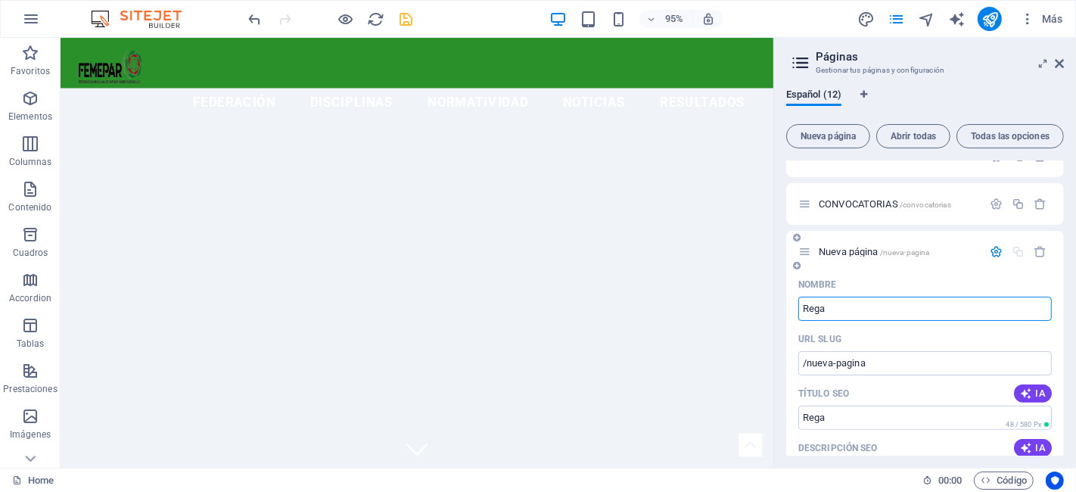
type input "Reg"
type input "/rega"
type input "Reglamentos"
type input "/reglamentos"
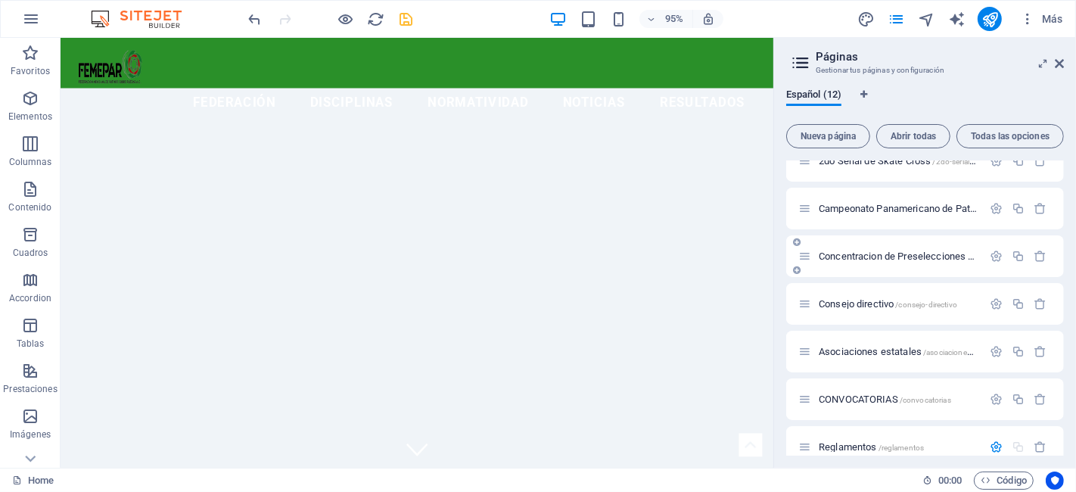
scroll to position [0, 0]
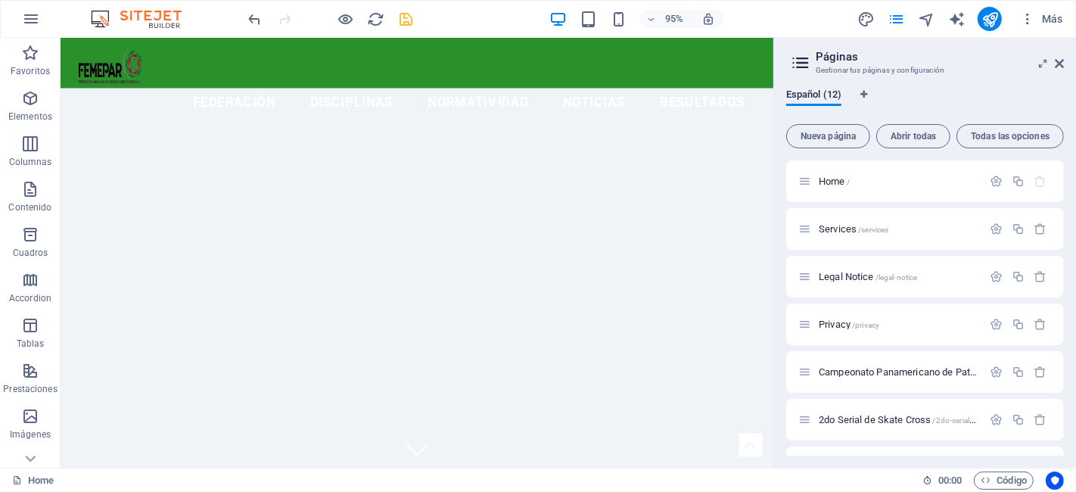
type input "Reglamentos"
click at [407, 20] on icon "save" at bounding box center [406, 19] width 17 height 17
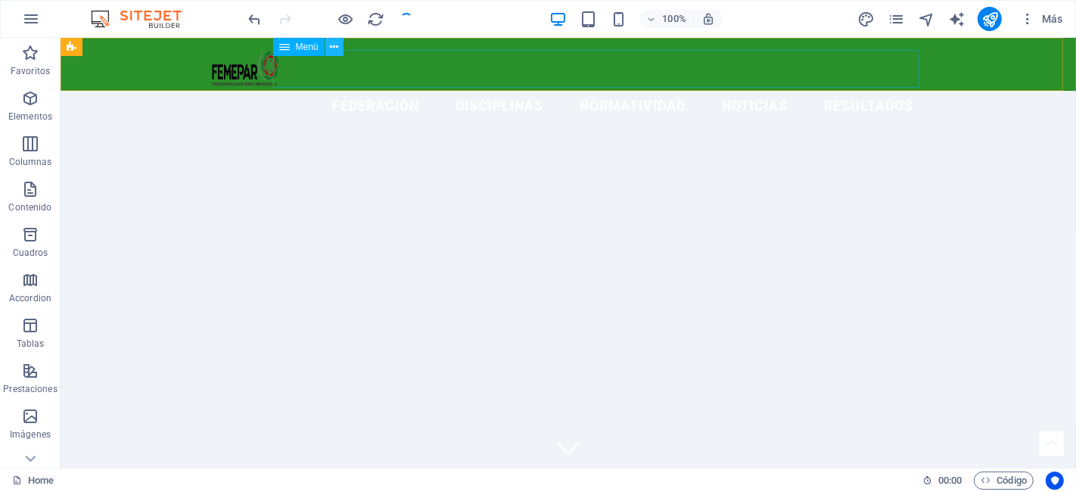
click at [333, 43] on icon at bounding box center [334, 47] width 8 height 16
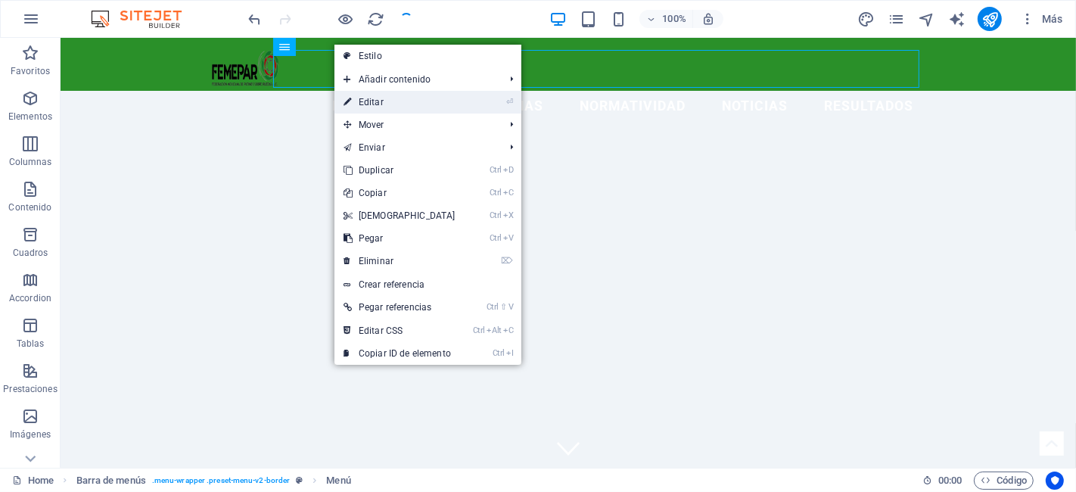
click at [391, 107] on link "⏎ Editar" at bounding box center [399, 102] width 130 height 23
select select
select select "8"
select select
select select "9"
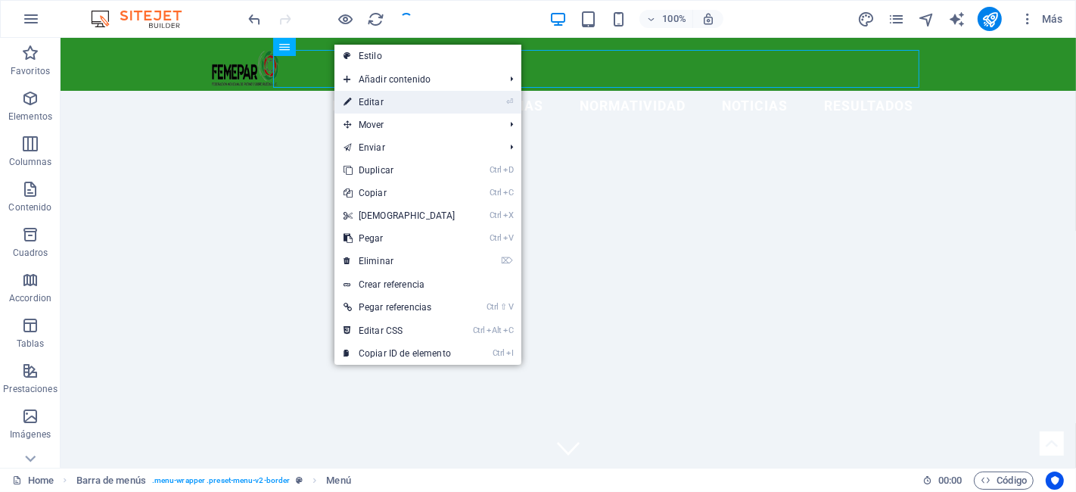
select select
select select "1"
select select
select select "10"
select select
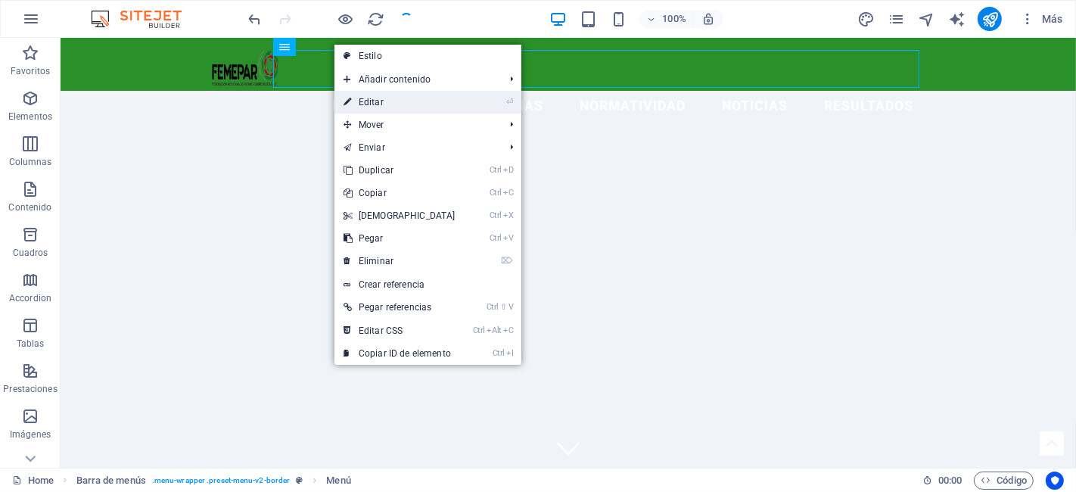
select select
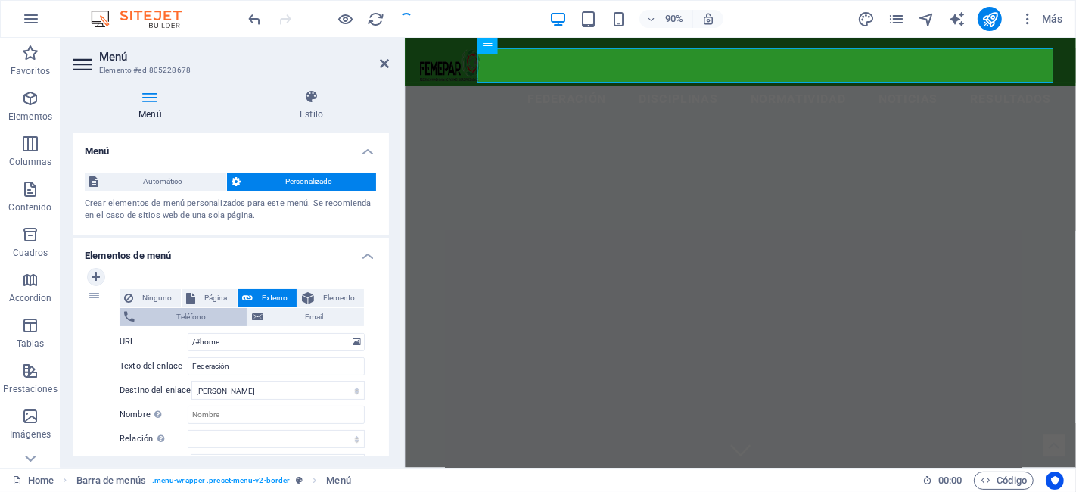
select select "8"
select select "9"
select select "1"
select select "10"
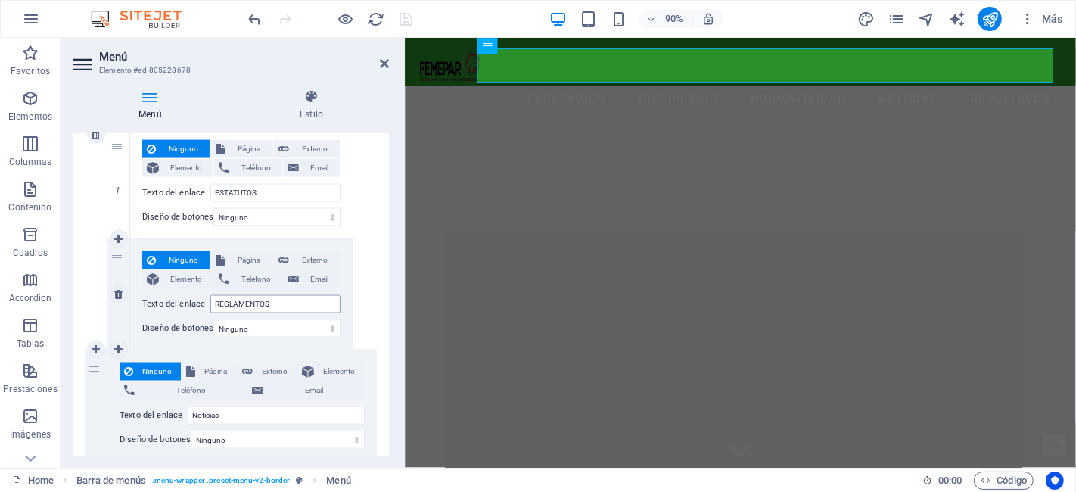
scroll to position [2087, 0]
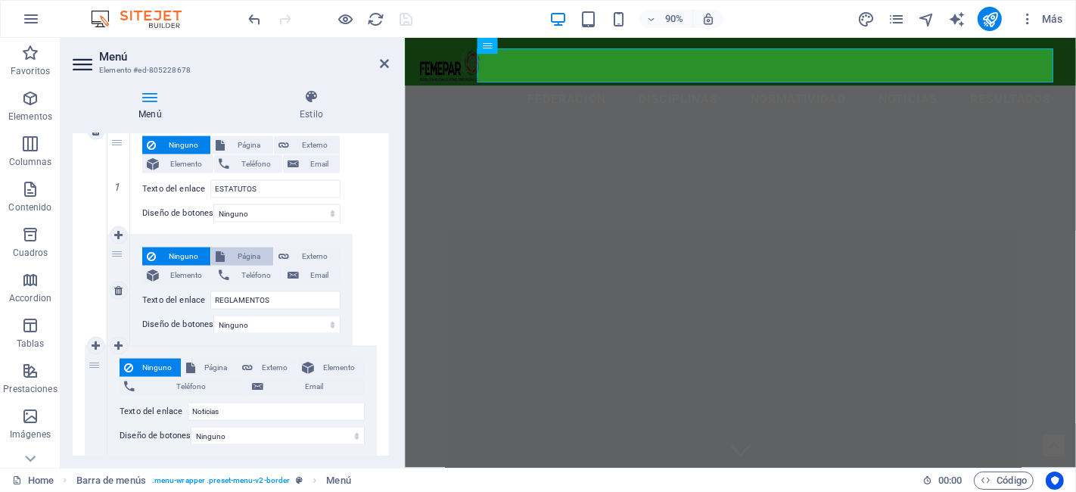
click at [255, 253] on span "Página" at bounding box center [248, 256] width 39 height 18
select select
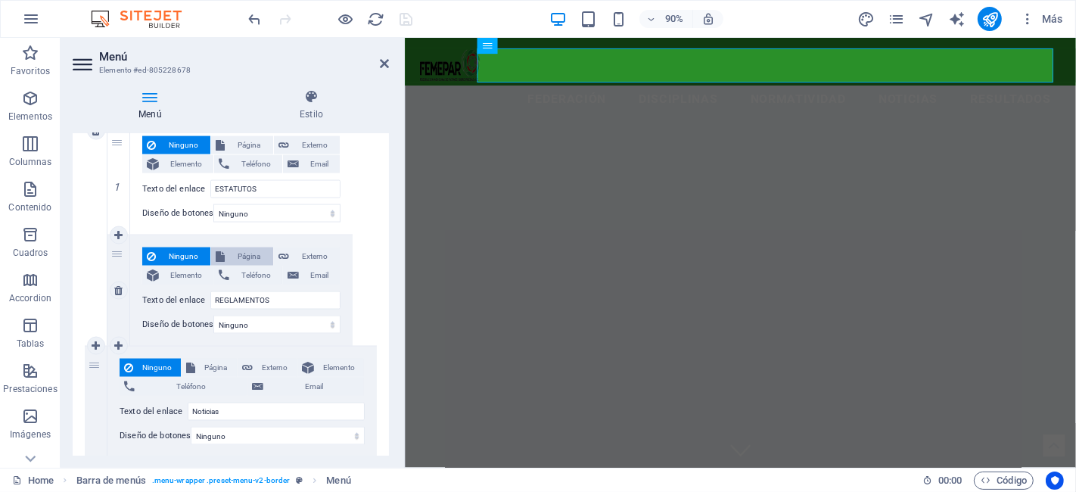
select select
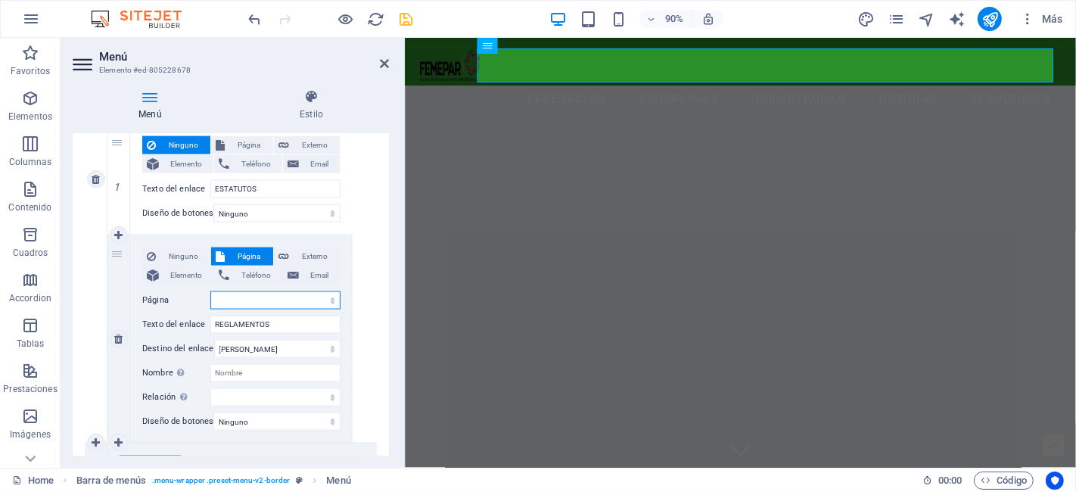
scroll to position [2184, 0]
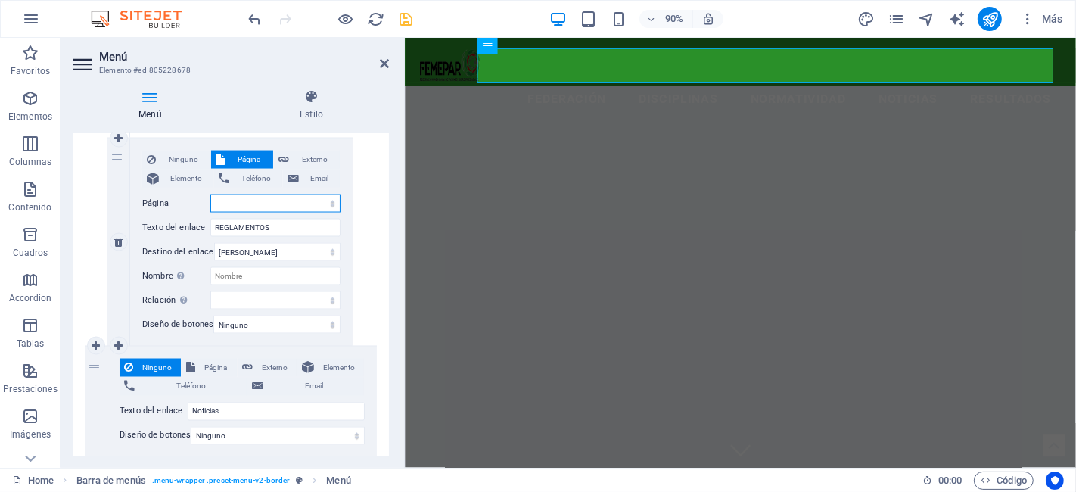
click at [245, 199] on select "Home Services Legal Notice Privacy Campeonato Panamericano de Patinaje Artístic…" at bounding box center [275, 203] width 130 height 18
select select "11"
click at [210, 194] on select "Home Services Legal Notice Privacy Campeonato Panamericano de Patinaje Artístic…" at bounding box center [275, 203] width 130 height 18
select select
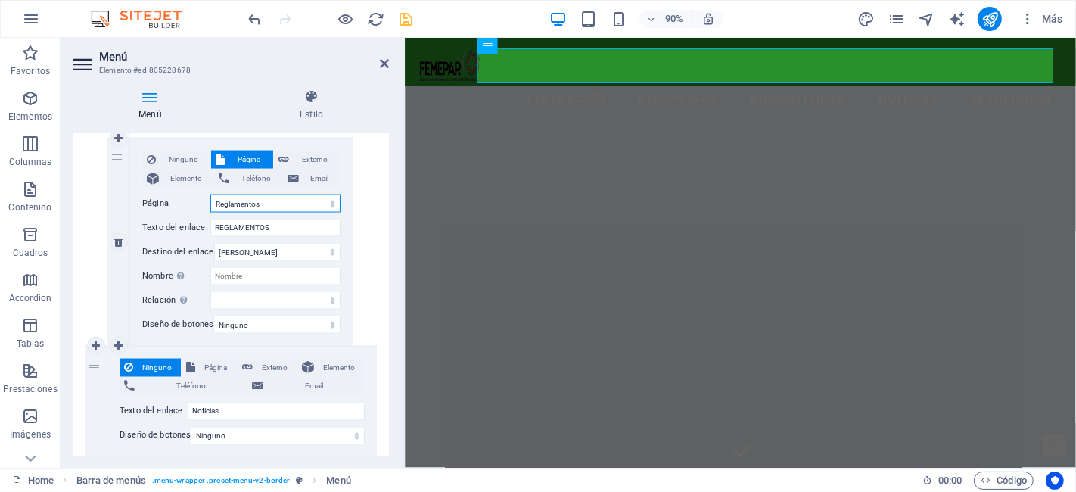
select select
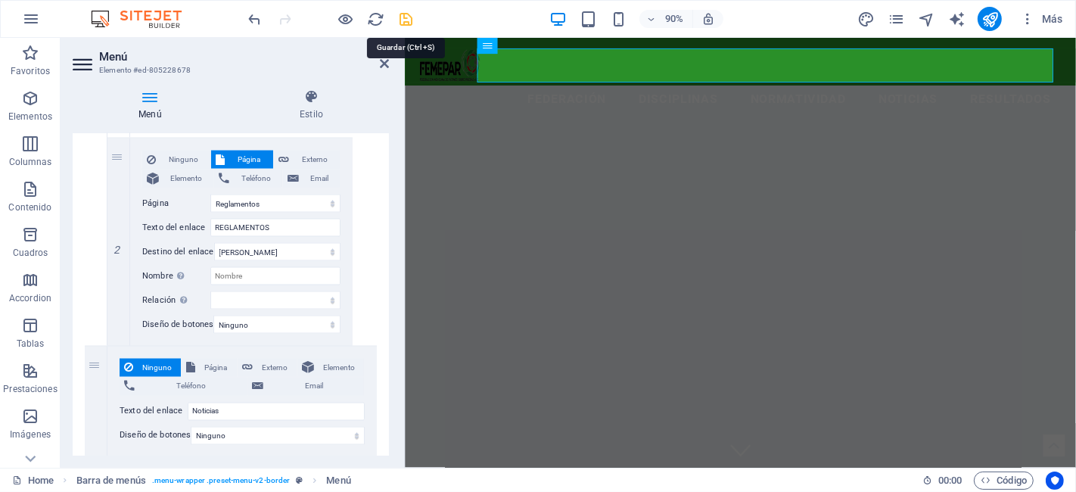
click at [398, 21] on icon "save" at bounding box center [406, 19] width 17 height 17
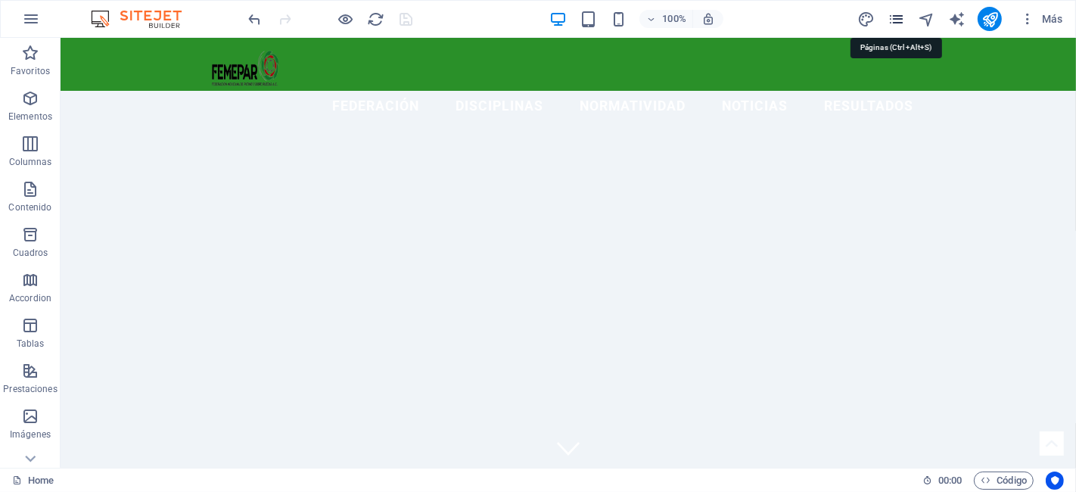
click at [504, 134] on icon "pages" at bounding box center [443, 151] width 121 height 35
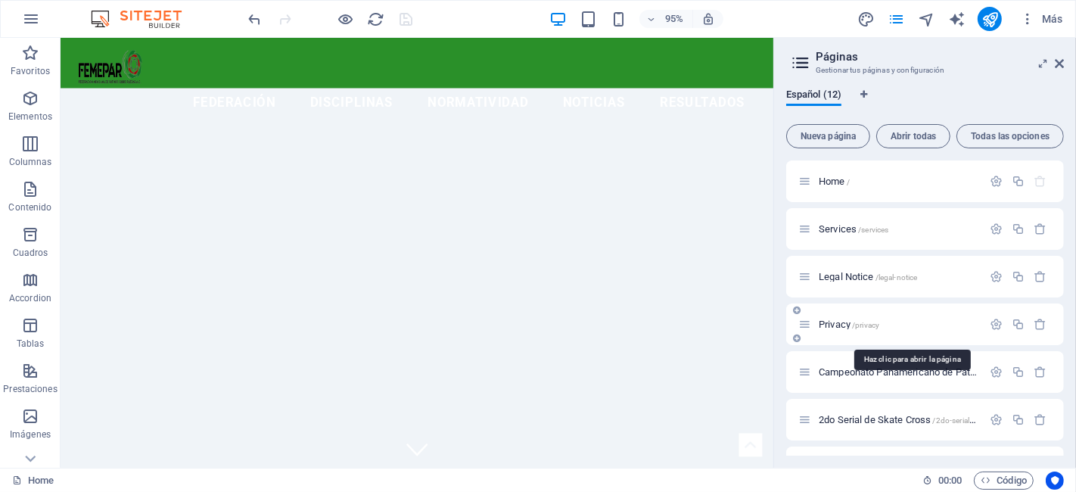
scroll to position [276, 0]
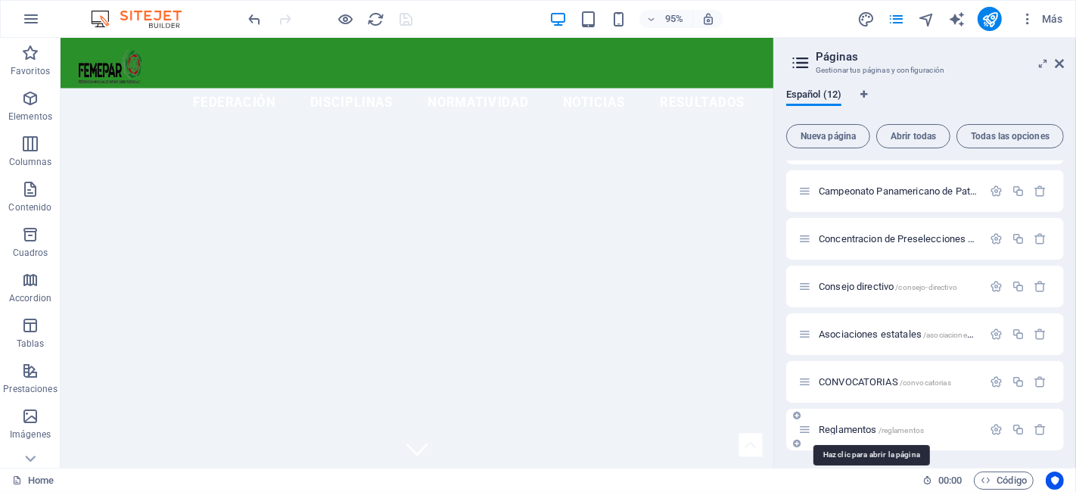
click at [856, 429] on span "Reglamentos /reglamentos" at bounding box center [871, 429] width 105 height 11
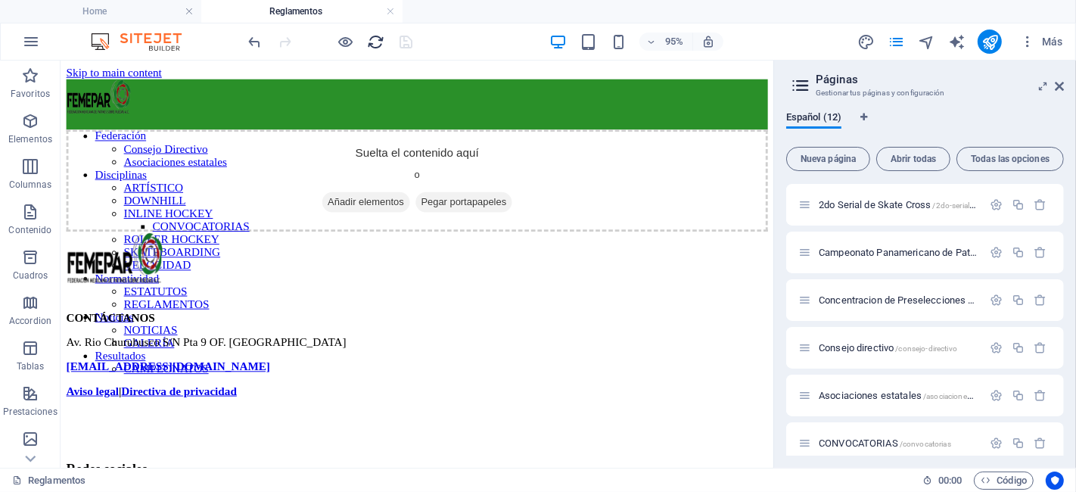
scroll to position [0, 0]
click at [968, 42] on icon "button" at bounding box center [1027, 41] width 15 height 15
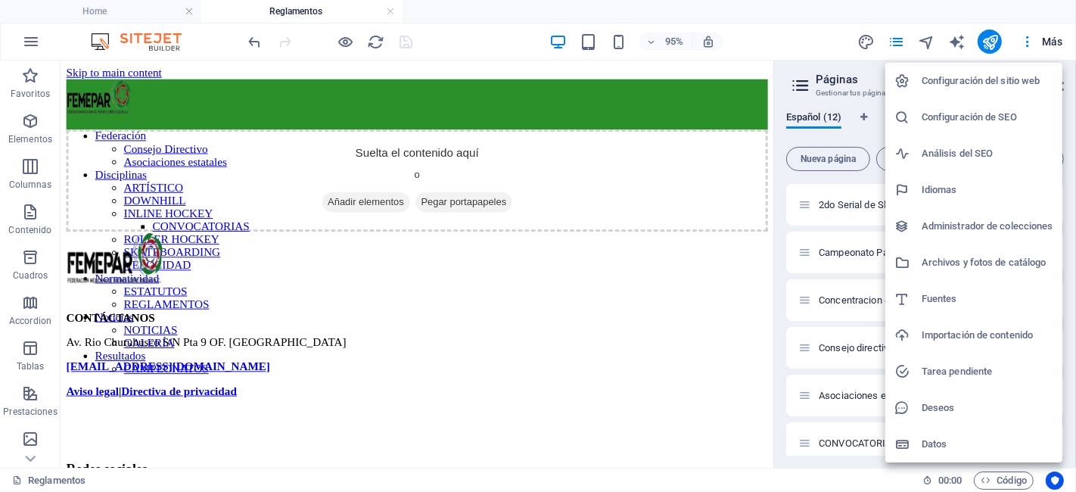
click at [968, 90] on li "Configuración del sitio web" at bounding box center [973, 81] width 177 height 36
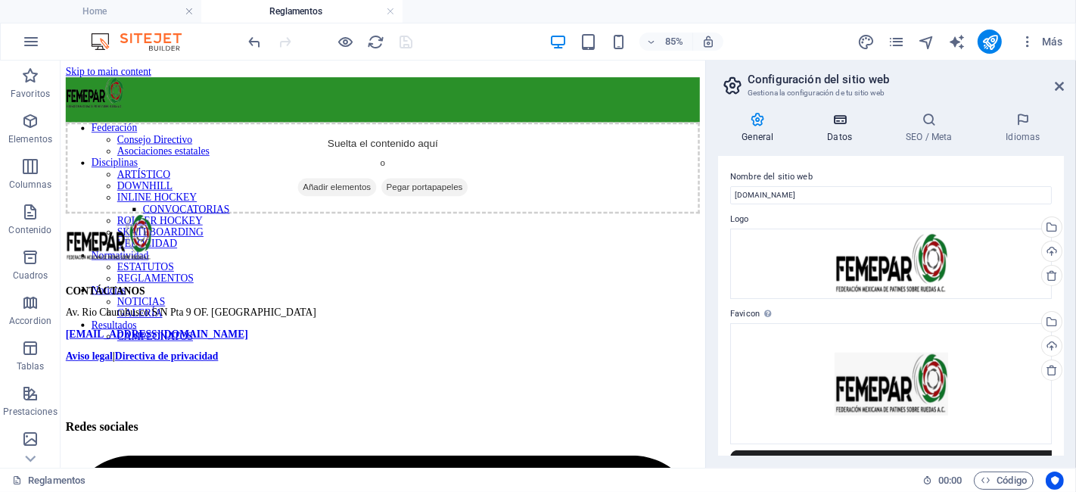
click at [838, 130] on h4 "Datos" at bounding box center [843, 128] width 79 height 32
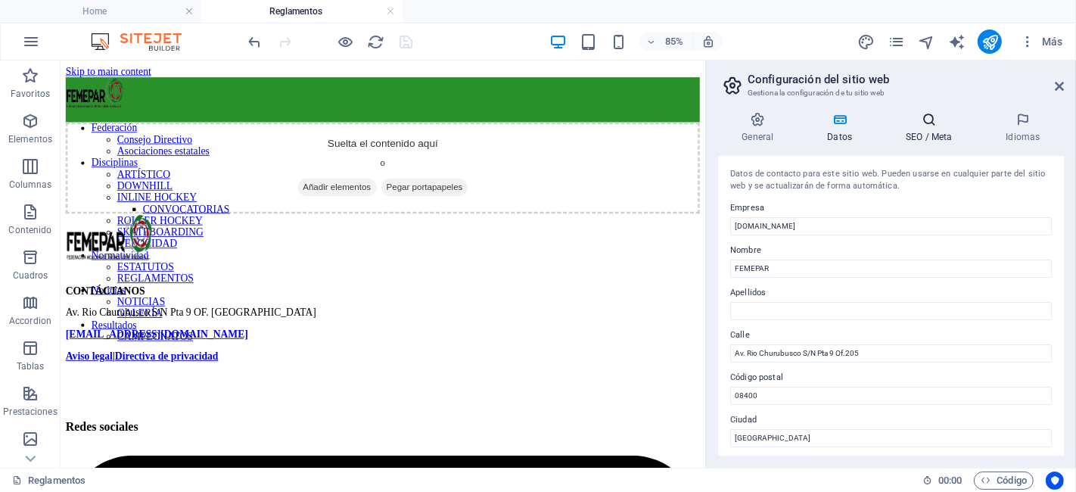
click at [924, 129] on h4 "SEO / Meta" at bounding box center [932, 128] width 100 height 32
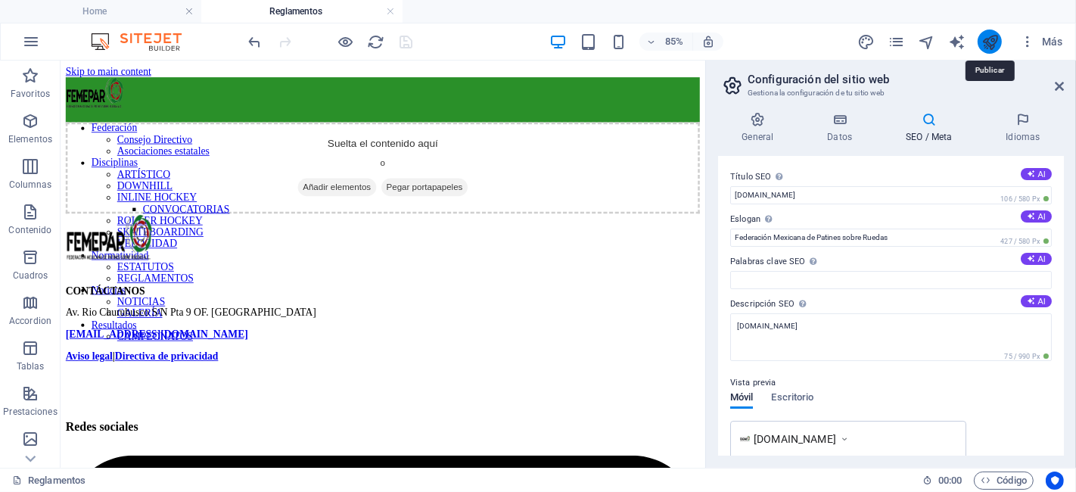
click at [968, 39] on icon "publish" at bounding box center [989, 41] width 17 height 17
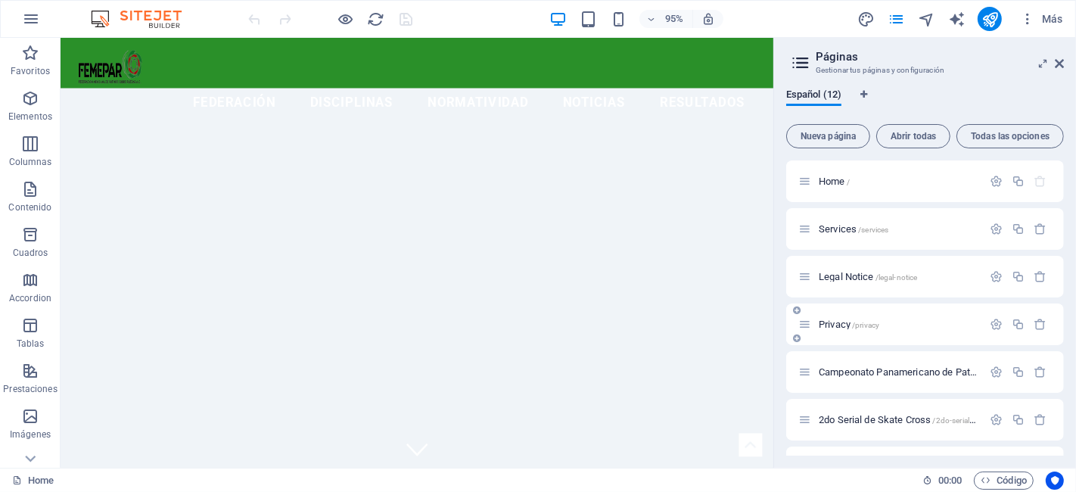
scroll to position [276, 0]
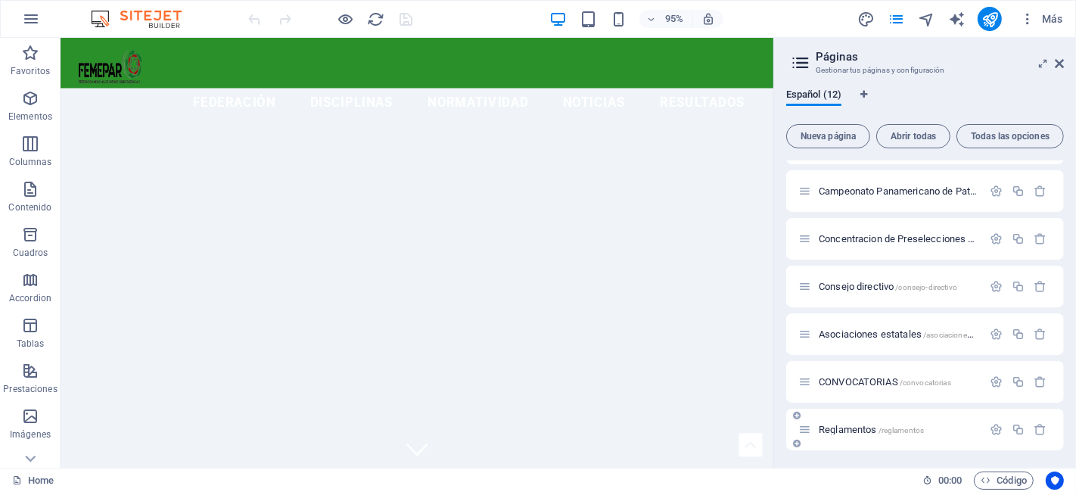
click at [868, 426] on span "Reglamentos /reglamentos" at bounding box center [871, 429] width 105 height 11
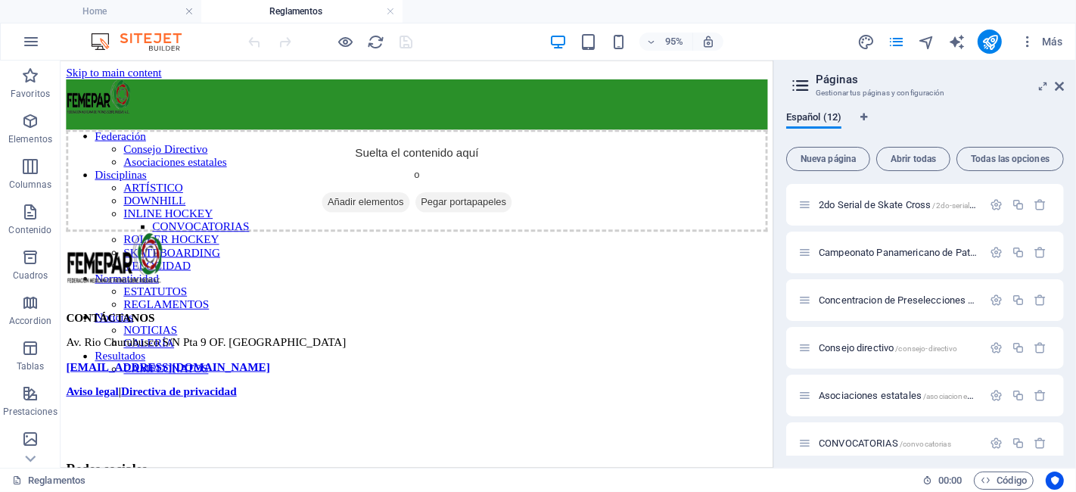
scroll to position [0, 0]
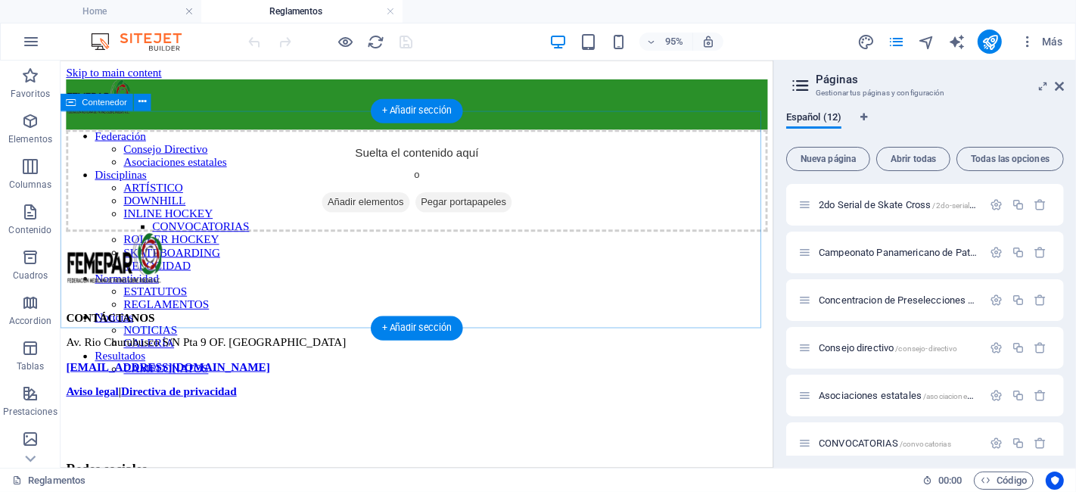
click at [344, 219] on span "Añadir elementos" at bounding box center [382, 208] width 92 height 21
click at [375, 219] on span "Añadir elementos" at bounding box center [382, 208] width 92 height 21
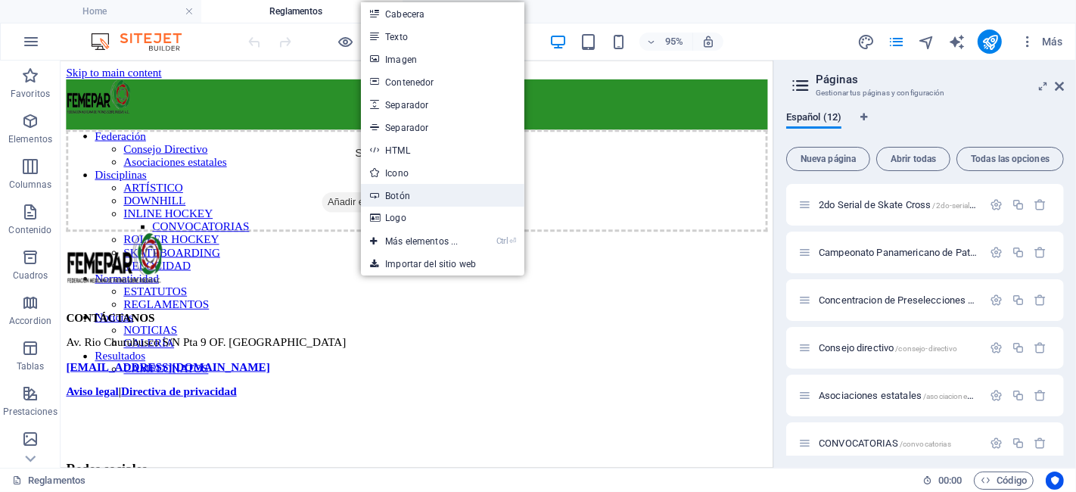
click at [410, 191] on link "Botón" at bounding box center [442, 195] width 163 height 23
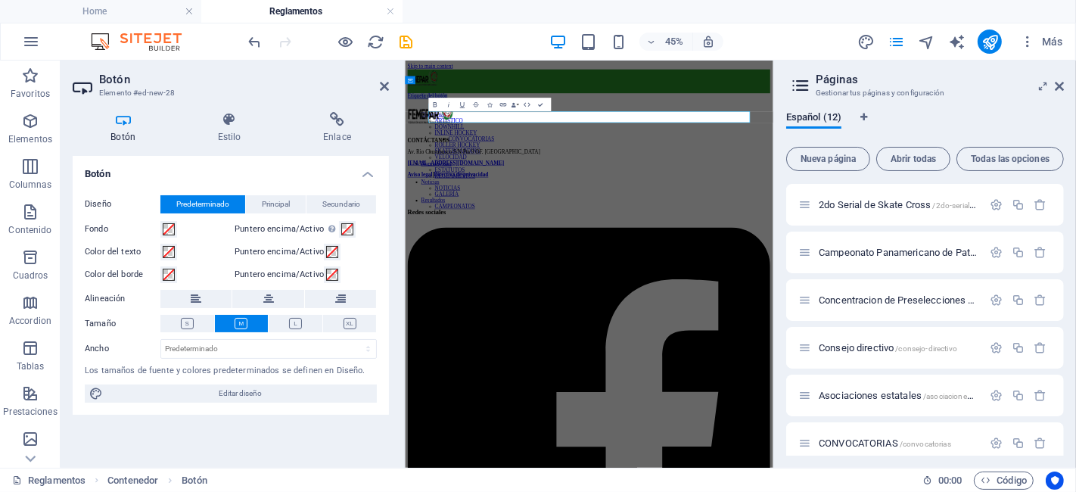
scroll to position [298, 0]
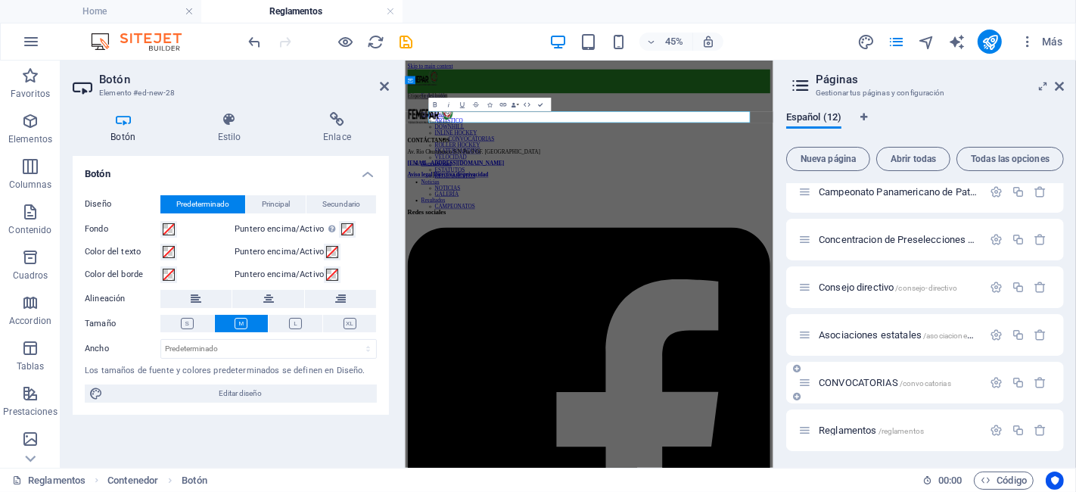
click at [873, 375] on div "CONVOCATORIAS /convocatorias" at bounding box center [890, 382] width 184 height 17
click at [873, 383] on span "CONVOCATORIAS /convocatorias" at bounding box center [885, 382] width 132 height 11
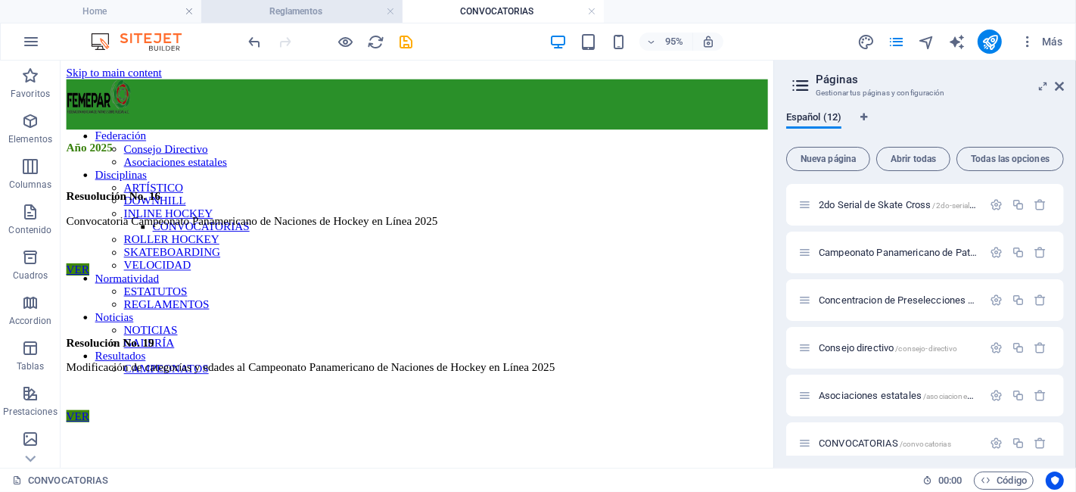
scroll to position [0, 0]
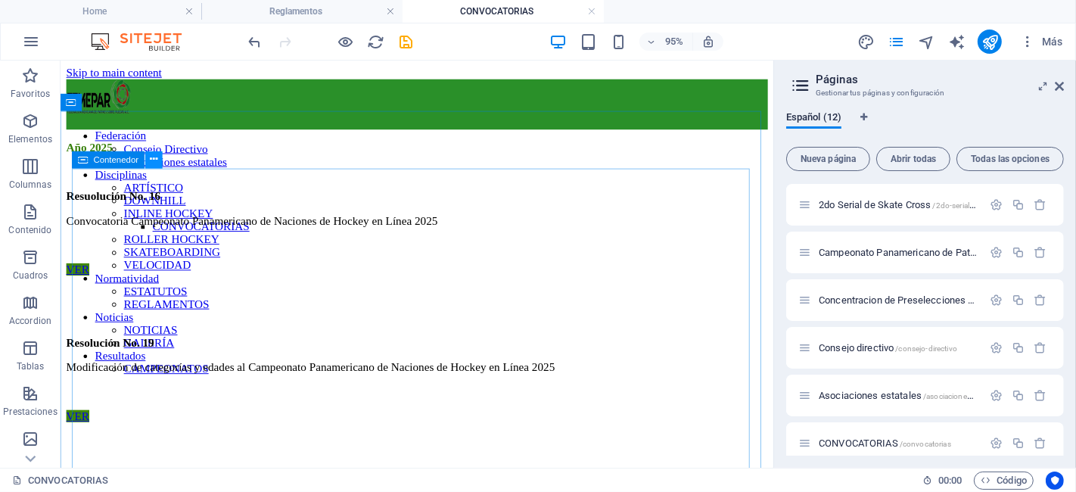
click at [160, 164] on button at bounding box center [153, 159] width 17 height 17
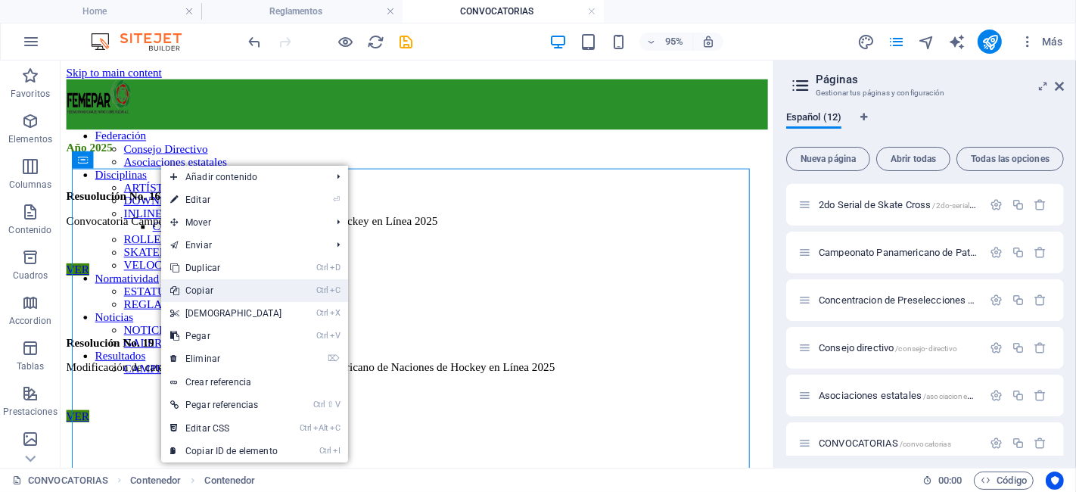
click at [240, 294] on link "Ctrl C Copiar" at bounding box center [226, 290] width 130 height 23
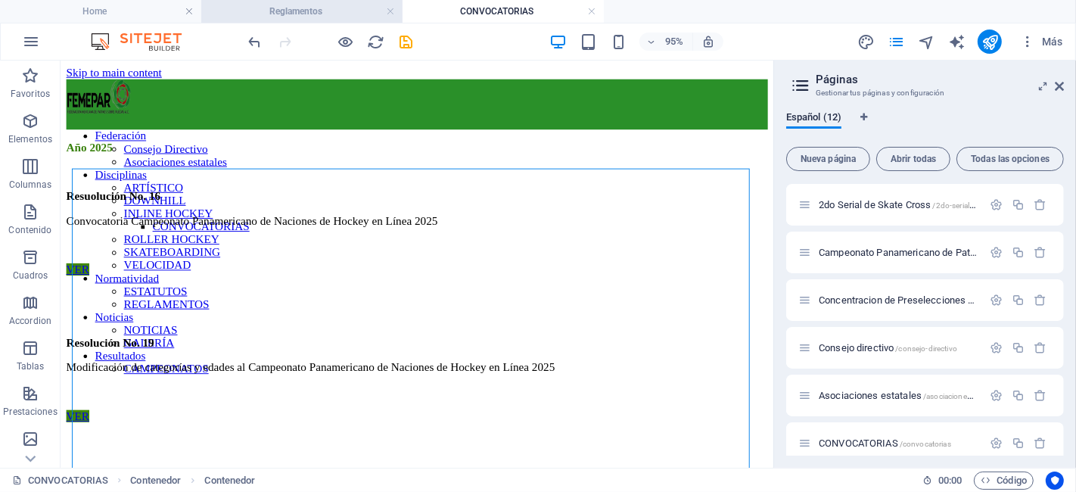
click at [330, 7] on h4 "Reglamentos" at bounding box center [301, 11] width 201 height 17
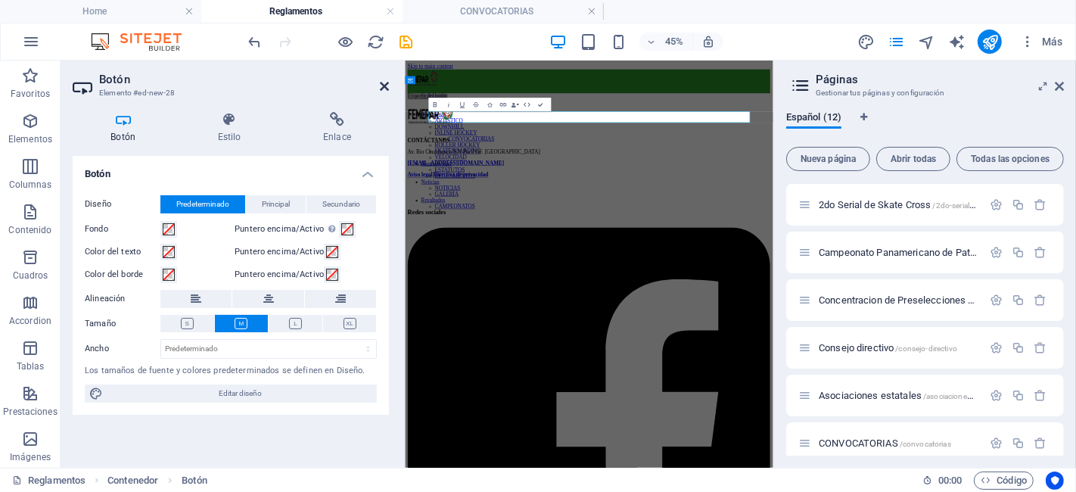
click at [384, 84] on icon at bounding box center [384, 86] width 9 height 12
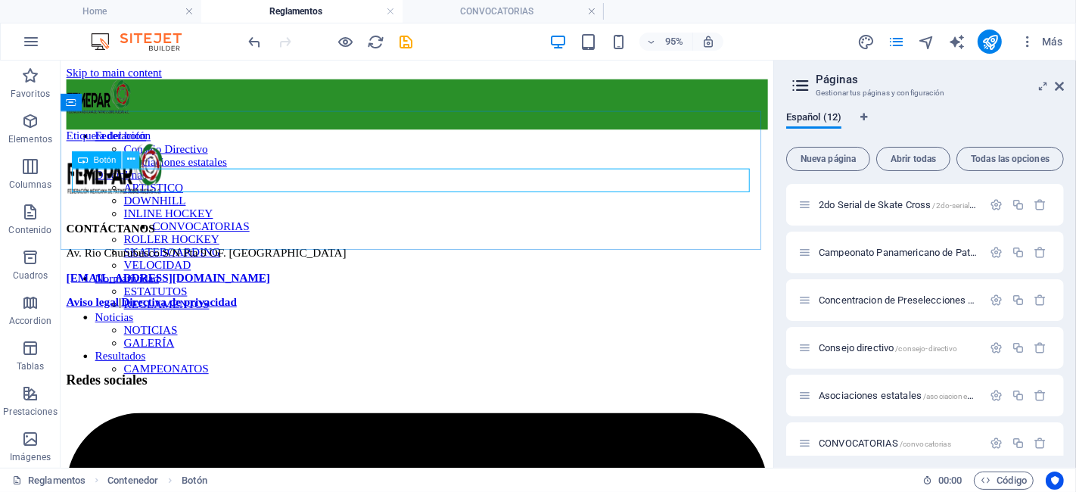
click at [134, 159] on icon at bounding box center [131, 159] width 8 height 15
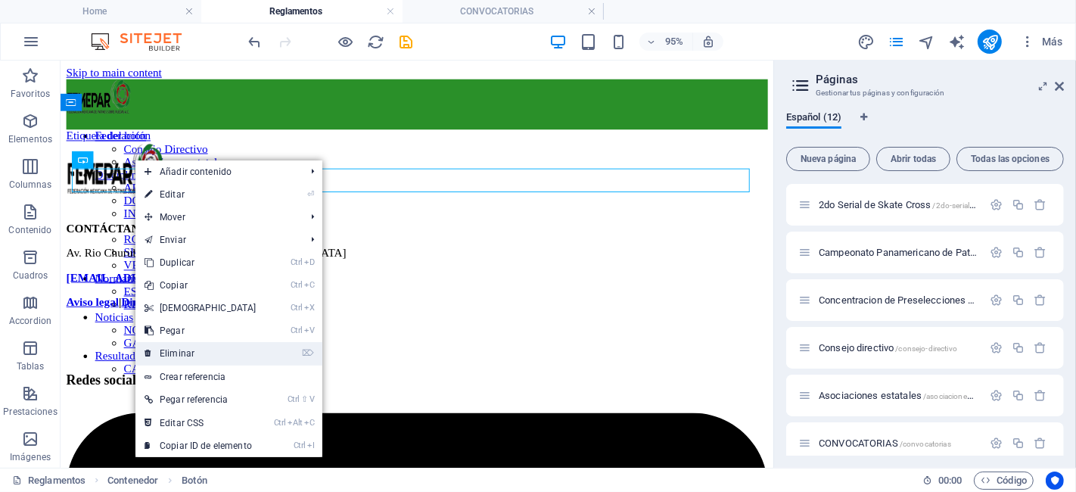
click at [196, 351] on link "⌦ Eliminar" at bounding box center [200, 353] width 130 height 23
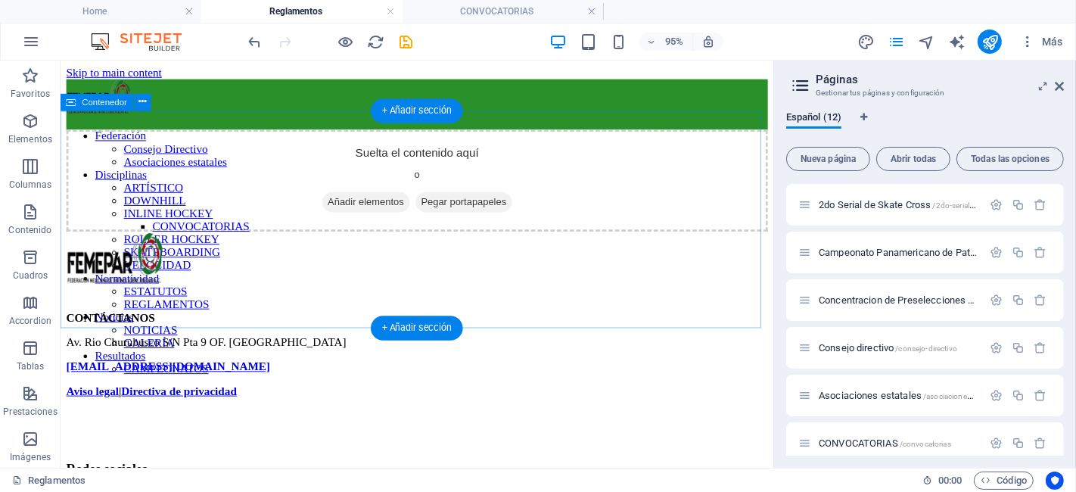
click at [194, 214] on div "Suelta el contenido aquí o Añadir elementos Pegar portapapeles" at bounding box center [436, 185] width 738 height 107
click at [466, 219] on span "Pegar portapapeles" at bounding box center [485, 208] width 102 height 21
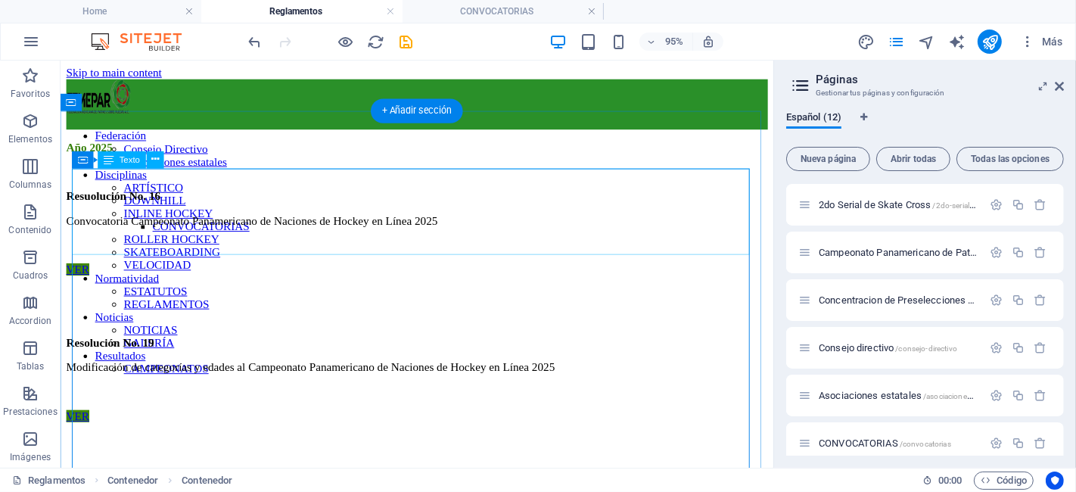
click at [162, 213] on div "Año 2025 Resuolución No. 16 Convocatoria Campeonato Panamericano de Naciones de…" at bounding box center [436, 203] width 738 height 117
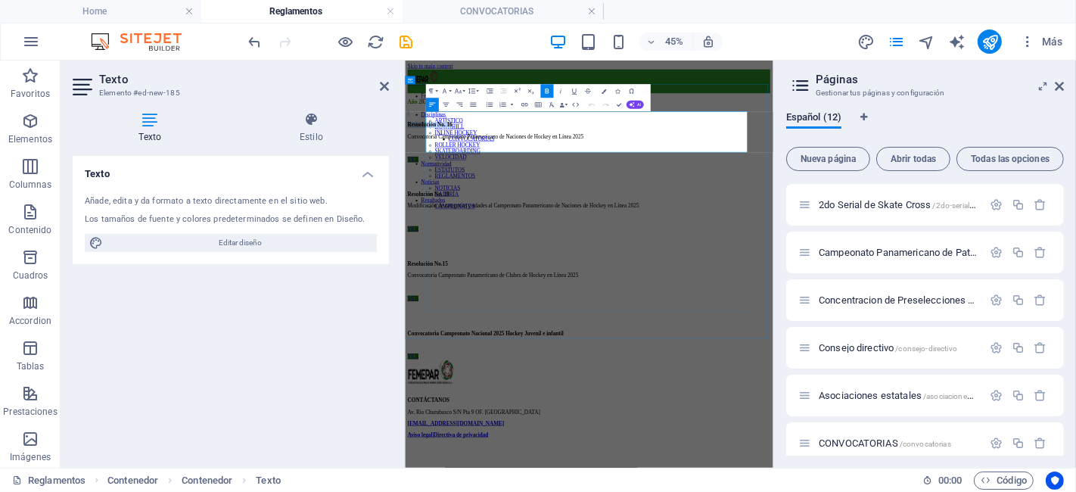
drag, startPoint x: 582, startPoint y: 220, endPoint x: 456, endPoint y: 207, distance: 126.3
click at [456, 207] on div "Año 2025 Resuolución No. 16 Convocatoria Campeonato Panamericano de Naciones de…" at bounding box center [814, 203] width 806 height 117
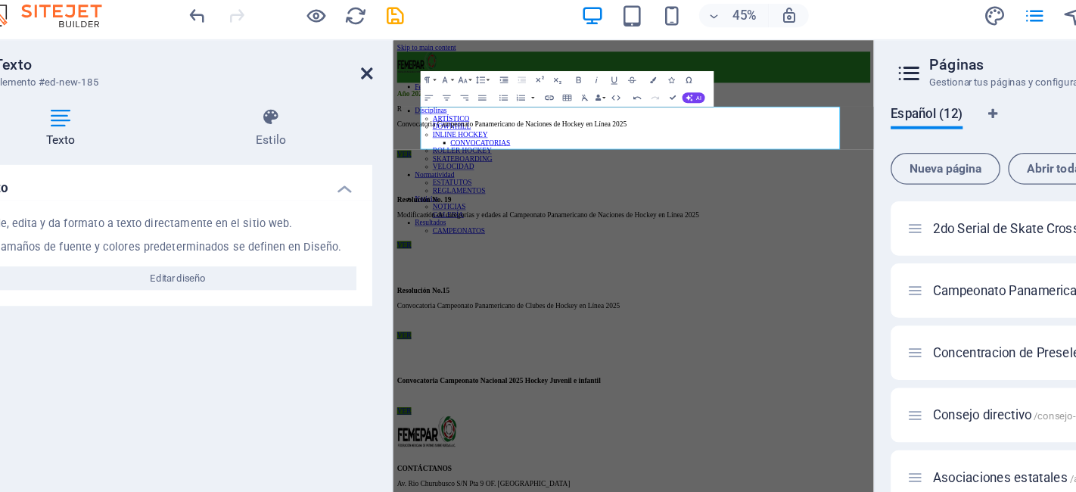
click at [384, 89] on icon at bounding box center [384, 86] width 9 height 12
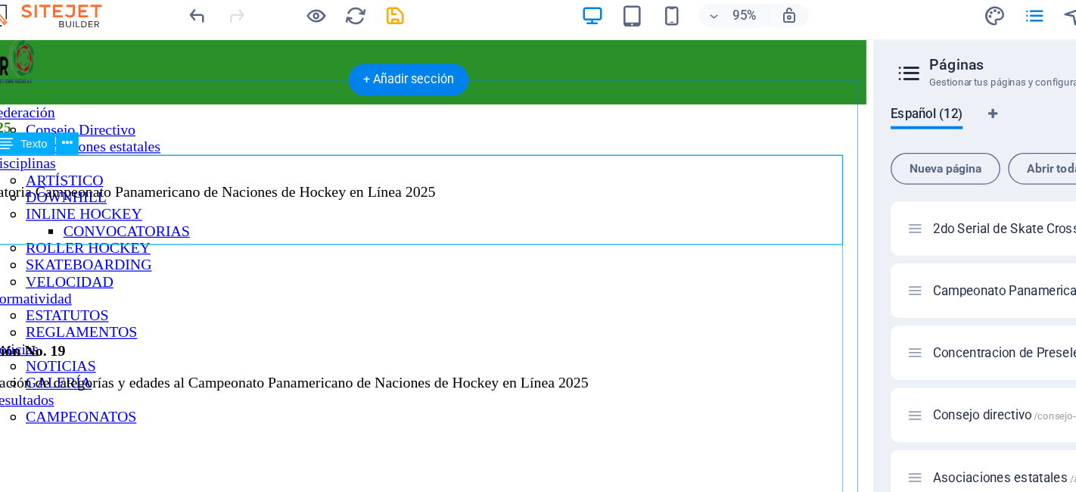
scroll to position [21, 0]
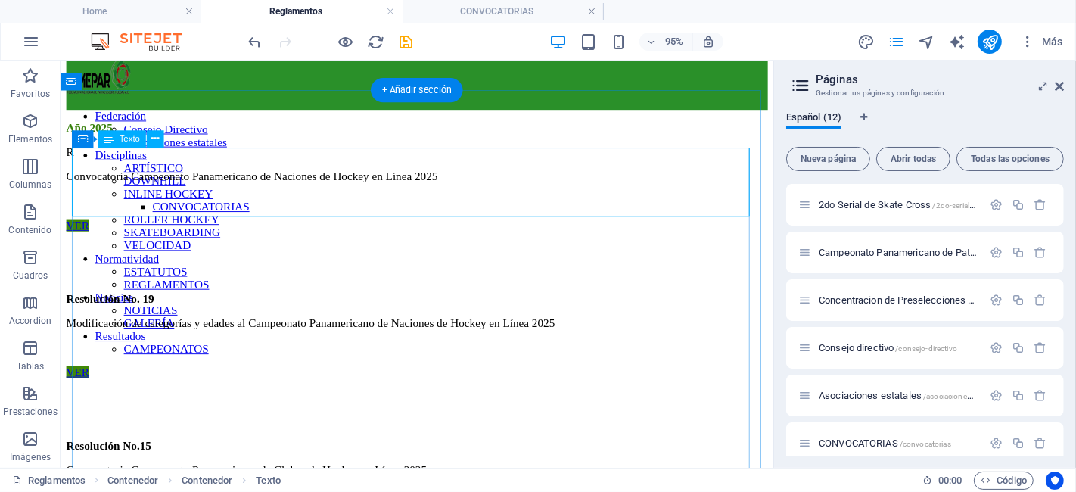
click at [92, 175] on div "Año 2025 R Convocatoria Campeonato Panamericano de Naciones de Hockey en Línea …" at bounding box center [436, 168] width 738 height 91
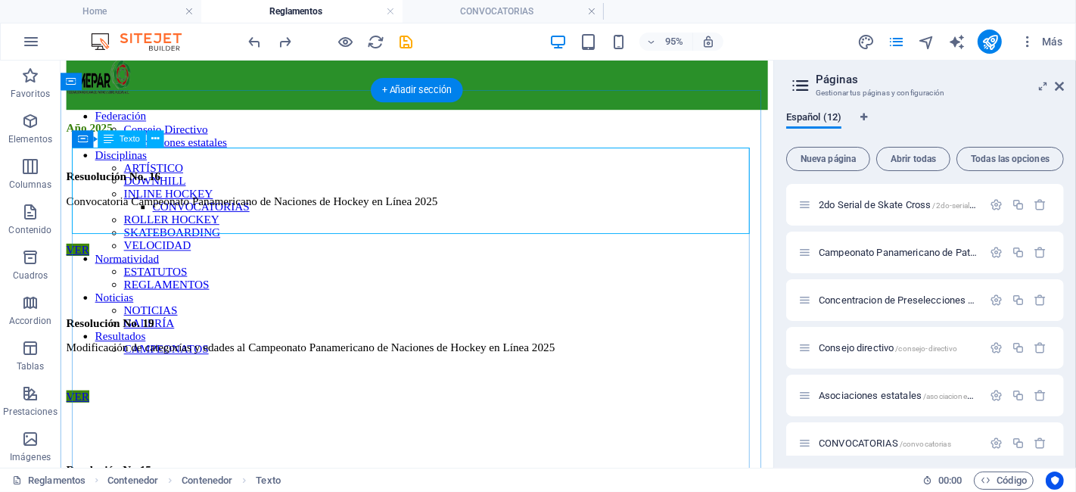
click at [135, 192] on div "Año 2025 Resuolución No. 16 Convocatoria Campeonato Panamericano de Naciones de…" at bounding box center [436, 181] width 738 height 117
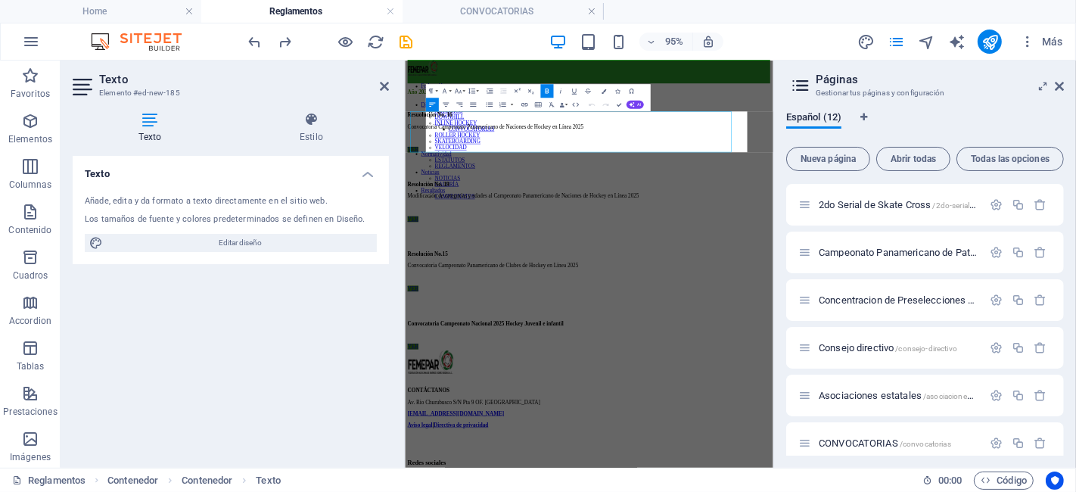
scroll to position [0, 0]
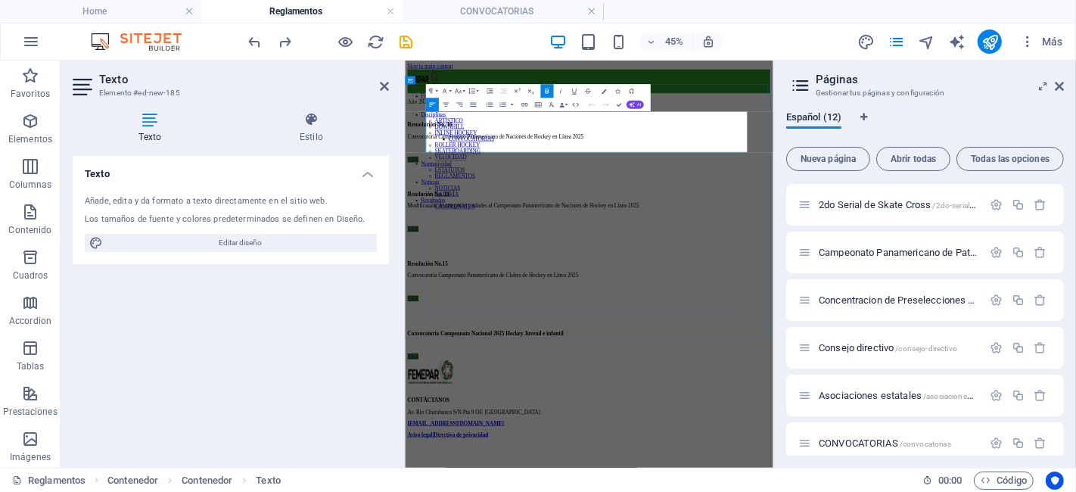
click at [594, 230] on span "Convocatoria Campeonato Panamericano de Naciones de Hockey en Línea 2025" at bounding box center [606, 228] width 391 height 13
click at [588, 210] on p "Resuolución No. 16" at bounding box center [814, 204] width 806 height 14
drag, startPoint x: 576, startPoint y: 216, endPoint x: 483, endPoint y: 214, distance: 92.3
click at [483, 210] on strong "Resuolución No. 16 Reglamento Técnico de Patinaje Artístico" at bounding box center [569, 203] width 316 height 13
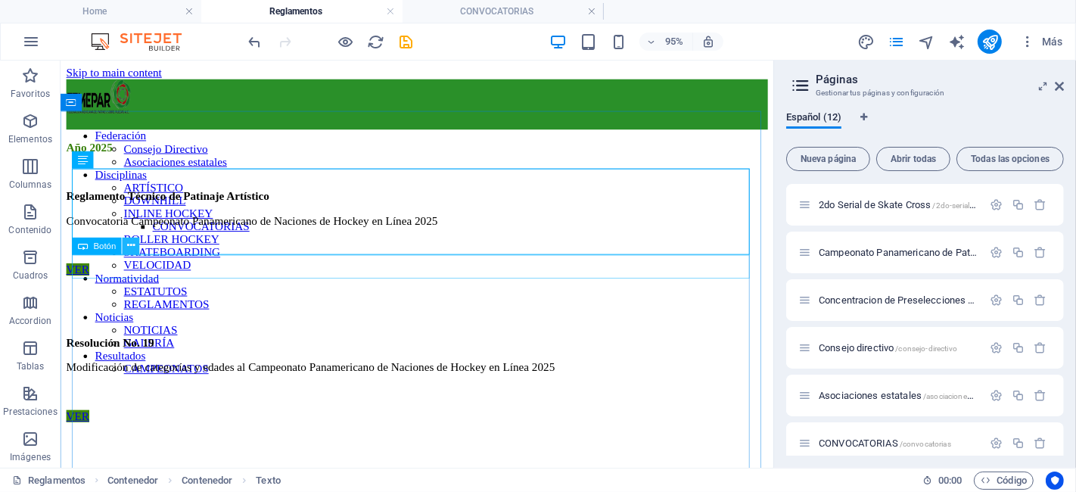
click at [130, 247] on icon at bounding box center [131, 245] width 8 height 15
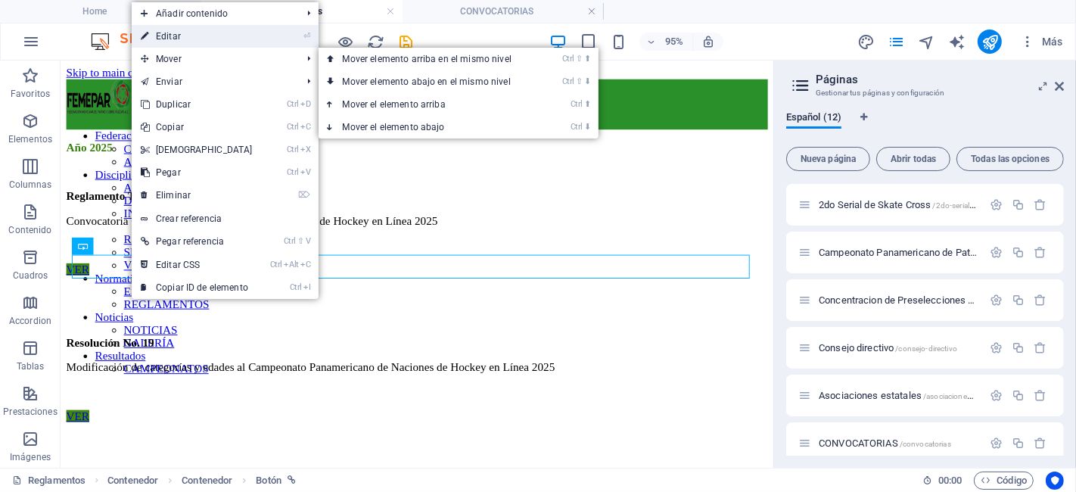
click at [207, 34] on link "⏎ Editar" at bounding box center [197, 36] width 130 height 23
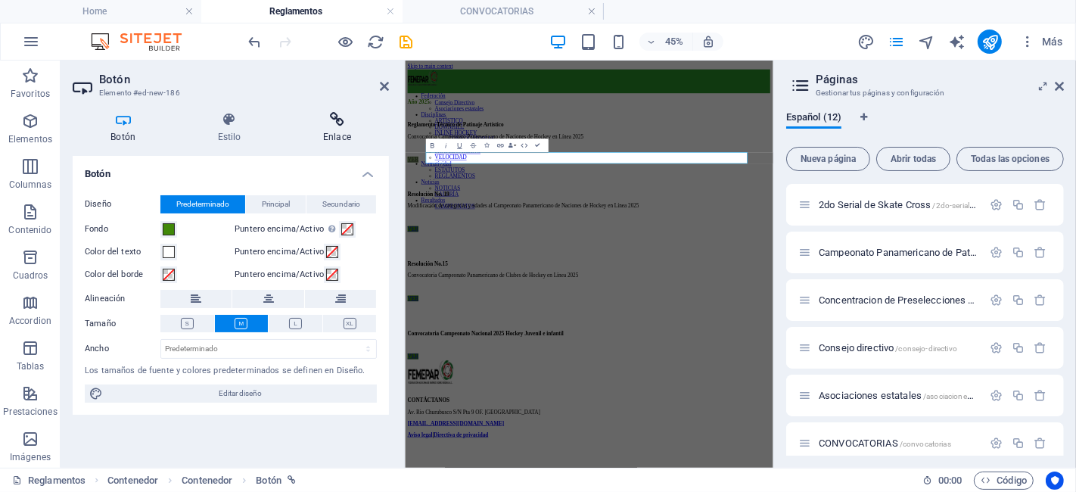
click at [334, 132] on h4 "Enlace" at bounding box center [337, 128] width 104 height 32
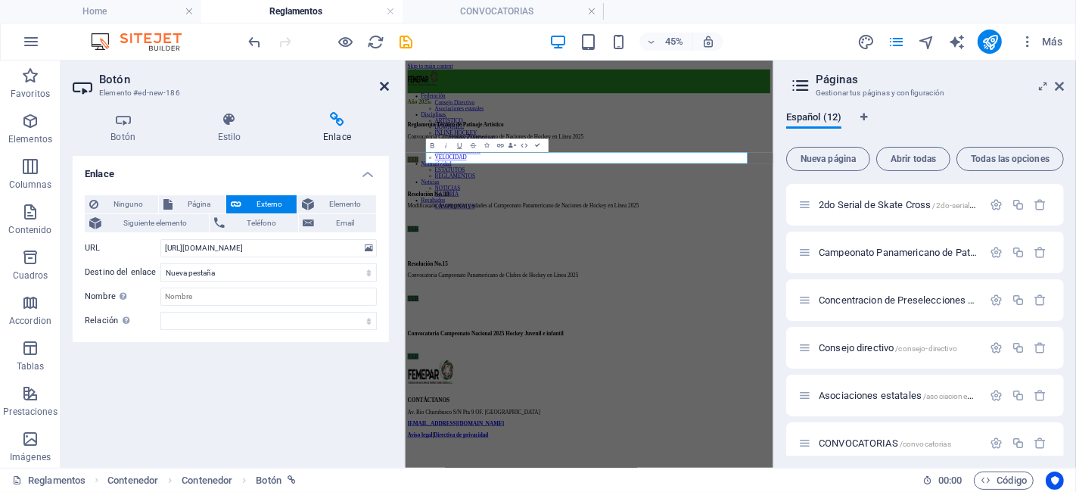
click at [382, 83] on icon at bounding box center [384, 86] width 9 height 12
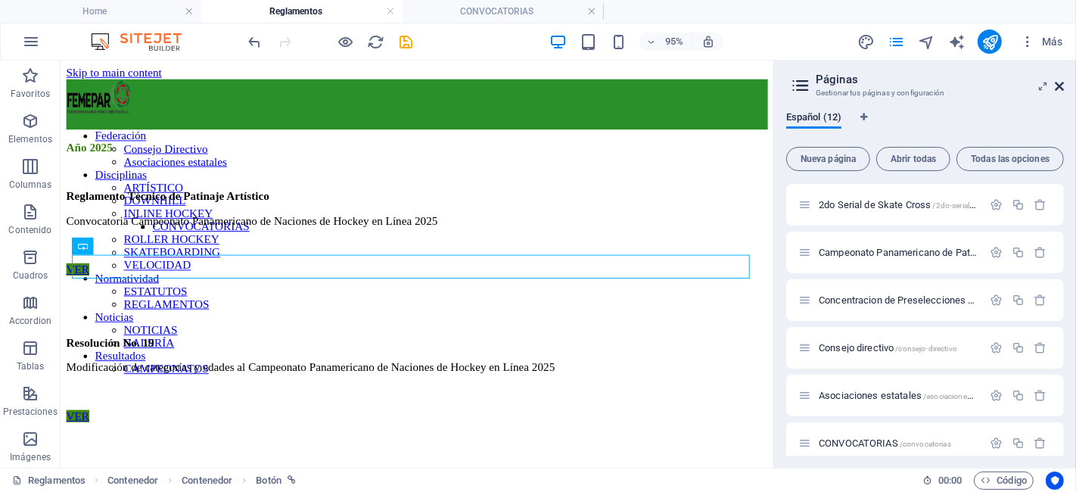
click at [1062, 86] on icon at bounding box center [1059, 86] width 9 height 12
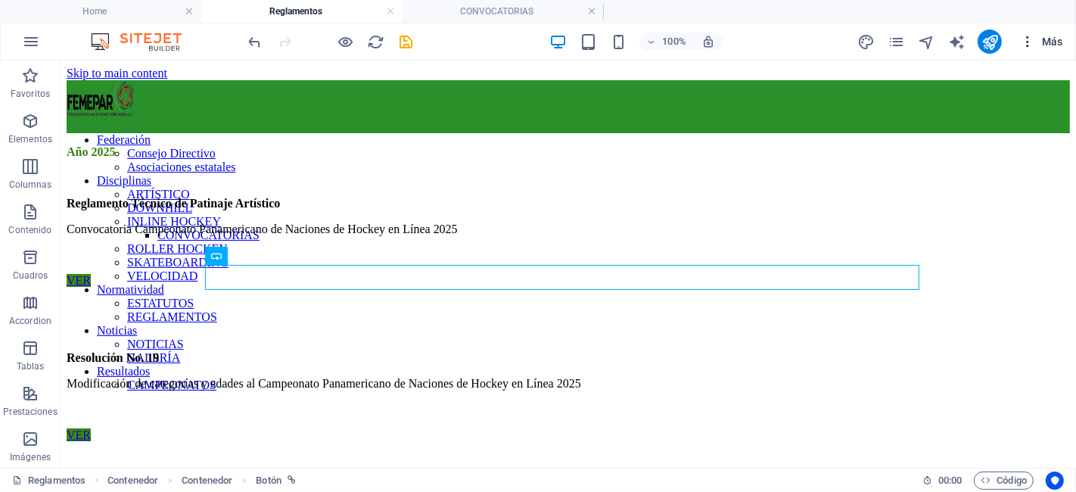
click at [1019, 42] on button "Más" at bounding box center [1041, 42] width 55 height 24
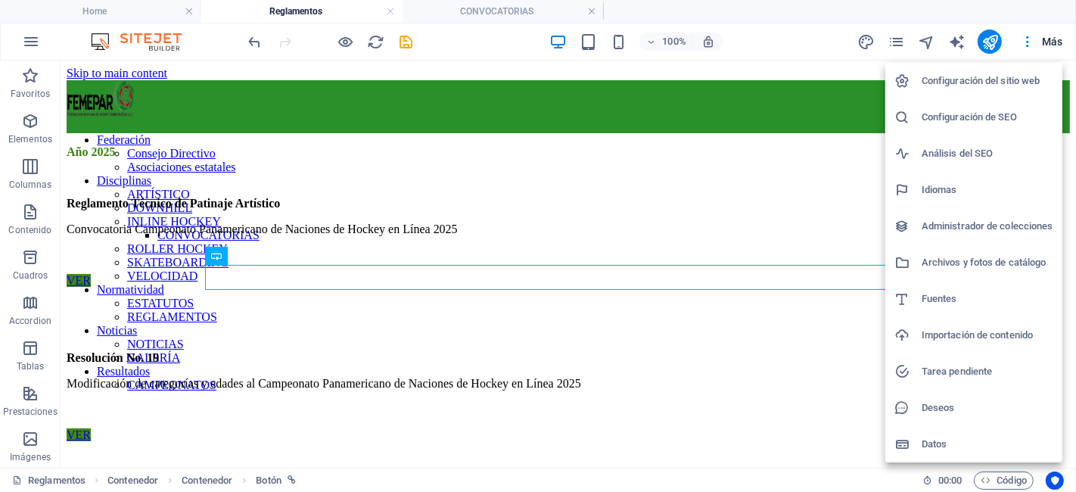
click at [984, 336] on h6 "Importación de contenido" at bounding box center [988, 335] width 132 height 18
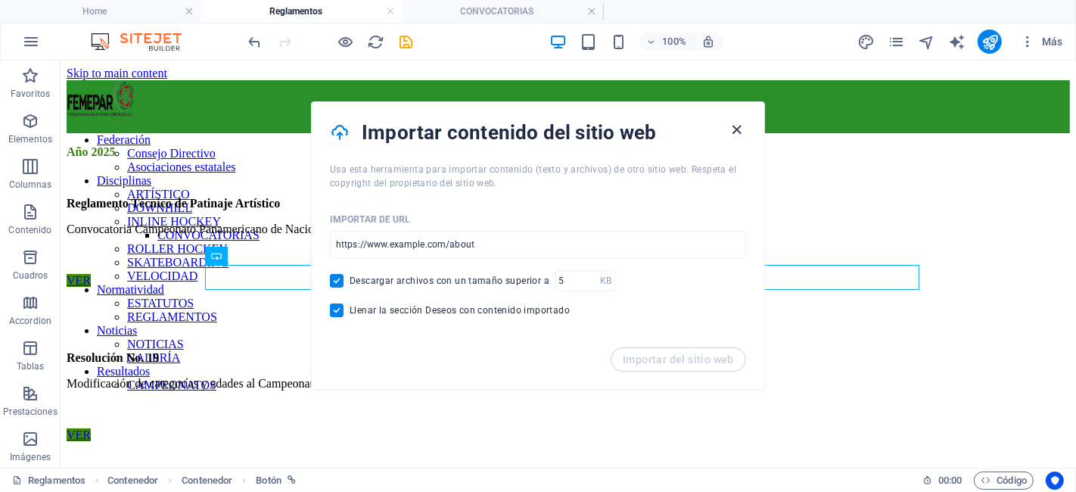
click at [741, 129] on icon "button" at bounding box center [737, 129] width 17 height 17
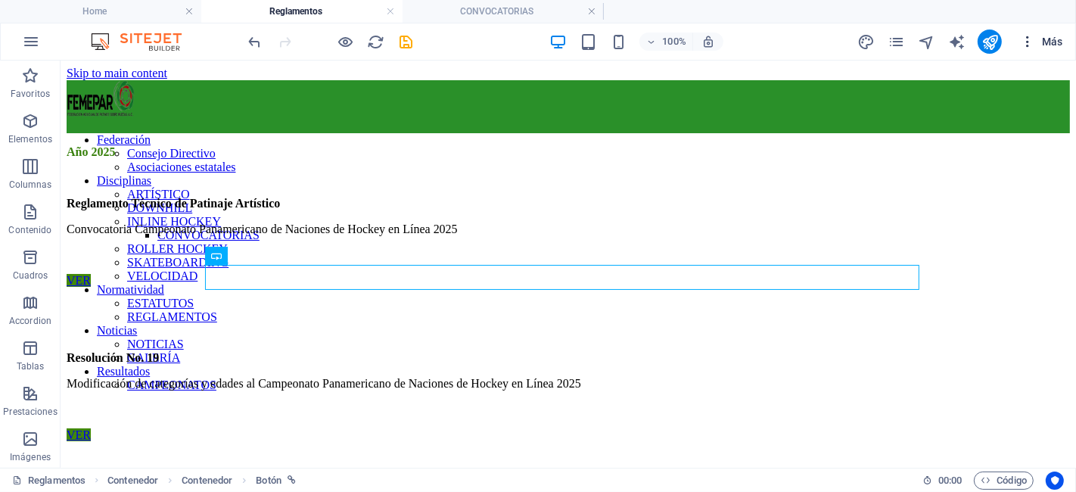
click at [1040, 42] on span "Más" at bounding box center [1041, 41] width 43 height 15
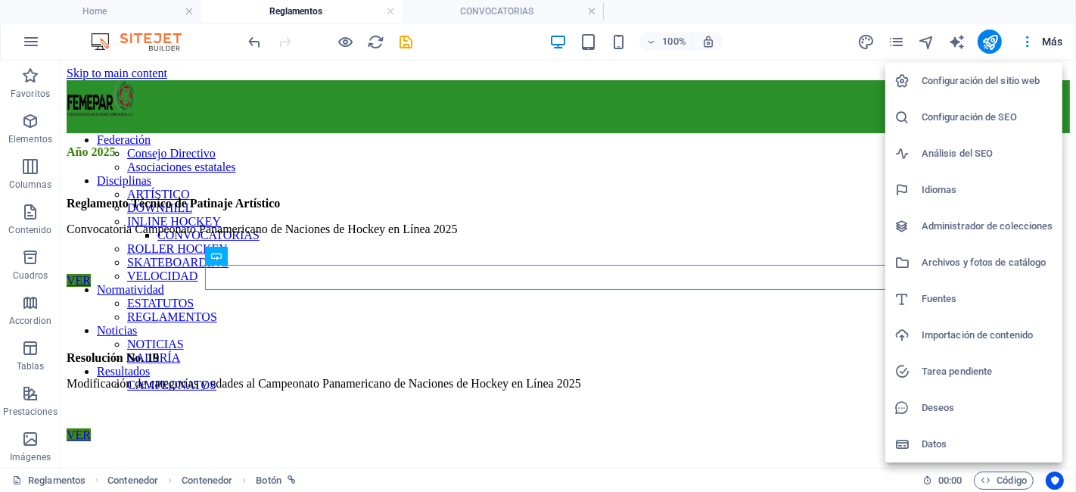
click at [985, 258] on h6 "Archivos y fotos de catálogo" at bounding box center [988, 262] width 132 height 18
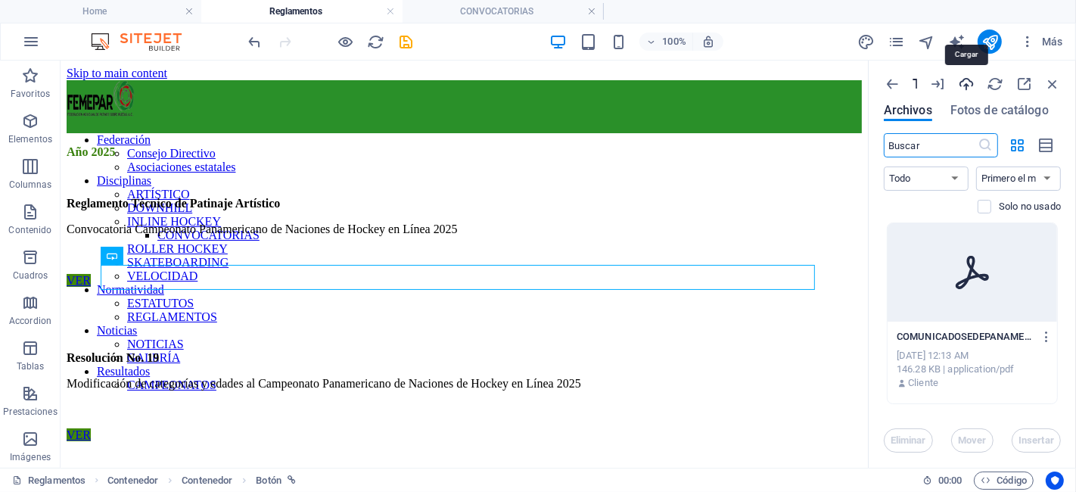
click at [962, 87] on icon "button" at bounding box center [966, 84] width 17 height 17
click at [1052, 86] on icon "button" at bounding box center [1052, 84] width 17 height 17
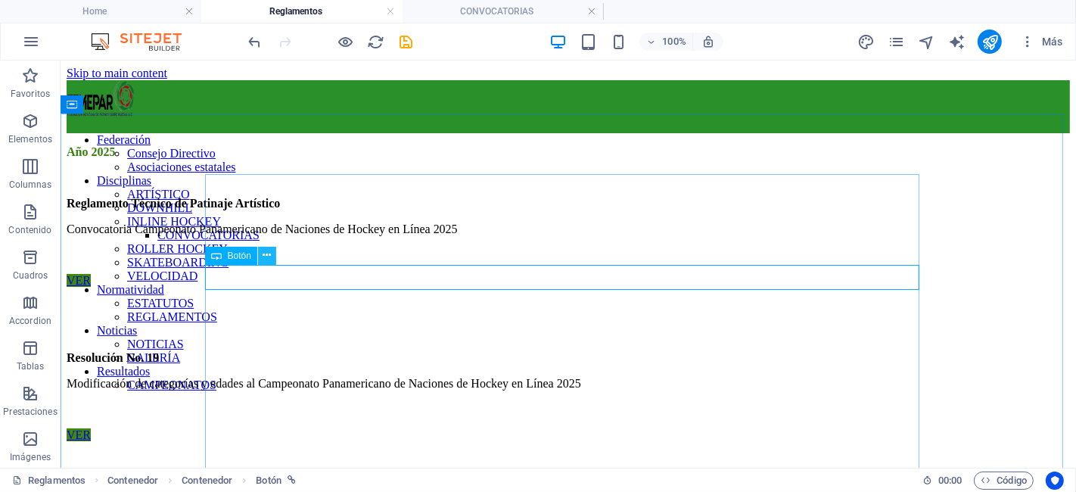
click at [265, 263] on icon at bounding box center [267, 255] width 8 height 16
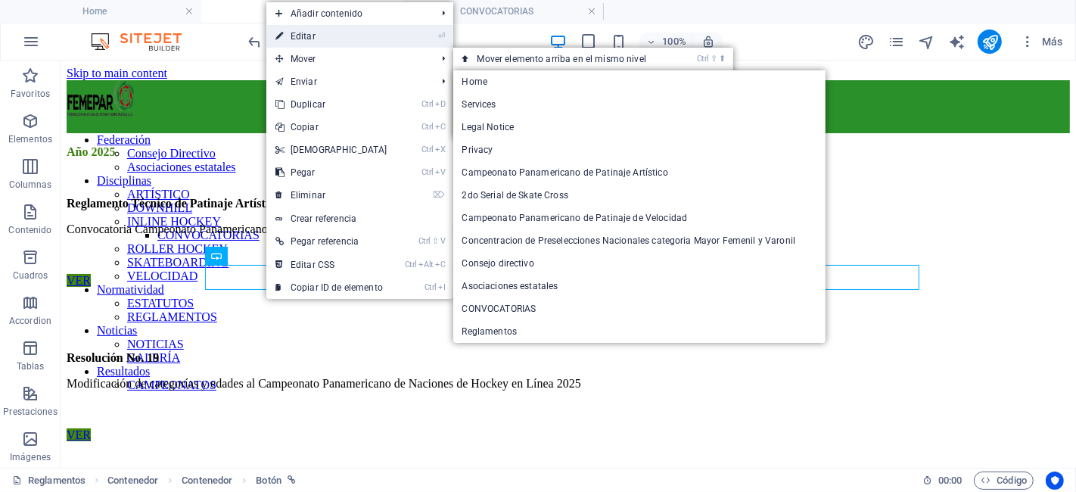
click at [320, 45] on link "⏎ Editar" at bounding box center [331, 36] width 130 height 23
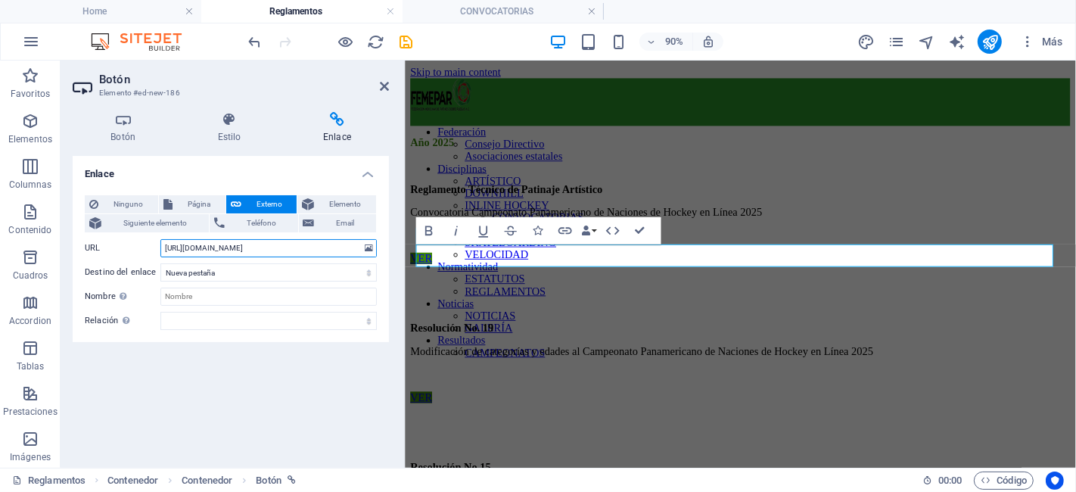
drag, startPoint x: 347, startPoint y: 250, endPoint x: 163, endPoint y: 239, distance: 183.5
click at [163, 239] on input "https://cdn1.site-media.eu/images/document/18703495/RESOLUCION-HL-016-2025-PANA…" at bounding box center [268, 248] width 216 height 18
drag, startPoint x: 337, startPoint y: 243, endPoint x: 160, endPoint y: 241, distance: 177.8
click at [160, 241] on div "URL 95/RESOLUCION-HL-016-2025-PANAMERICANONACIONES-MEXICO-ESP-CWb4hesSIdek_b49C…" at bounding box center [231, 248] width 292 height 18
type input "CIONES-MEXICO-ESP-CWb4hesSIdek_b49CnF7Yw.pdf"
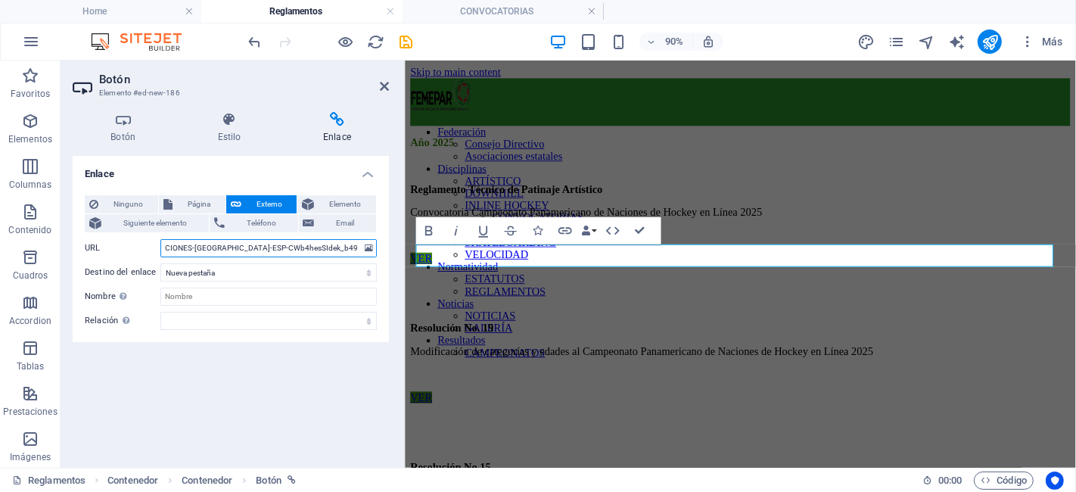
drag, startPoint x: 347, startPoint y: 247, endPoint x: 153, endPoint y: 251, distance: 193.7
click at [153, 251] on div "URL CIONES-MEXICO-ESP-CWb4hesSIdek_b49CnF7Yw.pdf" at bounding box center [231, 248] width 292 height 18
click at [183, 244] on input "URL" at bounding box center [268, 248] width 216 height 18
paste input "https://www.worldskate.org/artistic/about/regulations/category/1526-artistic-te…"
type input "https://www.worldskate.org/artistic/about/regulations/category/1526-artistic-te…"
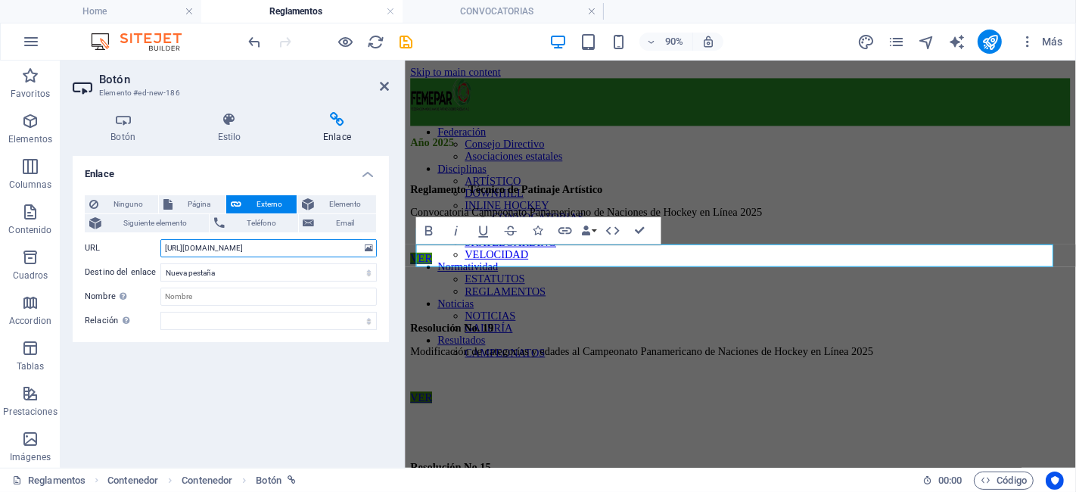
scroll to position [0, 155]
click at [569, 230] on icon "button" at bounding box center [565, 230] width 17 height 17
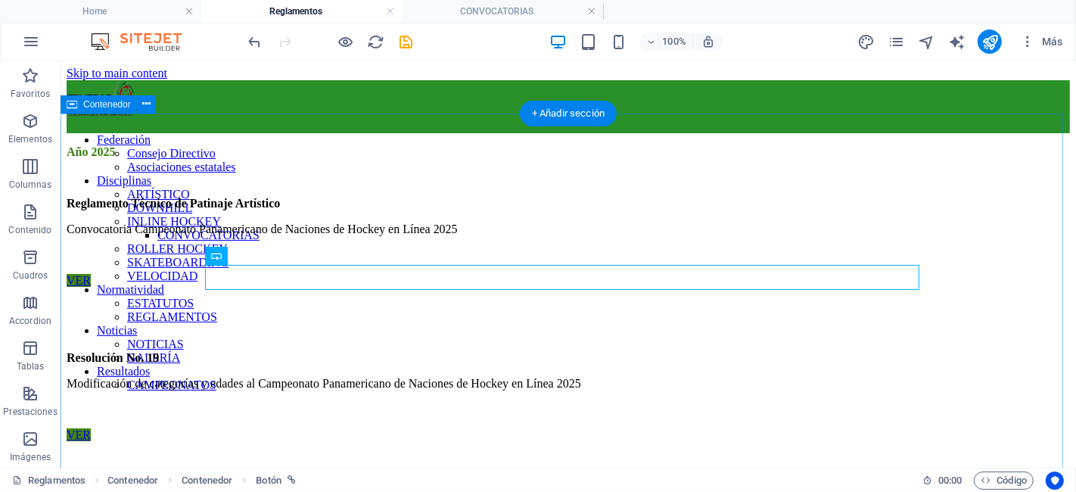
click at [141, 256] on div "Año 2025 Reglamento Técnico de Patinaje Artístico Convocatoria Campeonato Panam…" at bounding box center [567, 435] width 1003 height 580
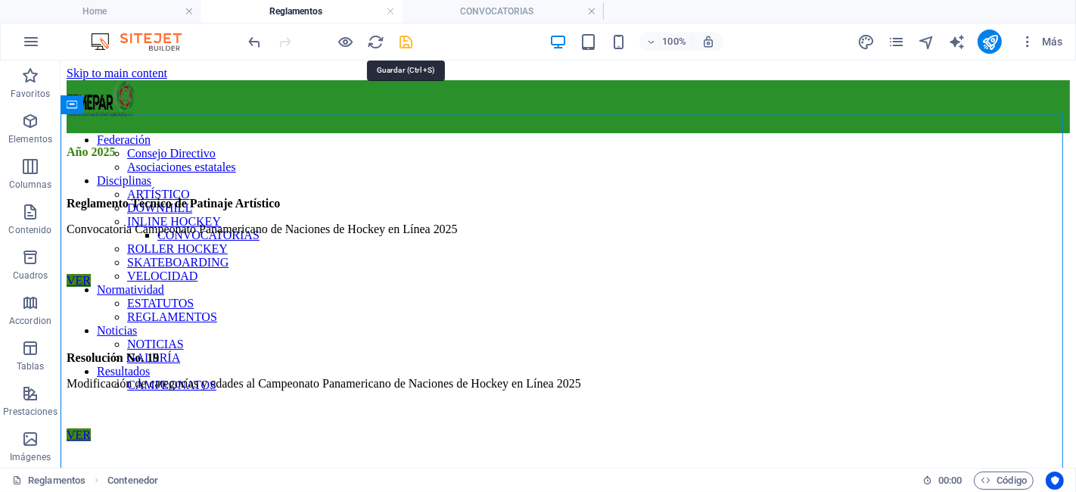
click at [402, 44] on icon "save" at bounding box center [406, 41] width 17 height 17
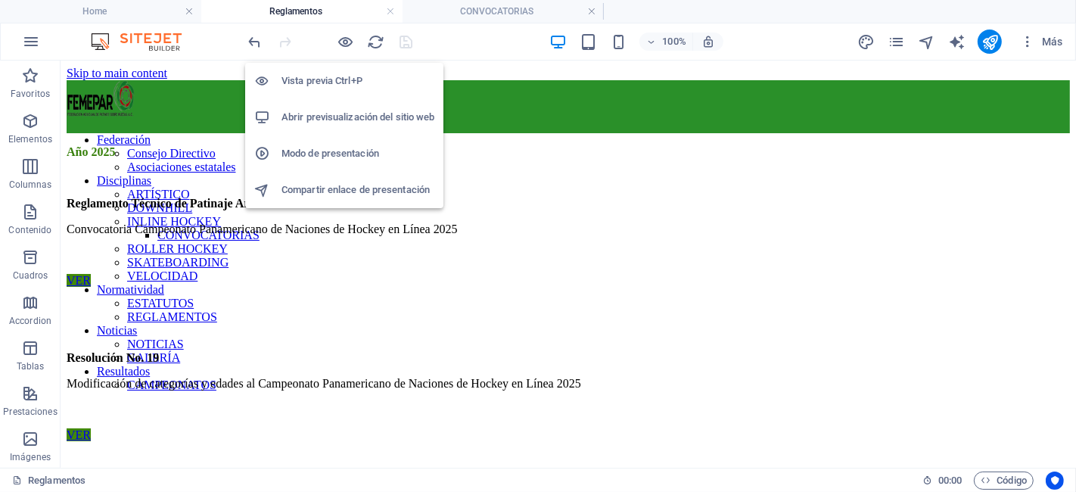
click at [350, 83] on h6 "Vista previa Ctrl+P" at bounding box center [357, 81] width 153 height 18
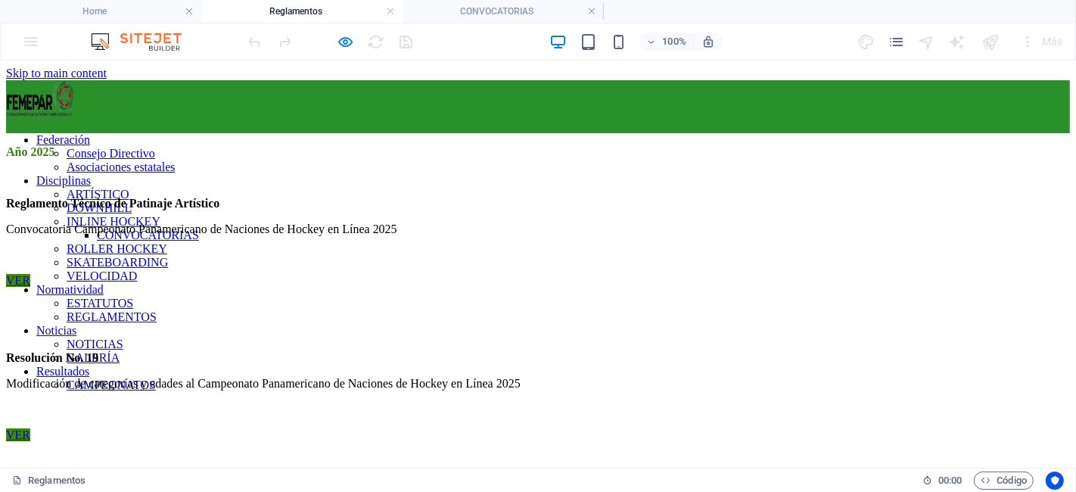
click at [30, 276] on link "VER" at bounding box center [18, 279] width 24 height 13
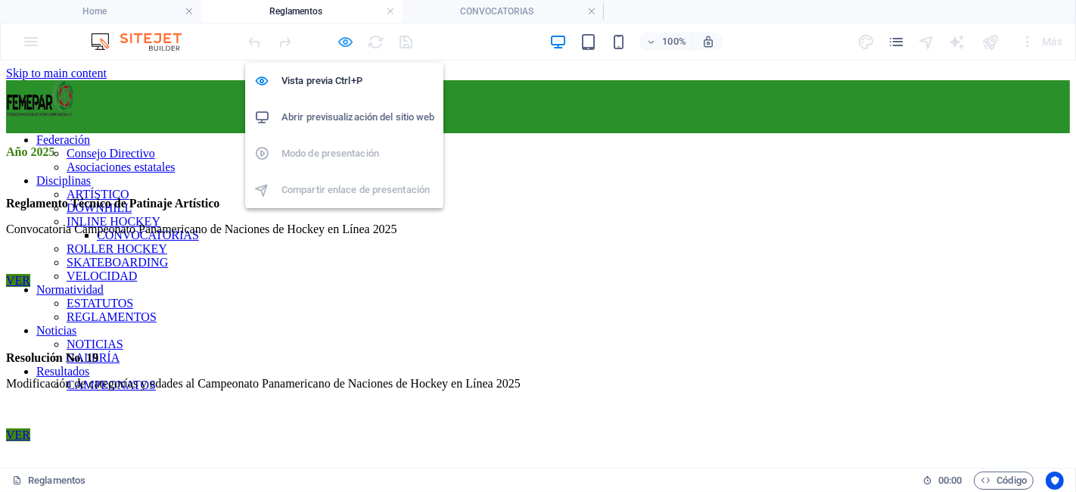
click at [345, 36] on icon "button" at bounding box center [345, 41] width 17 height 17
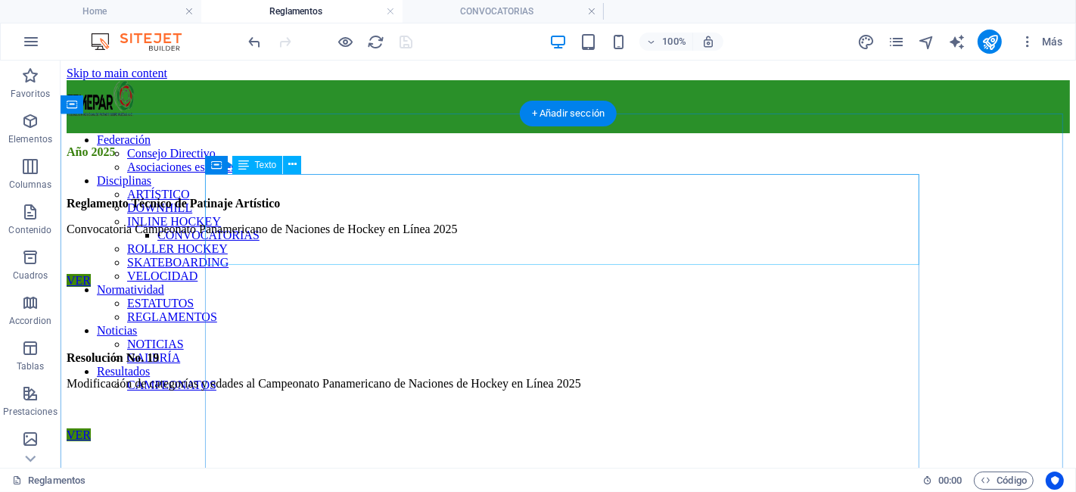
click at [384, 237] on div "Año 2025 Reglamento Técnico de Patinaje Artístico Convocatoria Campeonato Panam…" at bounding box center [567, 203] width 1003 height 117
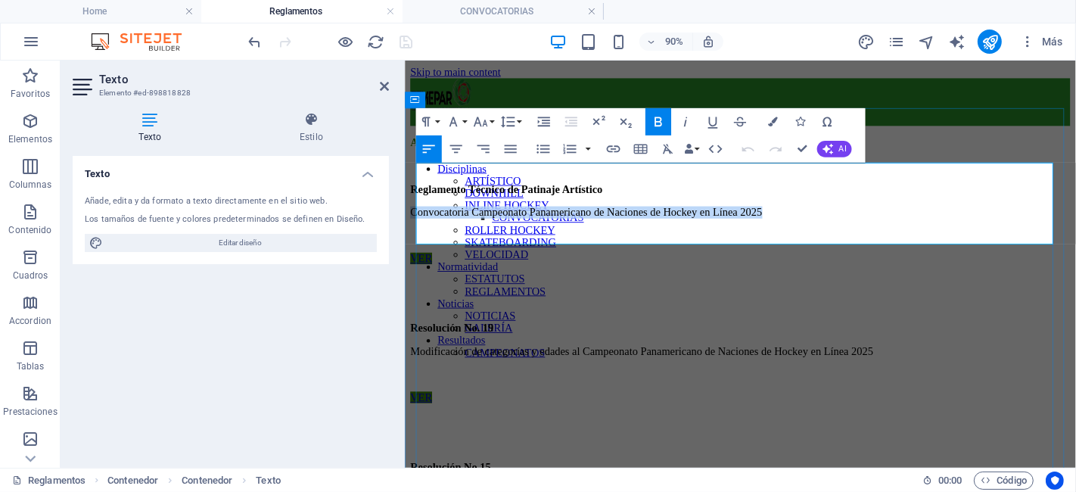
drag, startPoint x: 880, startPoint y: 241, endPoint x: 418, endPoint y: 243, distance: 461.5
click at [418, 236] on p "Convocatoria Campeonato Panamericano de Naciones de Hockey en Línea 2025" at bounding box center [777, 229] width 733 height 14
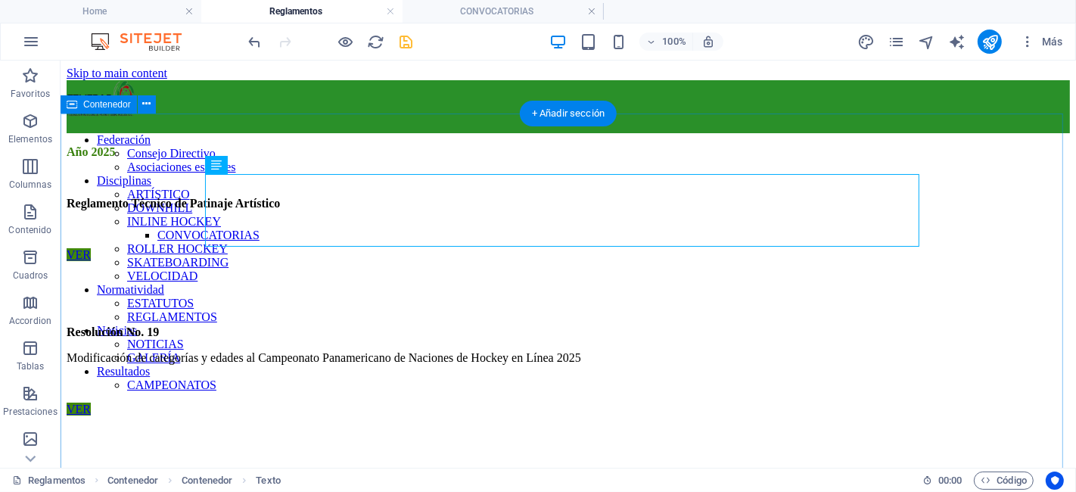
click at [129, 188] on div "Año 2025 Reglamento Técnico de Patinaje Artístico VER Resolución No. 19 Modific…" at bounding box center [567, 422] width 1003 height 554
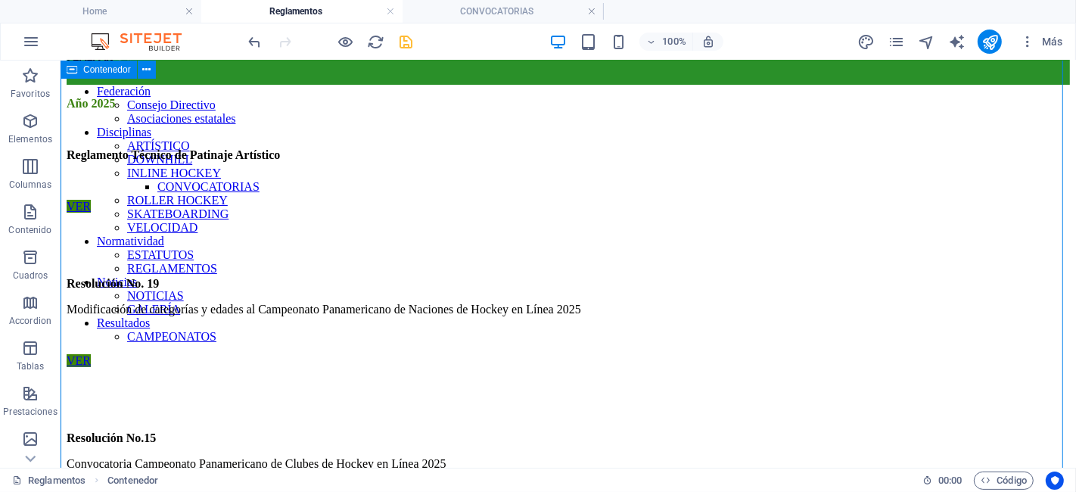
scroll to position [48, 0]
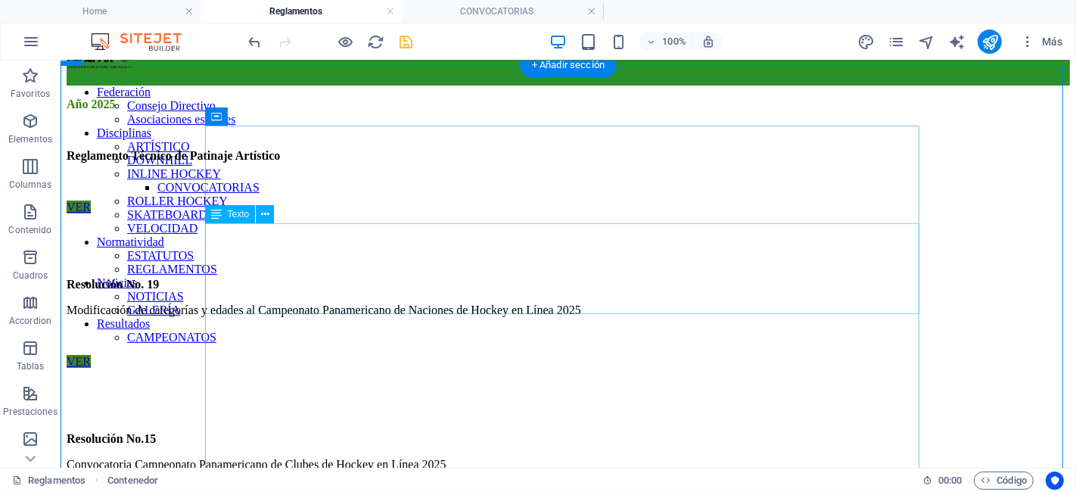
click at [306, 260] on div "Resolución No. 19 Modificación de categorías y edades al Campeonato Panamerican…" at bounding box center [567, 283] width 1003 height 117
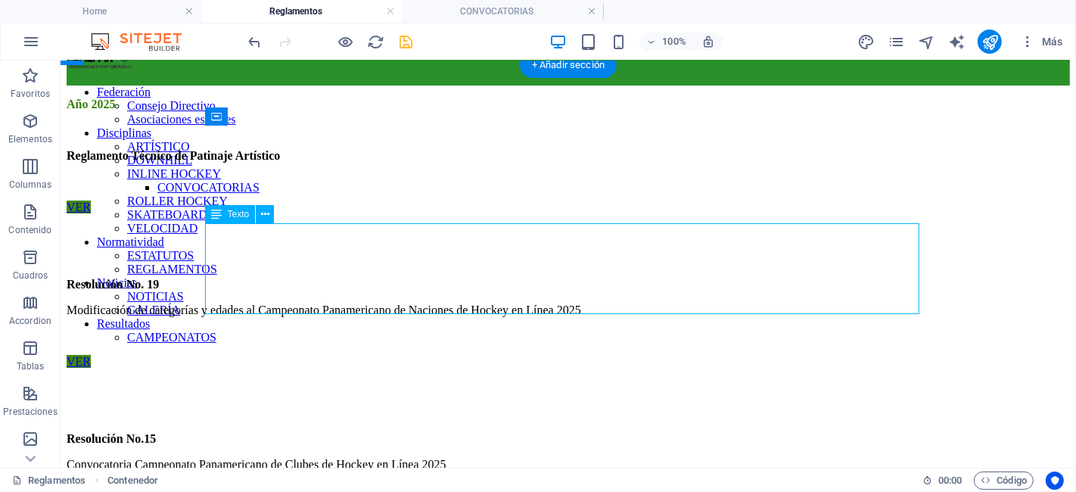
click at [306, 260] on div "Resolución No. 19 Modificación de categorías y edades al Campeonato Panamerican…" at bounding box center [567, 283] width 1003 height 117
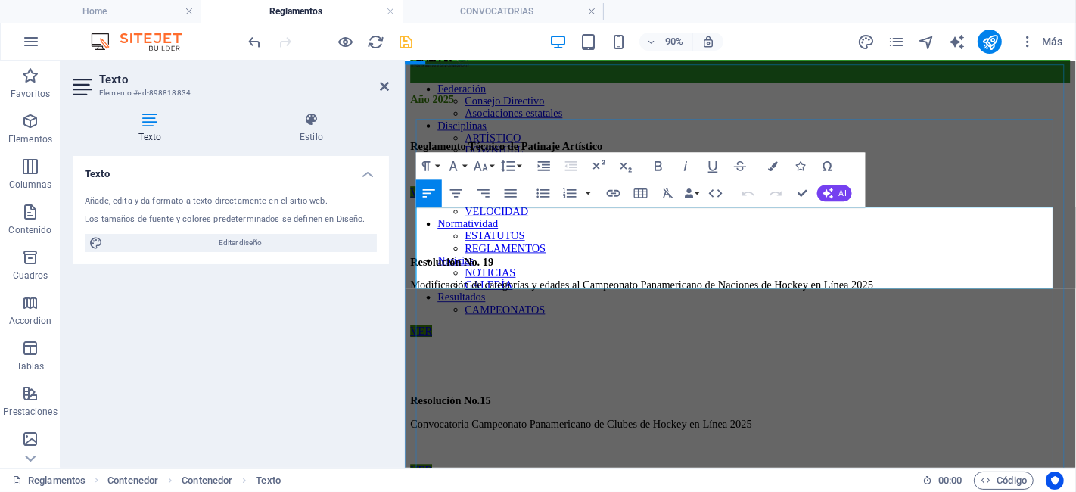
click at [550, 278] on p "Resolución No. 19" at bounding box center [777, 285] width 733 height 14
drag, startPoint x: 529, startPoint y: 269, endPoint x: 418, endPoint y: 266, distance: 111.2
click at [418, 278] on strong "Resolución No. 19 Reglamento Técnico de Inline Hockey" at bounding box center [556, 284] width 291 height 13
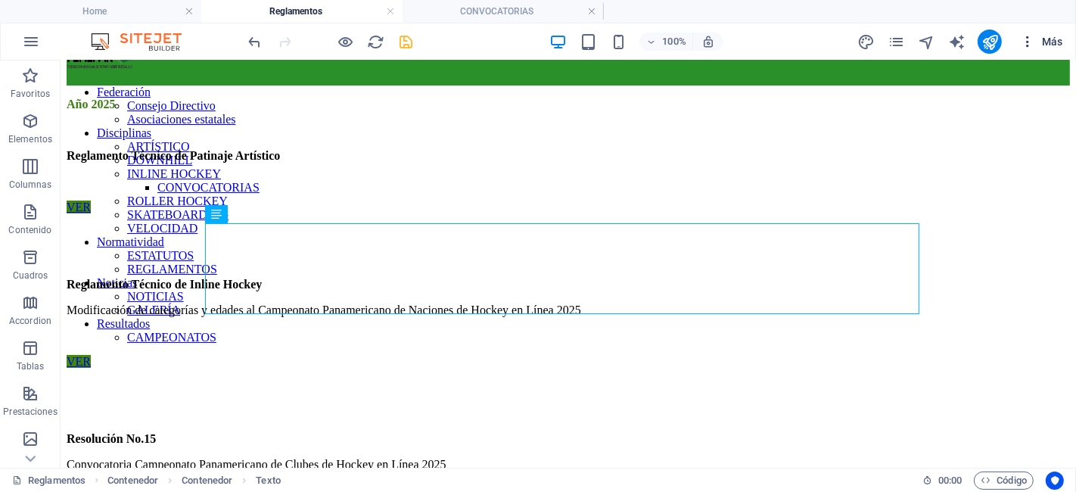
click at [1023, 42] on icon "button" at bounding box center [1027, 41] width 15 height 15
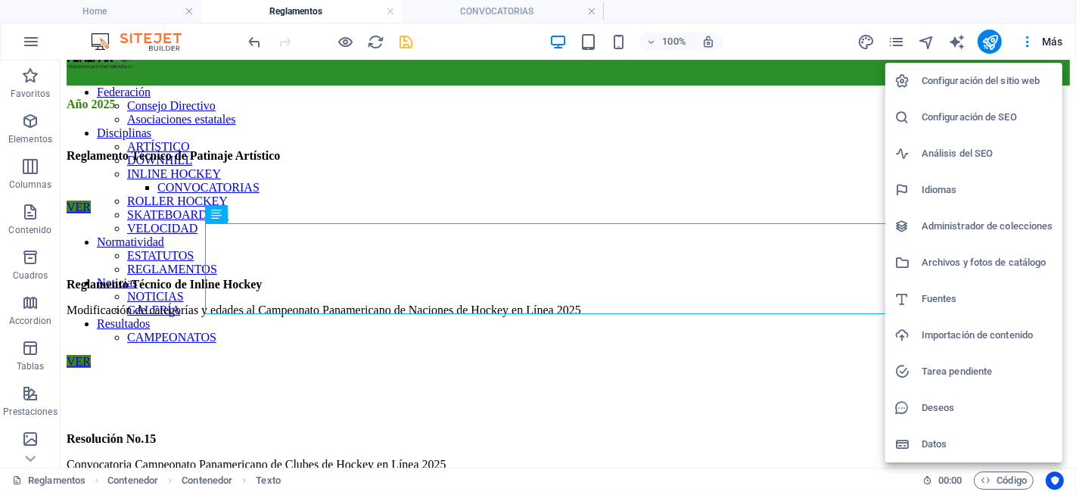
click at [987, 277] on li "Archivos y fotos de catálogo" at bounding box center [973, 262] width 177 height 36
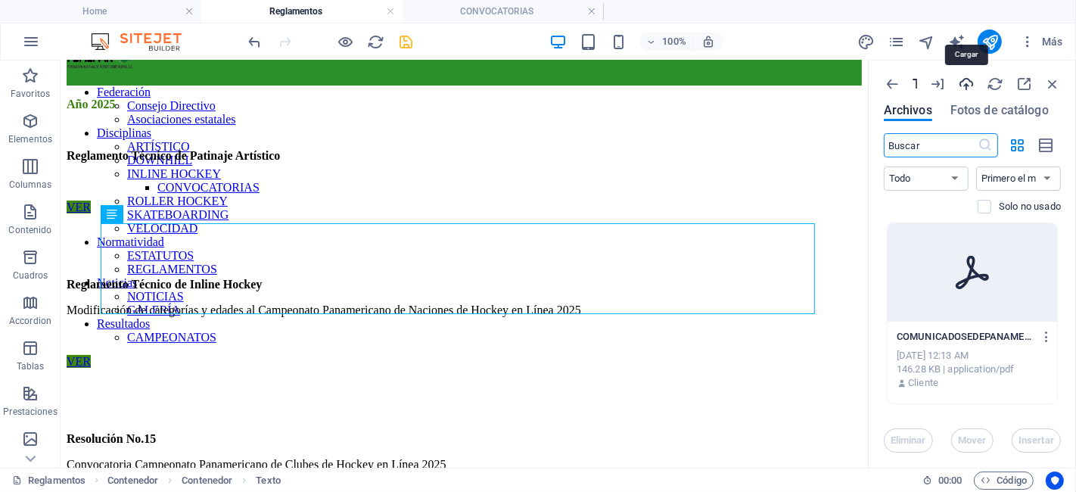
click at [974, 83] on icon "button" at bounding box center [966, 84] width 17 height 17
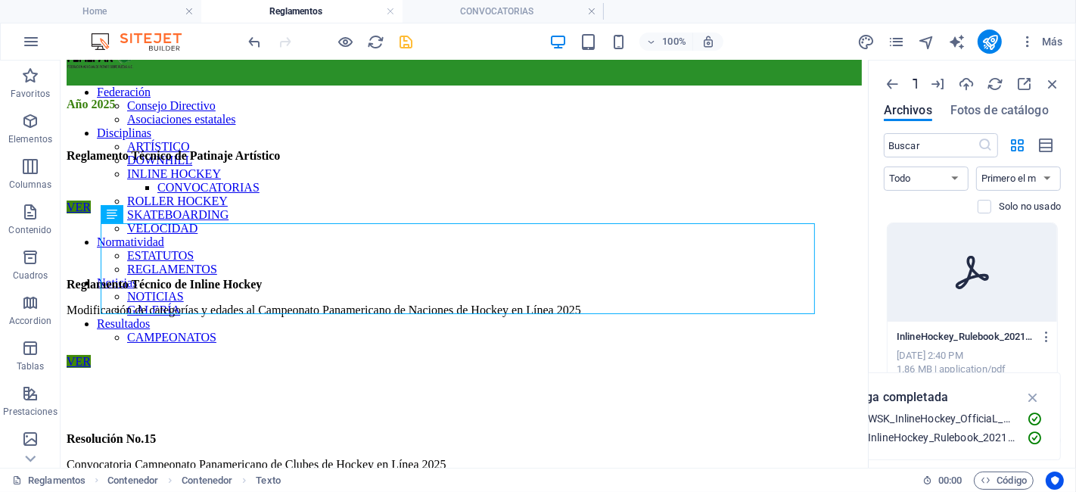
click at [909, 396] on p "Carga completada" at bounding box center [897, 397] width 101 height 20
click at [163, 307] on icon at bounding box center [163, 305] width 8 height 16
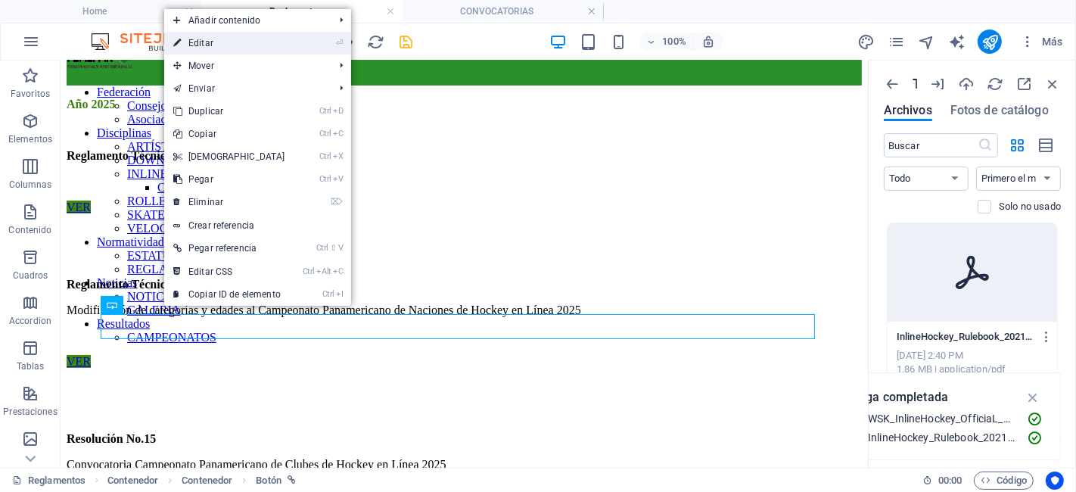
click at [230, 42] on link "⏎ Editar" at bounding box center [229, 43] width 130 height 23
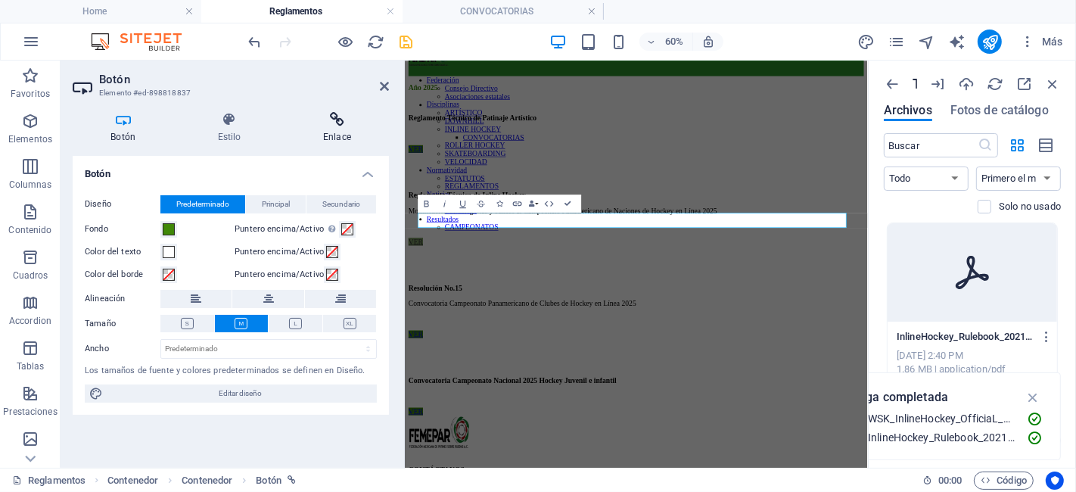
click at [332, 116] on icon at bounding box center [337, 119] width 104 height 15
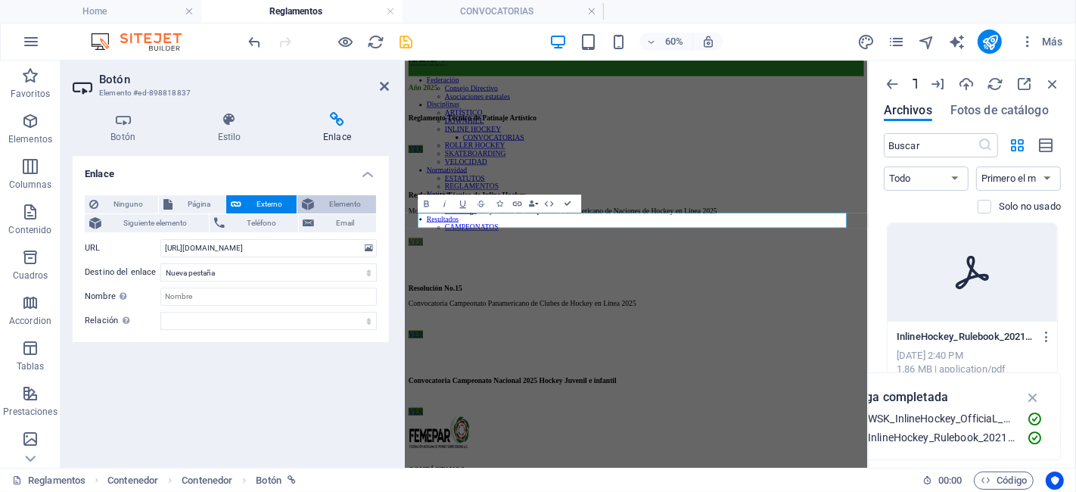
click at [315, 202] on button "Elemento" at bounding box center [336, 204] width 79 height 18
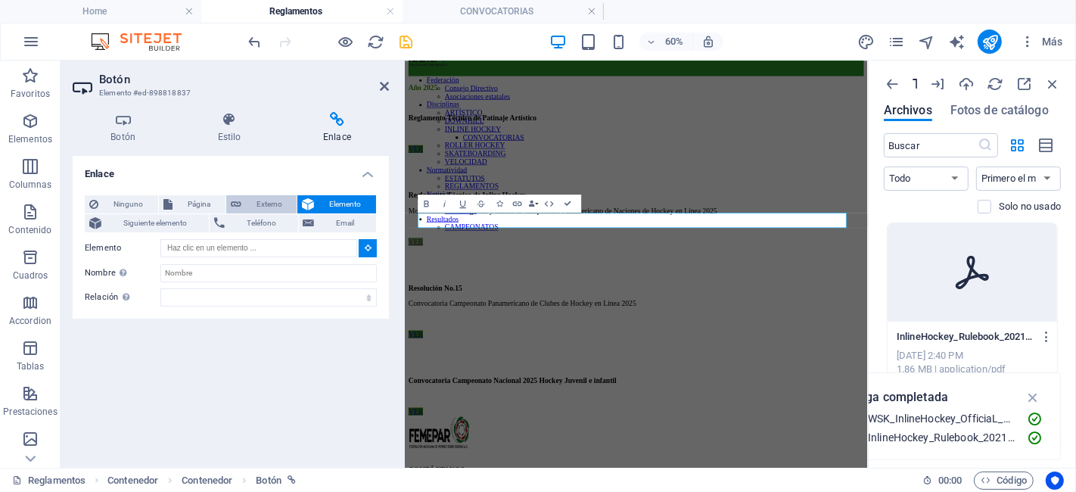
click at [252, 198] on span "Externo" at bounding box center [269, 204] width 47 height 18
select select "blank"
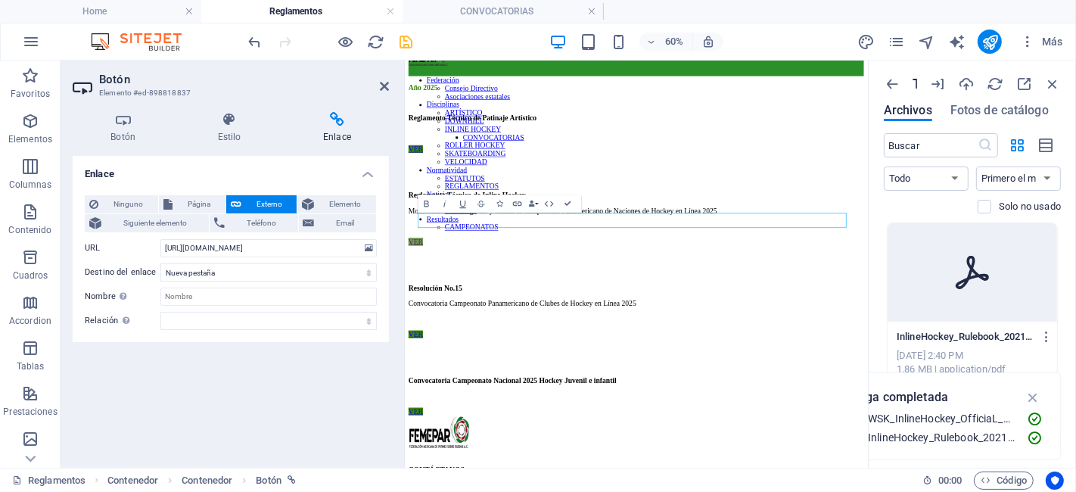
scroll to position [0, 0]
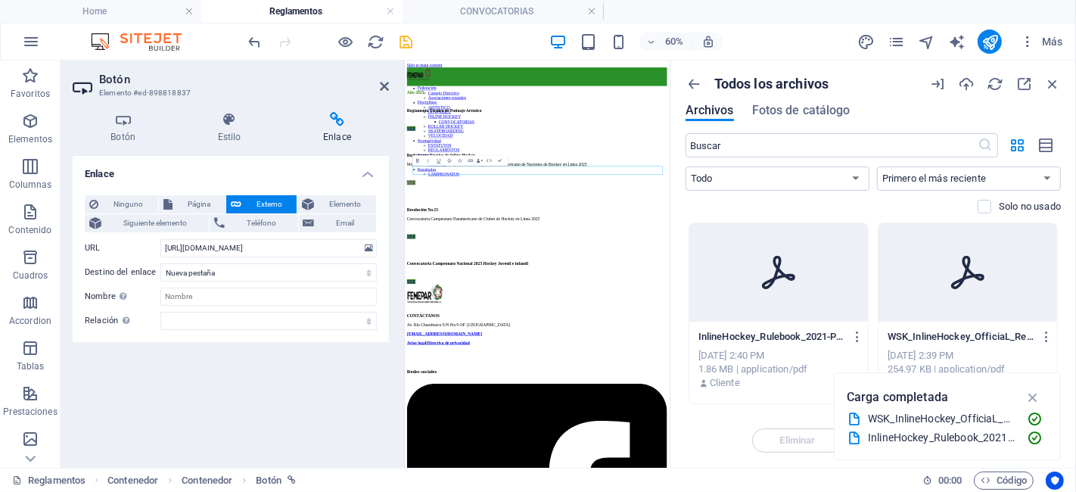
drag, startPoint x: 871, startPoint y: 120, endPoint x: 669, endPoint y: 127, distance: 202.2
click at [670, 127] on aside "Todos los archivos Archivos Fotos de catálogo ​ Todo Imágenes Documentos Audio …" at bounding box center [873, 264] width 406 height 407
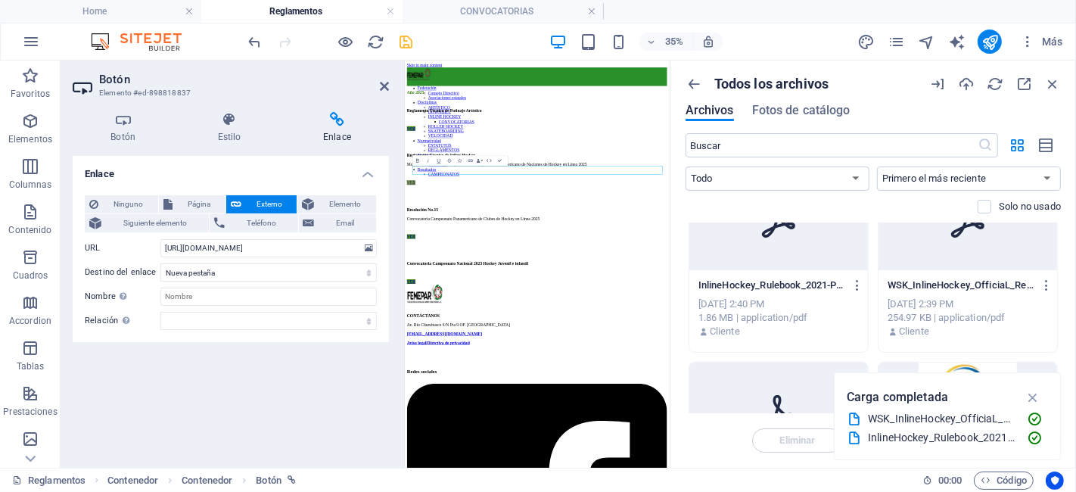
scroll to position [53, 0]
click at [856, 277] on icon "button" at bounding box center [857, 284] width 14 height 14
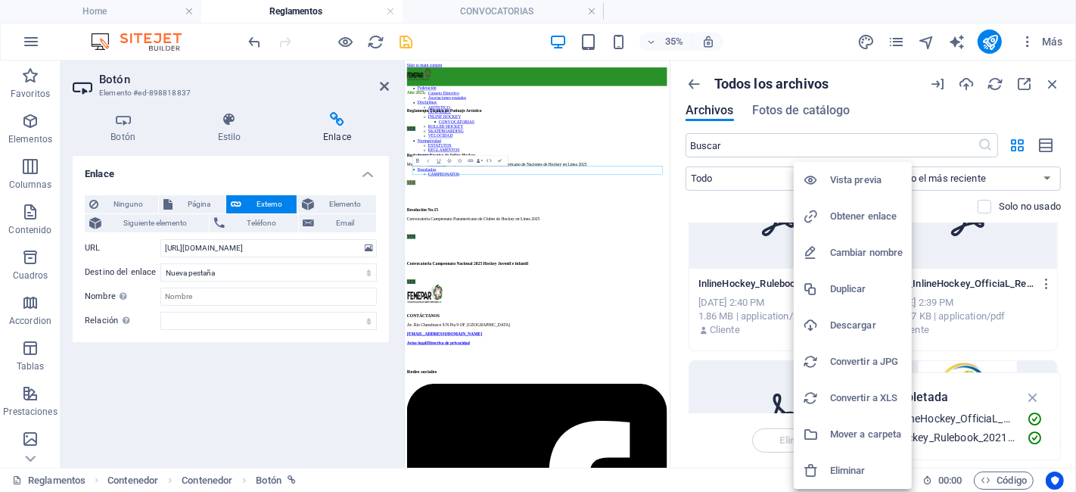
click at [853, 213] on h6 "Obtener enlace" at bounding box center [866, 216] width 73 height 18
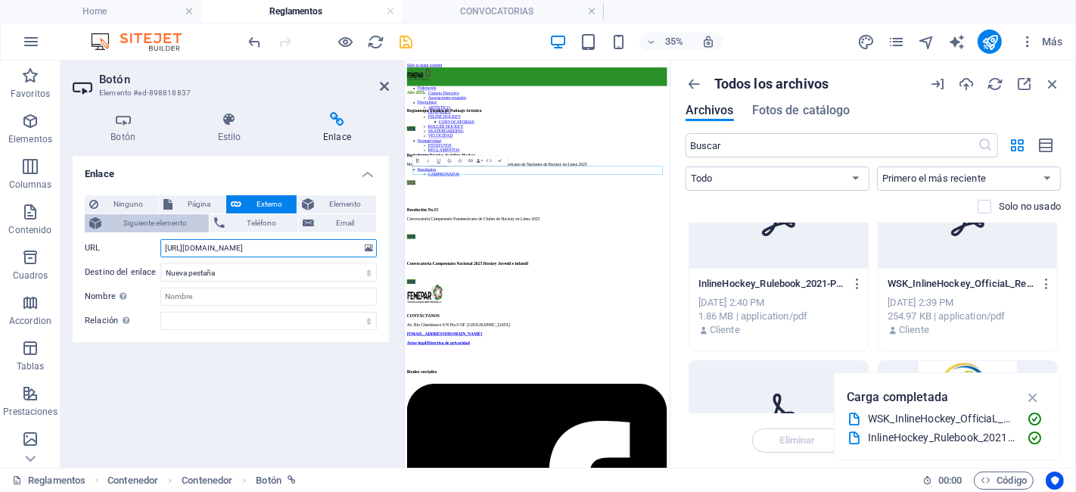
drag, startPoint x: 350, startPoint y: 245, endPoint x: 130, endPoint y: 219, distance: 221.0
click at [130, 219] on div "Ninguno Página Externo Elemento Siguiente elemento Teléfono Email Página Home S…" at bounding box center [231, 262] width 292 height 135
type input "4/edda-c4bw5NPLMXh5pILL3lWNYw.pdf"
drag, startPoint x: 344, startPoint y: 239, endPoint x: 75, endPoint y: 228, distance: 269.6
click at [75, 228] on div "Ninguno Página Externo Elemento Siguiente elemento Teléfono Email Página Home S…" at bounding box center [231, 262] width 316 height 159
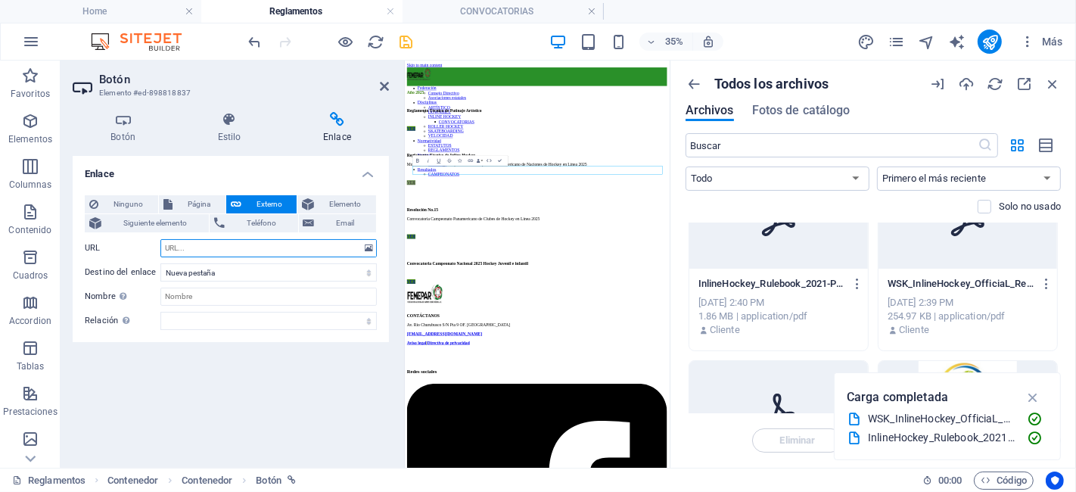
paste input "https://cdn1.site-media.eu/images/document/18890193/InlineHockey_Rulebook_2021-…"
type input "https://cdn1.site-media.eu/images/document/18890193/InlineHockey_Rulebook_2021-…"
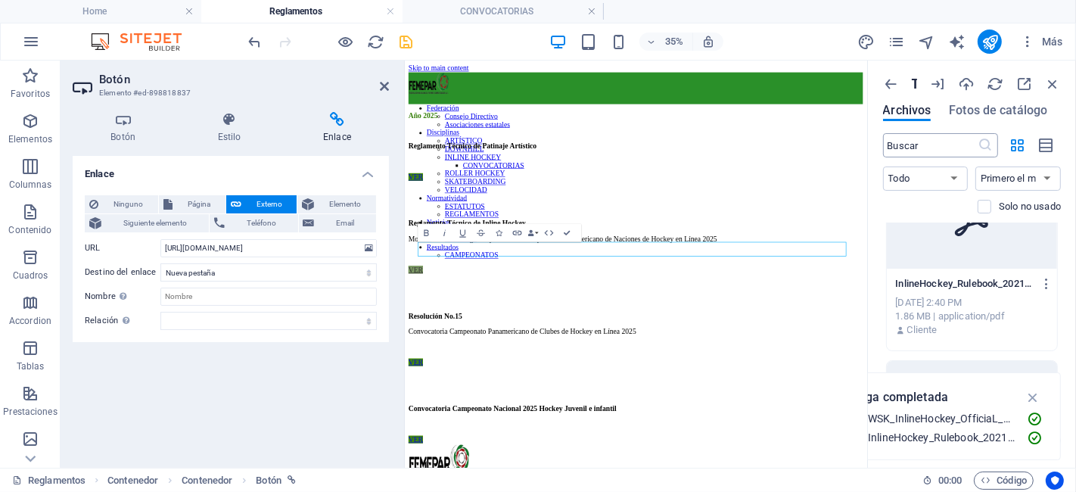
scroll to position [45, 0]
drag, startPoint x: 672, startPoint y: 94, endPoint x: 909, endPoint y: 139, distance: 241.9
click at [909, 139] on aside "Todos los archivos Archivos Fotos de catálogo ​ Todo Imágenes Documentos Audio …" at bounding box center [972, 264] width 208 height 407
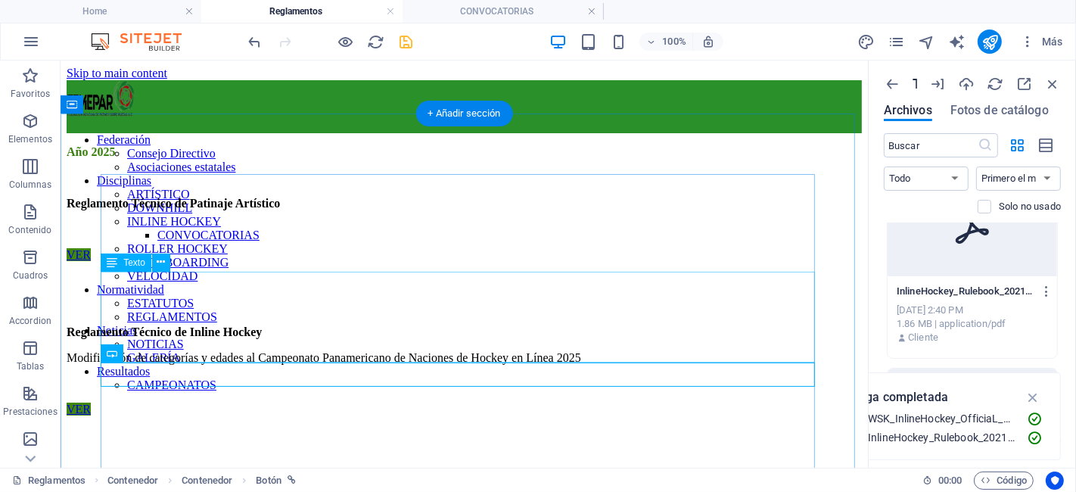
click at [306, 334] on div "Reglamento Técnico de Inline Hockey Modificación de categorías y edades al Camp…" at bounding box center [463, 331] width 795 height 117
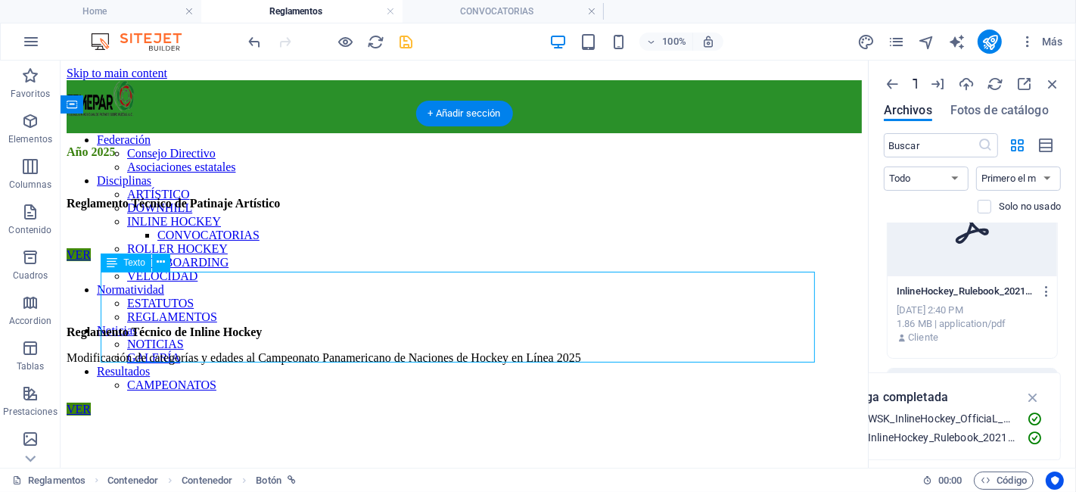
click at [306, 334] on div "Reglamento Técnico de Inline Hockey Modificación de categorías y edades al Camp…" at bounding box center [463, 331] width 795 height 117
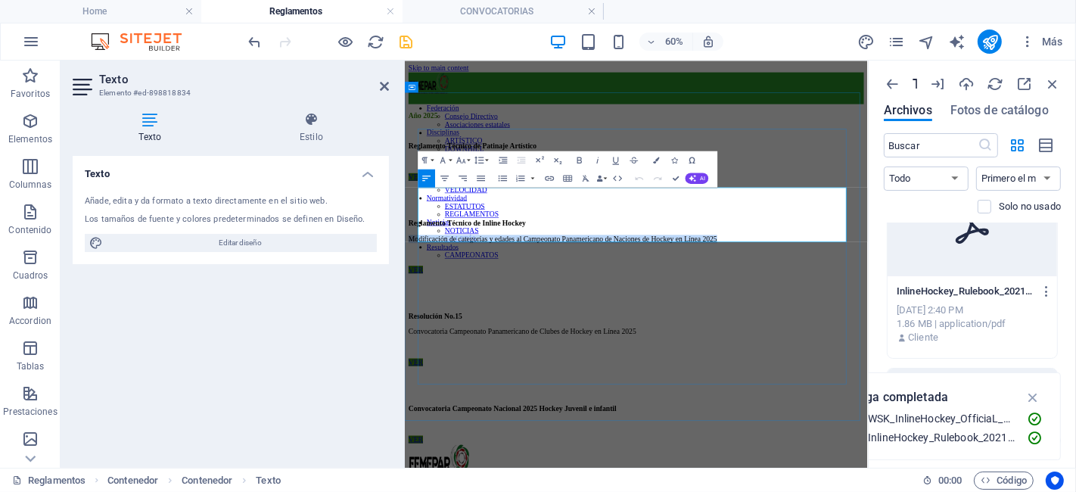
drag, startPoint x: 1035, startPoint y: 340, endPoint x: 429, endPoint y: 331, distance: 606.1
click at [429, 350] on p "Modificación de categorías y edades al Campeonato Panamericano de Naciones de H…" at bounding box center [790, 357] width 759 height 14
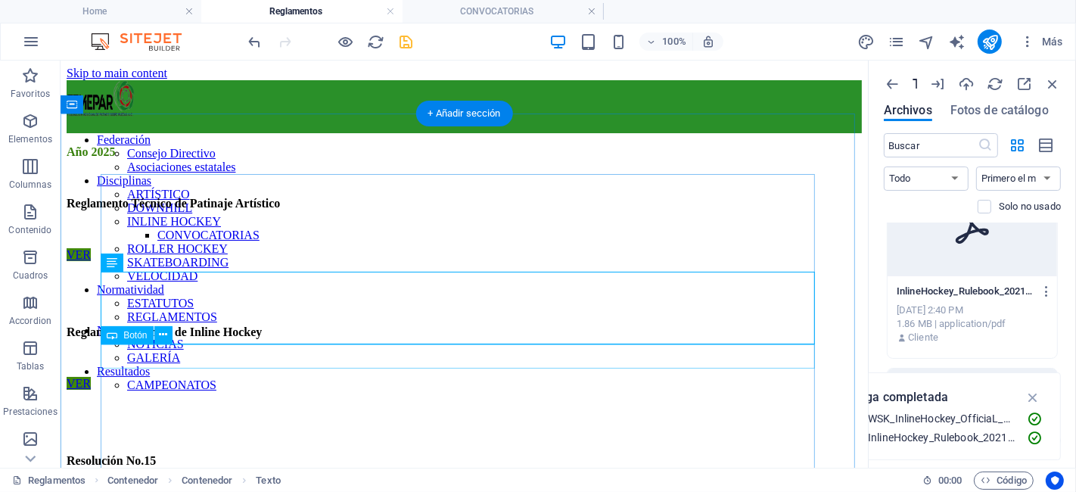
drag, startPoint x: 929, startPoint y: 421, endPoint x: 803, endPoint y: 359, distance: 140.4
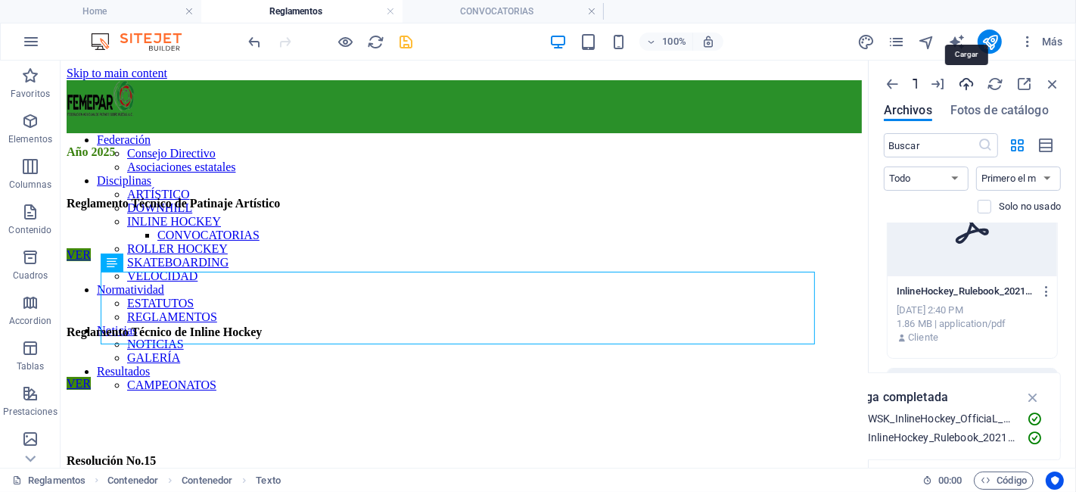
click at [963, 81] on icon "button" at bounding box center [966, 84] width 17 height 17
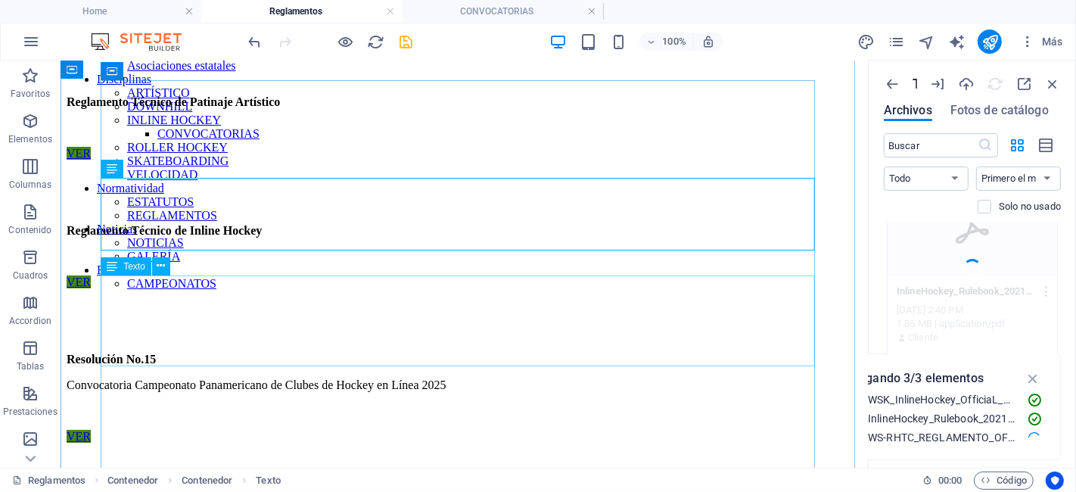
scroll to position [102, 0]
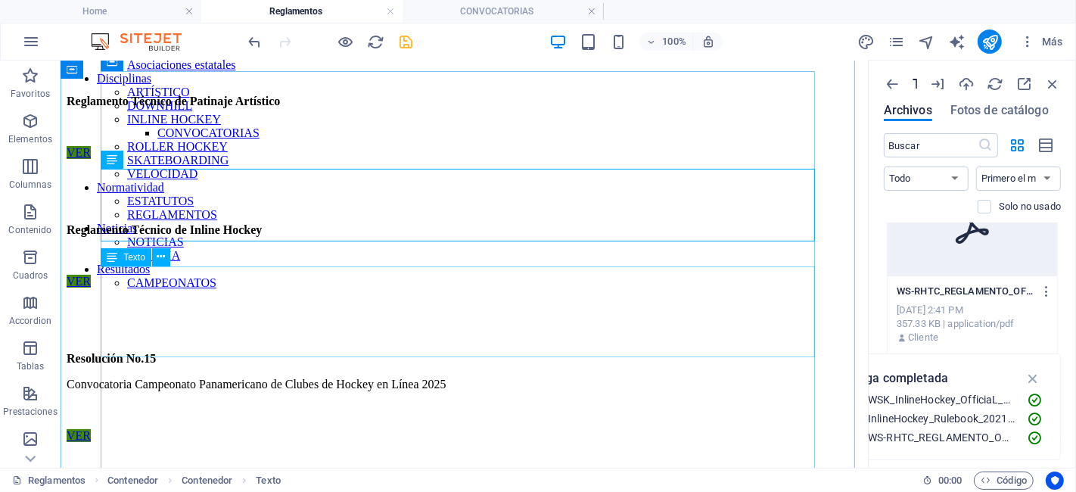
click at [218, 316] on div "Resolución No.15 Convocatoria Campeonato Panamericano de Clubes de Hockey en Lí…" at bounding box center [463, 358] width 795 height 117
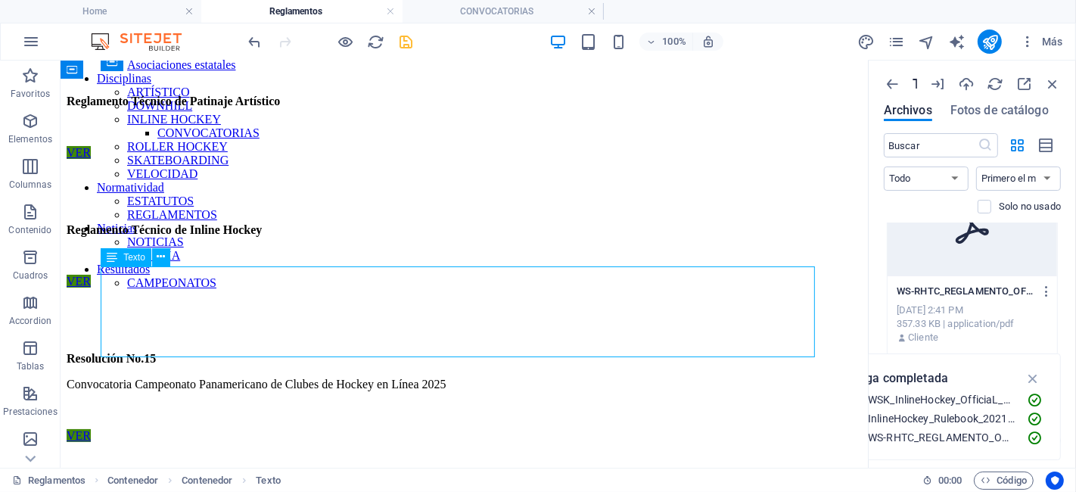
click at [218, 316] on div "Resolución No.15 Convocatoria Campeonato Panamericano de Clubes de Hockey en Lí…" at bounding box center [463, 358] width 795 height 117
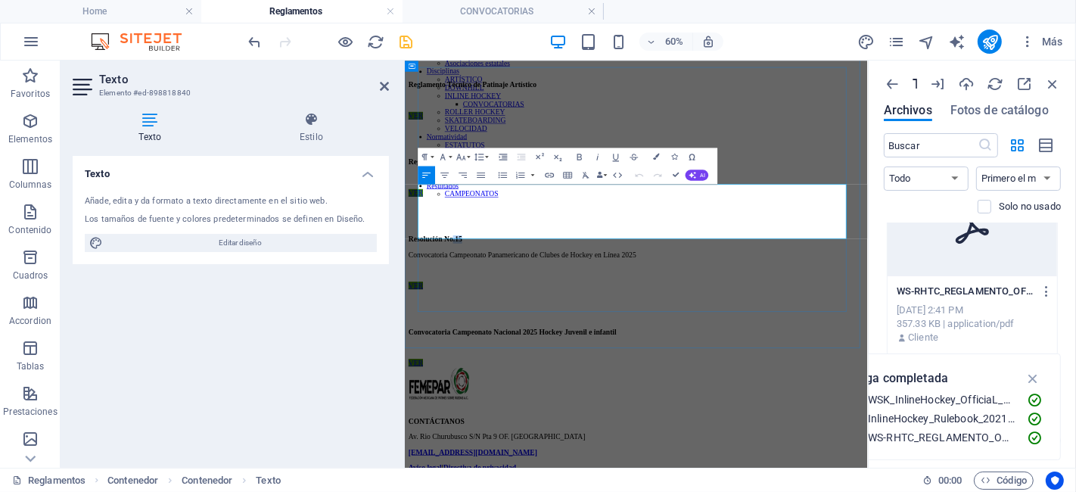
drag, startPoint x: 549, startPoint y: 311, endPoint x: 511, endPoint y: 311, distance: 37.1
click at [511, 351] on p "Resolución No.15" at bounding box center [790, 358] width 759 height 14
click at [500, 351] on strong "Resolución No.15" at bounding box center [455, 357] width 89 height 13
drag, startPoint x: 536, startPoint y: 305, endPoint x: 430, endPoint y: 306, distance: 106.7
click at [430, 351] on strong "Resolución No.15 Reglamento Técnico de Rink Hockey" at bounding box center [582, 357] width 343 height 13
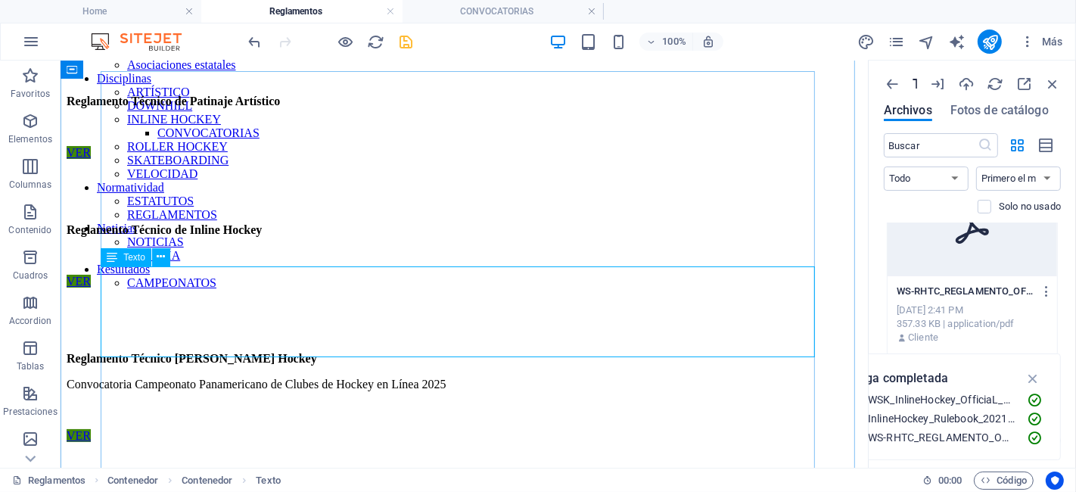
click at [453, 322] on div "Reglamento Técnico de Rink Hockey Convocatoria Campeonato Panamericano de Clube…" at bounding box center [463, 358] width 795 height 117
click at [546, 317] on div "Reglamento Técnico de Rink Hockey Convocatoria Campeonato Panamericano de Clube…" at bounding box center [463, 358] width 795 height 117
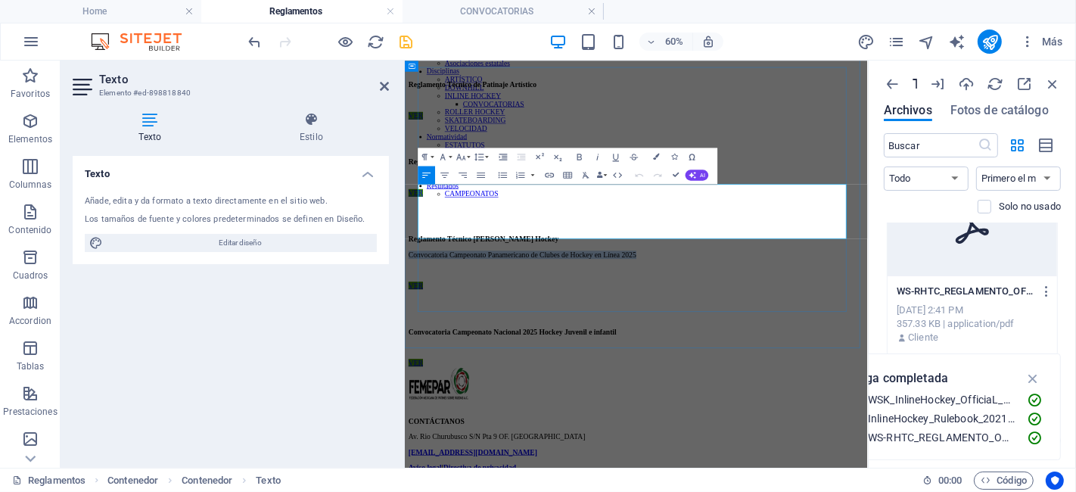
drag, startPoint x: 875, startPoint y: 331, endPoint x: 430, endPoint y: 322, distance: 445.0
click at [430, 377] on p "Convocatoria Campeonato Panamericano de Clubes de Hockey en Línea 2025" at bounding box center [790, 384] width 759 height 14
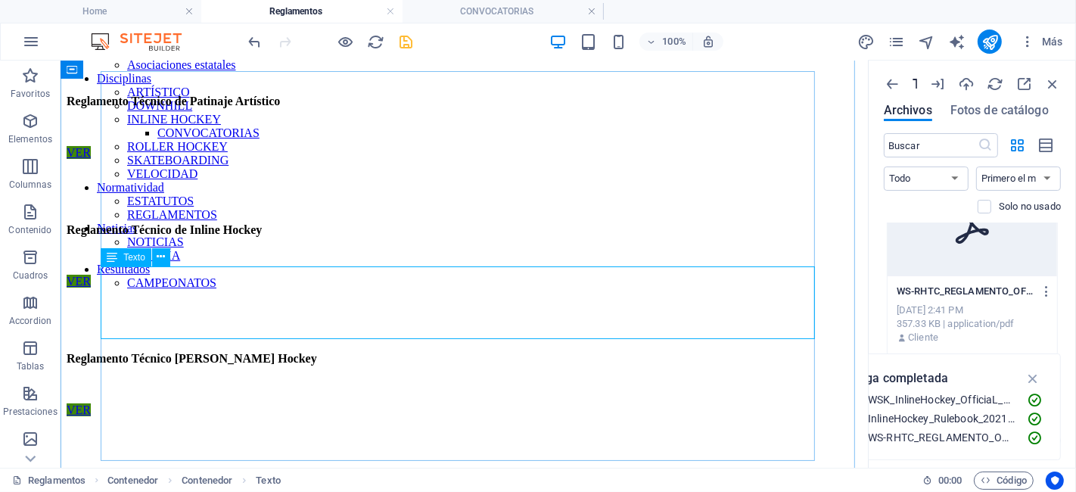
drag, startPoint x: 928, startPoint y: 369, endPoint x: 738, endPoint y: 312, distance: 198.2
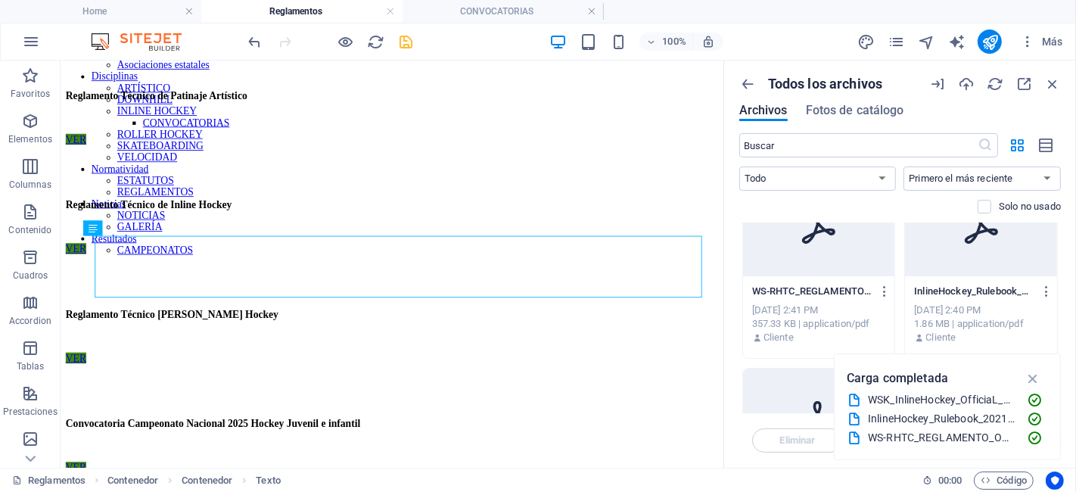
drag, startPoint x: 869, startPoint y: 310, endPoint x: 713, endPoint y: 294, distance: 156.7
click at [713, 294] on div "Home Reglamentos CONVOCATORIAS Favoritos Elementos Columnas Contenido Cuadros A…" at bounding box center [538, 264] width 1076 height 407
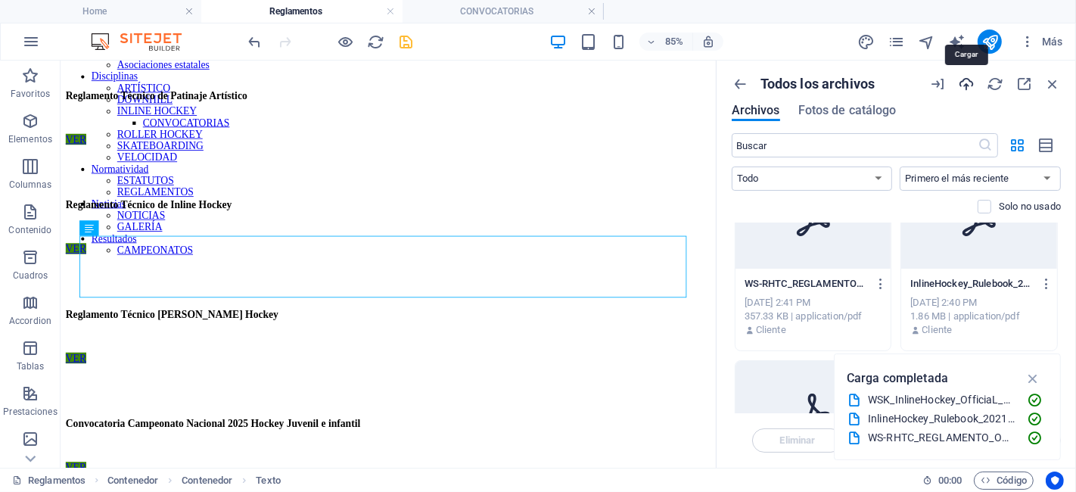
click at [962, 88] on icon "button" at bounding box center [966, 84] width 17 height 17
click at [875, 278] on icon "button" at bounding box center [881, 284] width 14 height 14
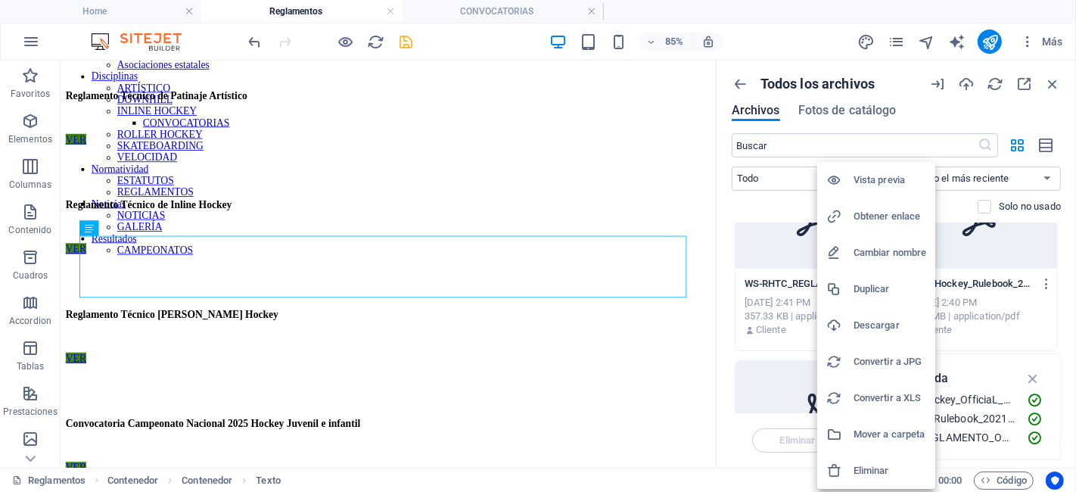
click at [886, 211] on h6 "Obtener enlace" at bounding box center [889, 216] width 73 height 18
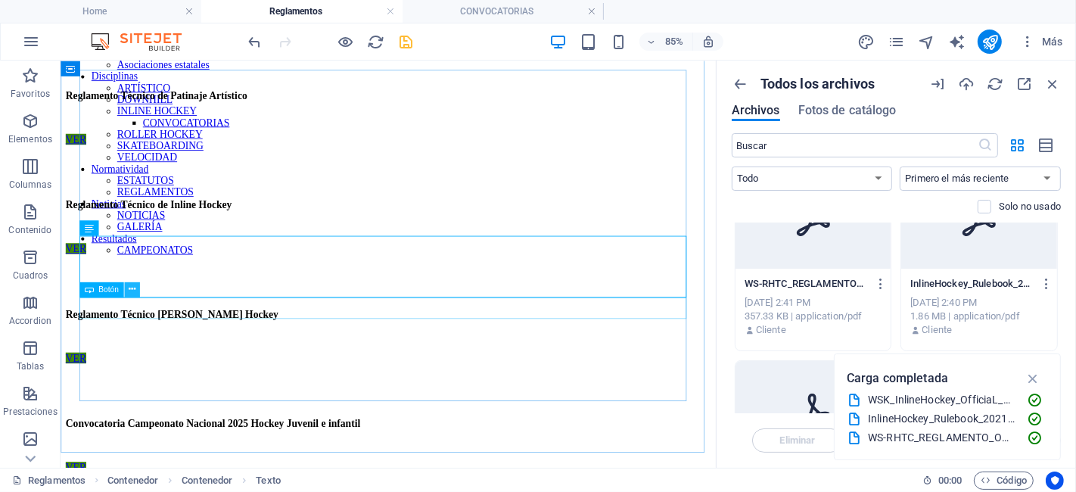
click at [136, 291] on button at bounding box center [131, 288] width 15 height 15
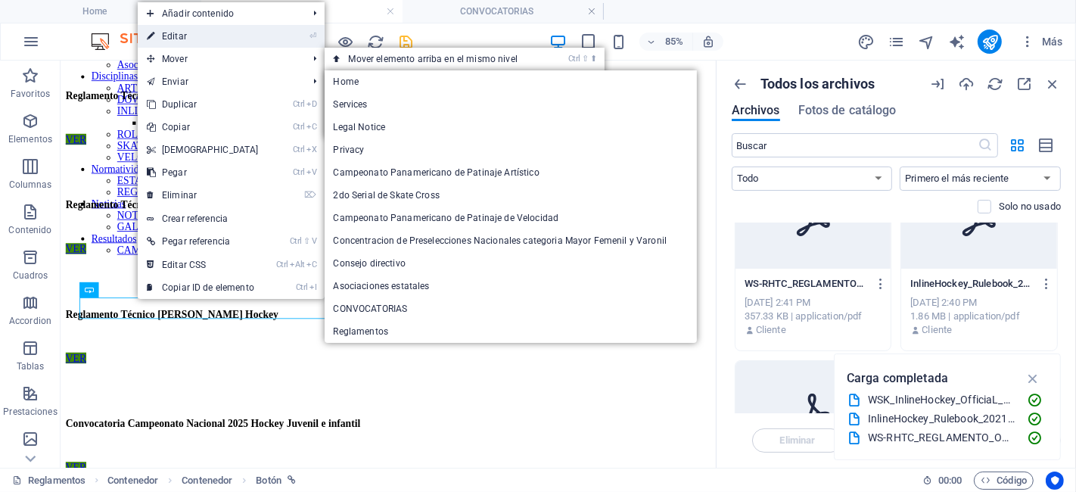
click at [213, 25] on link "⏎ Editar" at bounding box center [203, 36] width 130 height 23
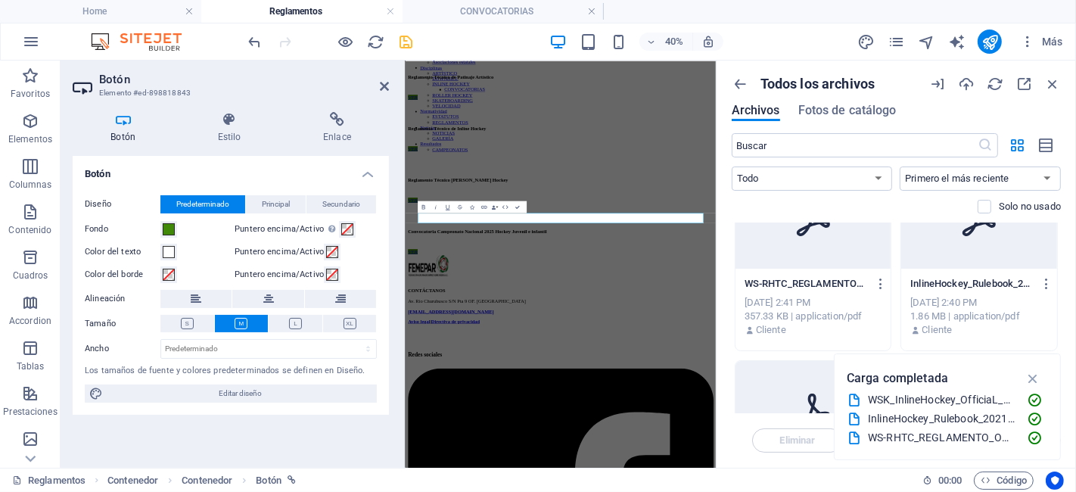
scroll to position [0, 0]
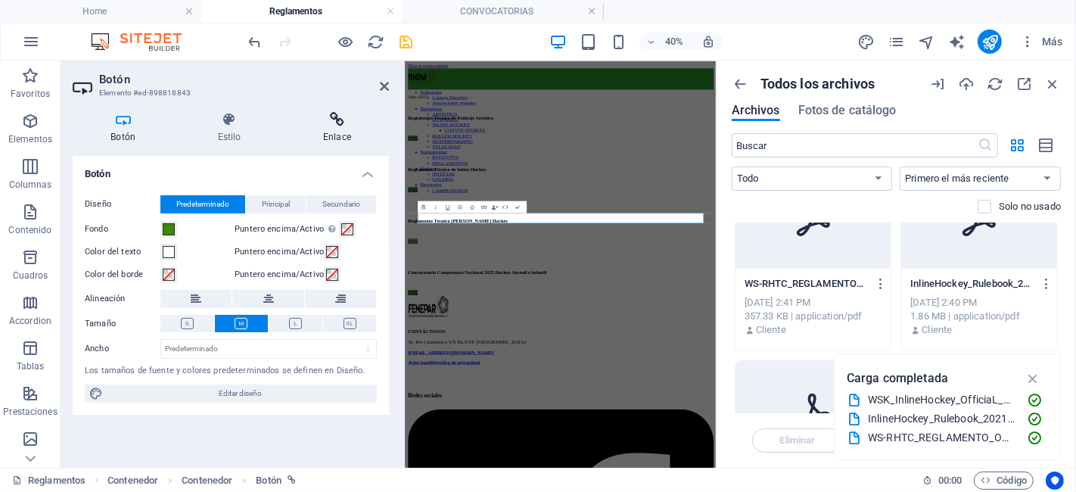
click at [337, 132] on h4 "Enlace" at bounding box center [337, 128] width 104 height 32
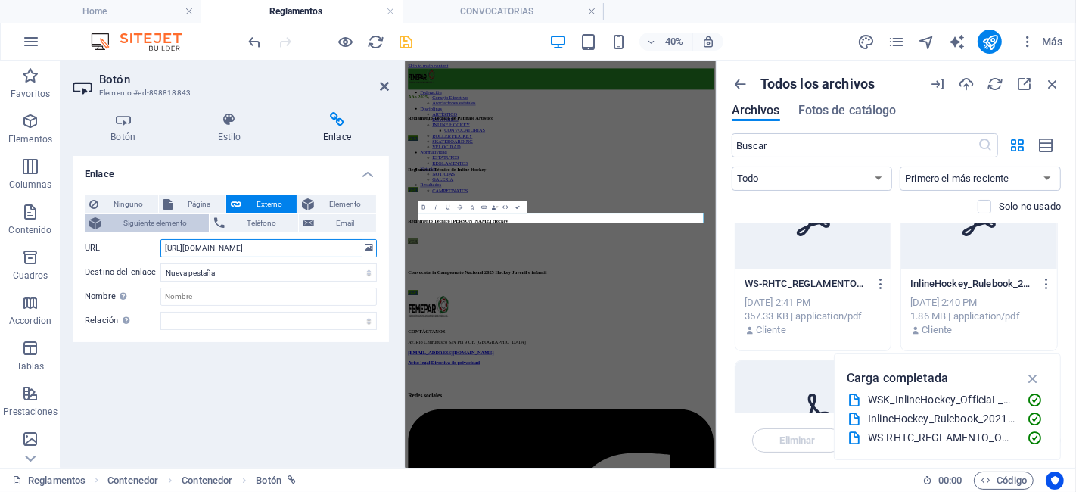
drag, startPoint x: 324, startPoint y: 253, endPoint x: 128, endPoint y: 221, distance: 198.6
click at [128, 221] on div "Ninguno Página Externo Elemento Siguiente elemento Teléfono Email Página Home S…" at bounding box center [231, 262] width 292 height 135
drag, startPoint x: 355, startPoint y: 252, endPoint x: 160, endPoint y: 241, distance: 195.5
click at [160, 241] on input "8703464/RESOLUCION-HL-015-2025-PANAMERICANOCLUBES-MEXICO-ESP-LEjKf1KONOu4bZXhuw…" at bounding box center [268, 248] width 216 height 18
type input "UBES-MEXICO-ESP-LEjKf1KONOu4bZXhuwt0ow.pdf"
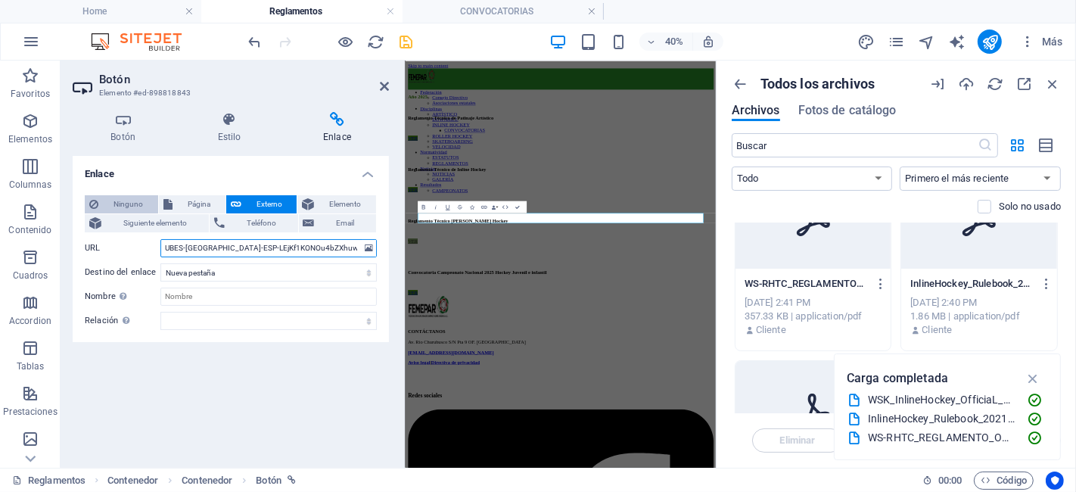
drag, startPoint x: 361, startPoint y: 244, endPoint x: 110, endPoint y: 212, distance: 252.4
click at [110, 212] on div "Ninguno Página Externo Elemento Siguiente elemento Teléfono Email Página Home S…" at bounding box center [231, 262] width 292 height 135
paste input "https://cdn1.site-media.eu/images/document/18890205/WS-RHTC_REGLAMENTO_OFICIAL_…"
type input "https://cdn1.site-media.eu/images/document/18890205/WS-RHTC_REGLAMENTO_OFICIAL_…"
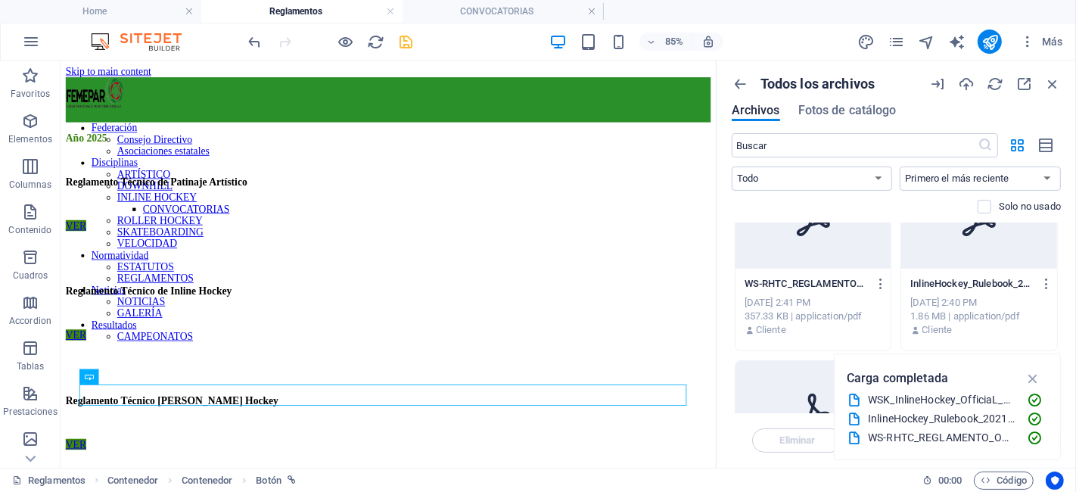
click at [407, 52] on div at bounding box center [330, 42] width 169 height 24
click at [406, 42] on icon "save" at bounding box center [406, 41] width 17 height 17
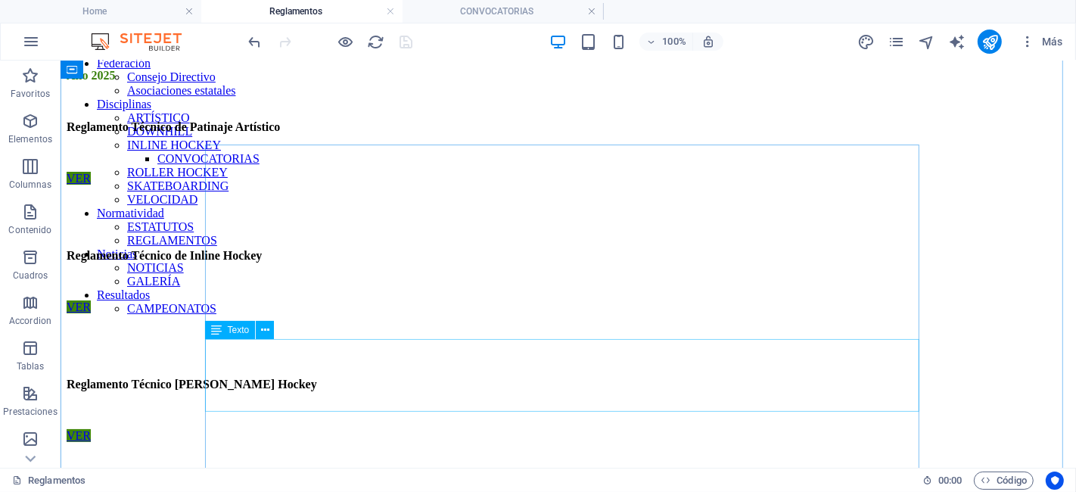
scroll to position [17, 0]
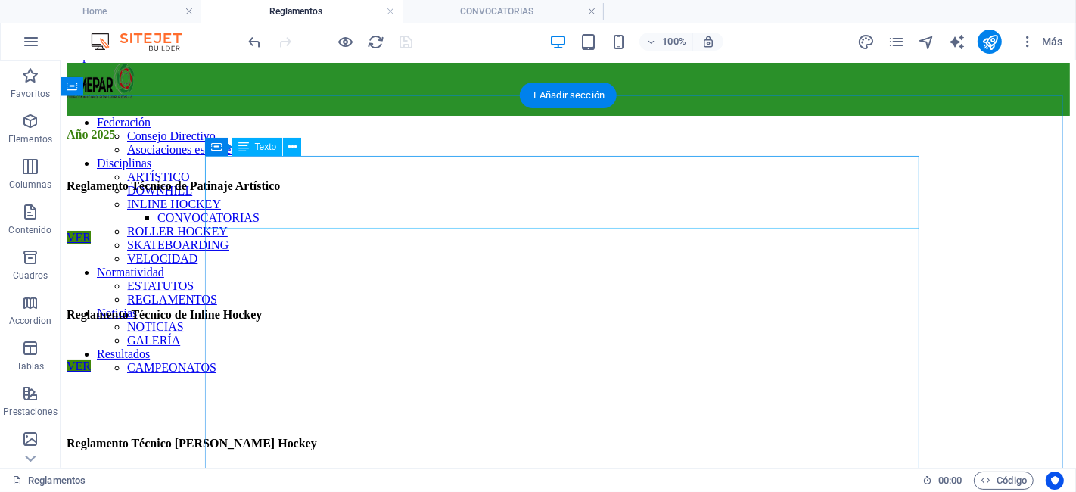
click at [346, 193] on div "Año 2025 Reglamento Técnico de Patinaje Artístico" at bounding box center [567, 172] width 1003 height 91
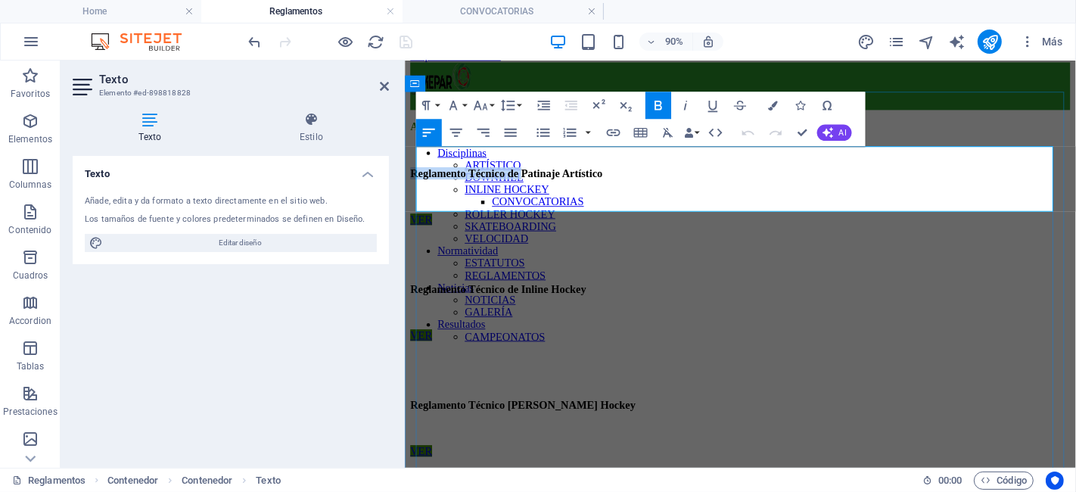
drag, startPoint x: 560, startPoint y: 203, endPoint x: 417, endPoint y: 197, distance: 143.1
click at [417, 192] on strong "Reglamento Técnico de Patinaje Artístico" at bounding box center [517, 185] width 213 height 13
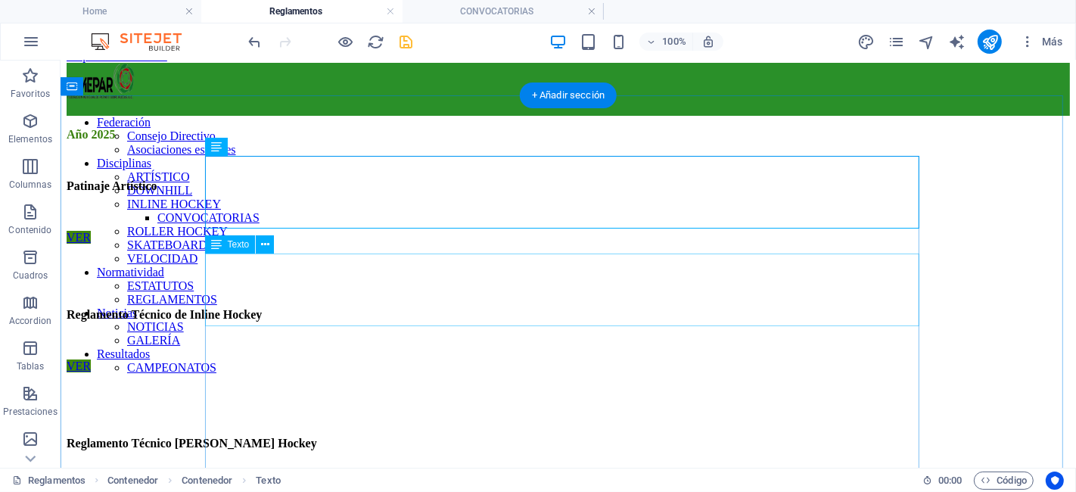
click at [353, 294] on div "Reglamento Técnico de Inline Hockey" at bounding box center [567, 301] width 1003 height 91
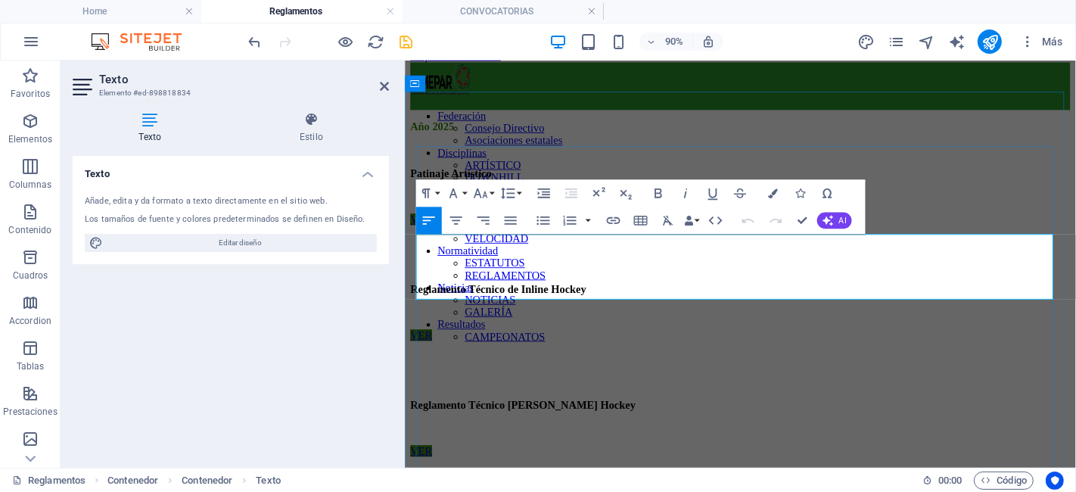
click at [557, 308] on strong "Reglamento Técnico de Inline Hockey" at bounding box center [508, 314] width 195 height 13
drag, startPoint x: 561, startPoint y: 303, endPoint x: 418, endPoint y: 298, distance: 143.1
click at [418, 308] on strong "Reglamento Técnico de Inline Hockey" at bounding box center [508, 314] width 195 height 13
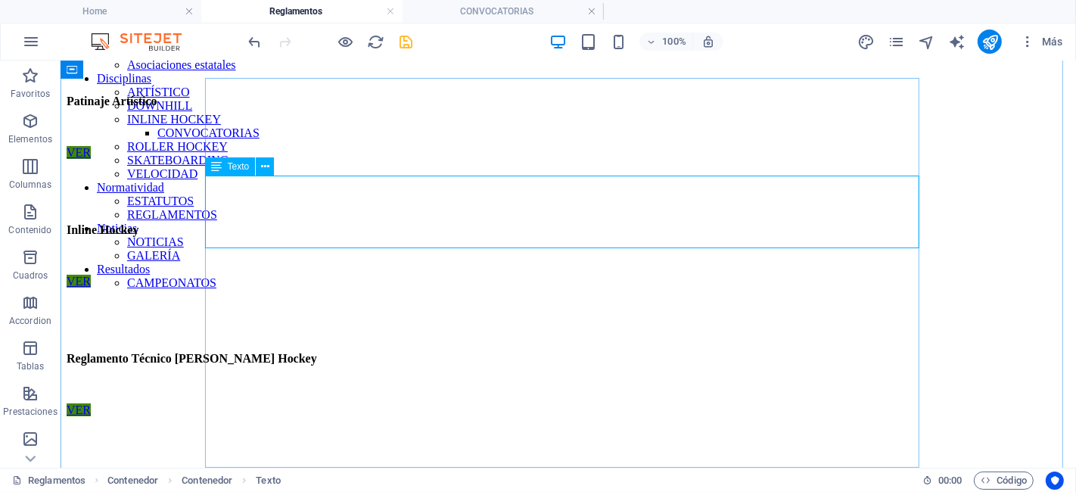
scroll to position [104, 0]
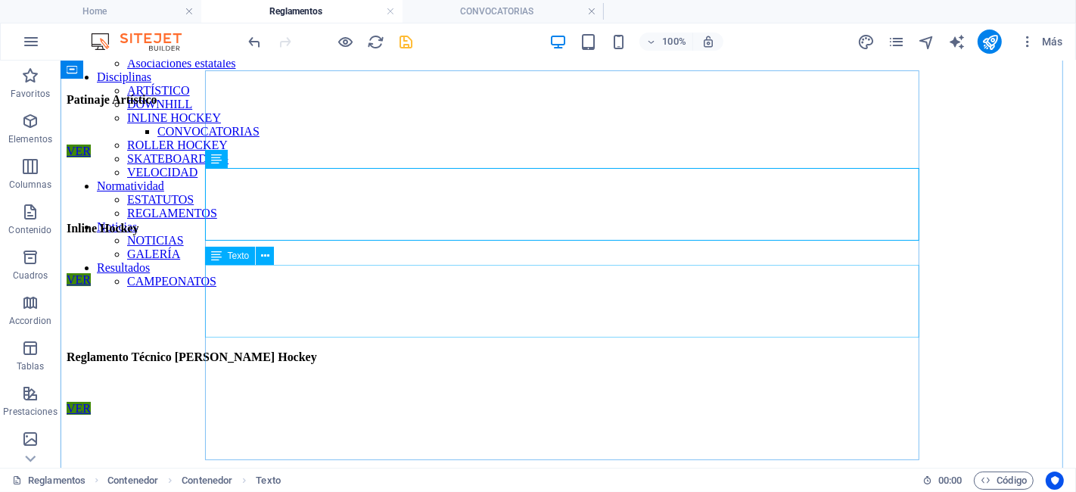
click at [358, 309] on div "Reglamento Técnico de Rink Hockey" at bounding box center [567, 343] width 1003 height 91
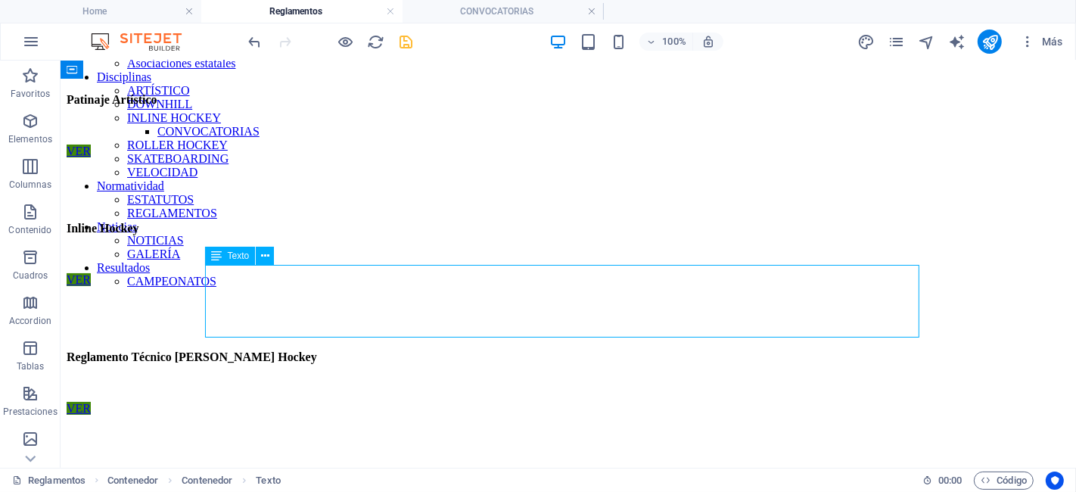
click at [358, 309] on div "Reglamento Técnico de Rink Hockey" at bounding box center [567, 343] width 1003 height 91
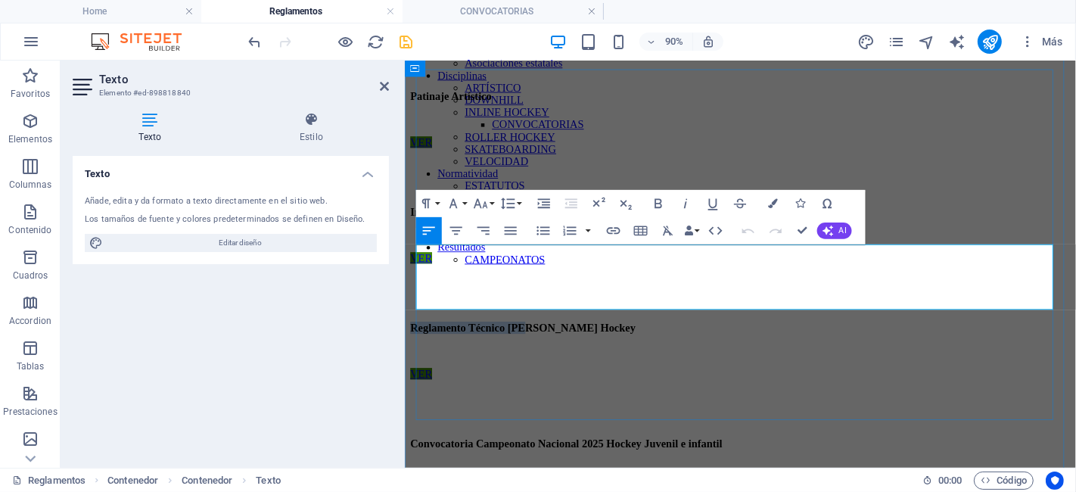
drag, startPoint x: 558, startPoint y: 312, endPoint x: 412, endPoint y: 300, distance: 146.5
click at [412, 300] on div "Año 2025 Patinaje Artístico VER Inline Hockey VER Reglamento Técnico de Rink Ho…" at bounding box center [777, 293] width 733 height 502
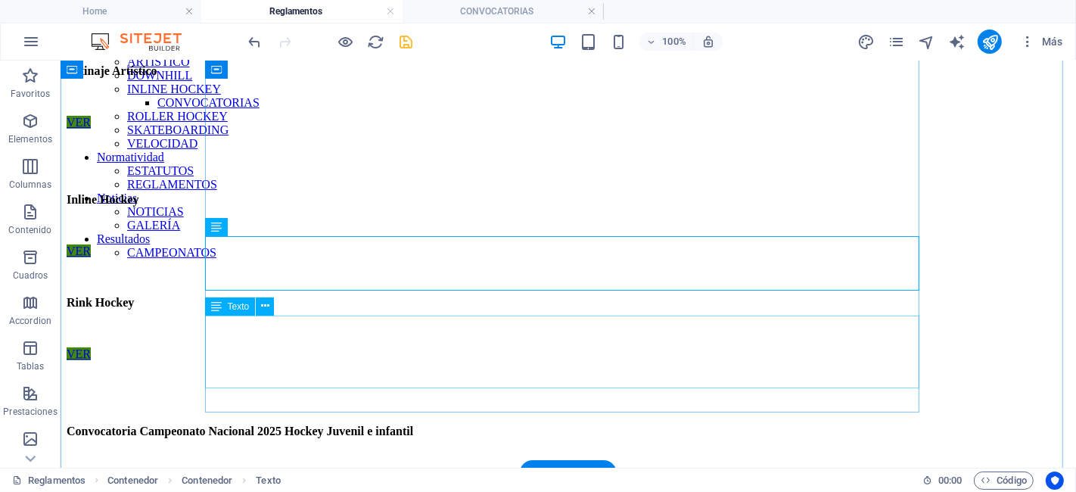
scroll to position [0, 0]
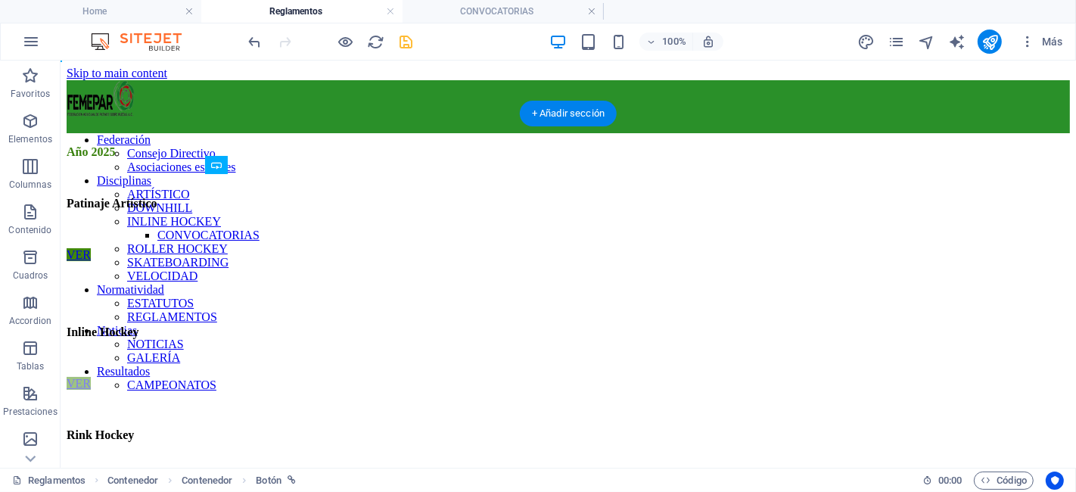
drag, startPoint x: 237, startPoint y: 353, endPoint x: 237, endPoint y: 363, distance: 10.6
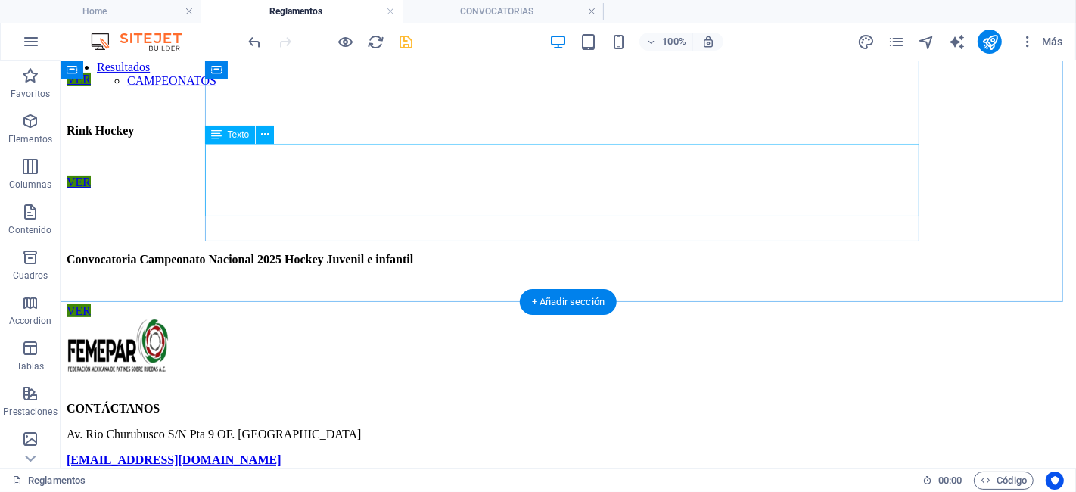
scroll to position [238, 0]
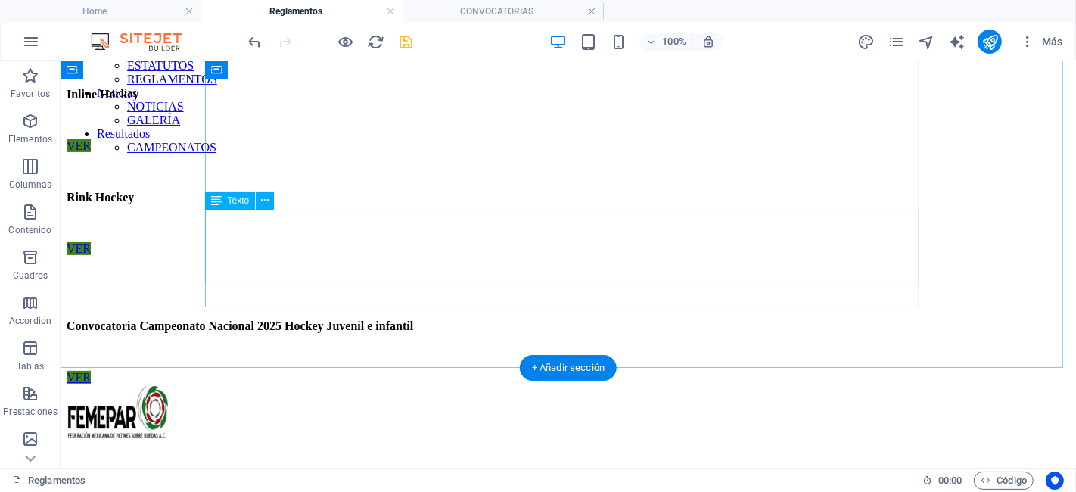
click at [357, 267] on div "Convocatoria Campeonato Nacional 2025 Hockey Juvenil e infantil" at bounding box center [567, 312] width 1003 height 91
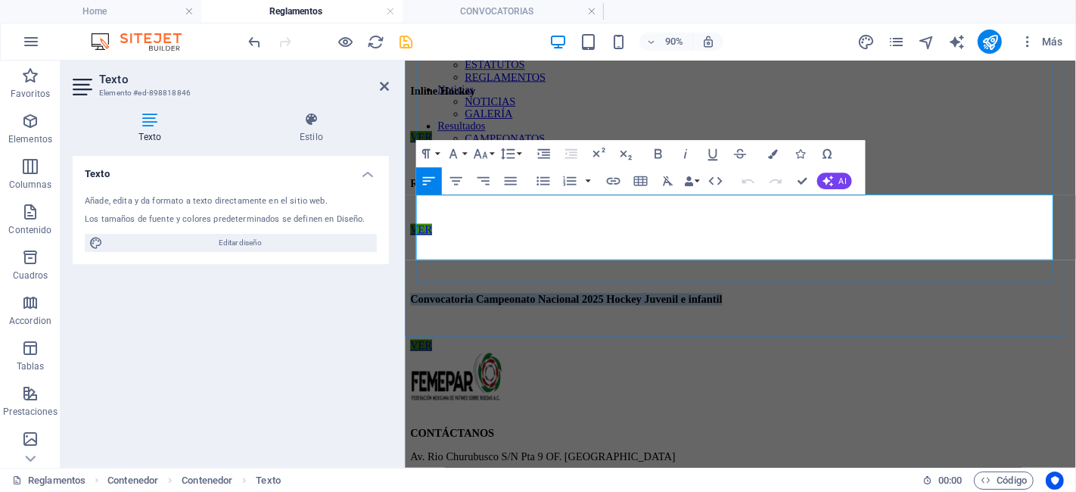
drag, startPoint x: 819, startPoint y: 250, endPoint x: 416, endPoint y: 254, distance: 403.3
click at [416, 254] on div "Año 2025 Patinaje Artístico VER Inline Hockey VER Rink Hockey VER Convocatoria …" at bounding box center [777, 146] width 733 height 477
click at [841, 319] on p "Convocatoria Campeonato Nacional 2025 Hockey Juvenil e infantil" at bounding box center [777, 326] width 733 height 14
drag, startPoint x: 821, startPoint y: 250, endPoint x: 425, endPoint y: 251, distance: 395.7
click at [425, 319] on strong "Convocatoria Campeonato Nacional 2025 Hockey Juvenil e infantil Skate Cross" at bounding box center [616, 325] width 411 height 13
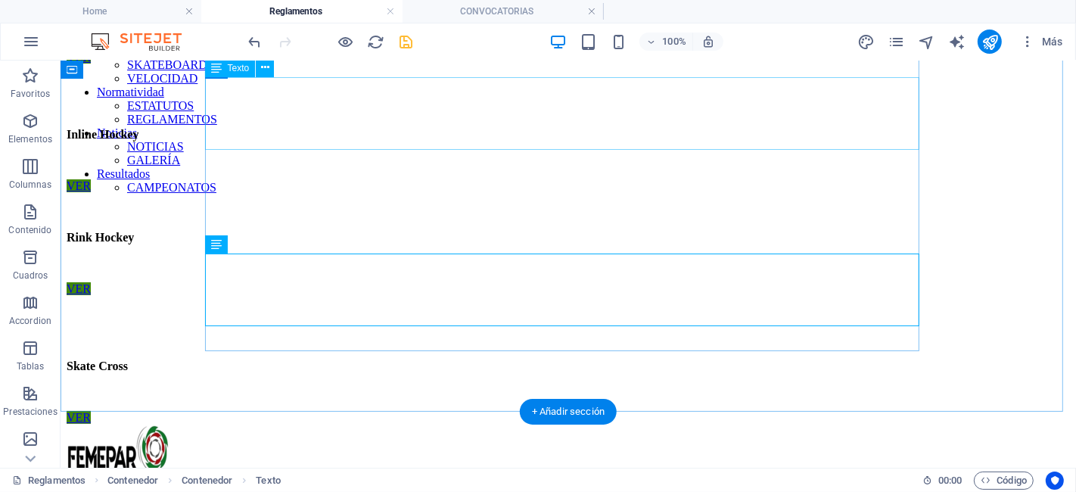
scroll to position [203, 0]
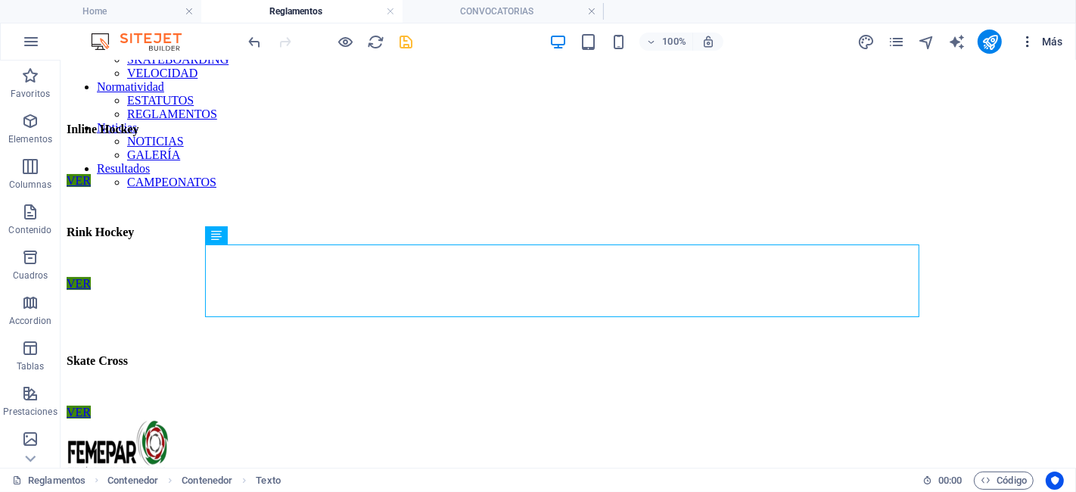
click at [1023, 39] on icon "button" at bounding box center [1027, 41] width 15 height 15
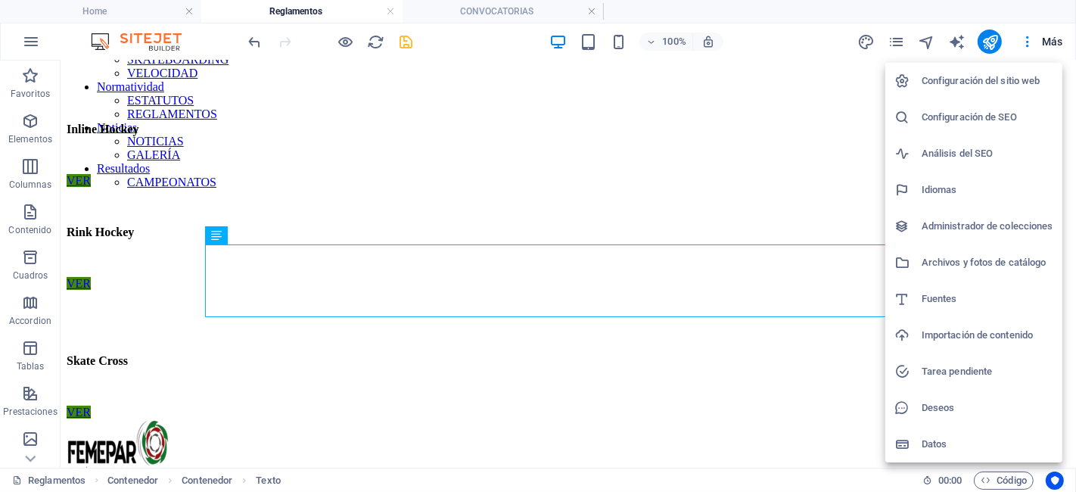
click at [990, 232] on h6 "Administrador de colecciones" at bounding box center [988, 226] width 132 height 18
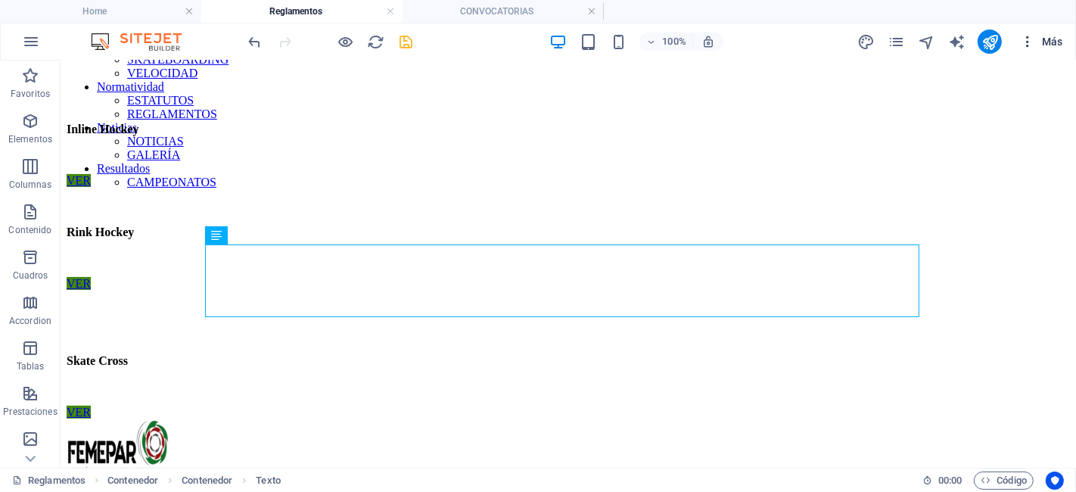
click at [1026, 61] on div "Favoritos Elementos Columnas Contenido Cuadros Accordion Tablas Prestaciones Im…" at bounding box center [538, 264] width 1076 height 407
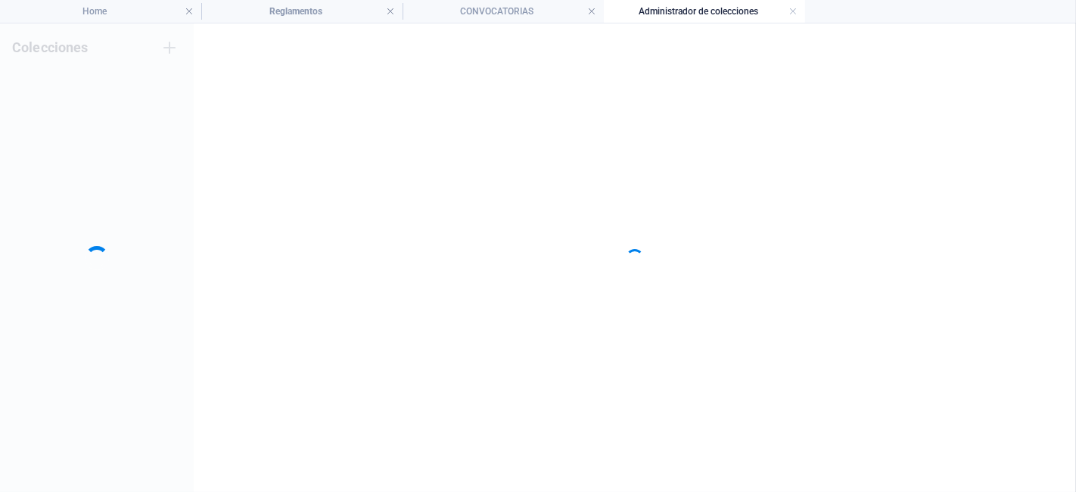
scroll to position [0, 0]
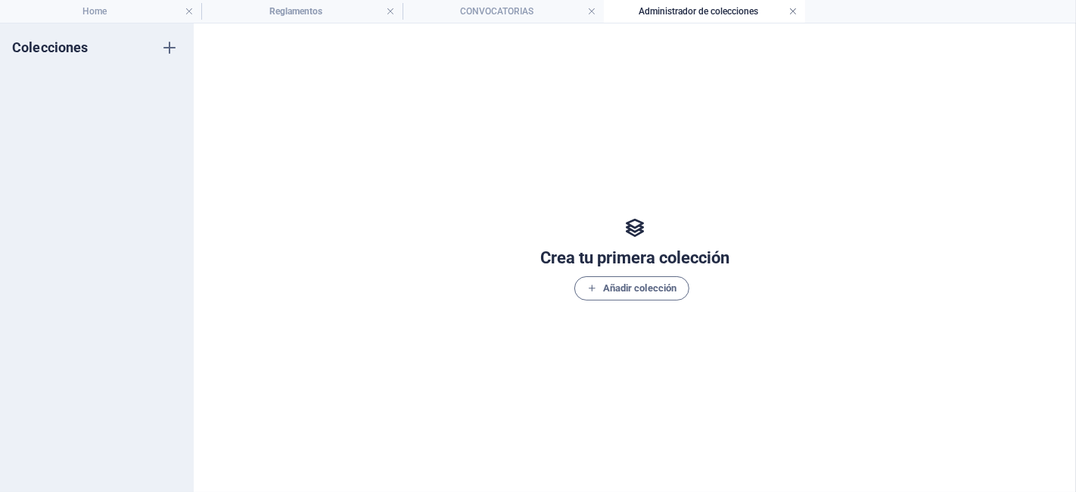
click at [790, 13] on link at bounding box center [792, 12] width 9 height 14
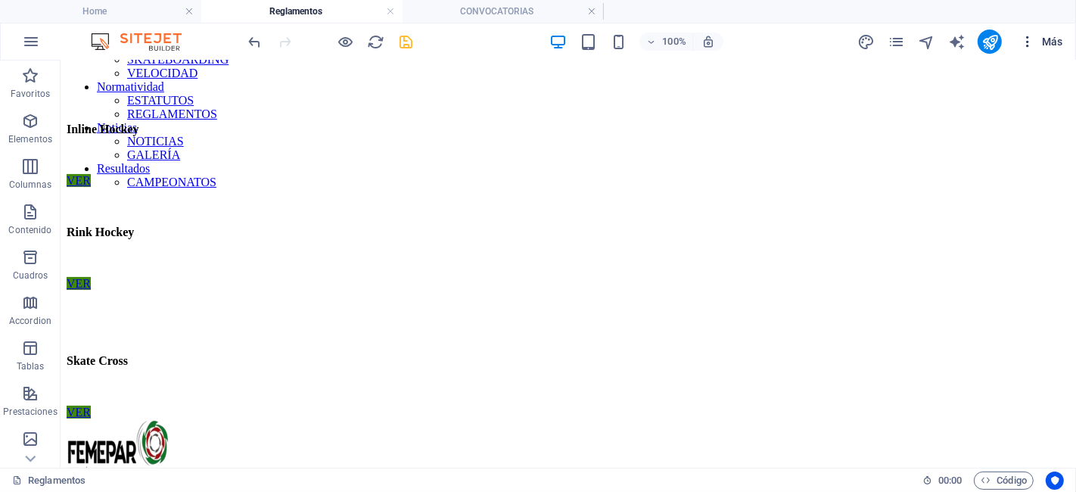
click at [1021, 34] on icon "button" at bounding box center [1027, 41] width 15 height 15
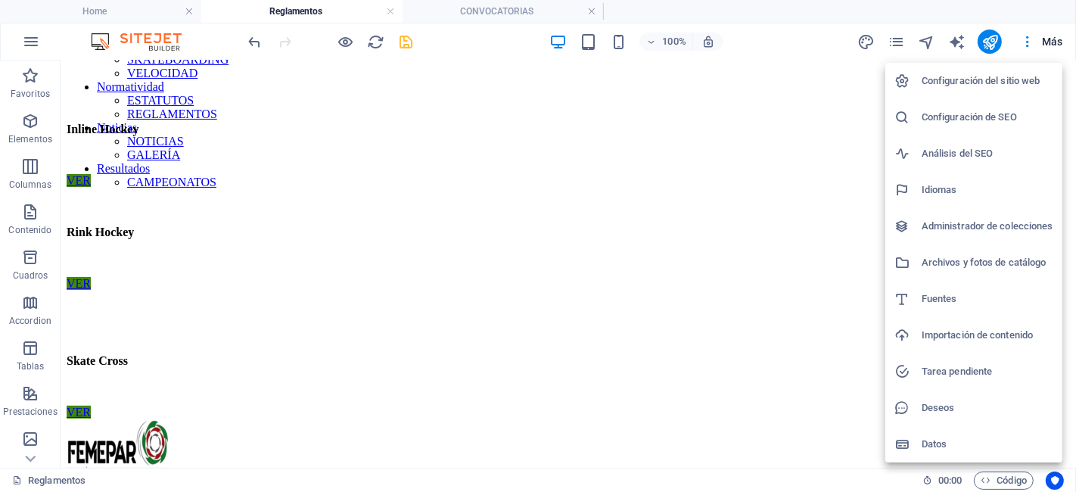
click at [969, 258] on h6 "Archivos y fotos de catálogo" at bounding box center [988, 262] width 132 height 18
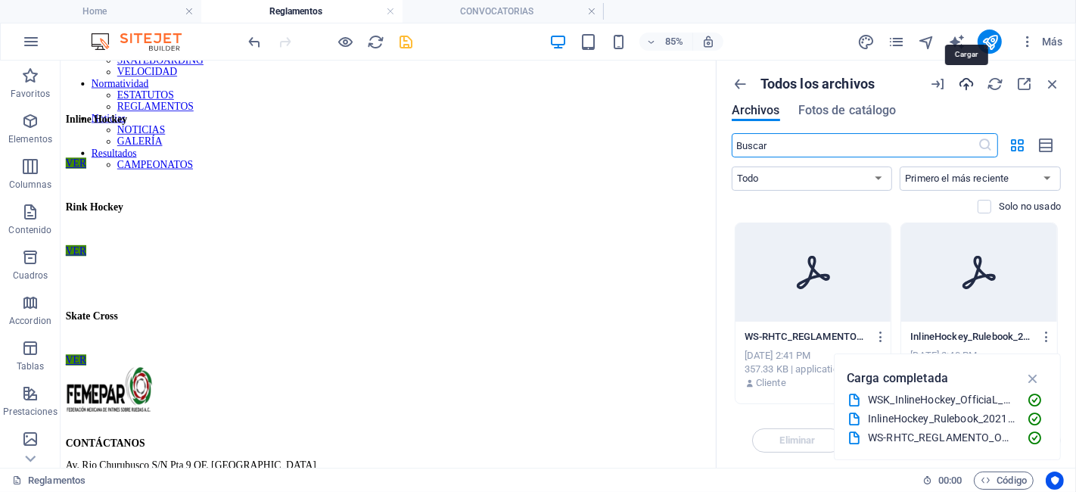
click at [966, 87] on icon "button" at bounding box center [966, 84] width 17 height 17
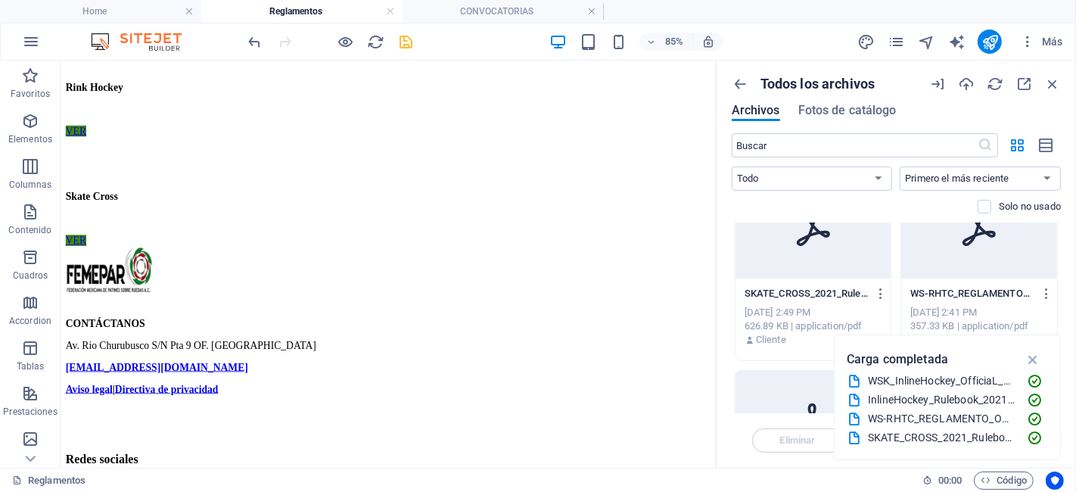
scroll to position [43, 0]
click at [884, 295] on icon "button" at bounding box center [881, 294] width 14 height 14
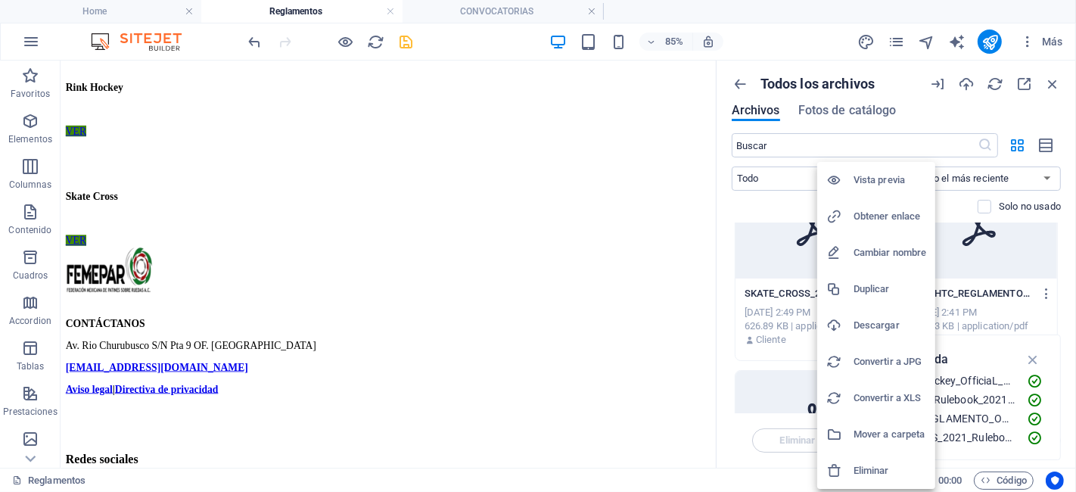
click at [894, 219] on h6 "Obtener enlace" at bounding box center [889, 216] width 73 height 18
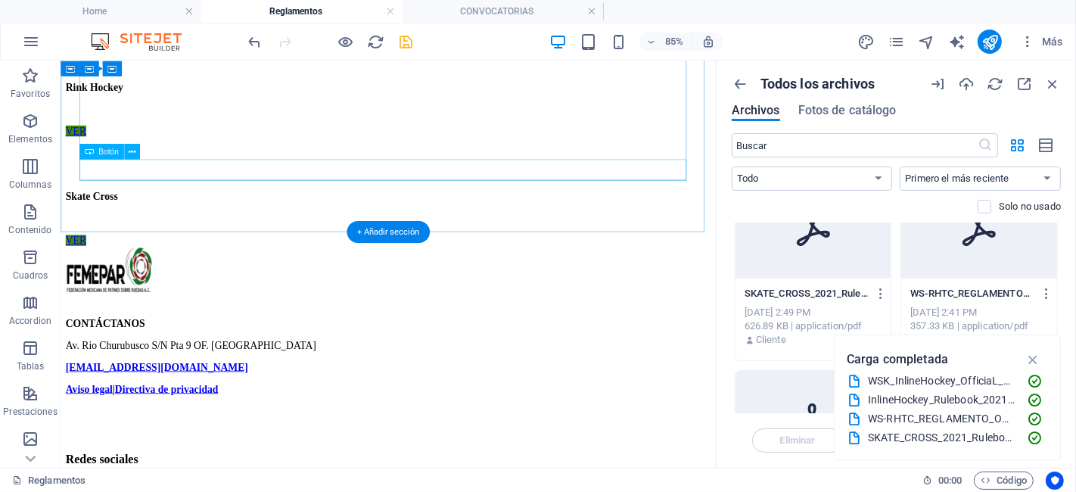
click at [110, 264] on div "VER" at bounding box center [445, 271] width 759 height 14
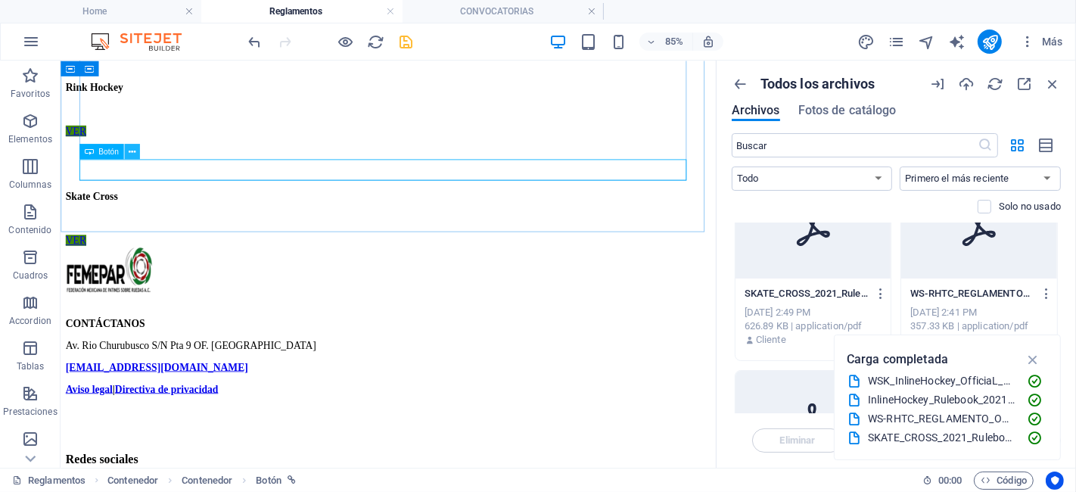
click at [134, 154] on icon at bounding box center [132, 152] width 7 height 14
click at [877, 290] on icon "button" at bounding box center [881, 294] width 14 height 14
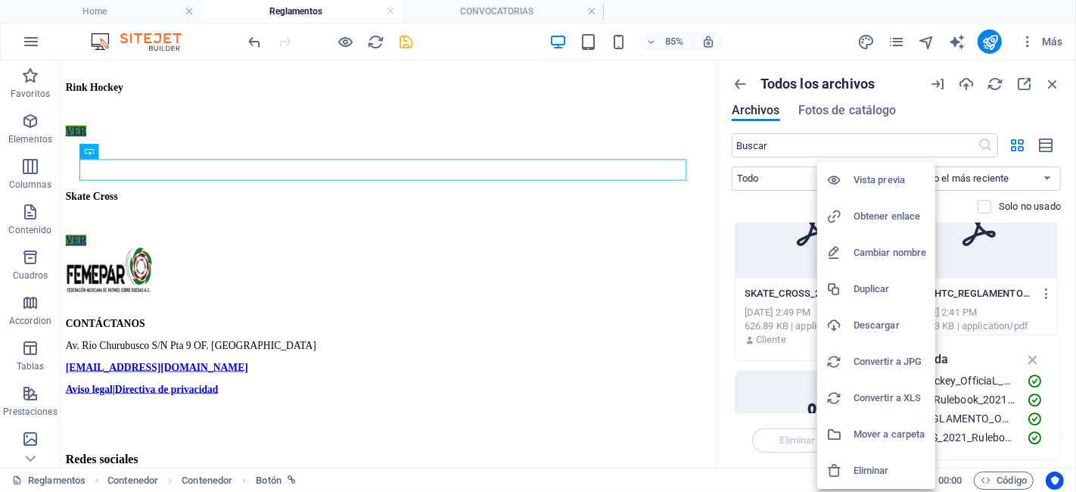
click at [863, 228] on li "Obtener enlace" at bounding box center [876, 216] width 118 height 36
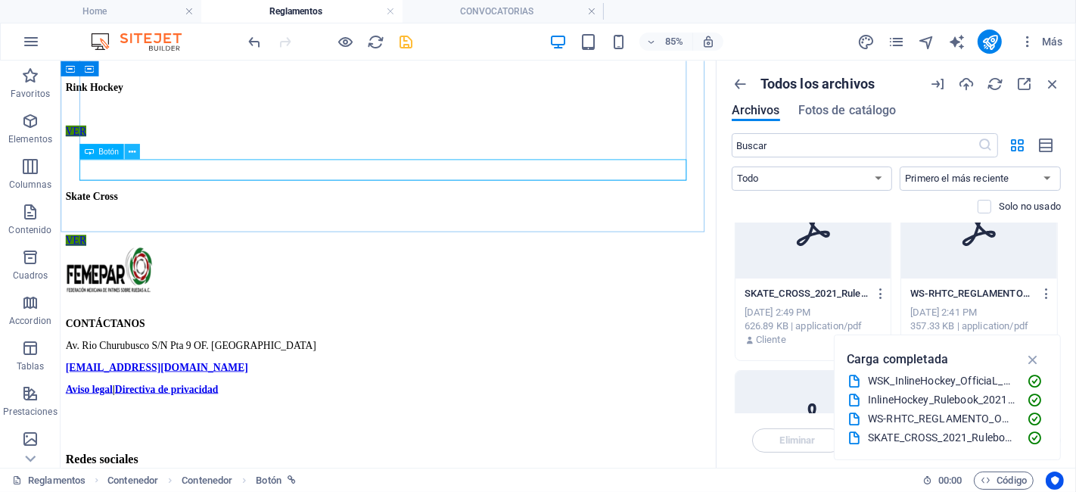
click at [132, 149] on icon at bounding box center [132, 152] width 7 height 14
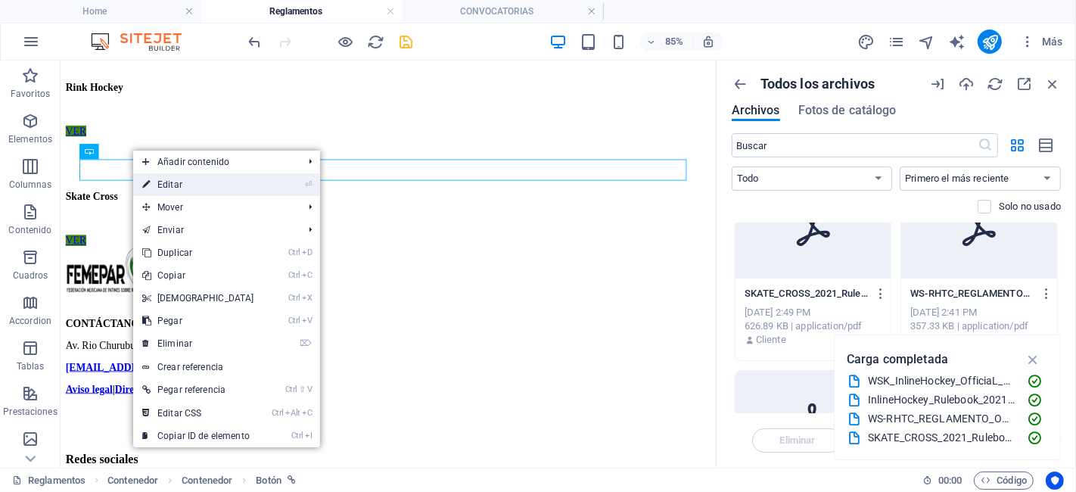
click at [219, 180] on link "⏎ Editar" at bounding box center [198, 184] width 130 height 23
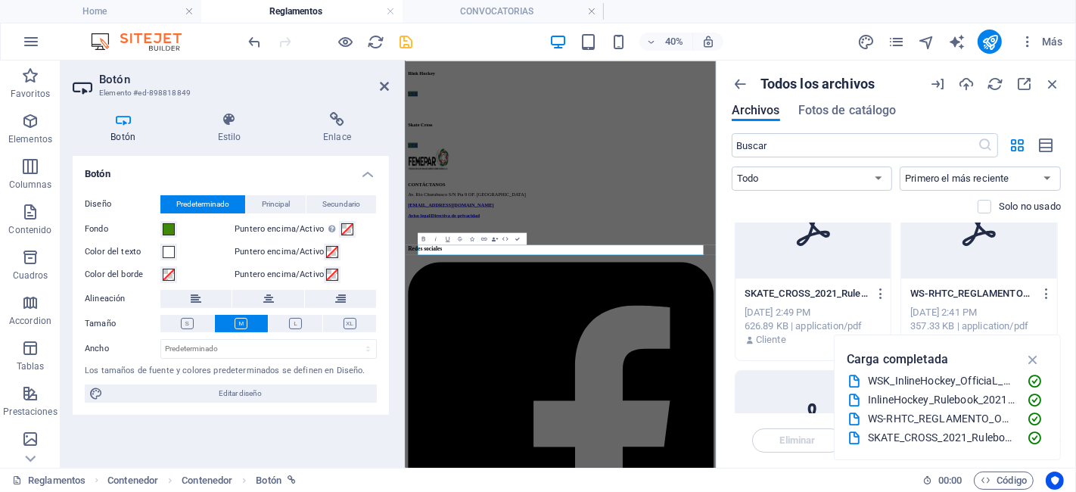
scroll to position [0, 0]
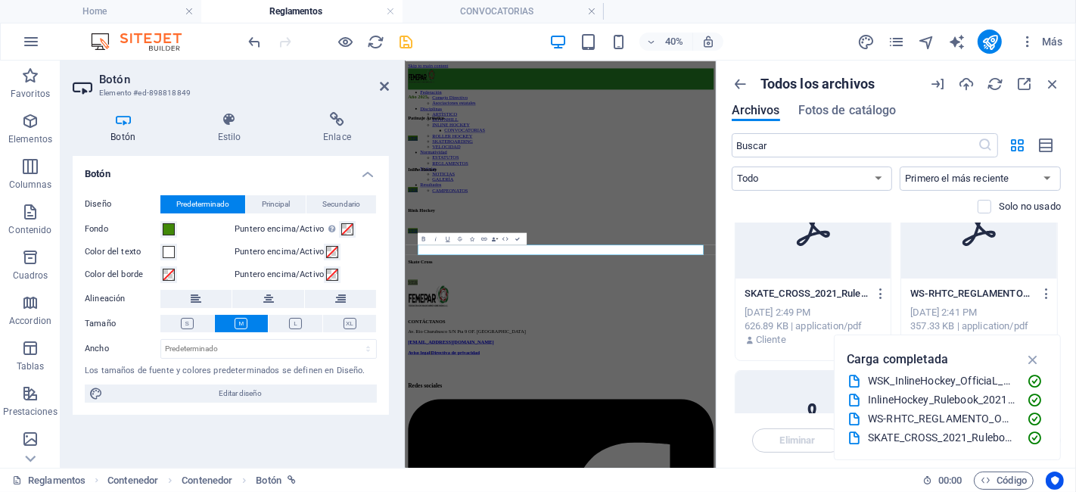
click at [340, 108] on div "Botón Estilo Enlace Botón Diseño Predeterminado Principal Secundario Fondo Punt…" at bounding box center [231, 284] width 340 height 368
click at [340, 113] on icon at bounding box center [337, 119] width 104 height 15
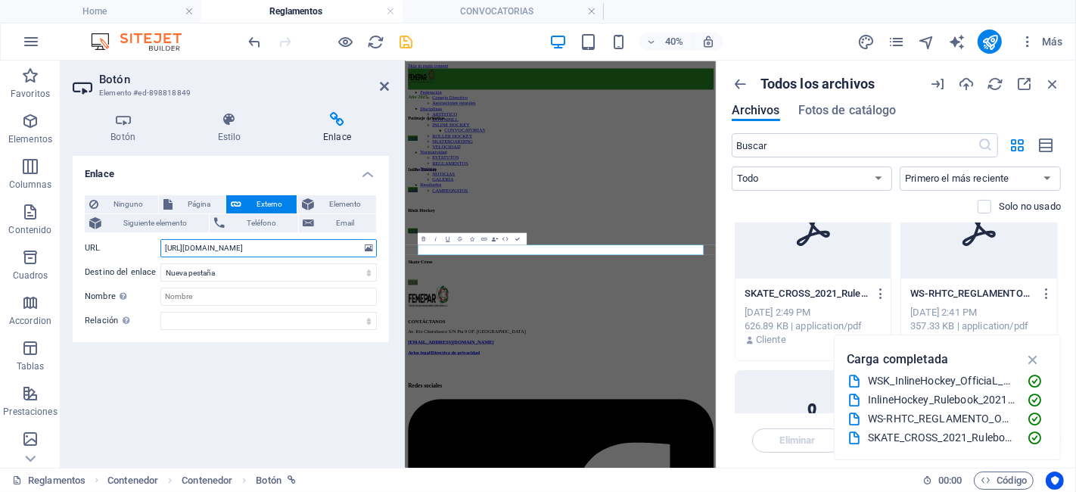
drag, startPoint x: 344, startPoint y: 245, endPoint x: 129, endPoint y: 250, distance: 215.7
click at [129, 250] on div "URL https://cdn1.site-media.eu/images/document/18700487/ConvocatoriaCamNacional…" at bounding box center [231, 248] width 292 height 18
drag, startPoint x: 354, startPoint y: 250, endPoint x: 141, endPoint y: 236, distance: 213.1
click at [141, 236] on div "Ninguno Página Externo Elemento Siguiente elemento Teléfono Email Página Home S…" at bounding box center [231, 262] width 292 height 135
type input "til-qCtjekTx4hQ8QeXiyPNiKw.pdf"
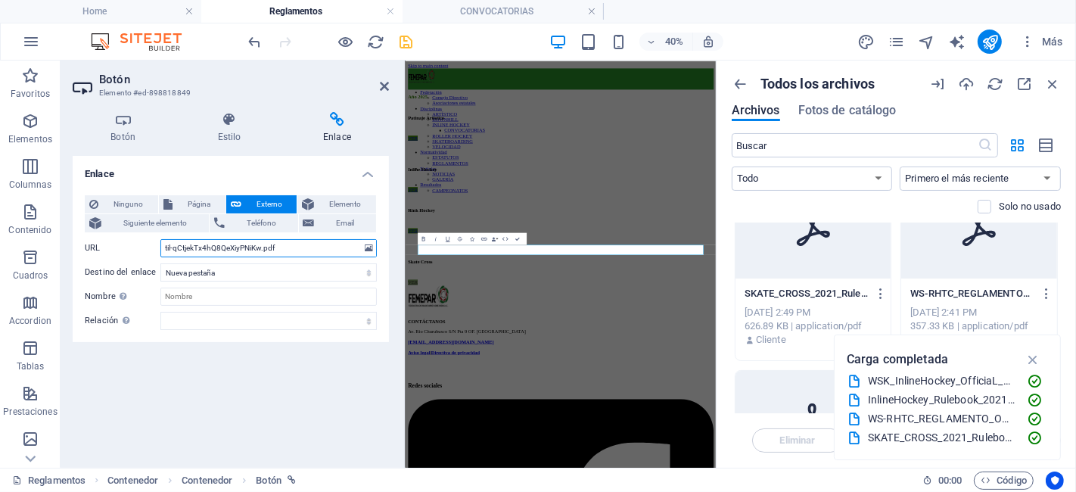
drag, startPoint x: 291, startPoint y: 247, endPoint x: 65, endPoint y: 233, distance: 225.9
click at [65, 233] on div "Botón Estilo Enlace Botón Diseño Predeterminado Principal Secundario Fondo Punt…" at bounding box center [231, 284] width 340 height 368
paste input "https://cdn1.site-media.eu/images/document/18890598/SKATE_CROSS_2021_Rulebook-D…"
type input "https://cdn1.site-media.eu/images/document/18890598/SKATE_CROSS_2021_Rulebook-D…"
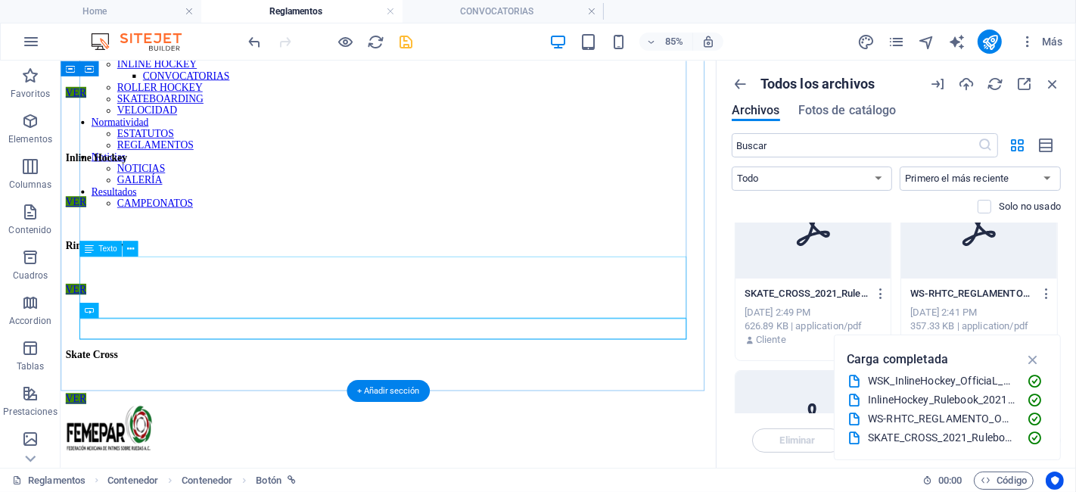
scroll to position [157, 0]
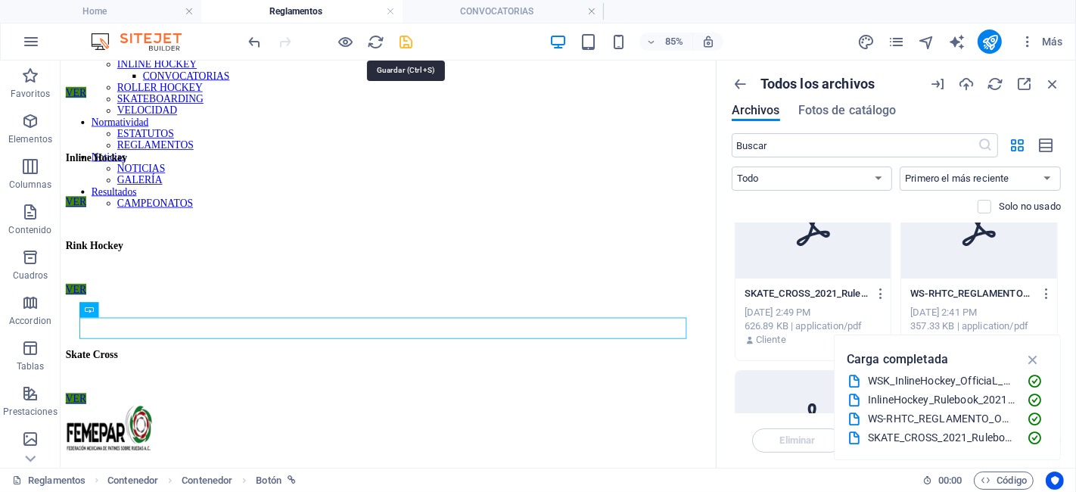
click at [408, 39] on icon "save" at bounding box center [406, 41] width 17 height 17
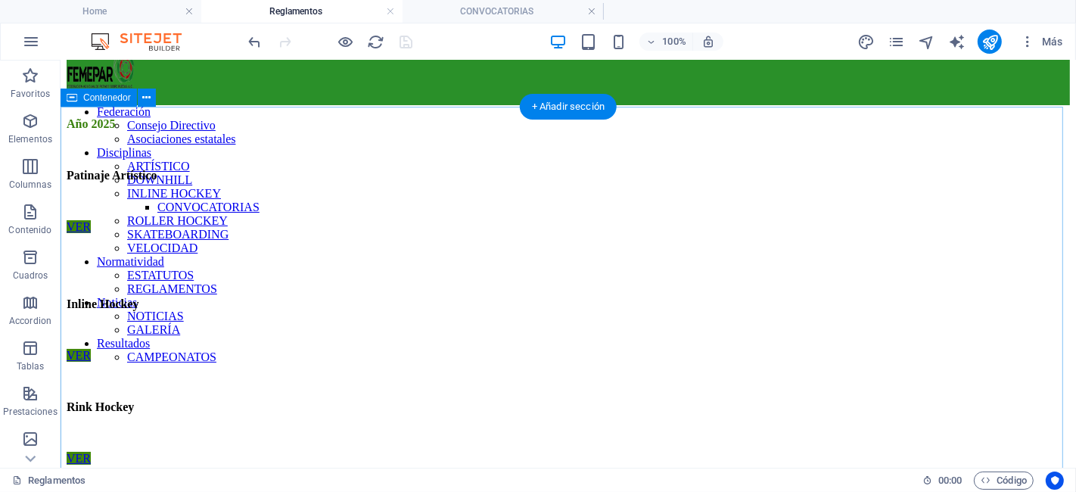
scroll to position [120, 0]
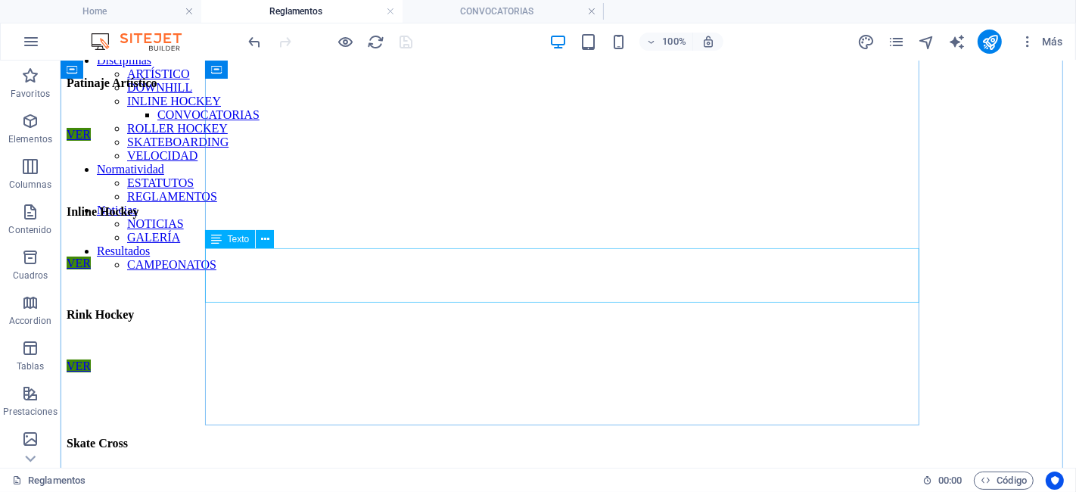
click at [209, 281] on div "Rink Hockey" at bounding box center [567, 313] width 1003 height 65
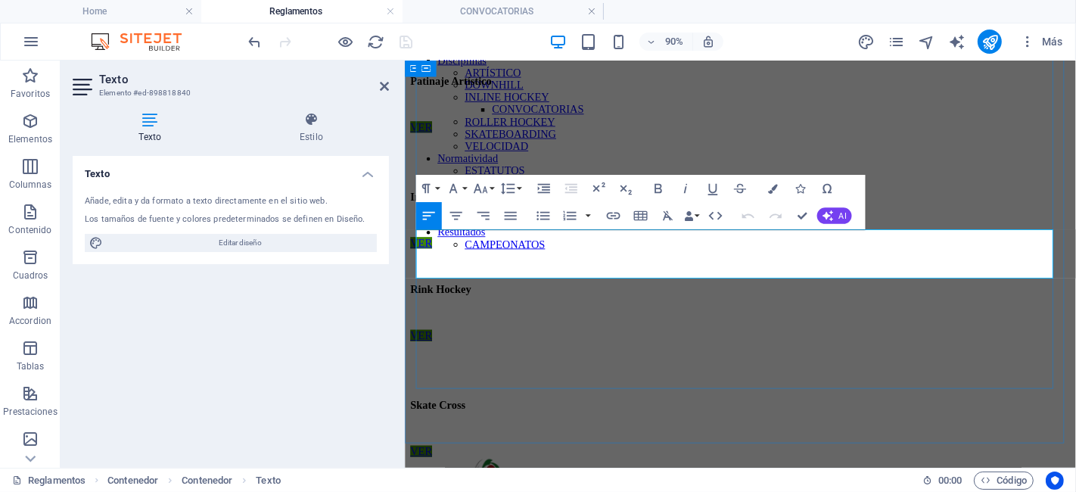
click at [418, 308] on strong "Rink Hockey" at bounding box center [444, 314] width 67 height 13
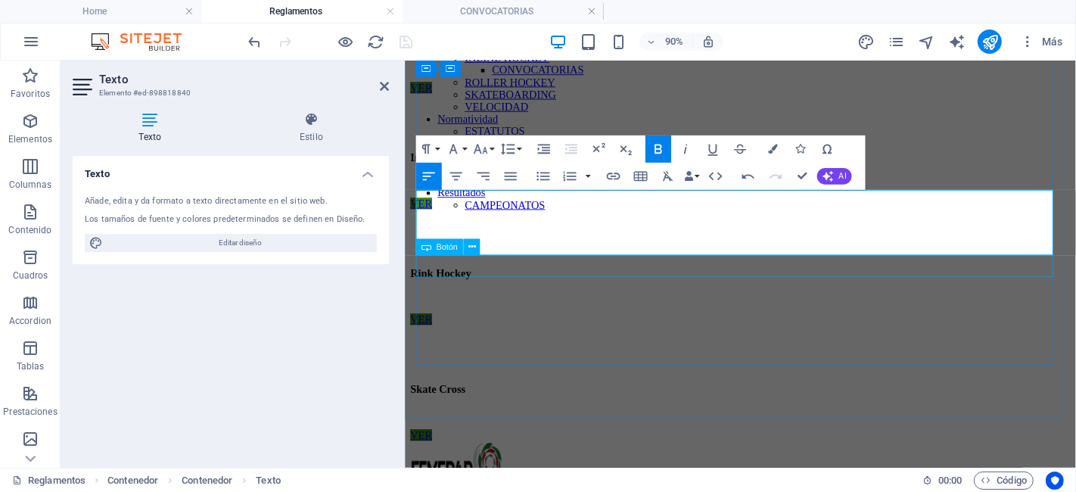
scroll to position [166, 0]
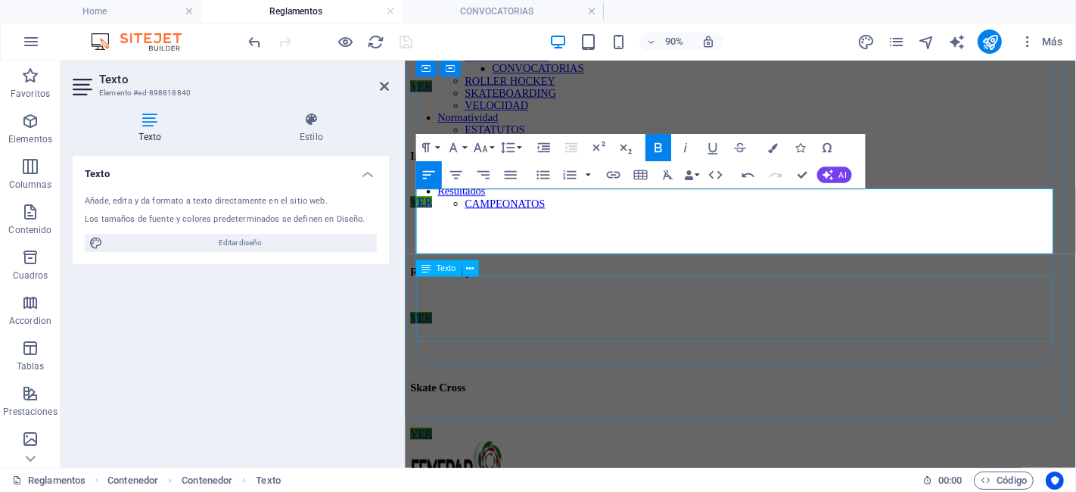
click at [416, 365] on div "Skate Cross" at bounding box center [777, 410] width 733 height 91
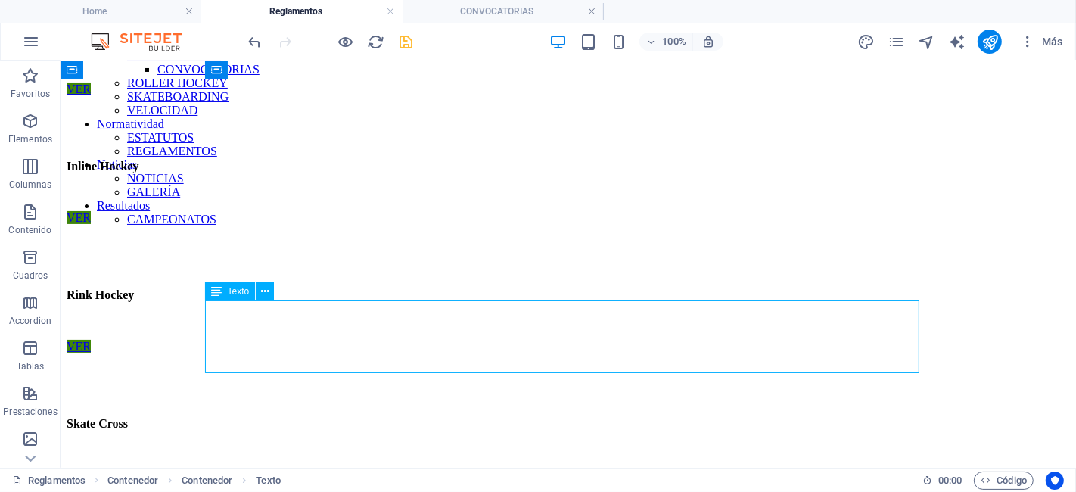
click at [420, 365] on div "Skate Cross" at bounding box center [567, 410] width 1003 height 91
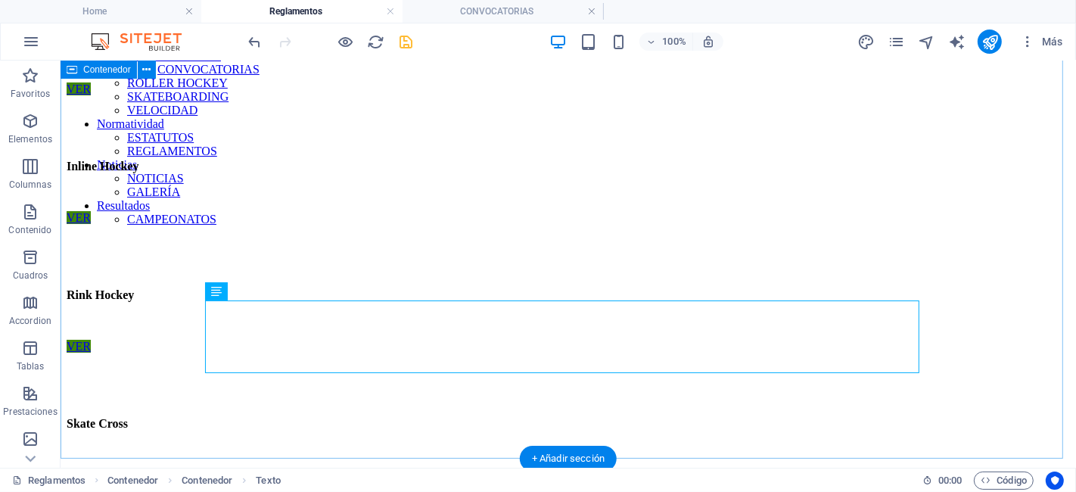
click at [124, 316] on div "Año 2025 Patinaje Artístico VER Inline Hockey VER Rink Hockey VER Skate Cross V…" at bounding box center [567, 230] width 1003 height 502
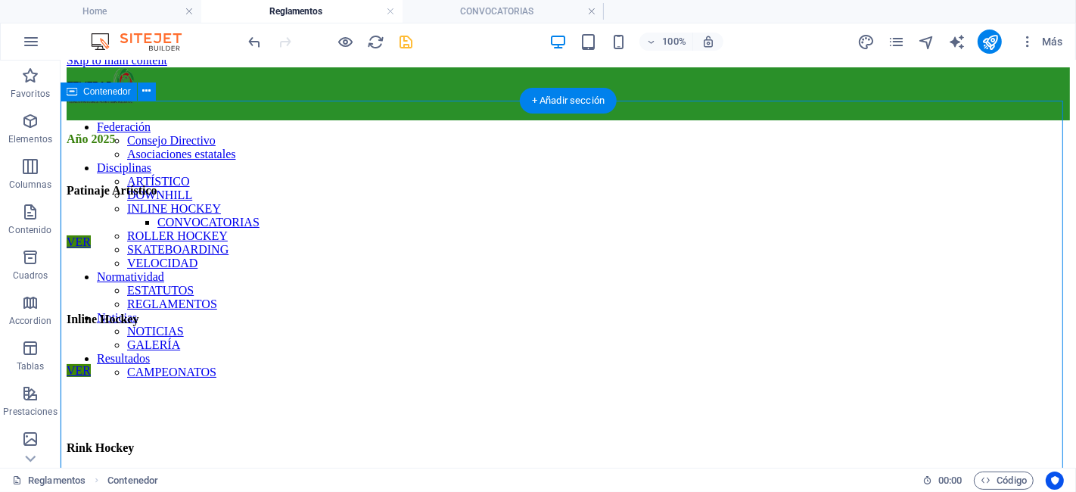
scroll to position [13, 0]
click at [147, 96] on icon at bounding box center [146, 91] width 8 height 16
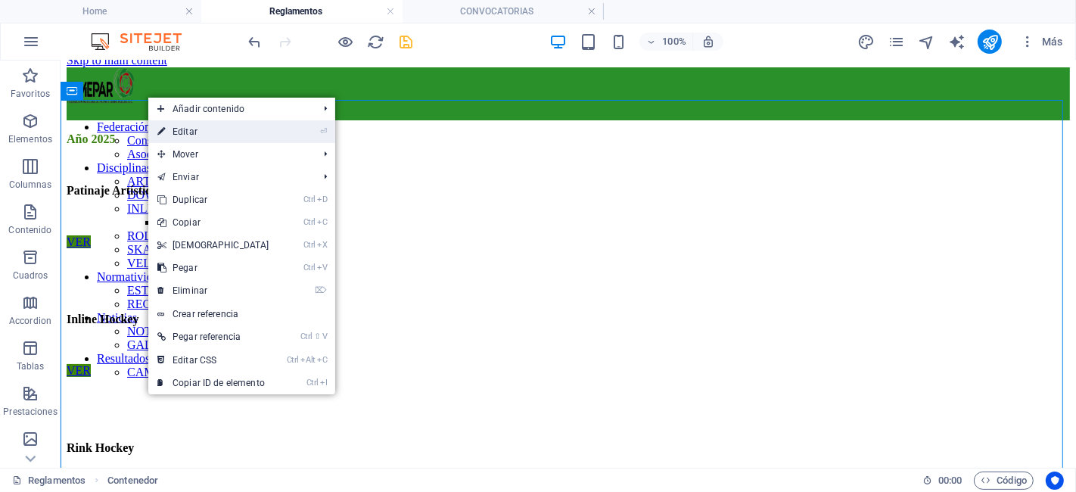
click at [195, 135] on link "⏎ Editar" at bounding box center [213, 131] width 130 height 23
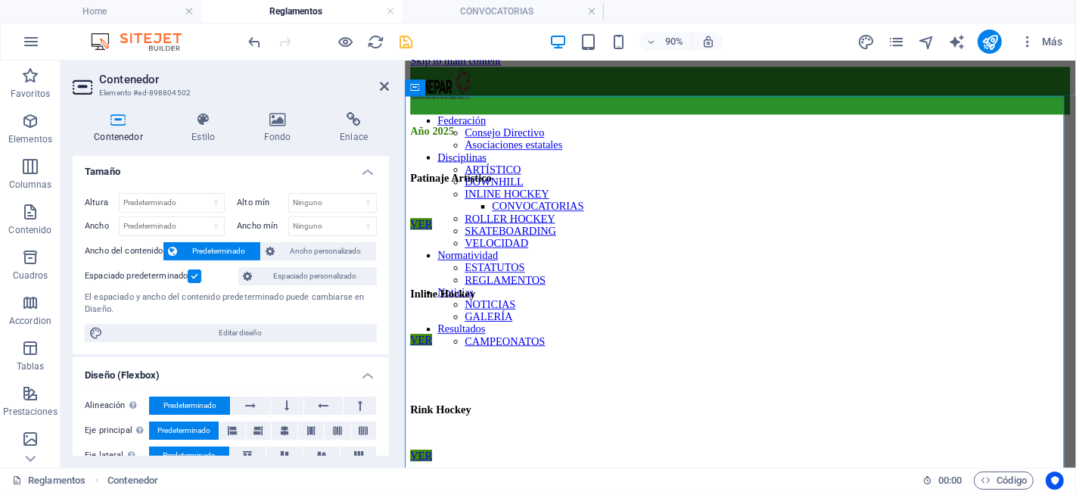
scroll to position [0, 0]
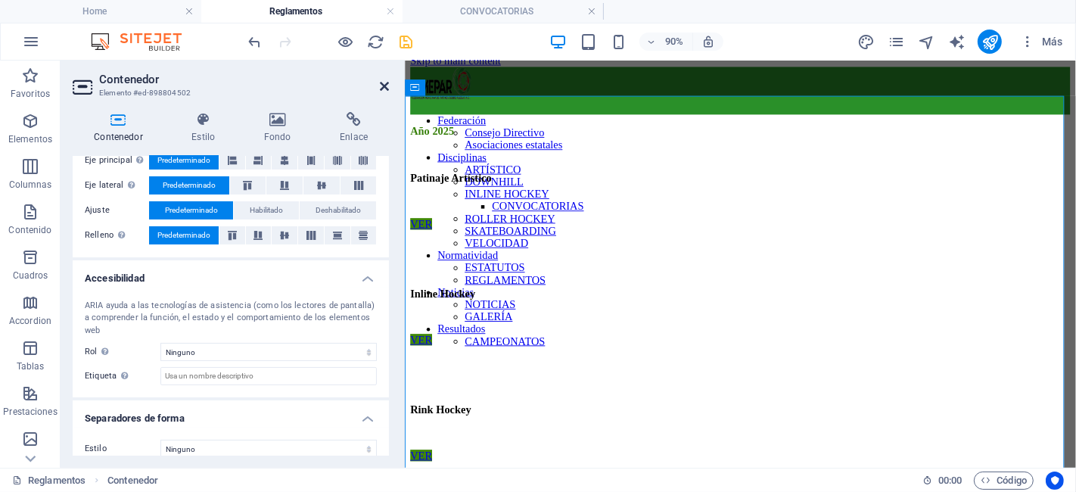
click at [384, 89] on icon at bounding box center [384, 86] width 9 height 12
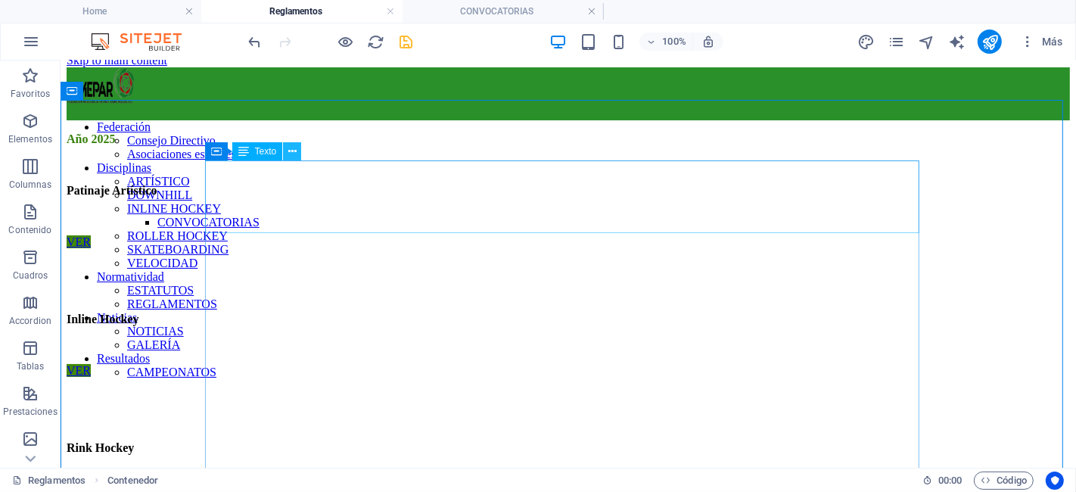
click at [297, 152] on button at bounding box center [292, 151] width 18 height 18
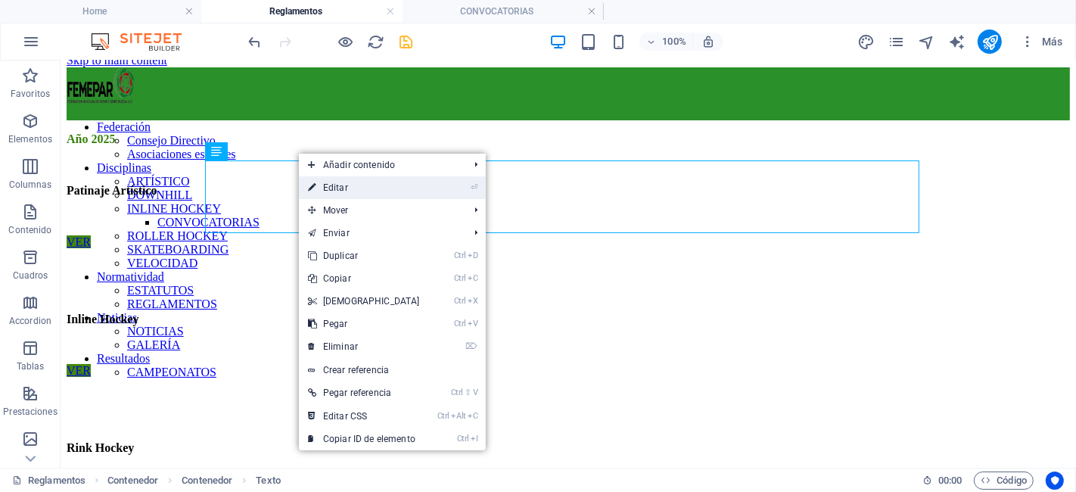
click at [342, 182] on link "⏎ Editar" at bounding box center [364, 187] width 130 height 23
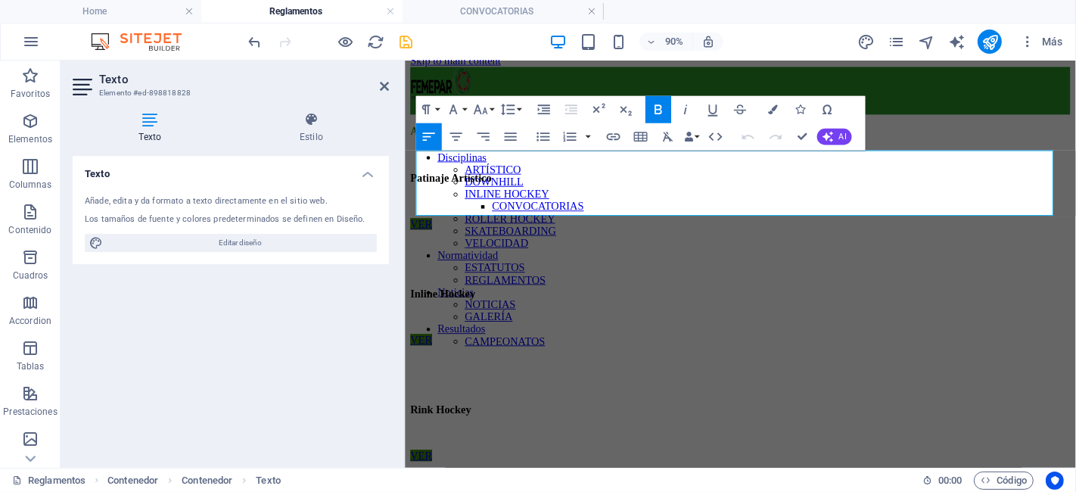
click at [378, 84] on h2 "Texto" at bounding box center [244, 80] width 290 height 14
click at [382, 84] on icon at bounding box center [384, 86] width 9 height 12
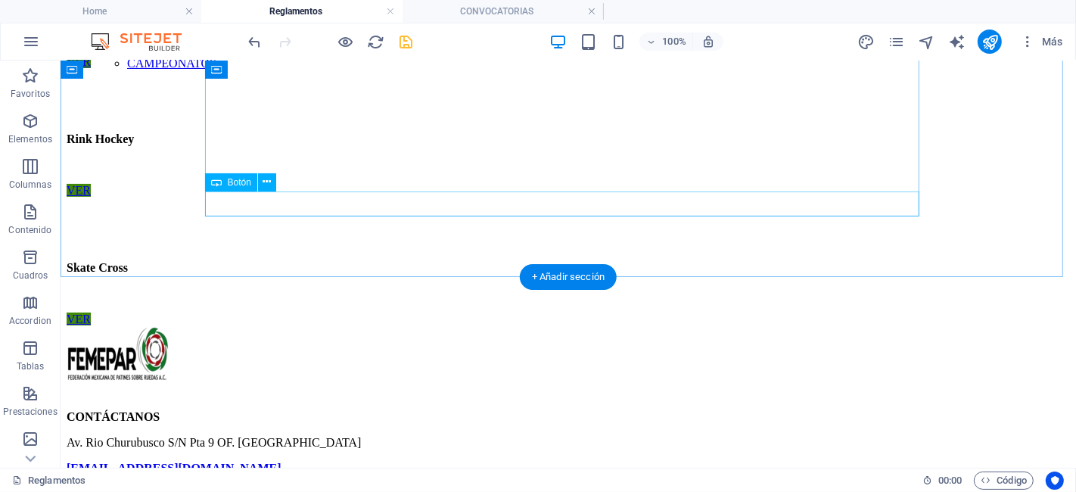
scroll to position [319, 0]
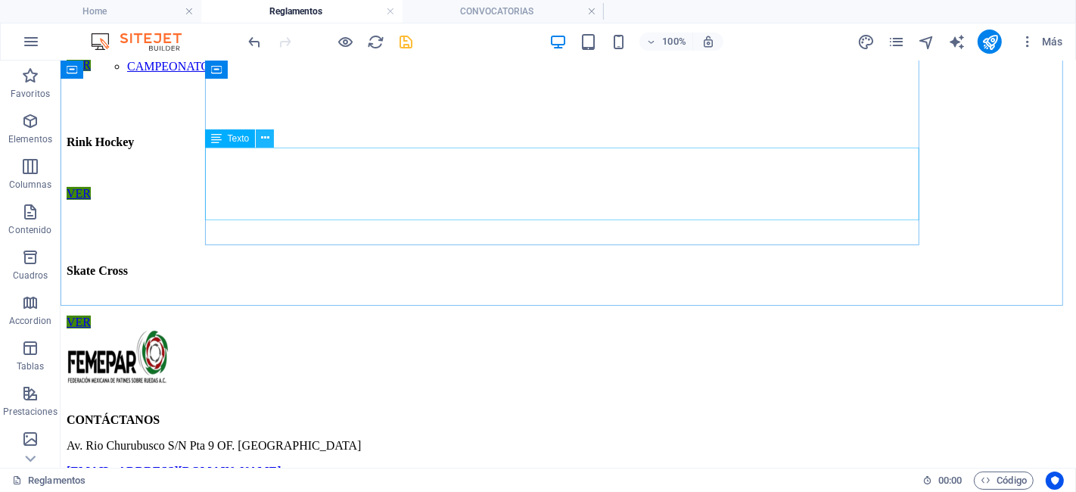
click at [265, 135] on icon at bounding box center [265, 138] width 8 height 16
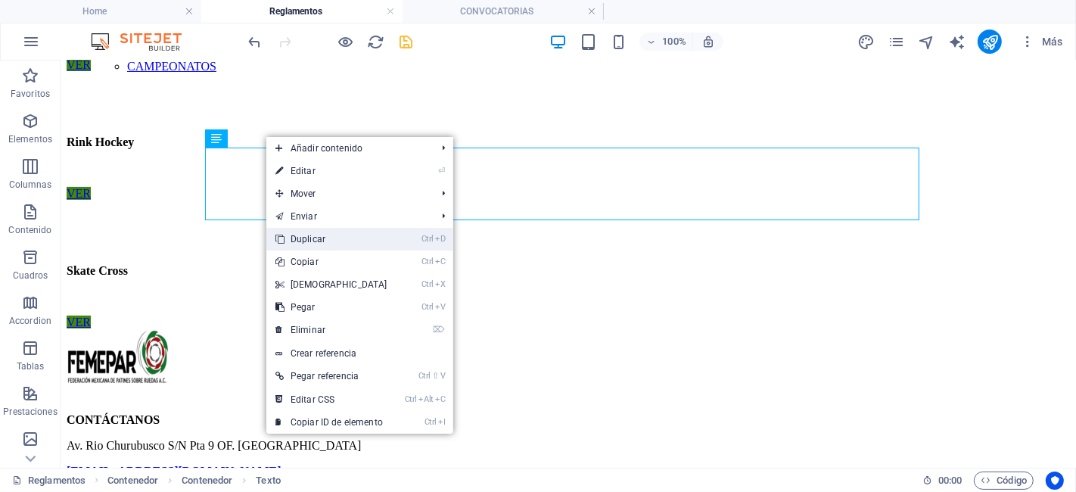
click at [312, 232] on link "Ctrl D Duplicar" at bounding box center [331, 239] width 130 height 23
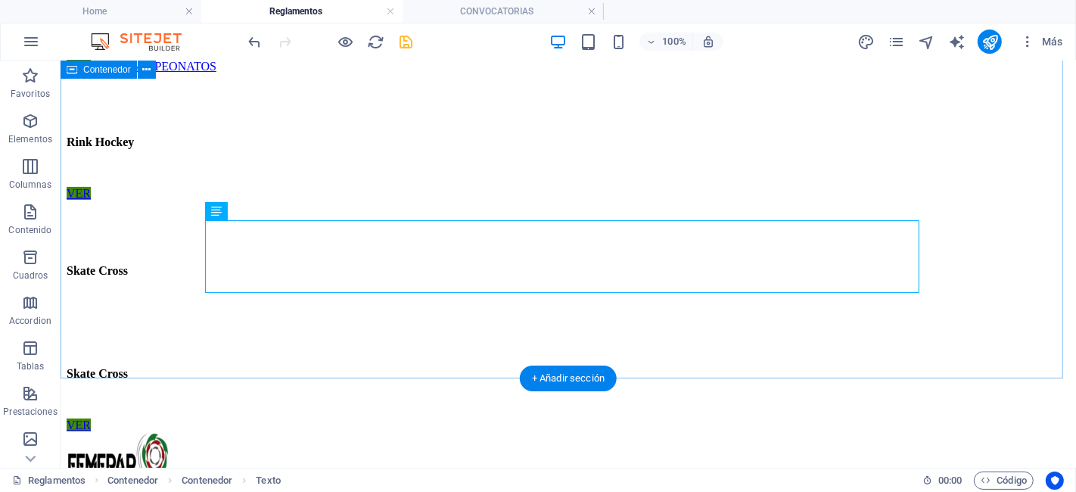
click at [128, 253] on div "Año 2025 Patinaje Artístico VER Inline Hockey VER Rink Hockey VER Skate Cross S…" at bounding box center [567, 128] width 1003 height 605
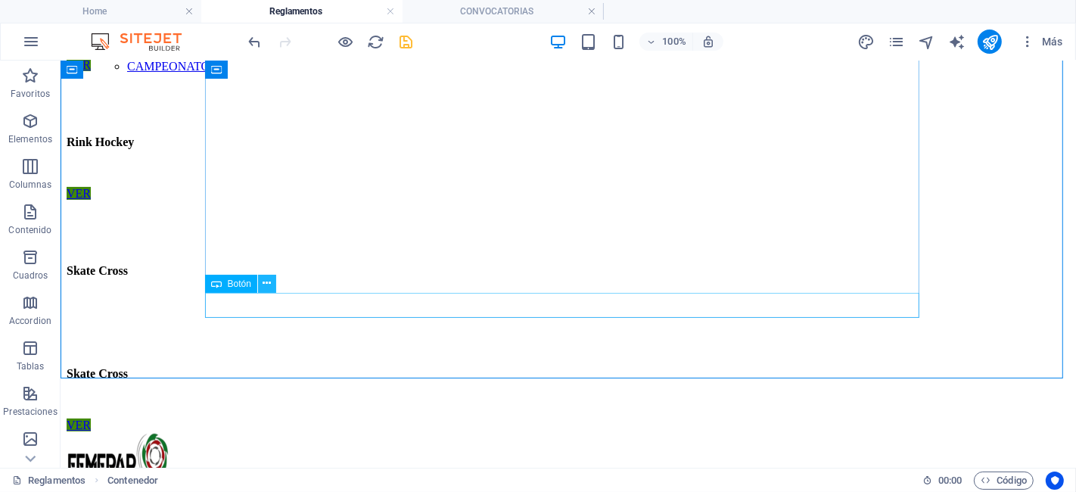
click at [266, 286] on icon at bounding box center [267, 283] width 8 height 16
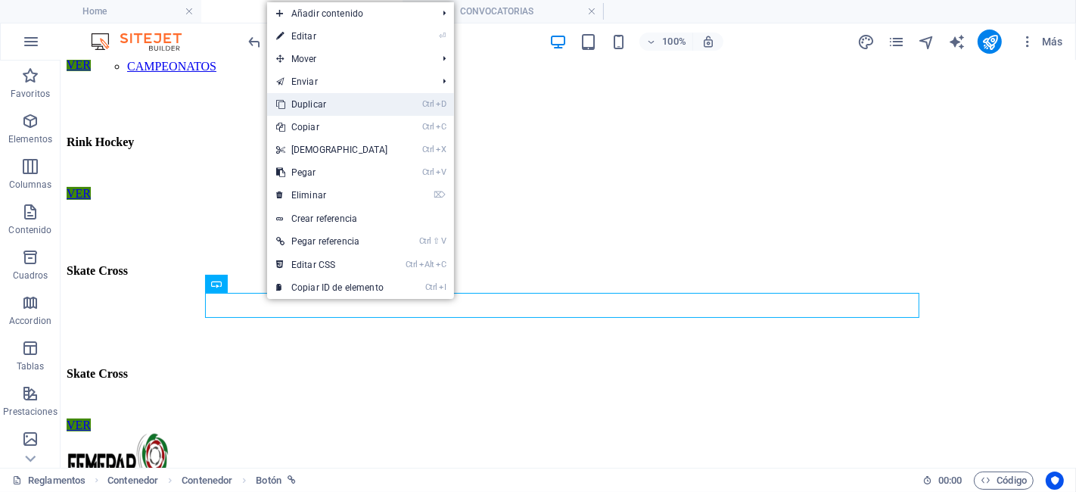
drag, startPoint x: 337, startPoint y: 101, endPoint x: 263, endPoint y: 92, distance: 74.7
click at [337, 101] on link "Ctrl D Duplicar" at bounding box center [332, 104] width 130 height 23
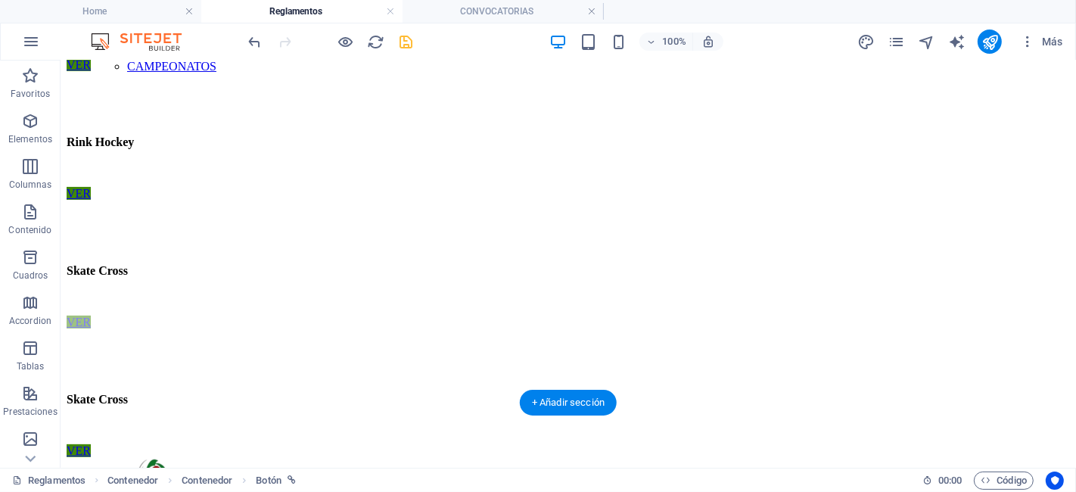
drag, startPoint x: 219, startPoint y: 333, endPoint x: 227, endPoint y: 235, distance: 98.7
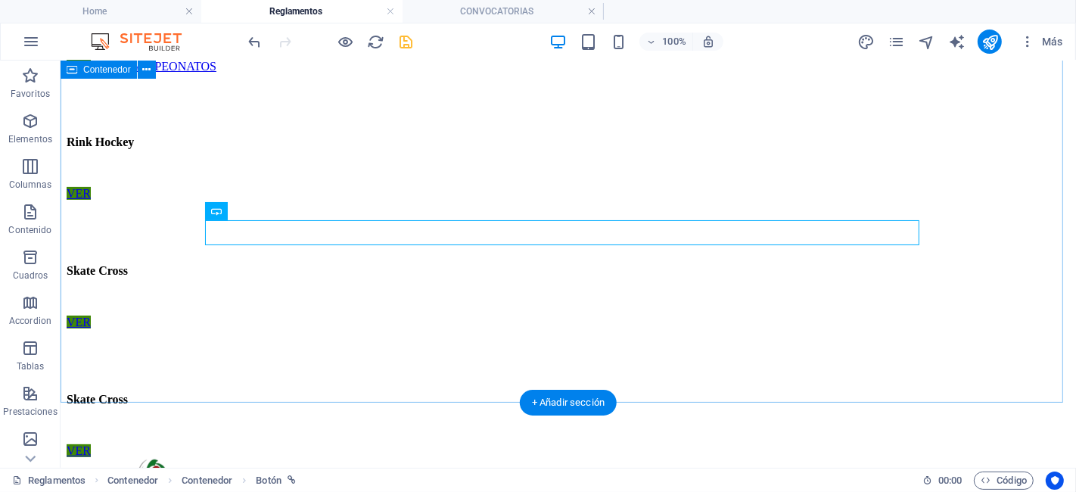
click at [154, 207] on div "Año 2025 Patinaje Artístico VER Inline Hockey VER Rink Hockey VER Skate Cross V…" at bounding box center [567, 141] width 1003 height 631
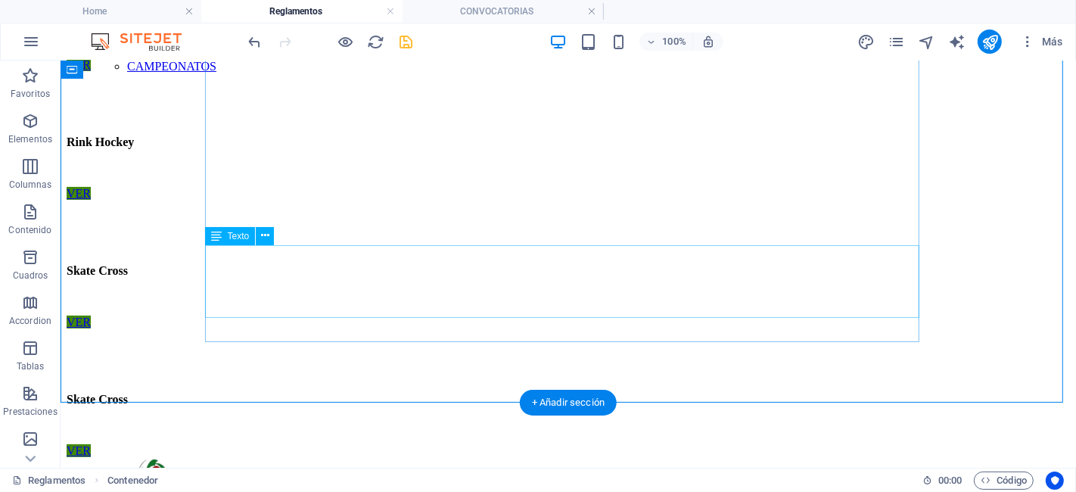
click at [241, 340] on div "Skate Cross" at bounding box center [567, 385] width 1003 height 91
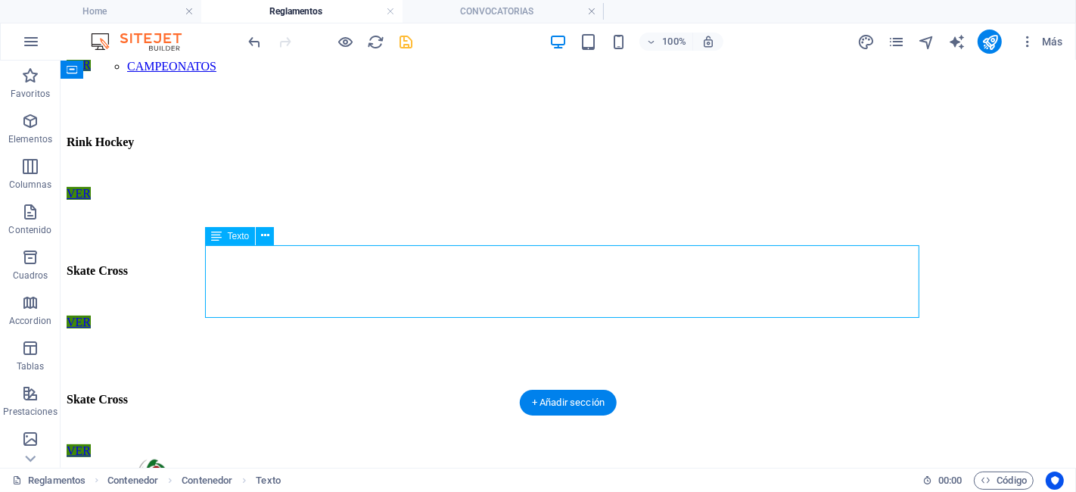
click at [241, 340] on div "Skate Cross" at bounding box center [567, 385] width 1003 height 91
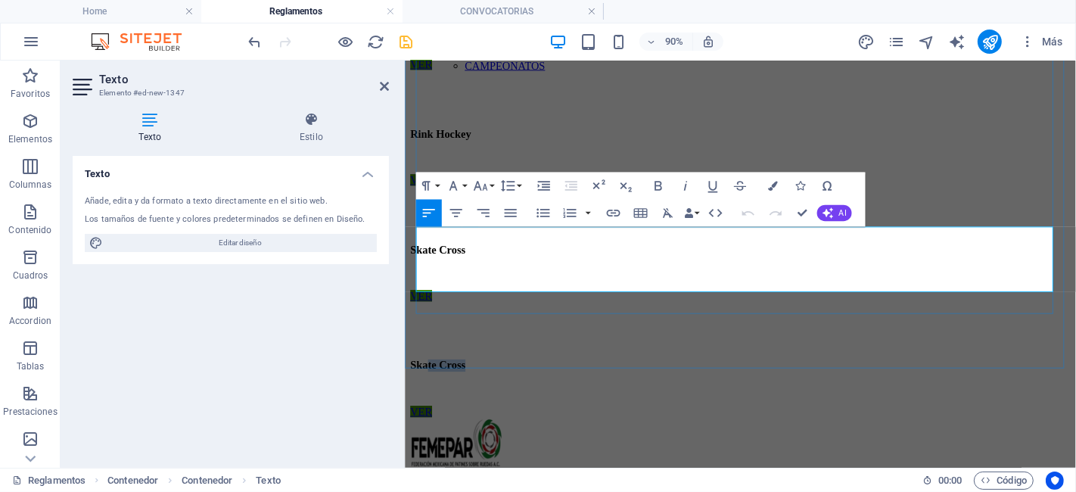
drag, startPoint x: 500, startPoint y: 291, endPoint x: 437, endPoint y: 289, distance: 62.8
click at [437, 393] on p "Skate Cross" at bounding box center [777, 400] width 733 height 14
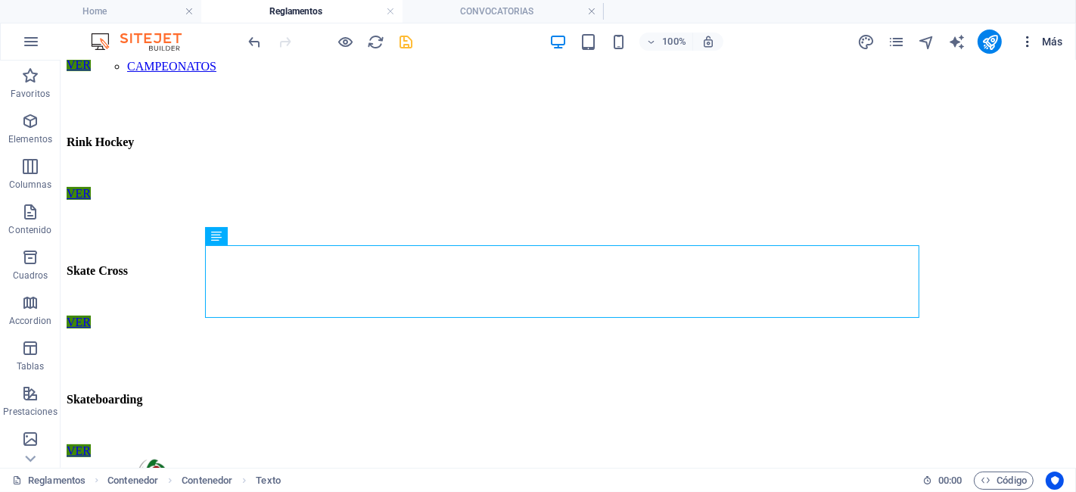
click at [1034, 36] on icon "button" at bounding box center [1027, 41] width 15 height 15
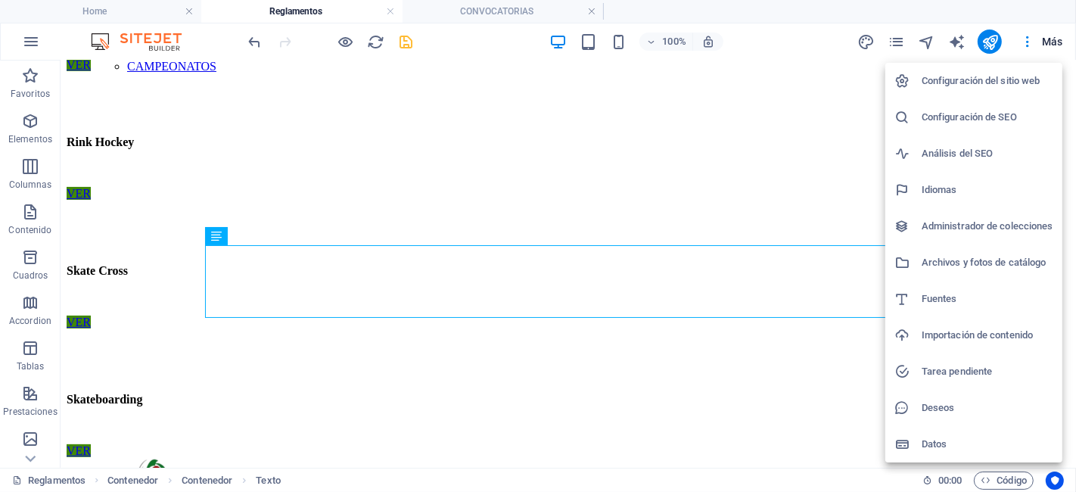
click at [984, 266] on h6 "Archivos y fotos de catálogo" at bounding box center [988, 262] width 132 height 18
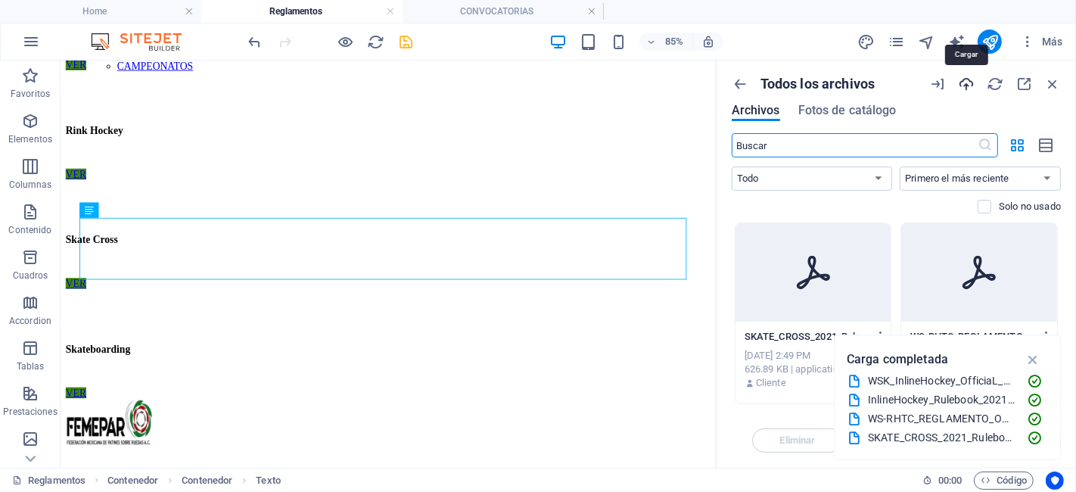
click at [962, 83] on icon "button" at bounding box center [966, 84] width 17 height 17
click at [1033, 356] on icon "button" at bounding box center [1032, 359] width 17 height 17
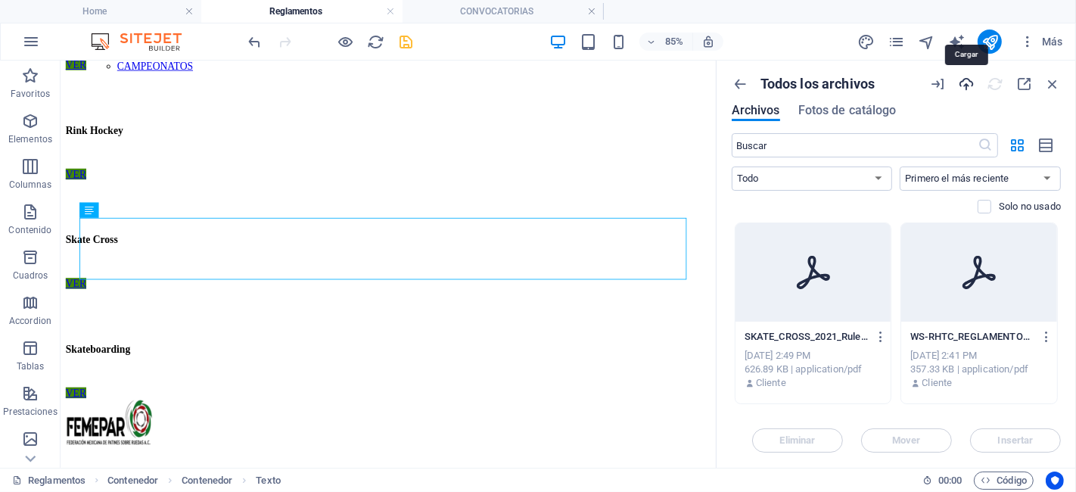
click at [970, 85] on icon "button" at bounding box center [966, 84] width 17 height 17
click at [969, 81] on icon "button" at bounding box center [966, 84] width 17 height 17
click at [993, 74] on div "Todos los archivos Archivos Fotos de catálogo ​ Todo Imágenes Documentos Audio …" at bounding box center [896, 264] width 359 height 407
click at [1054, 88] on icon "button" at bounding box center [1052, 84] width 17 height 17
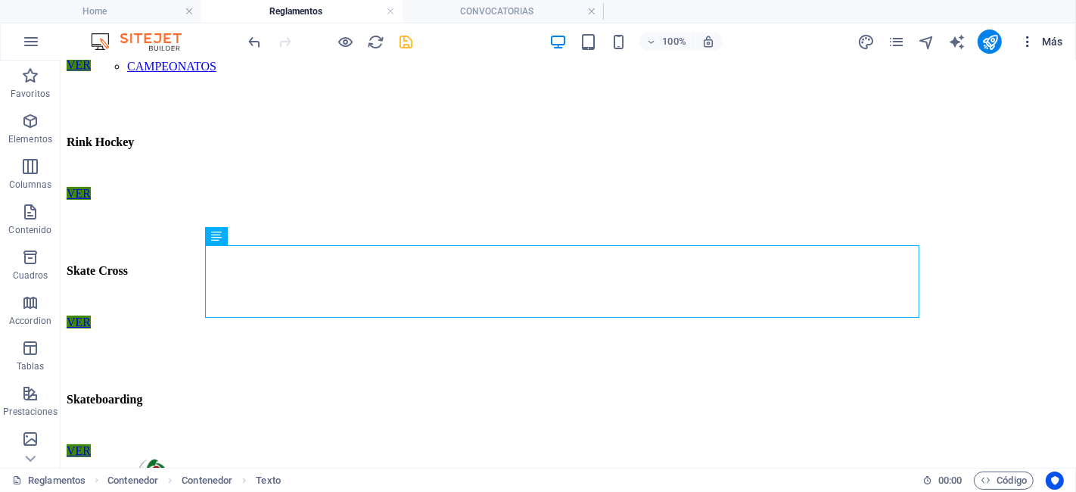
click at [1022, 34] on icon "button" at bounding box center [1027, 41] width 15 height 15
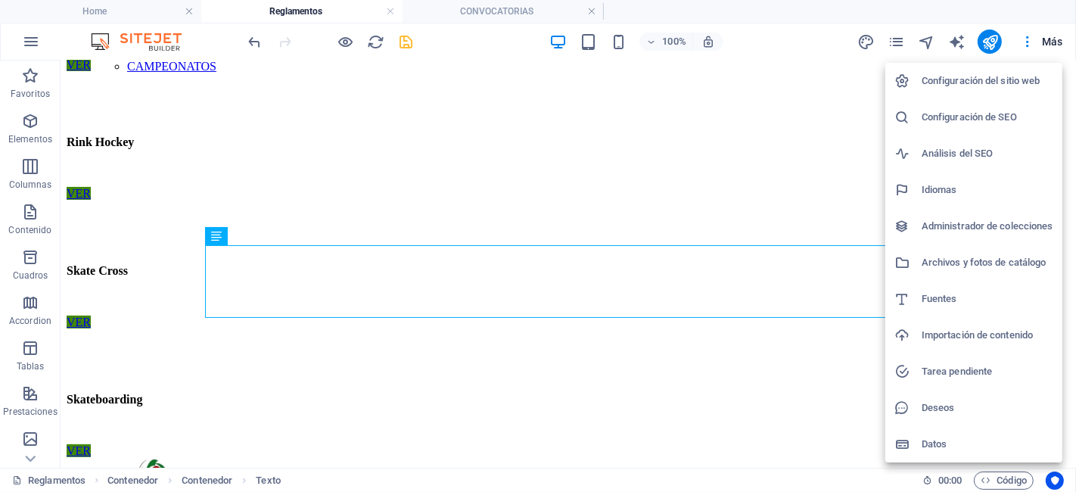
click at [984, 253] on h6 "Archivos y fotos de catálogo" at bounding box center [988, 262] width 132 height 18
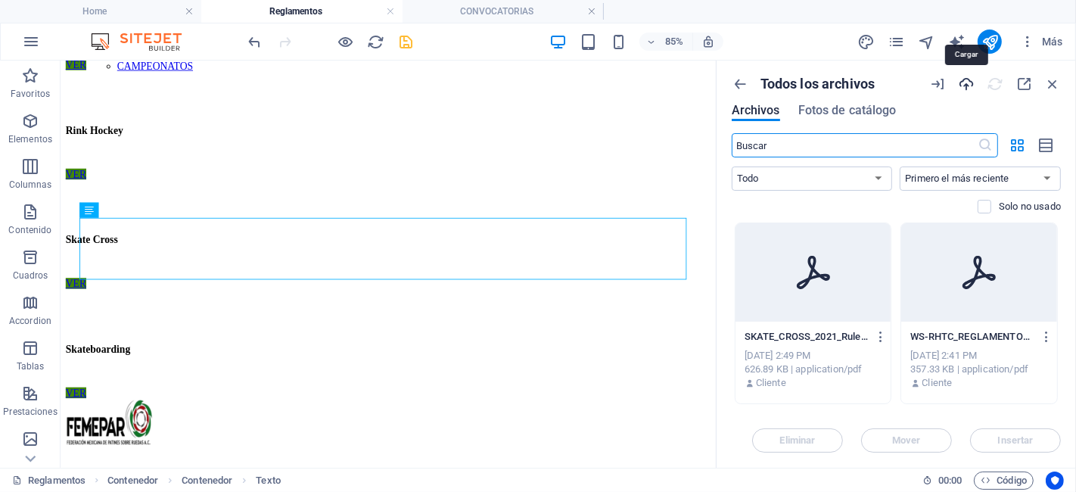
click at [966, 82] on icon "button" at bounding box center [966, 84] width 17 height 17
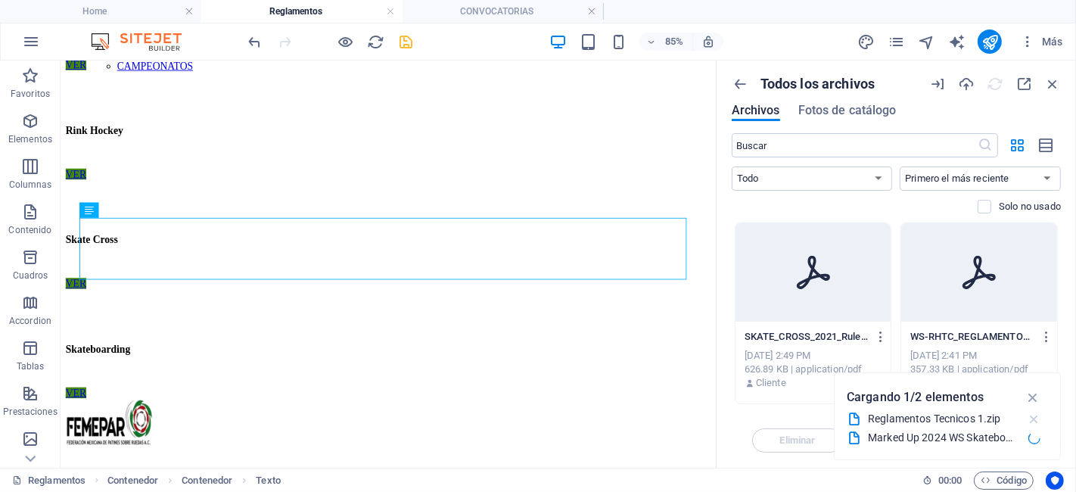
click at [1035, 419] on icon "button" at bounding box center [1034, 419] width 16 height 15
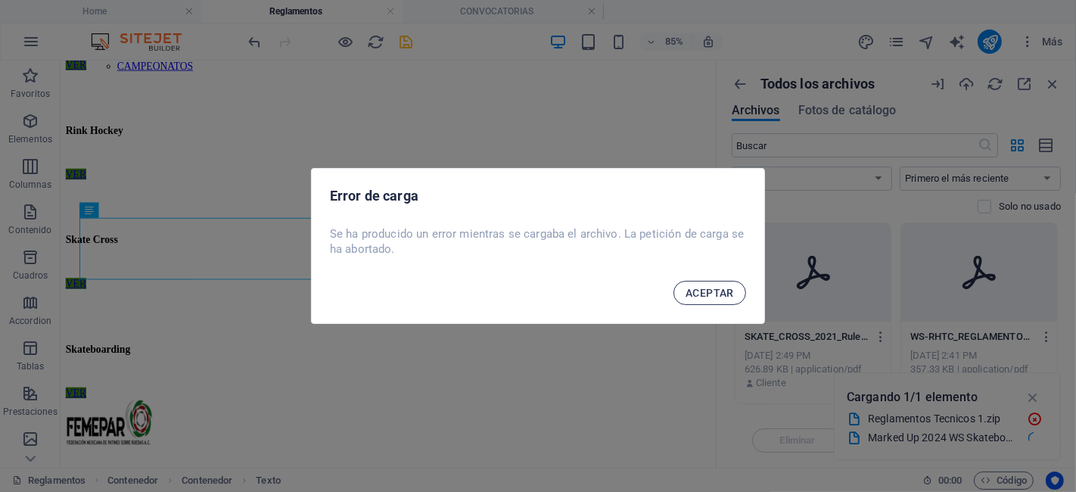
click at [695, 287] on span "ACEPTAR" at bounding box center [709, 293] width 48 height 12
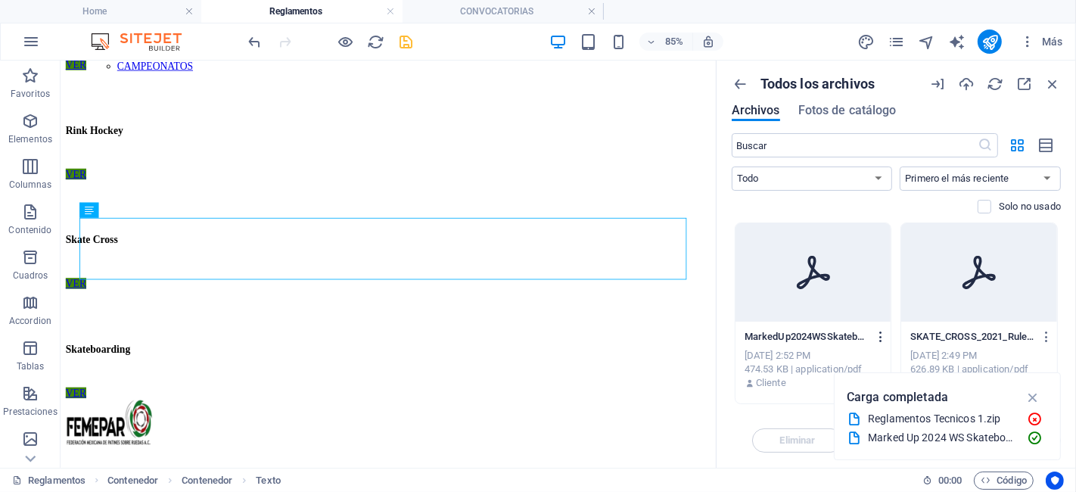
click at [877, 332] on icon "button" at bounding box center [881, 337] width 14 height 14
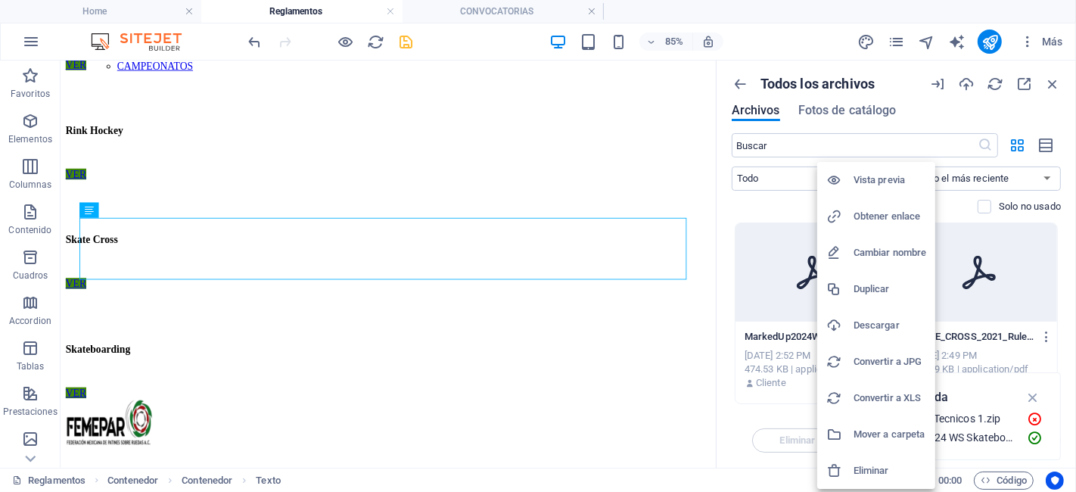
click at [879, 211] on h6 "Obtener enlace" at bounding box center [889, 216] width 73 height 18
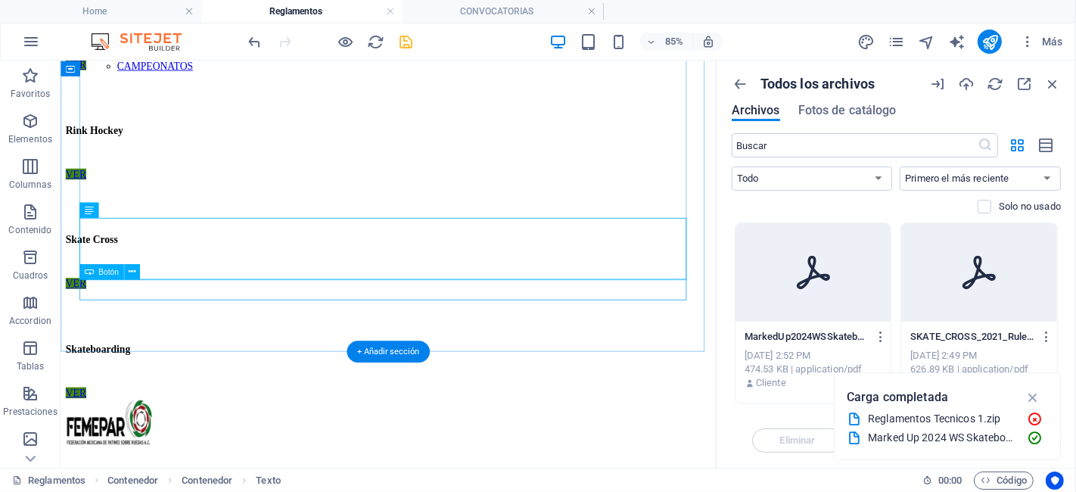
click at [101, 443] on div "VER" at bounding box center [445, 450] width 759 height 14
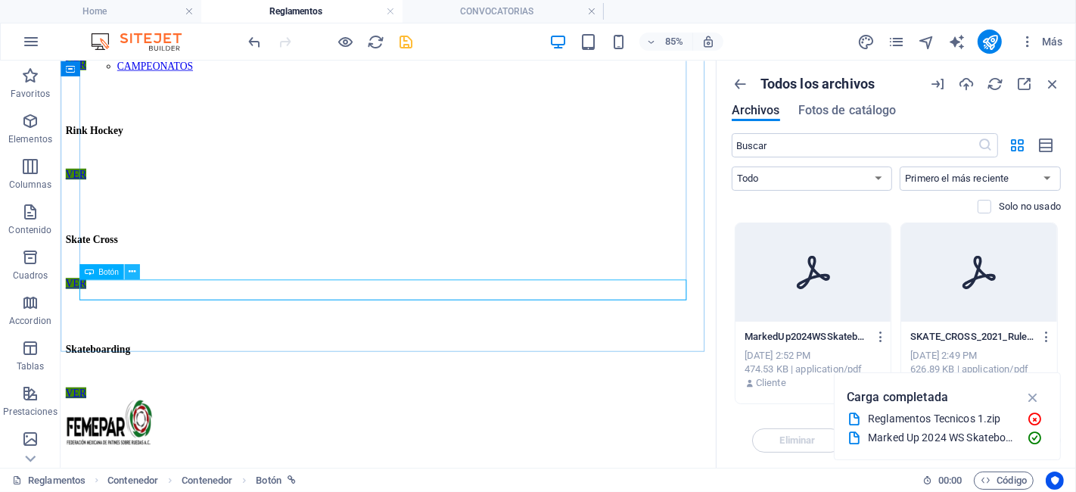
click at [138, 273] on button at bounding box center [131, 270] width 15 height 15
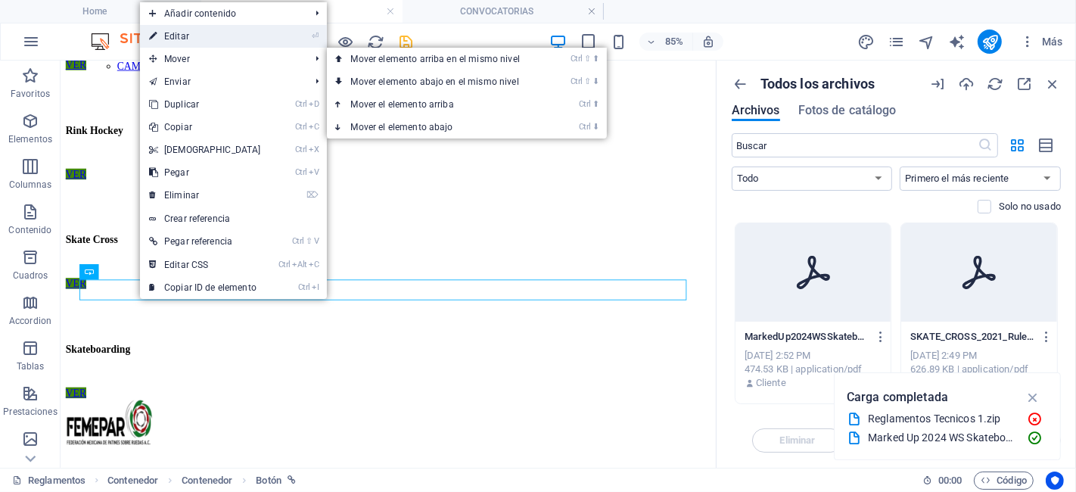
click at [210, 33] on link "⏎ Editar" at bounding box center [205, 36] width 130 height 23
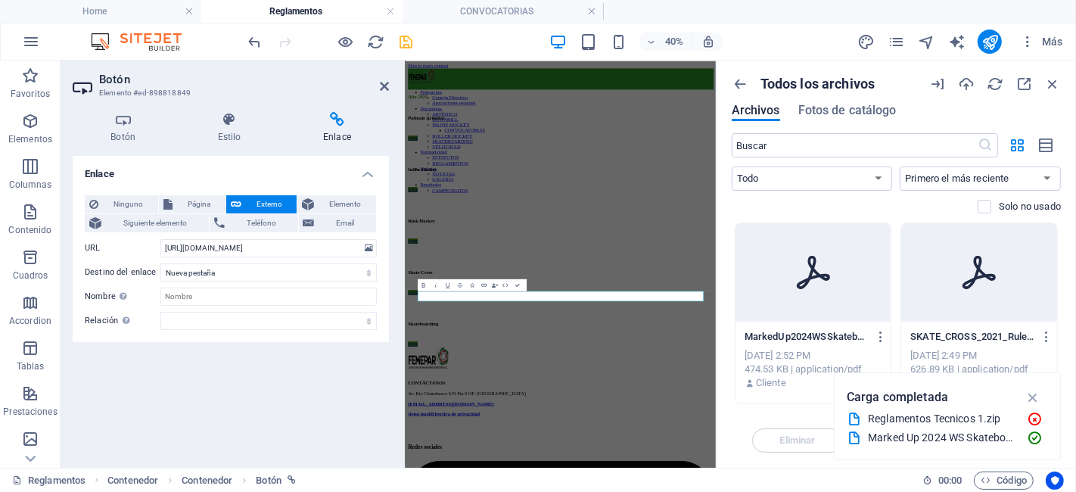
click at [332, 120] on icon at bounding box center [337, 119] width 104 height 15
drag, startPoint x: 321, startPoint y: 244, endPoint x: 142, endPoint y: 235, distance: 178.8
click at [142, 235] on div "Ninguno Página Externo Elemento Siguiente elemento Teléfono Email Página Home S…" at bounding box center [231, 262] width 292 height 135
drag, startPoint x: 352, startPoint y: 250, endPoint x: 171, endPoint y: 235, distance: 181.4
click at [171, 235] on div "Ninguno Página Externo Elemento Siguiente elemento Teléfono Email Página Home S…" at bounding box center [231, 262] width 292 height 135
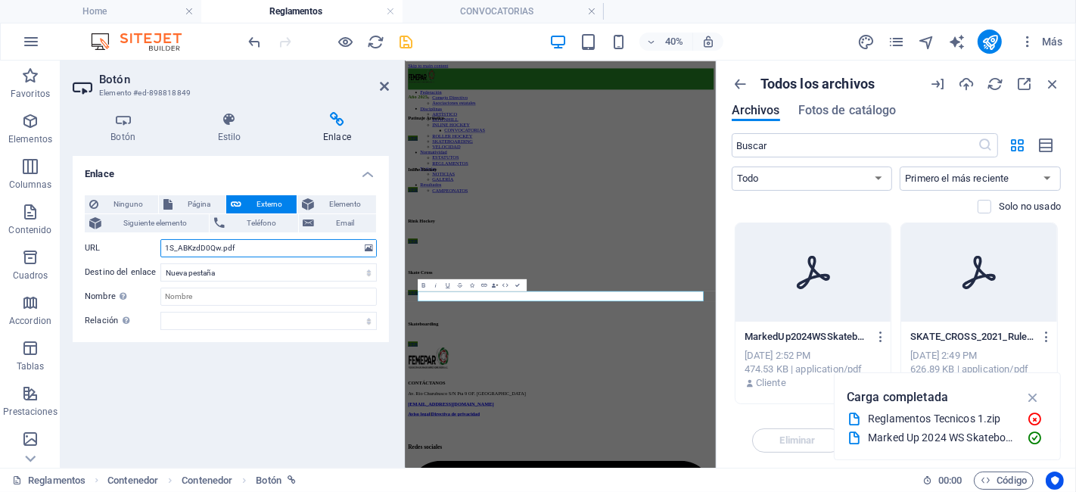
type input "S_ABKzdD0Qw.pdf"
drag, startPoint x: 245, startPoint y: 244, endPoint x: 135, endPoint y: 233, distance: 111.0
click at [135, 233] on div "Ninguno Página Externo Elemento Siguiente elemento Teléfono Email Página Home S…" at bounding box center [231, 262] width 292 height 135
paste input "https://cdn1.site-media.eu/images/document/18890652/MarkedUp2024WSSkateboarding…"
type input "https://cdn1.site-media.eu/images/document/18890652/MarkedUp2024WSSkateboarding…"
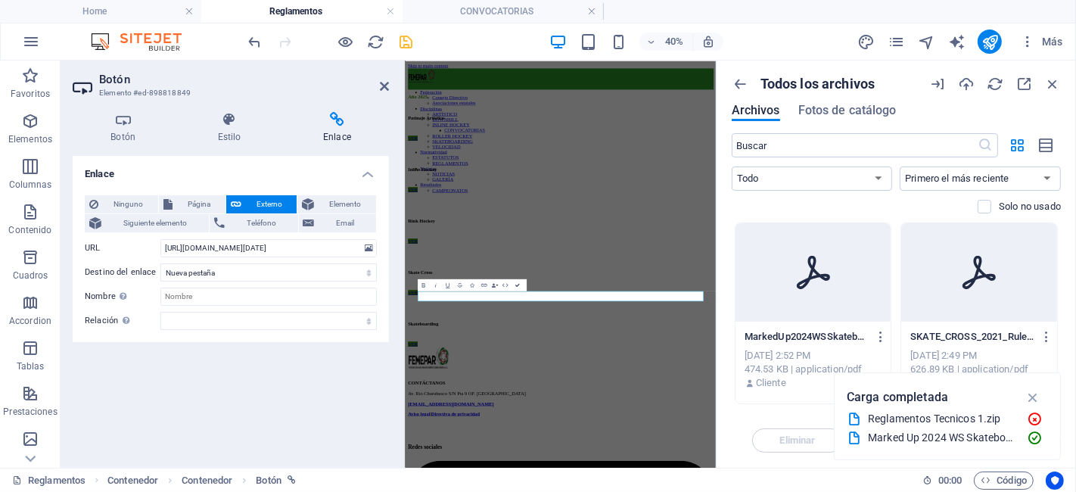
scroll to position [348, 0]
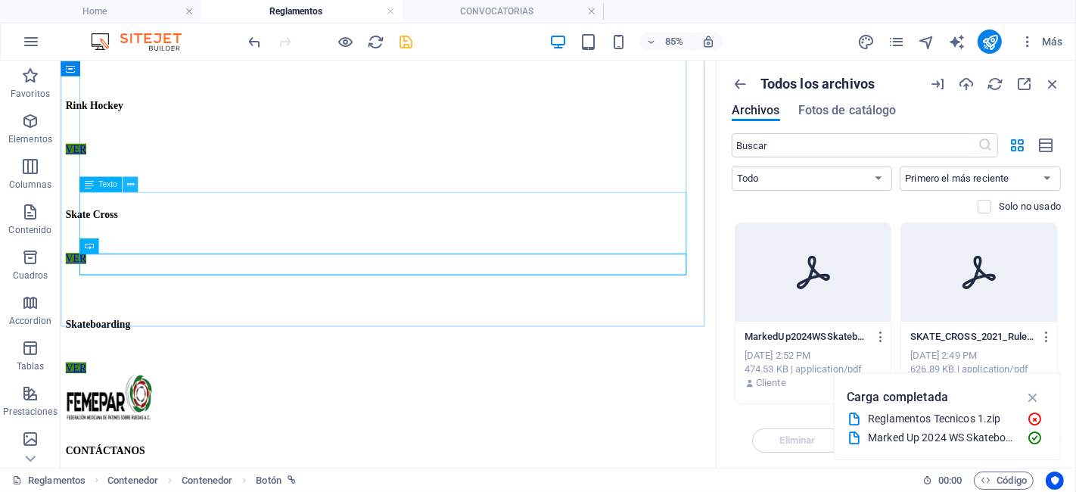
click at [134, 184] on button at bounding box center [130, 183] width 15 height 15
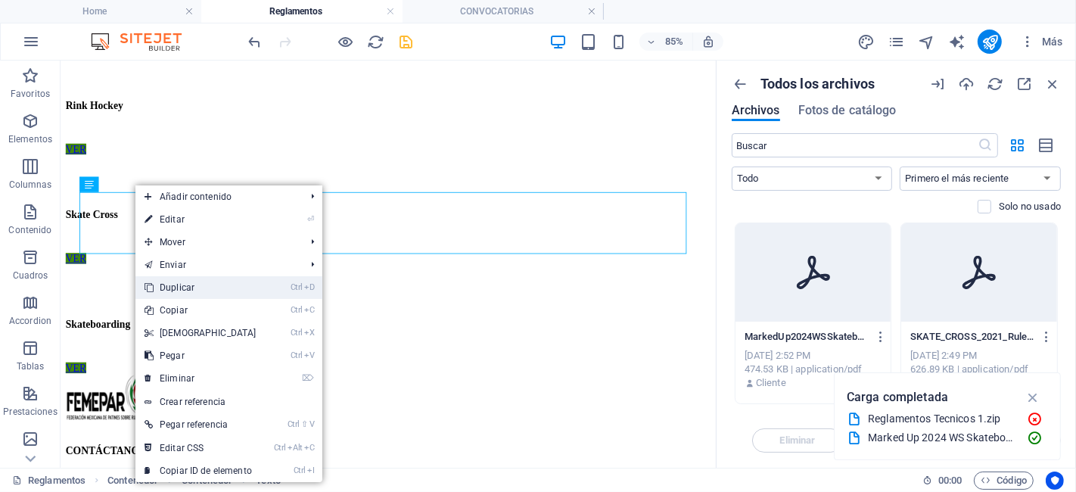
click at [210, 286] on link "Ctrl D Duplicar" at bounding box center [200, 287] width 130 height 23
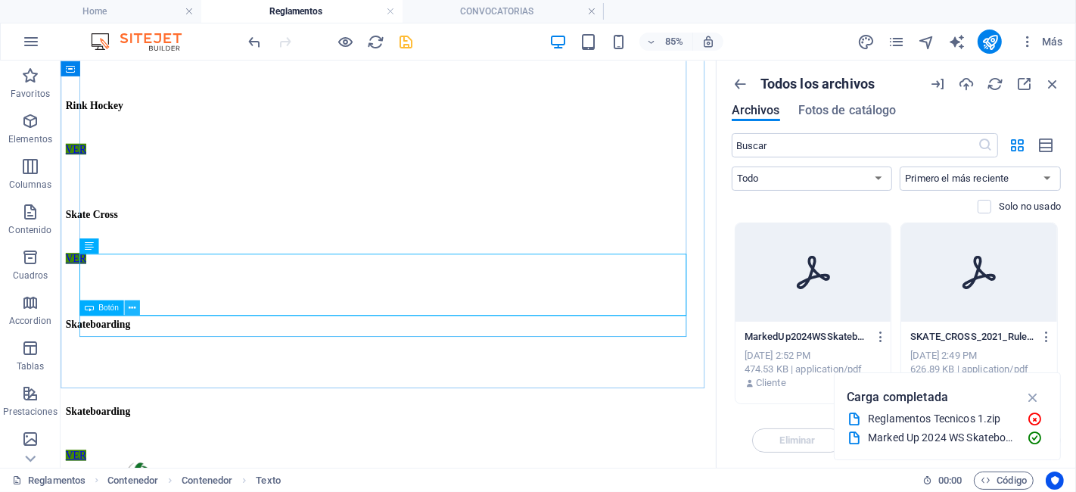
click at [129, 306] on icon at bounding box center [132, 308] width 7 height 14
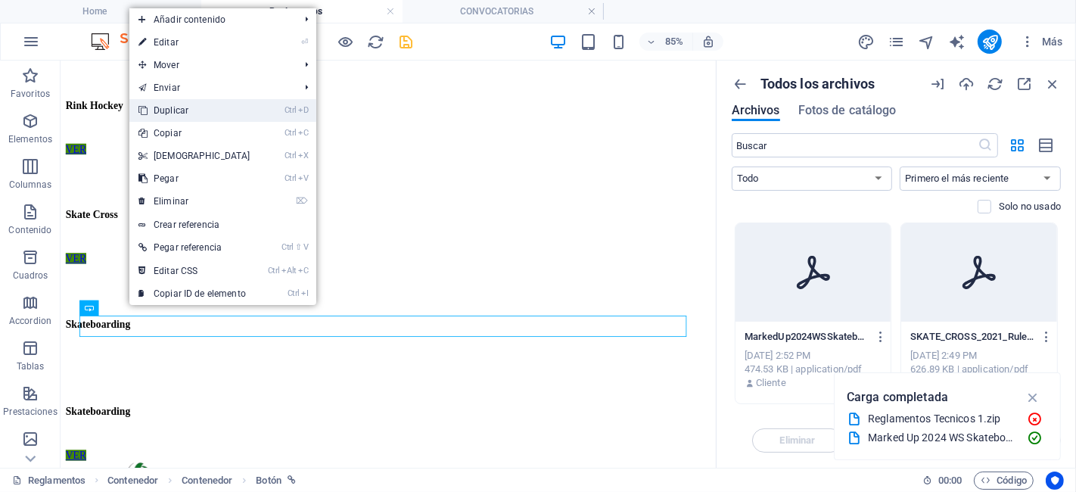
click at [203, 112] on link "Ctrl D Duplicar" at bounding box center [194, 110] width 130 height 23
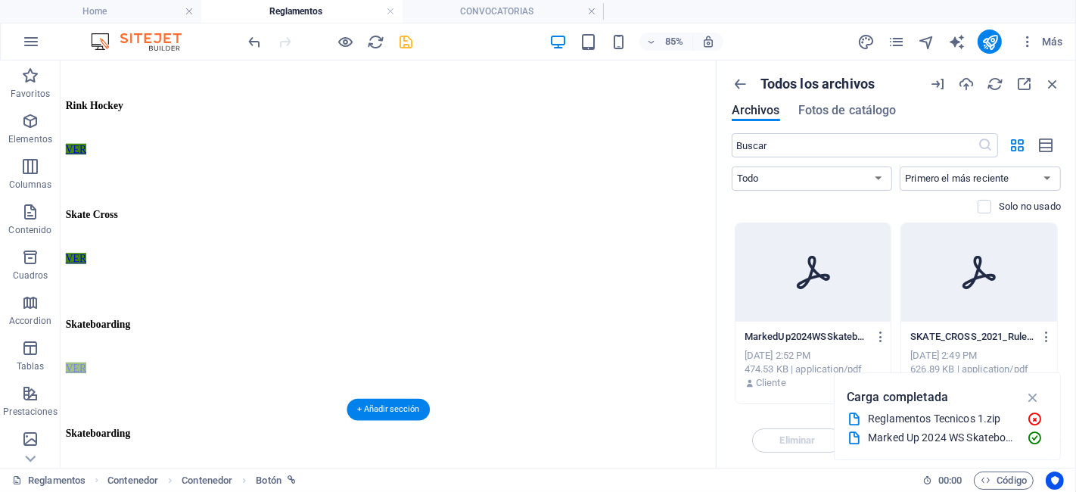
drag, startPoint x: 106, startPoint y: 396, endPoint x: 122, endPoint y: 308, distance: 89.2
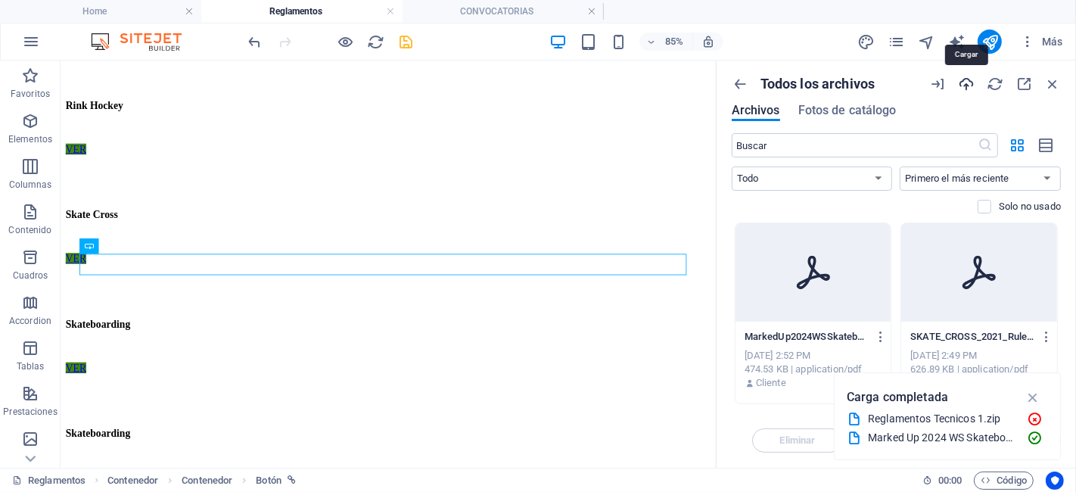
click at [968, 85] on icon "button" at bounding box center [966, 84] width 17 height 17
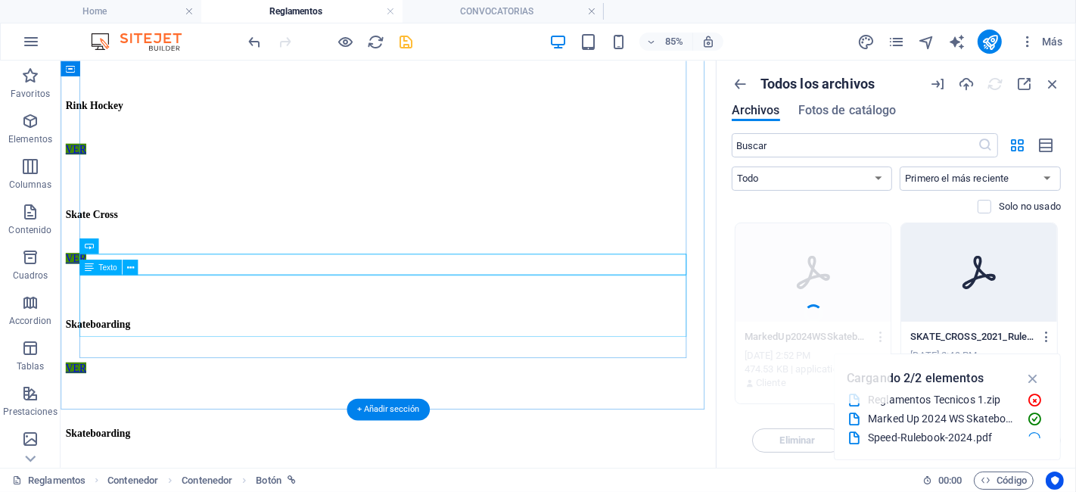
click at [141, 440] on div "Skateboarding" at bounding box center [445, 485] width 759 height 91
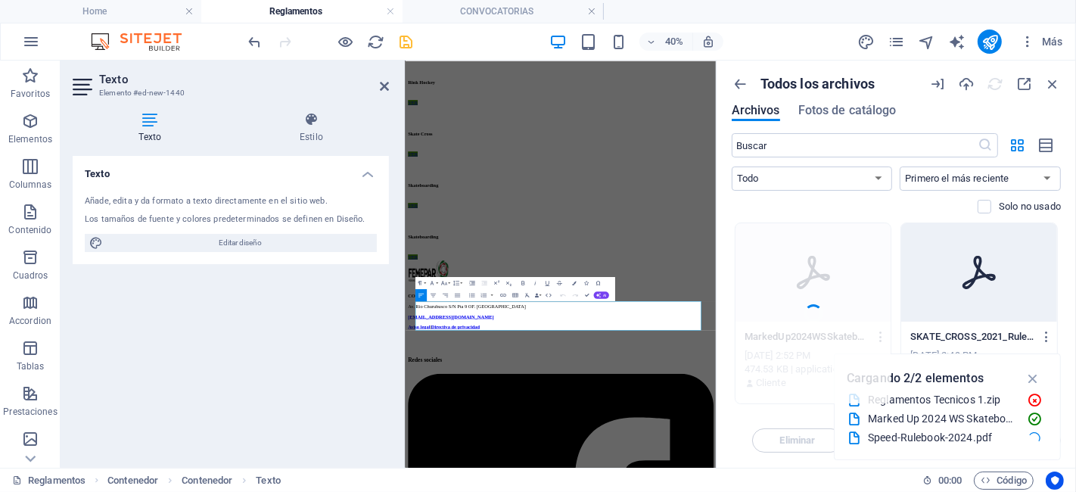
scroll to position [0, 0]
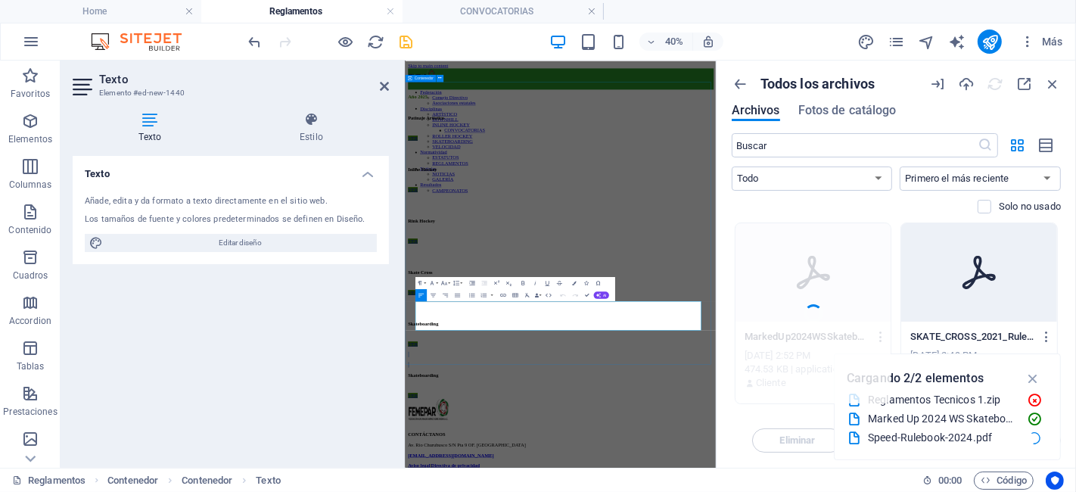
drag, startPoint x: 583, startPoint y: 695, endPoint x: 430, endPoint y: 670, distance: 154.9
drag, startPoint x: 530, startPoint y: 701, endPoint x: 436, endPoint y: 701, distance: 93.8
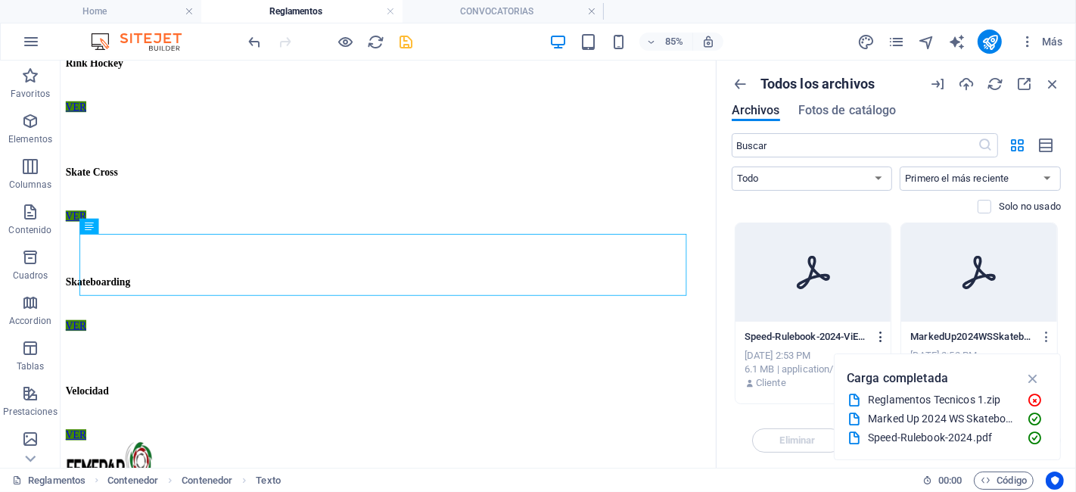
click at [878, 337] on icon "button" at bounding box center [881, 337] width 14 height 14
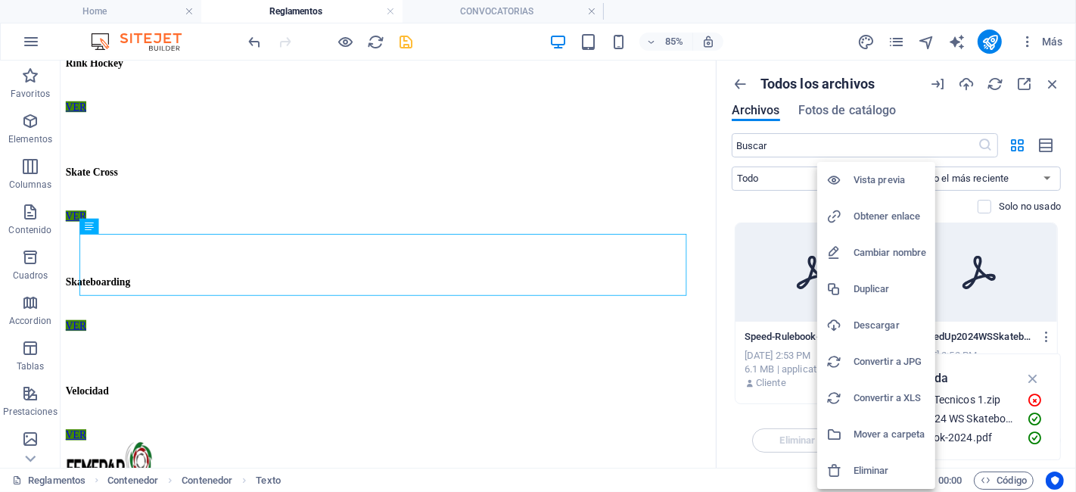
click at [872, 226] on li "Obtener enlace" at bounding box center [876, 216] width 118 height 36
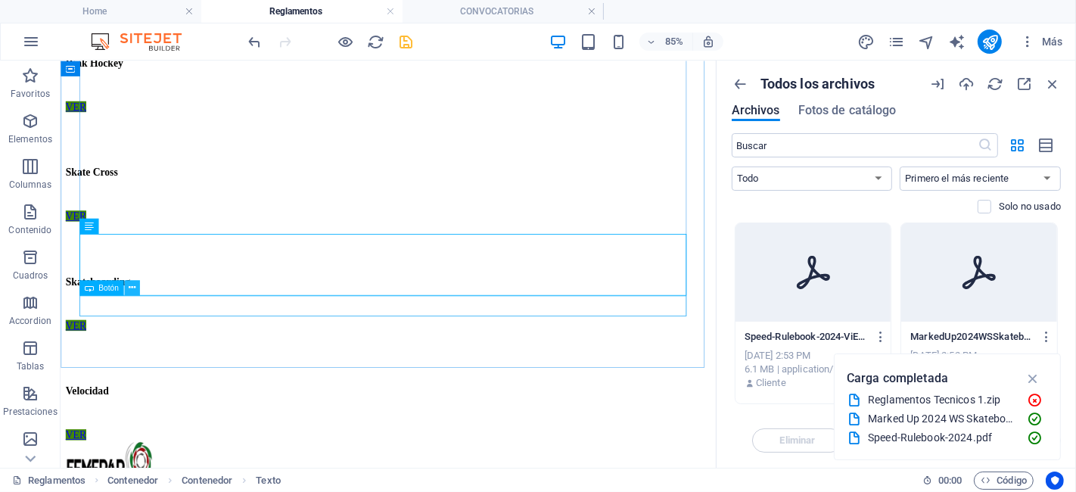
click at [133, 288] on icon at bounding box center [132, 288] width 7 height 14
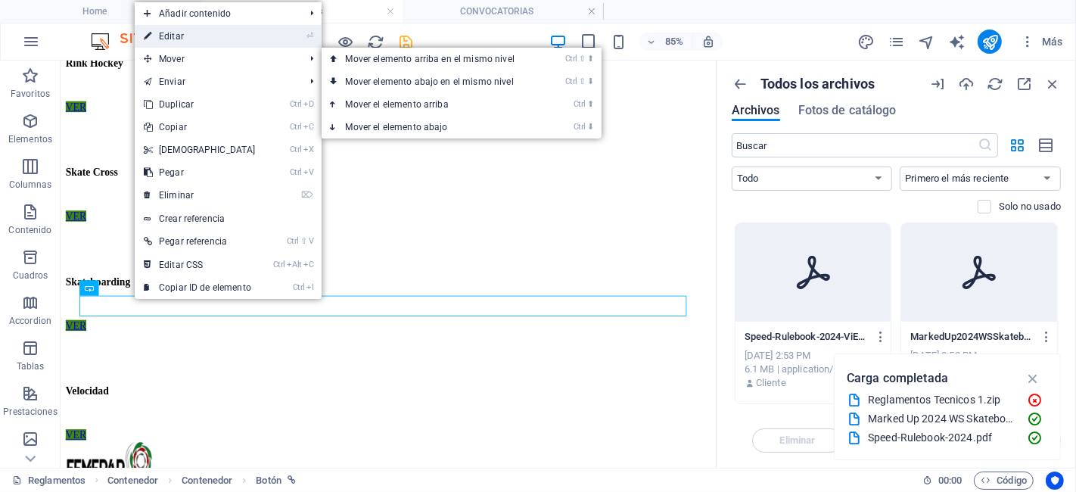
click at [232, 34] on link "⏎ Editar" at bounding box center [200, 36] width 130 height 23
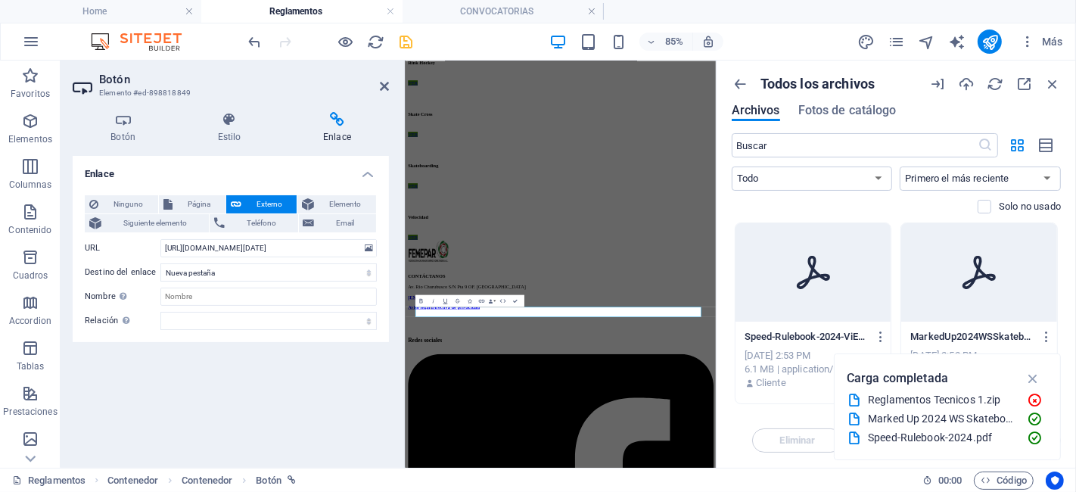
scroll to position [58, 0]
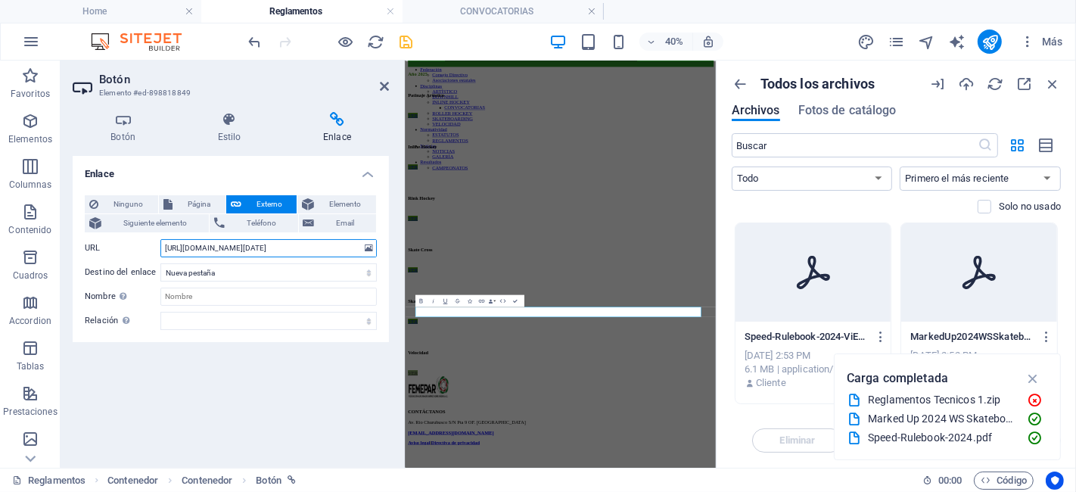
click at [333, 239] on input "https://cdn1.site-media.eu/images/document/18890652/MarkedUp2024WSSkateboarding…" at bounding box center [268, 248] width 216 height 18
drag, startPoint x: 340, startPoint y: 247, endPoint x: 153, endPoint y: 241, distance: 187.0
click at [153, 241] on div "URL https://cdn1.site-media.eu/images/document/18890652/MarkedUp2024WSSkateboar…" at bounding box center [231, 248] width 292 height 18
drag, startPoint x: 344, startPoint y: 251, endPoint x: 101, endPoint y: 258, distance: 242.2
click at [101, 258] on div "Ninguno Página Externo Elemento Siguiente elemento Teléfono Email Página Home S…" at bounding box center [231, 262] width 292 height 135
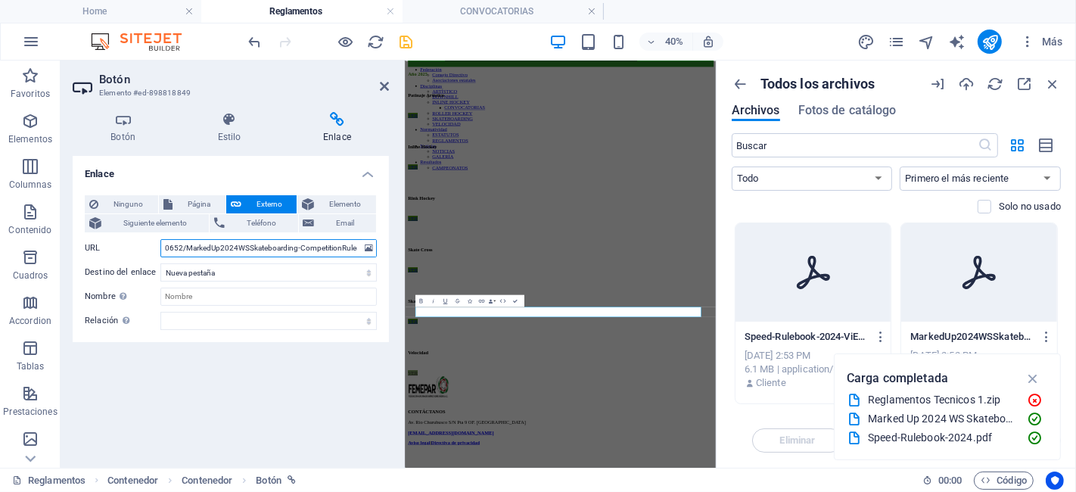
type input "ules-8May2024-34quh0a0x7UlAuxhSG7pIg.pdf"
drag, startPoint x: 341, startPoint y: 247, endPoint x: 123, endPoint y: 241, distance: 218.0
click at [123, 241] on div "URL ules-8May2024-34quh0a0x7UlAuxhSG7pIg.pdf" at bounding box center [231, 248] width 292 height 18
type input "https://cdn1.site-media.eu/images/document/18890676/Speed-Rulebook-2024-ViEXcqH…"
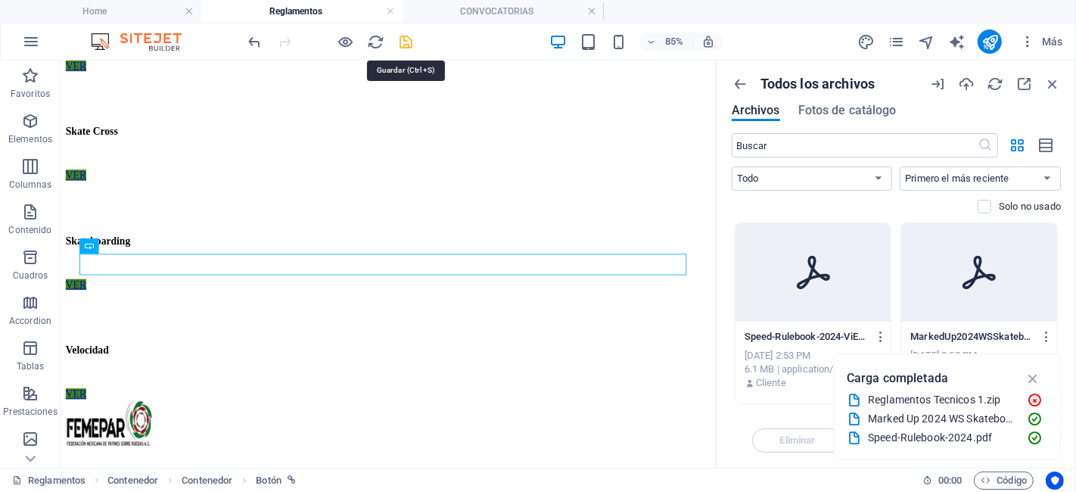
click at [402, 39] on icon "save" at bounding box center [406, 41] width 17 height 17
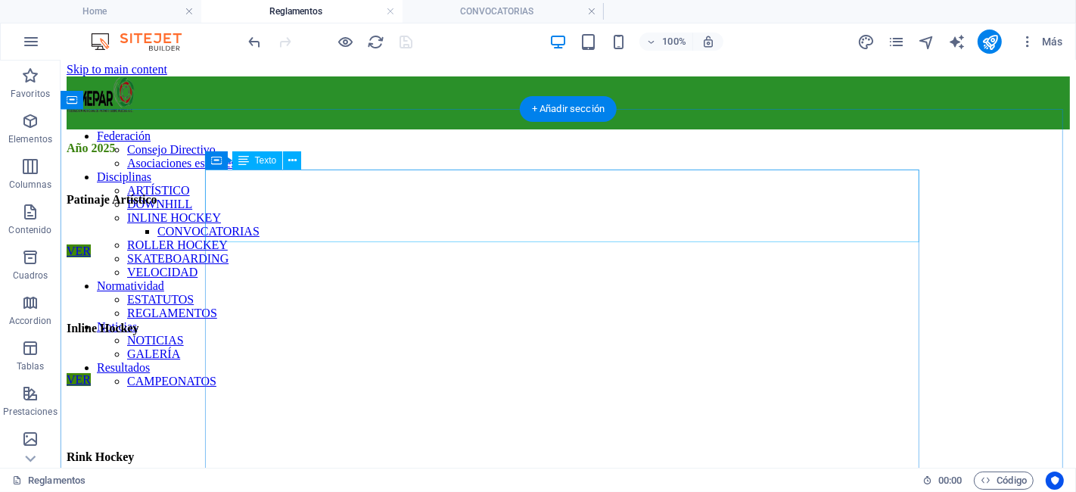
scroll to position [0, 0]
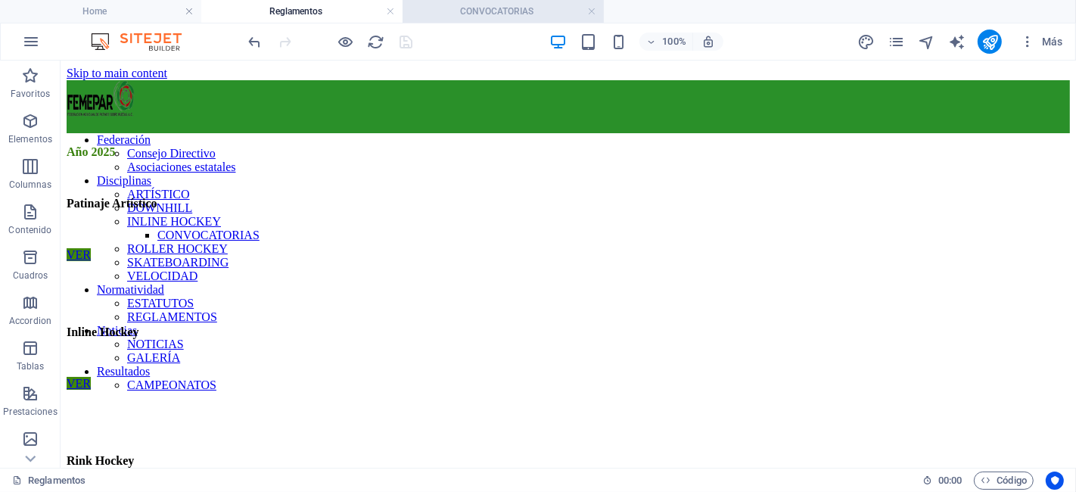
click at [510, 5] on h4 "CONVOCATORIAS" at bounding box center [503, 11] width 201 height 17
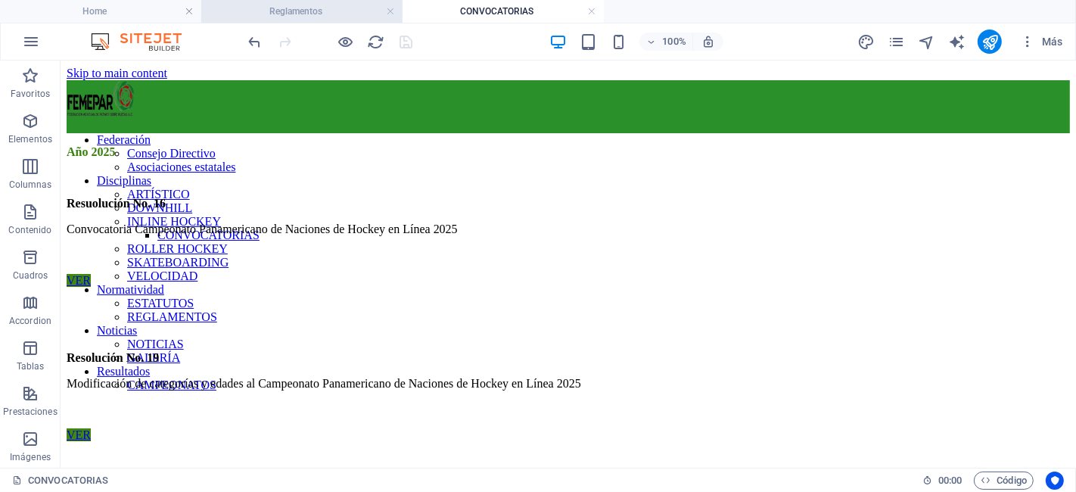
click at [336, 1] on li "Reglamentos" at bounding box center [301, 11] width 201 height 23
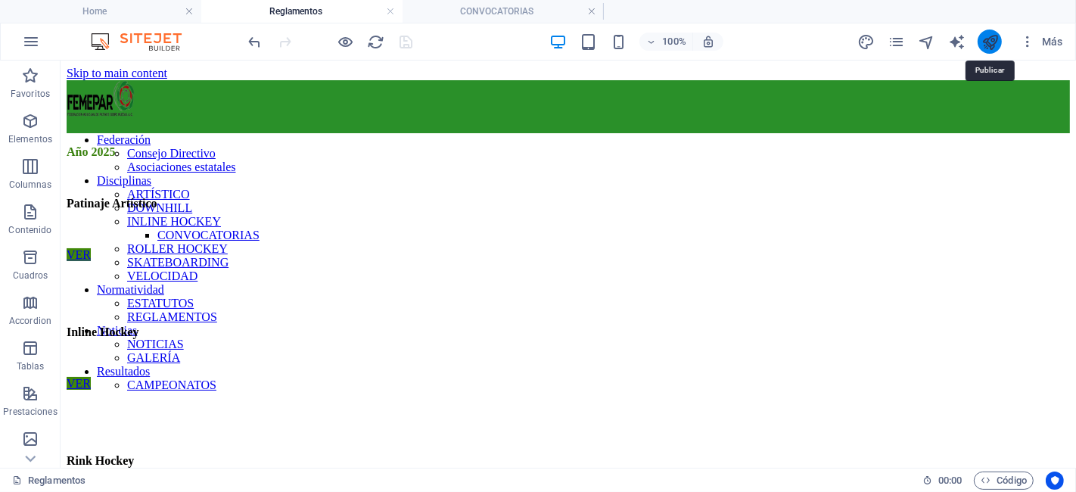
click at [984, 43] on icon "publish" at bounding box center [989, 41] width 17 height 17
